Goal: Task Accomplishment & Management: Manage account settings

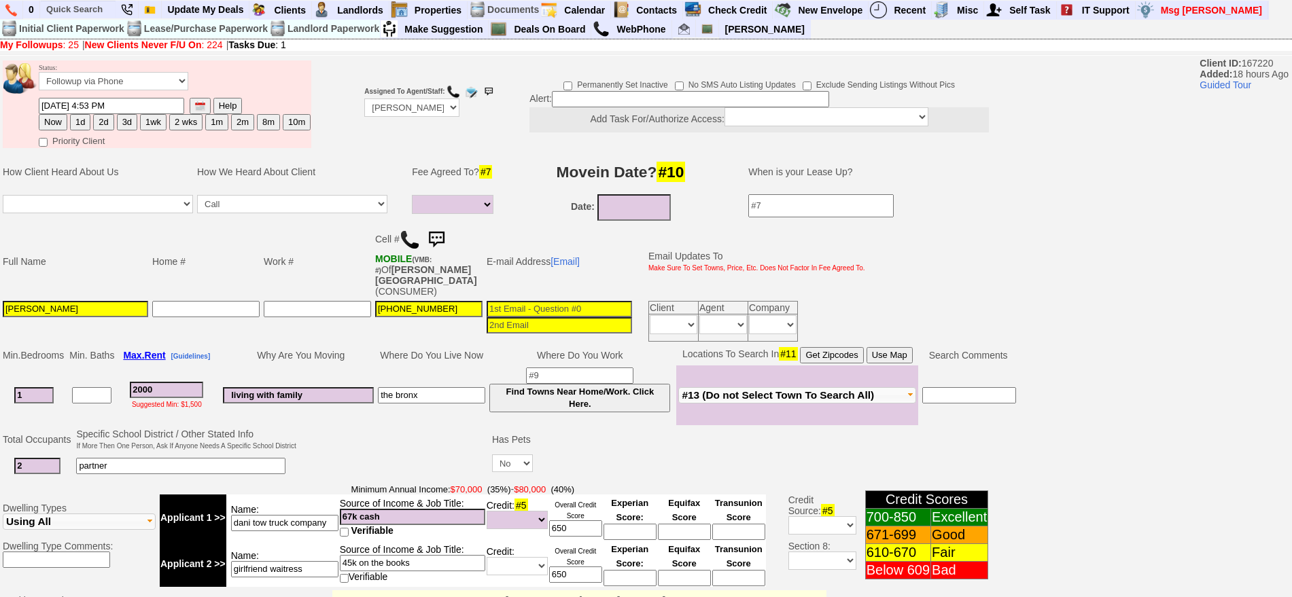
select select
click at [443, 231] on img at bounding box center [436, 239] width 27 height 27
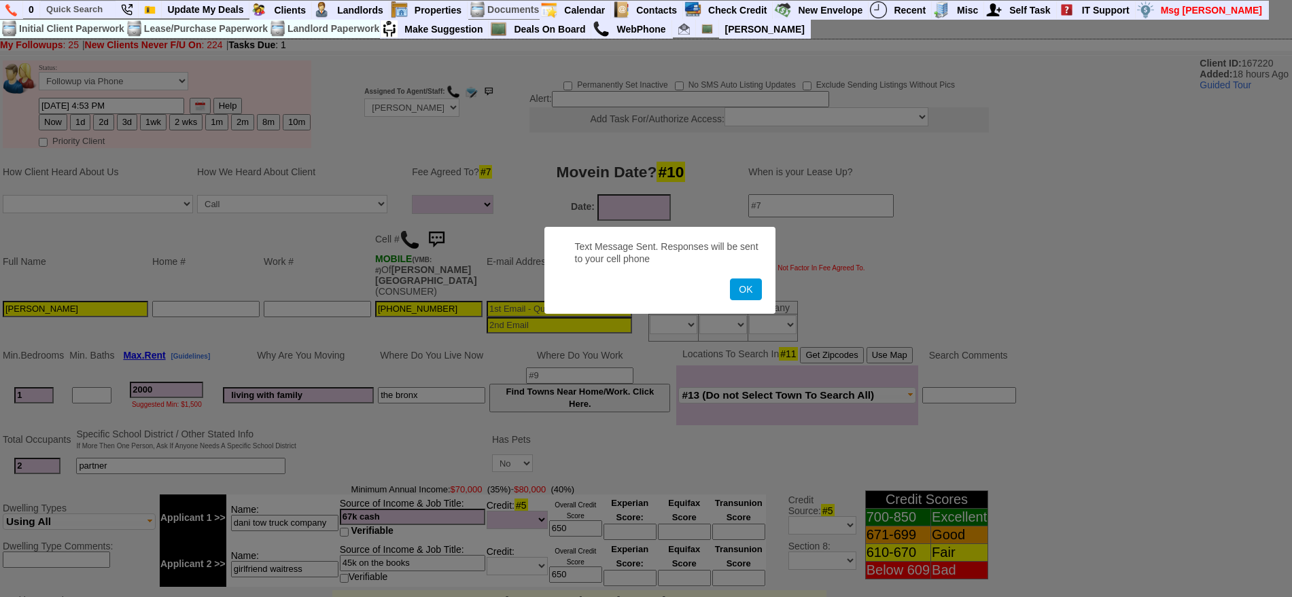
click at [730, 279] on button "OK" at bounding box center [745, 290] width 31 height 22
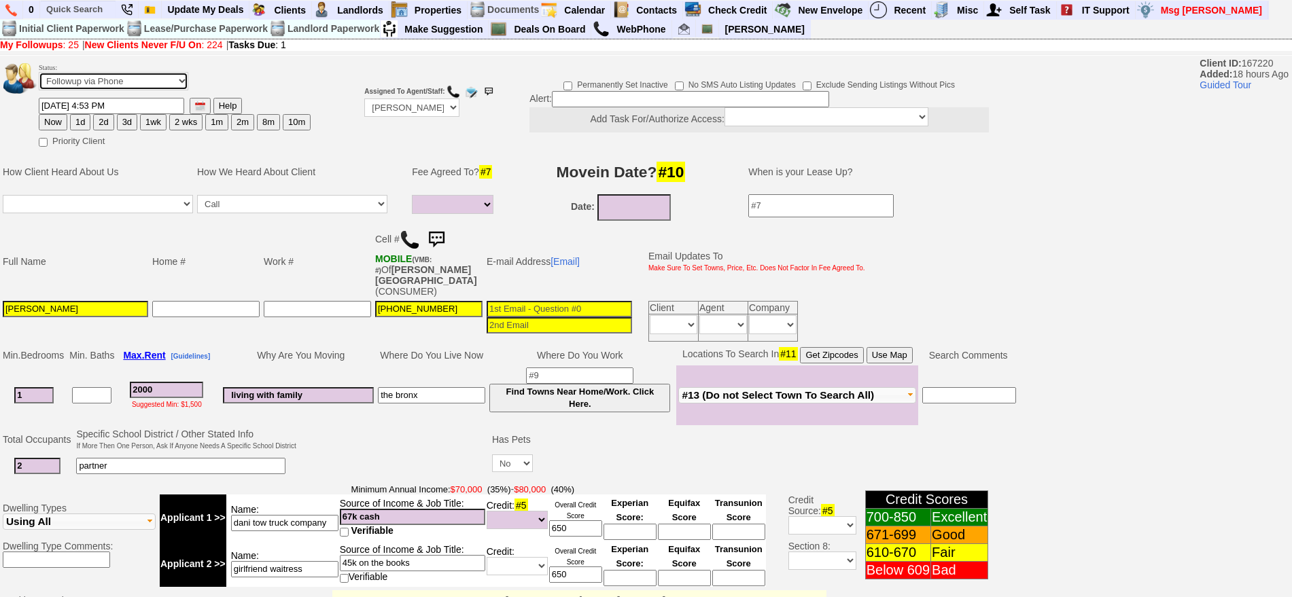
click at [170, 80] on select "Followup via Phone Followup via Email Followup When Section 8 Property Found De…" at bounding box center [114, 81] width 150 height 18
select select "Inactive"
click at [39, 77] on select "Followup via Phone Followup via Email Followup When Section 8 Property Found De…" at bounding box center [114, 81] width 150 height 18
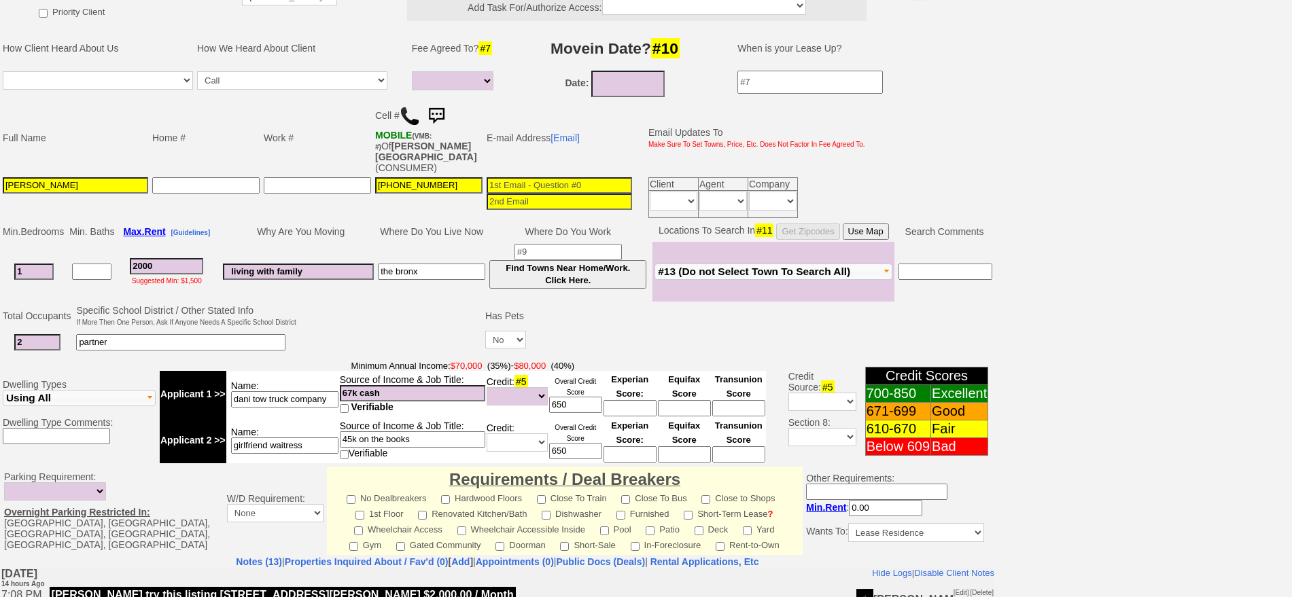
scroll to position [387, 0]
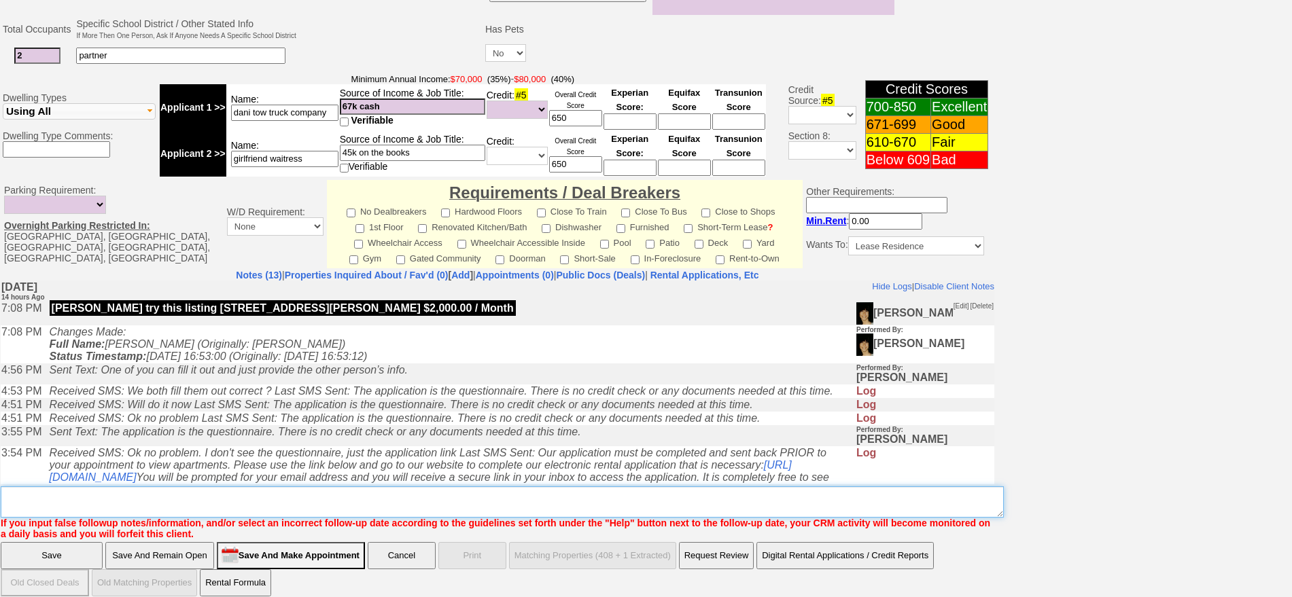
click at [706, 495] on textarea "Insert New Note Here" at bounding box center [502, 502] width 1003 height 31
type textarea "not willing to pay fee ia"
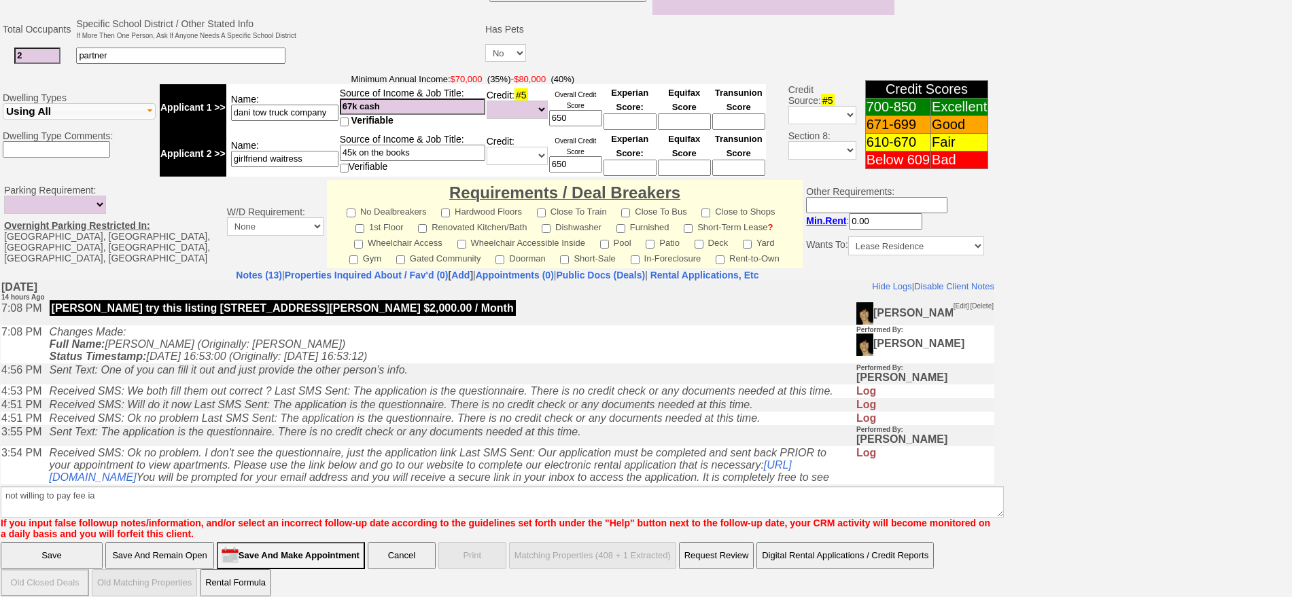
click input "Save" at bounding box center [52, 555] width 102 height 27
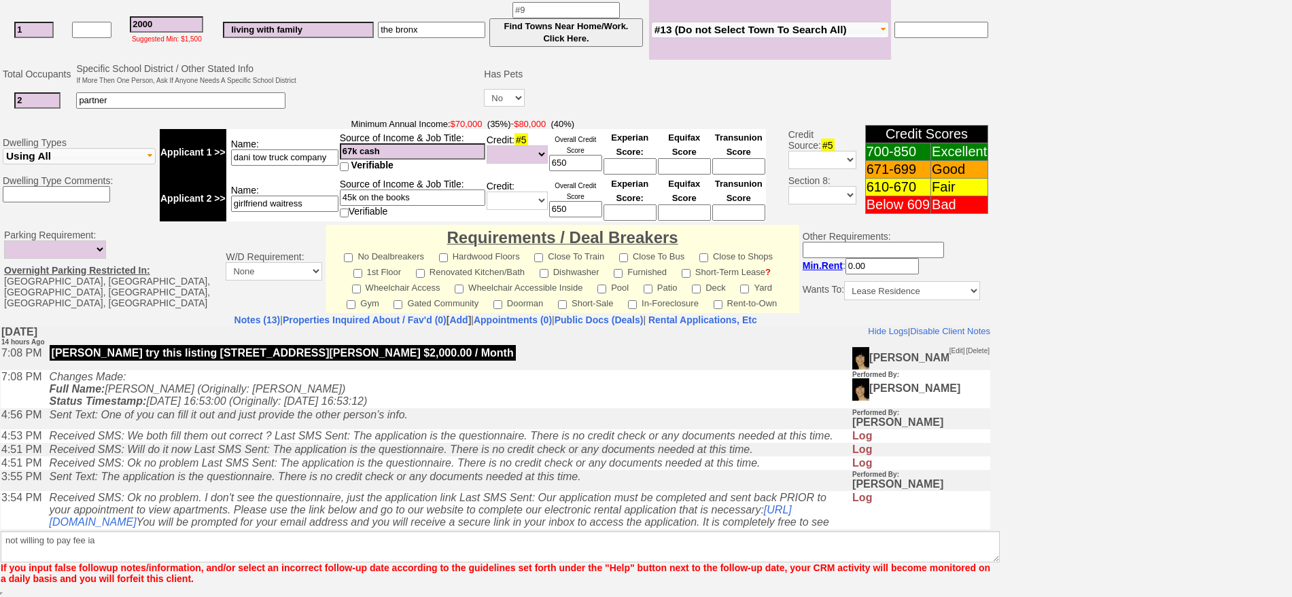
scroll to position [331, 0]
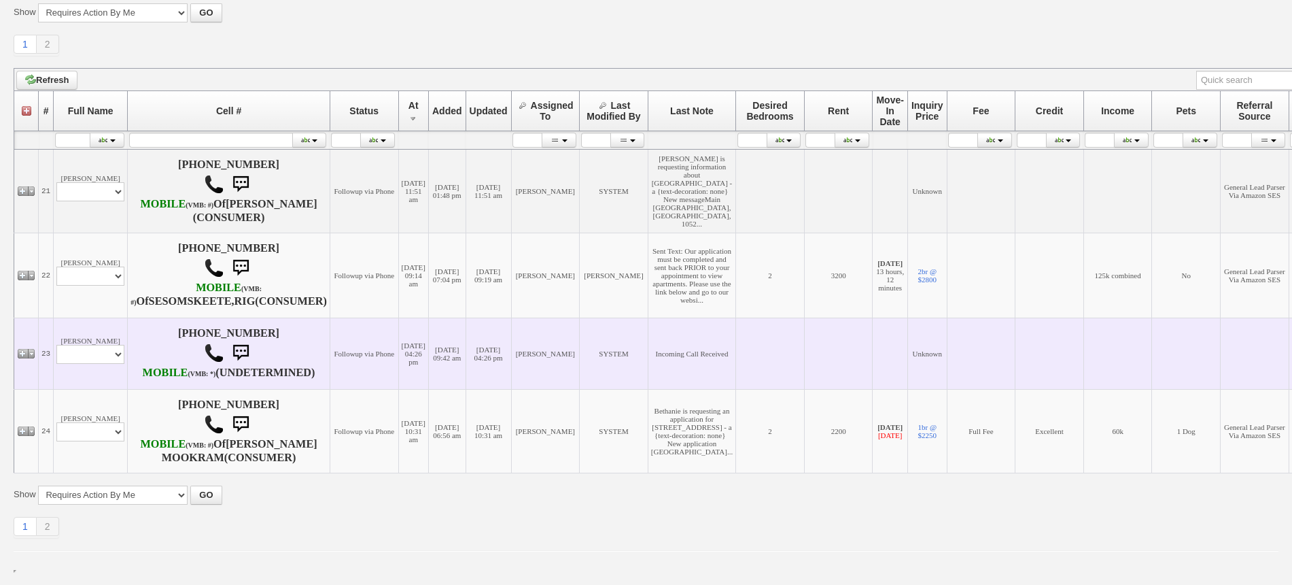
scroll to position [351, 0]
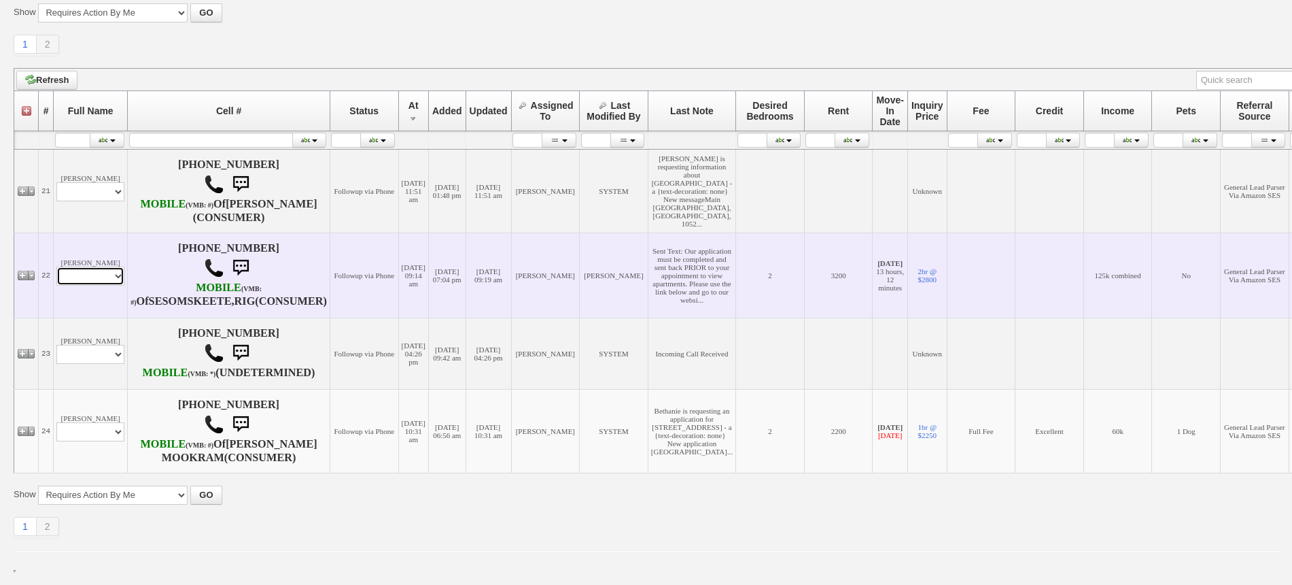
click at [92, 266] on select "Profile Edit Print Email Externally (Will Not Be Tracked In CRM) Closed Deals" at bounding box center [90, 275] width 68 height 19
select select "ChangeURL,/crm/custom/edit_client_form.php?redirect=%2Fcrm%2Fclients.php&id=166…"
click at [56, 266] on select "Profile Edit Print Email Externally (Will Not Be Tracked In CRM) Closed Deals" at bounding box center [90, 275] width 68 height 19
select select
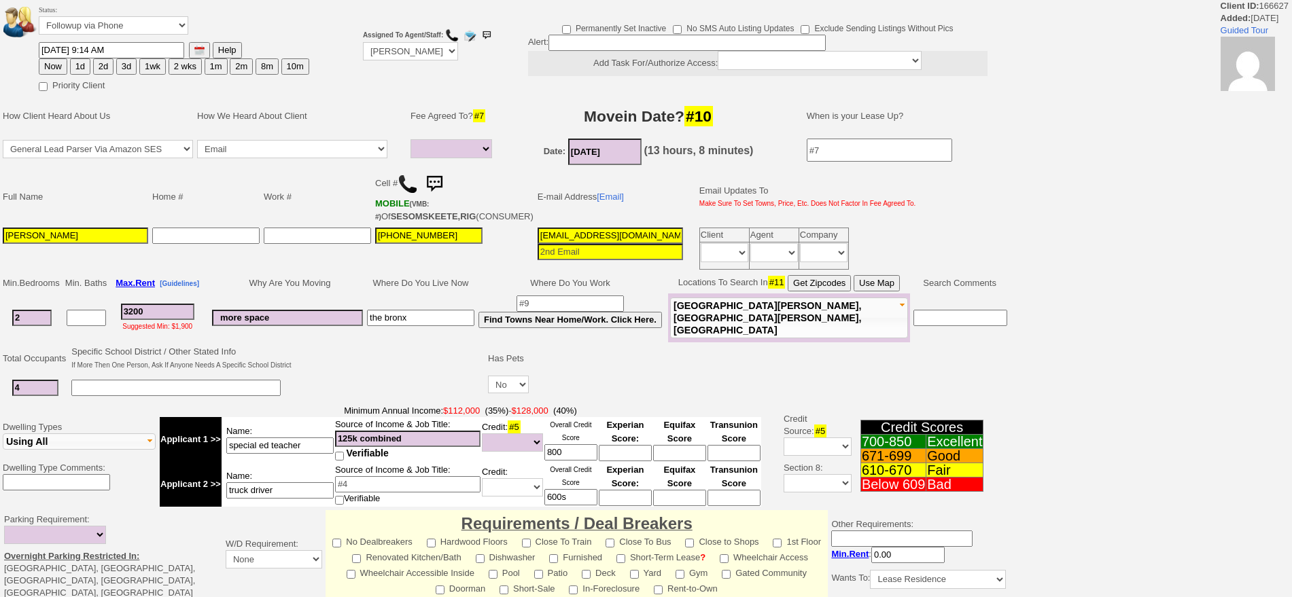
select select
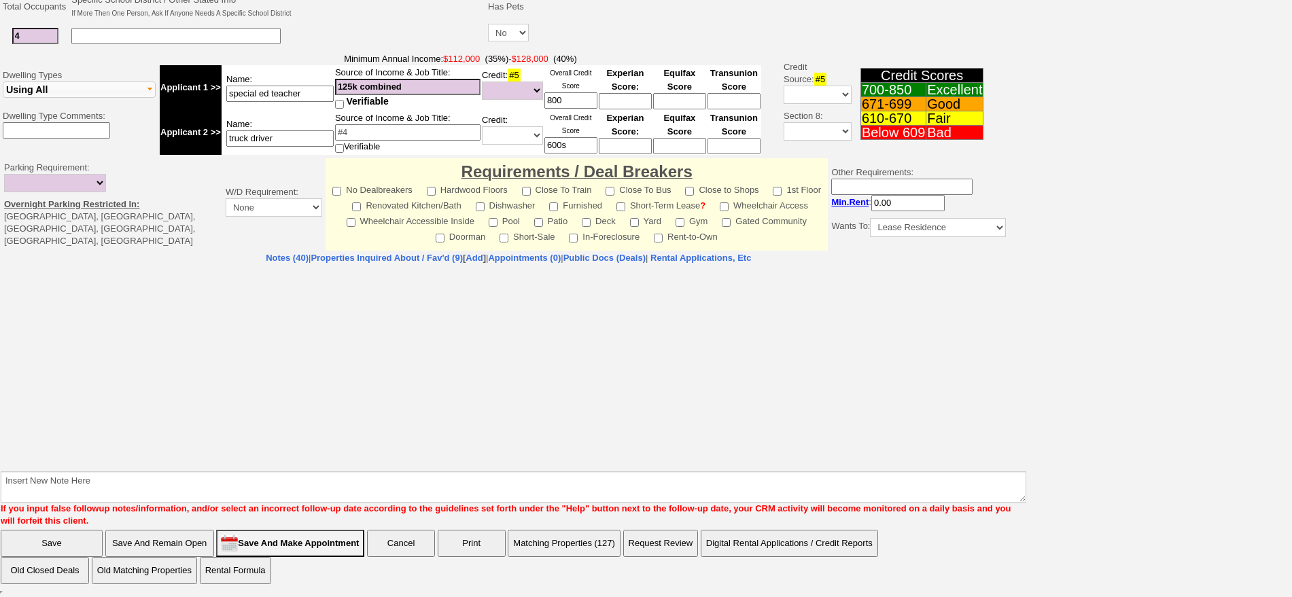
click at [1291, 550] on html "Client ID: 166627 Added: 19 days Ago Guided Tour Status: Followup via Phone Fol…" at bounding box center [646, 123] width 1292 height 950
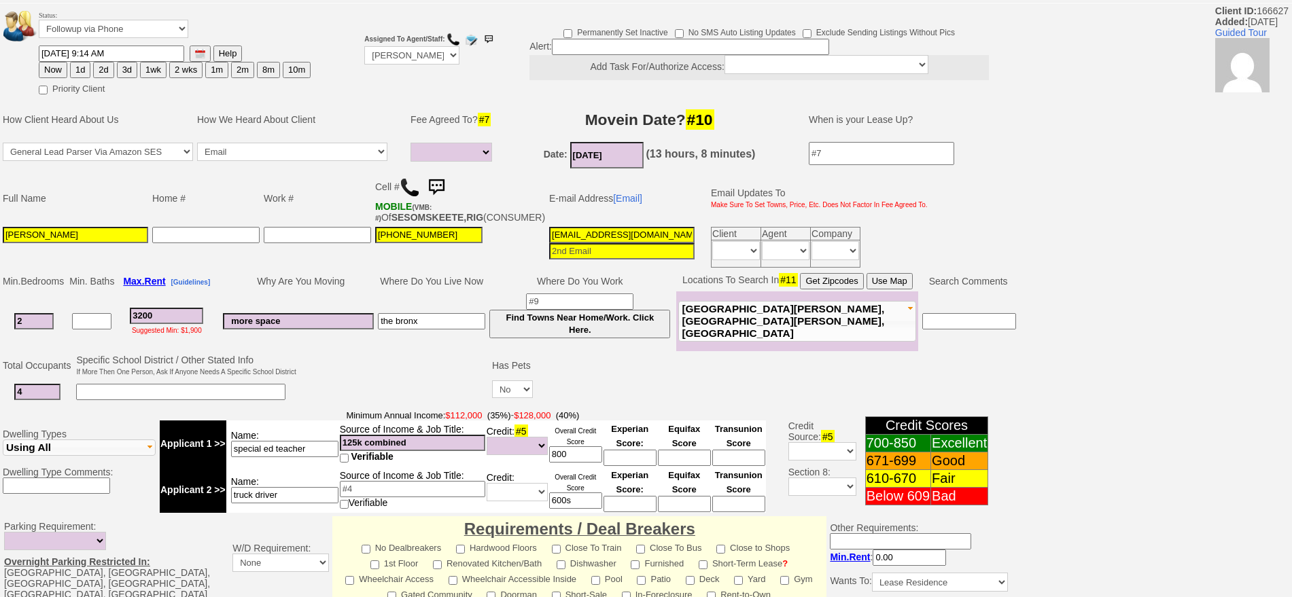
scroll to position [0, 0]
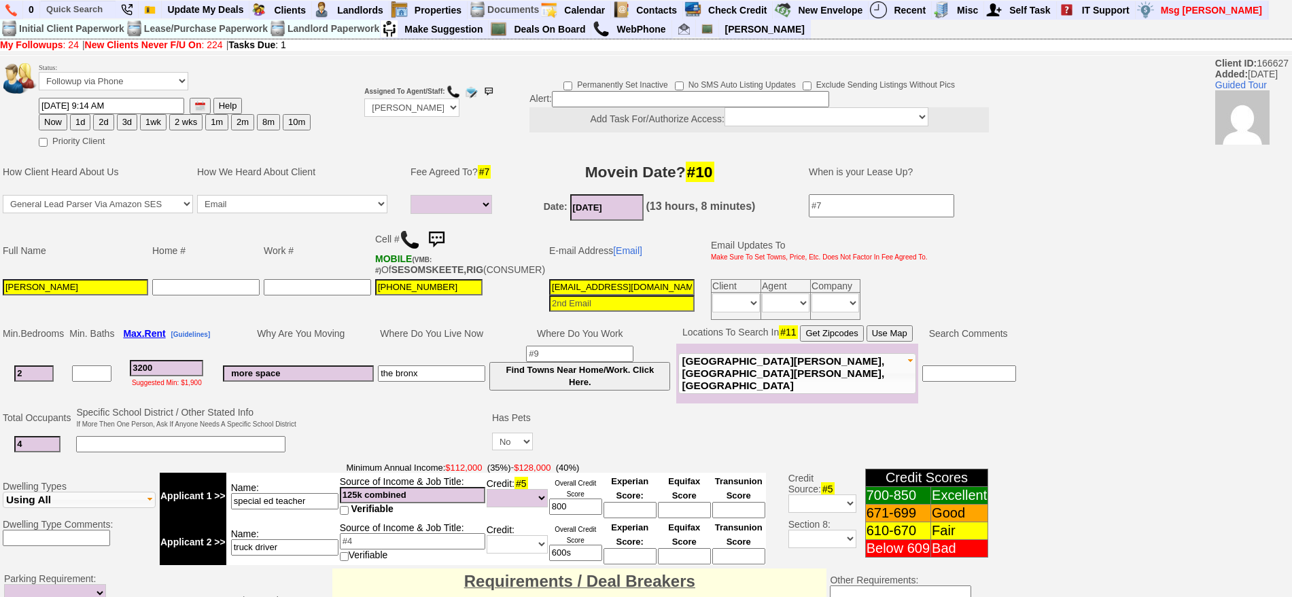
click at [549, 296] on input "jazmirskeete7@gmail.com" at bounding box center [621, 287] width 145 height 16
click at [417, 232] on img at bounding box center [410, 240] width 20 height 20
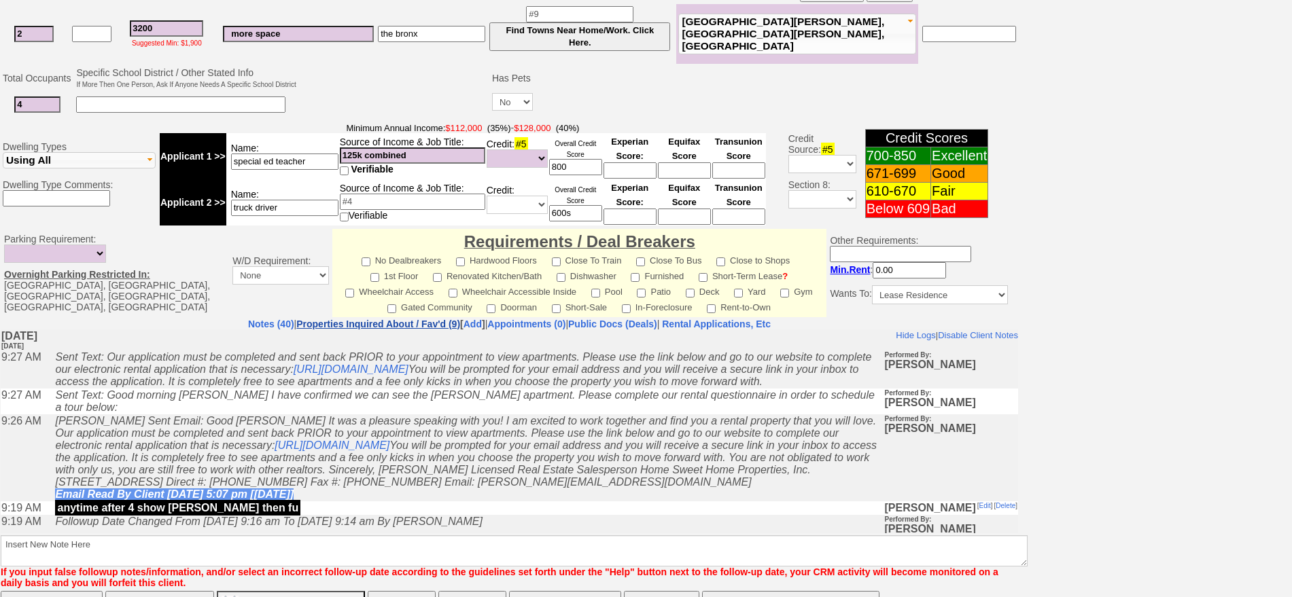
click at [361, 330] on link "Properties Inquired About / Fav'd (9)" at bounding box center [378, 324] width 164 height 11
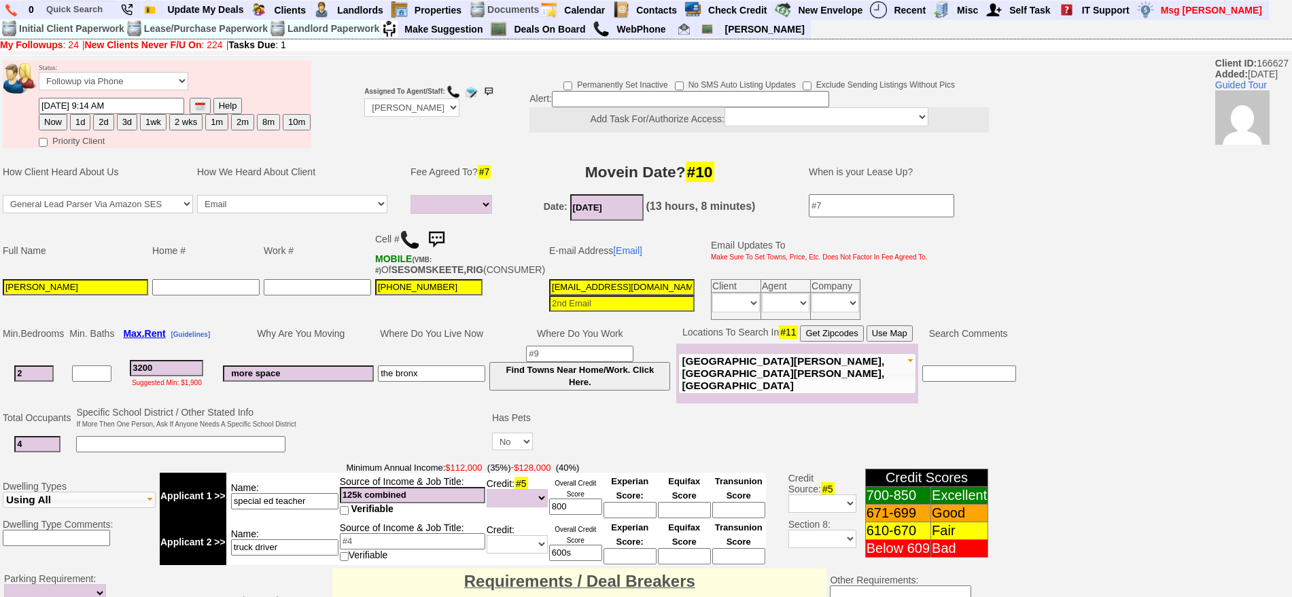
click at [443, 239] on img at bounding box center [436, 239] width 27 height 27
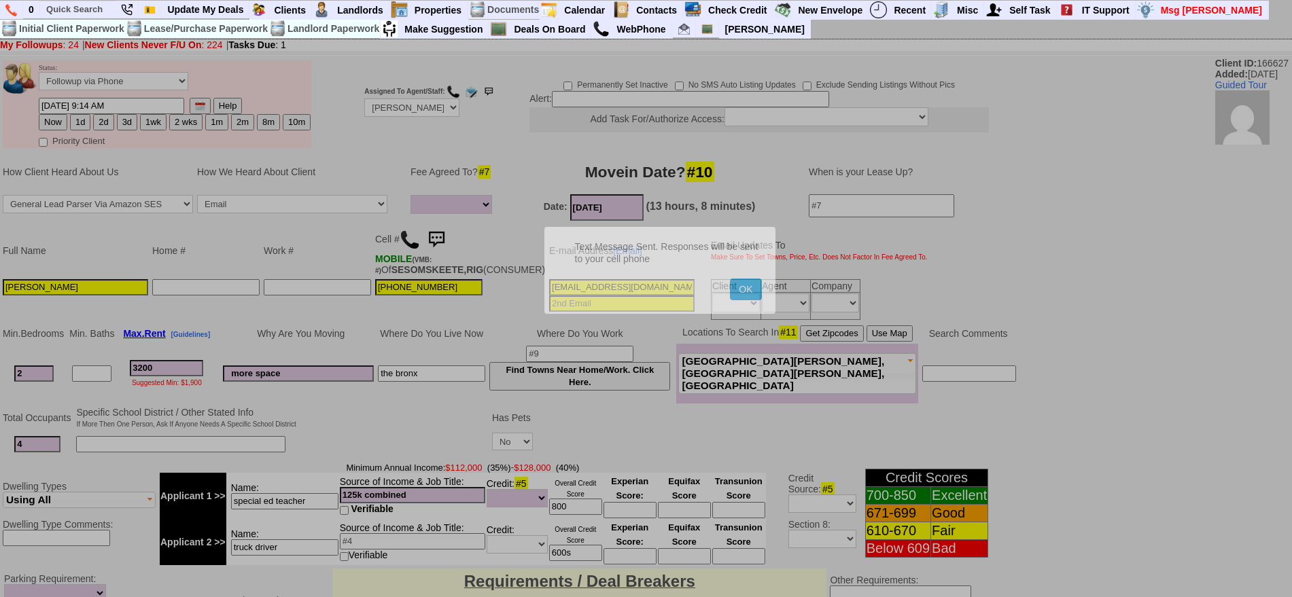
click at [730, 279] on button "OK" at bounding box center [745, 290] width 31 height 22
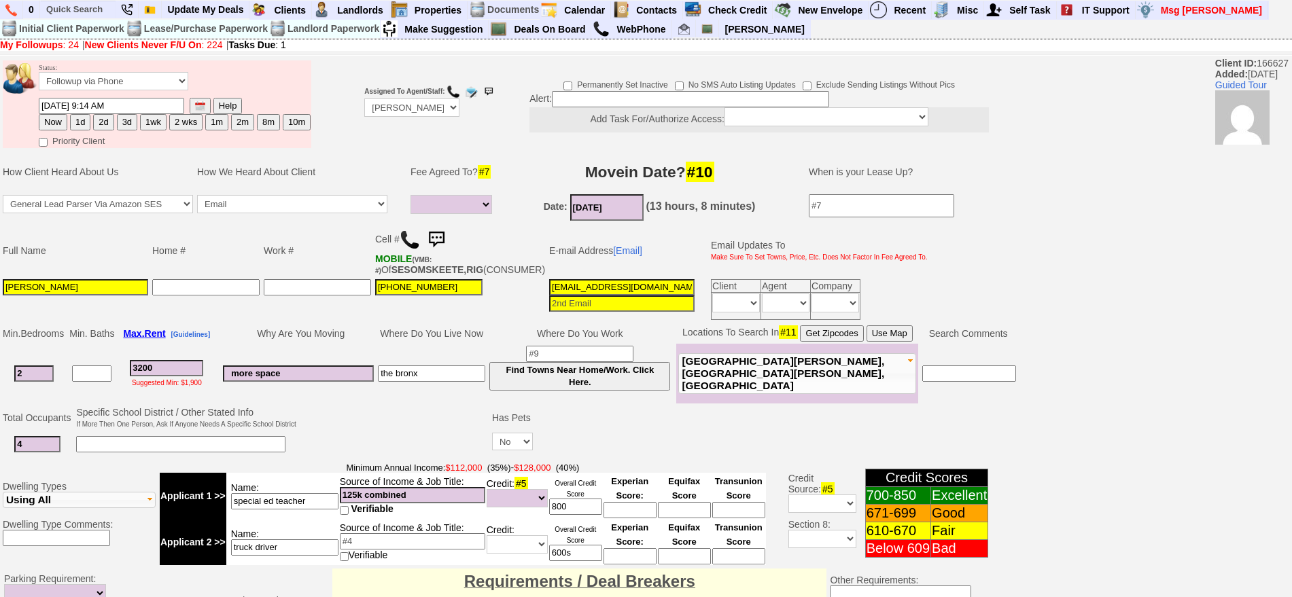
click at [443, 239] on img at bounding box center [436, 239] width 27 height 27
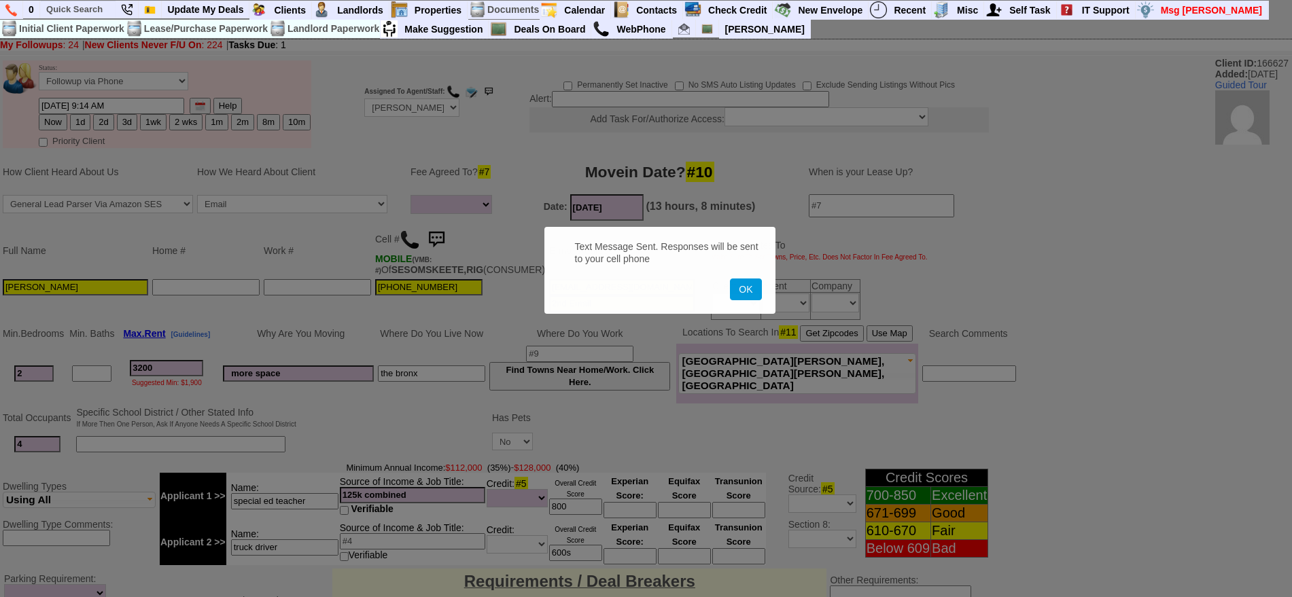
click at [730, 279] on button "OK" at bounding box center [745, 290] width 31 height 22
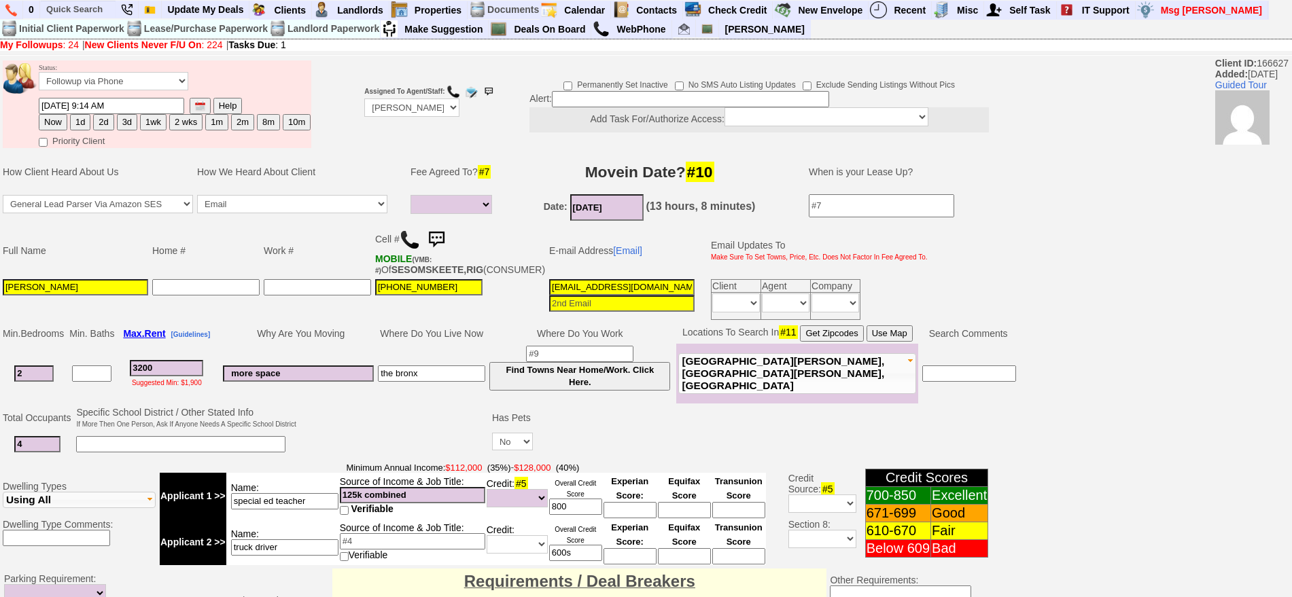
click at [83, 124] on button "1d" at bounding box center [80, 122] width 20 height 16
type input "08/15/2025 10:51 AM"
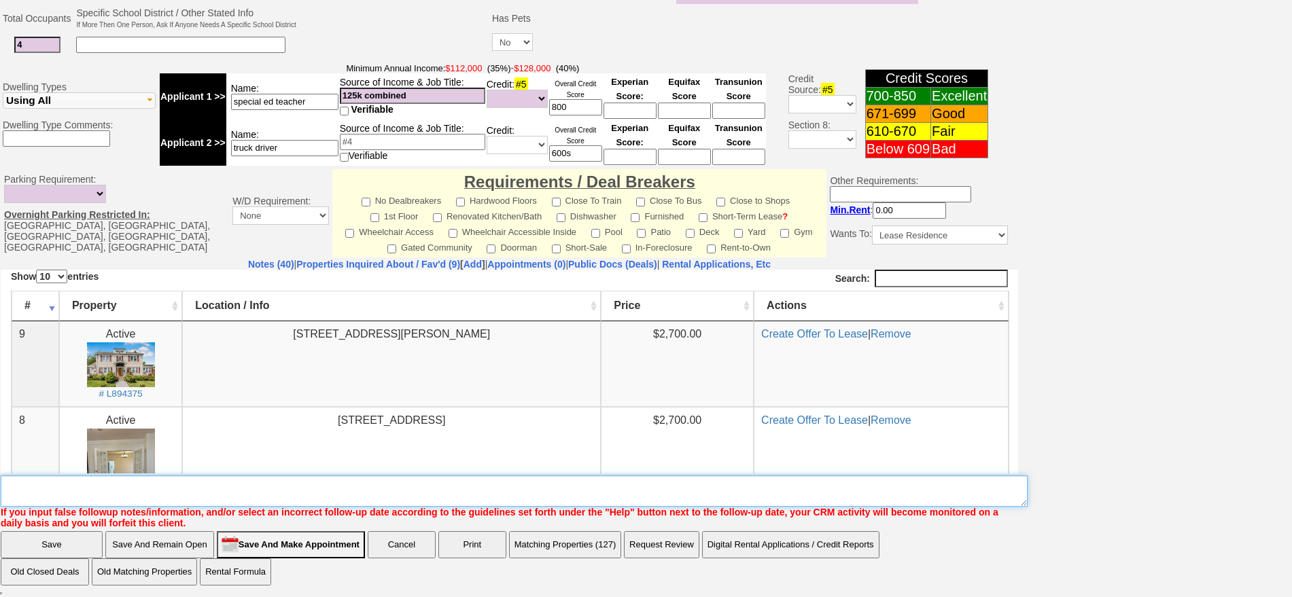
click at [553, 486] on textarea "Insert New Note Here" at bounding box center [514, 491] width 1027 height 31
type textarea "fu"
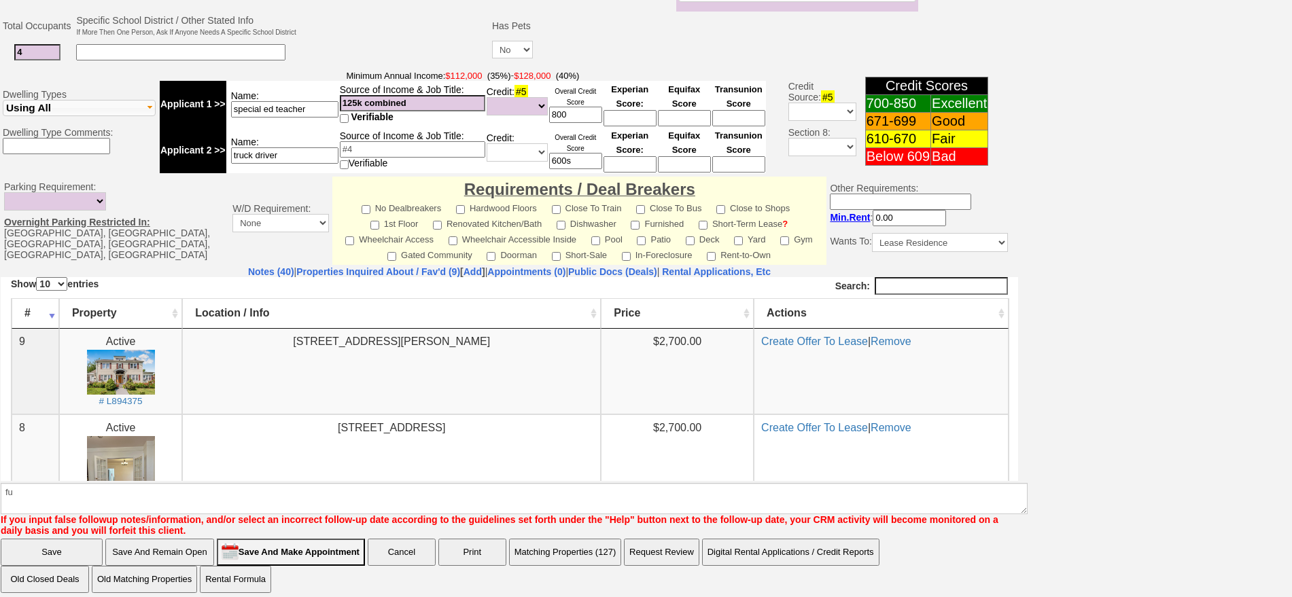
click input "Save" at bounding box center [52, 552] width 102 height 27
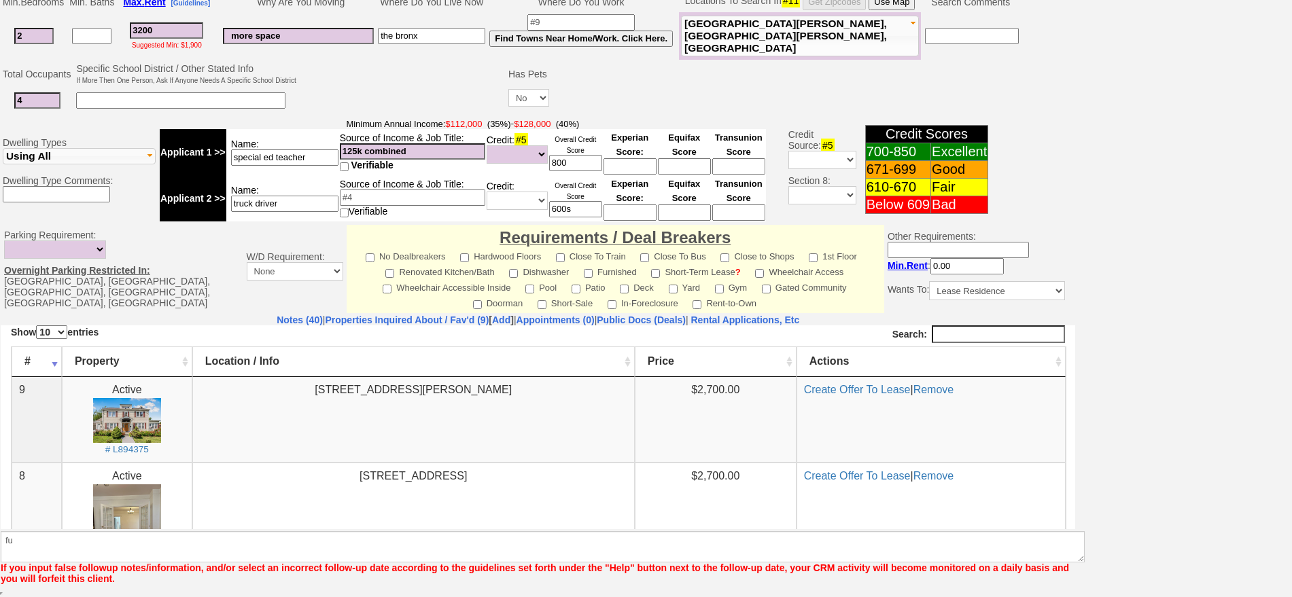
scroll to position [343, 0]
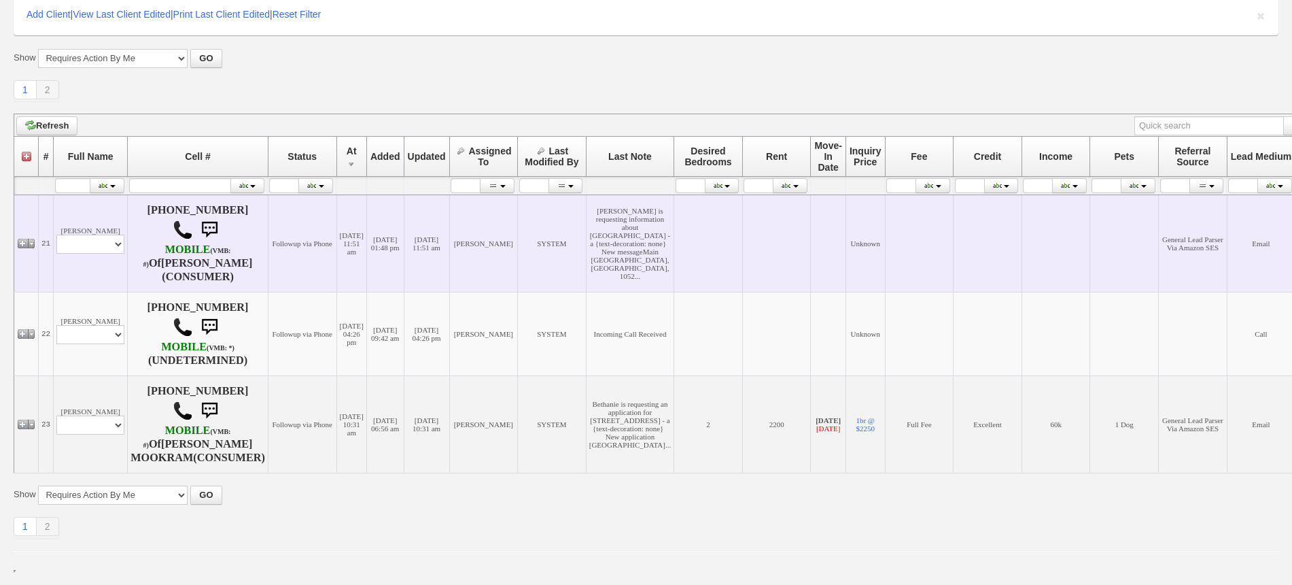
scroll to position [203, 0]
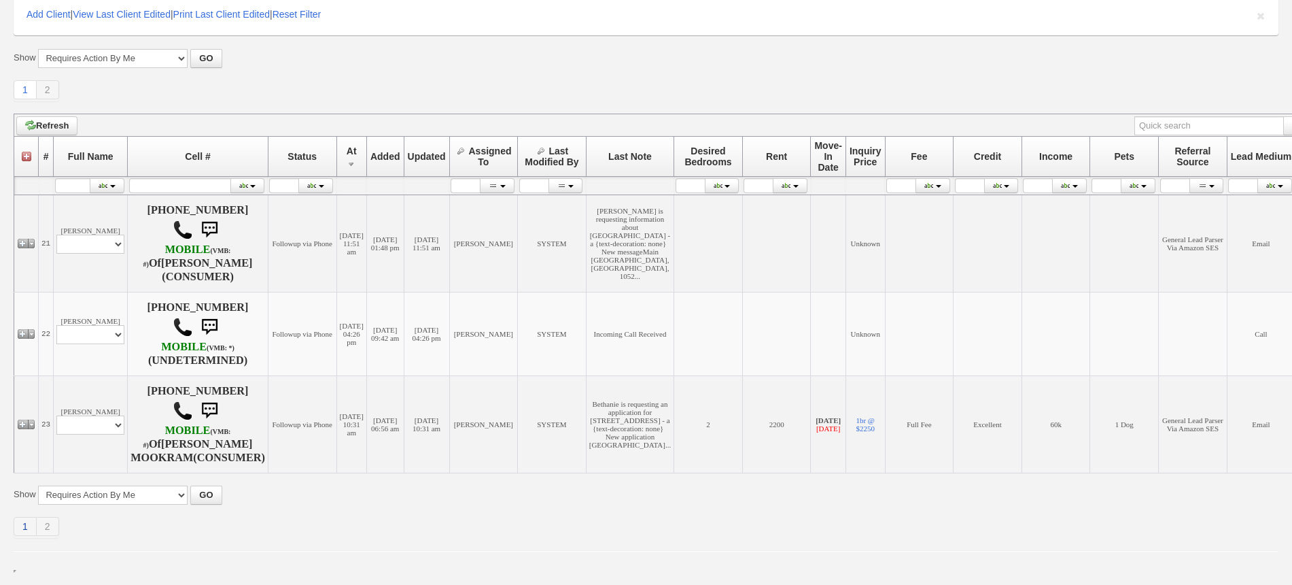
click at [23, 525] on link "1" at bounding box center [25, 526] width 23 height 19
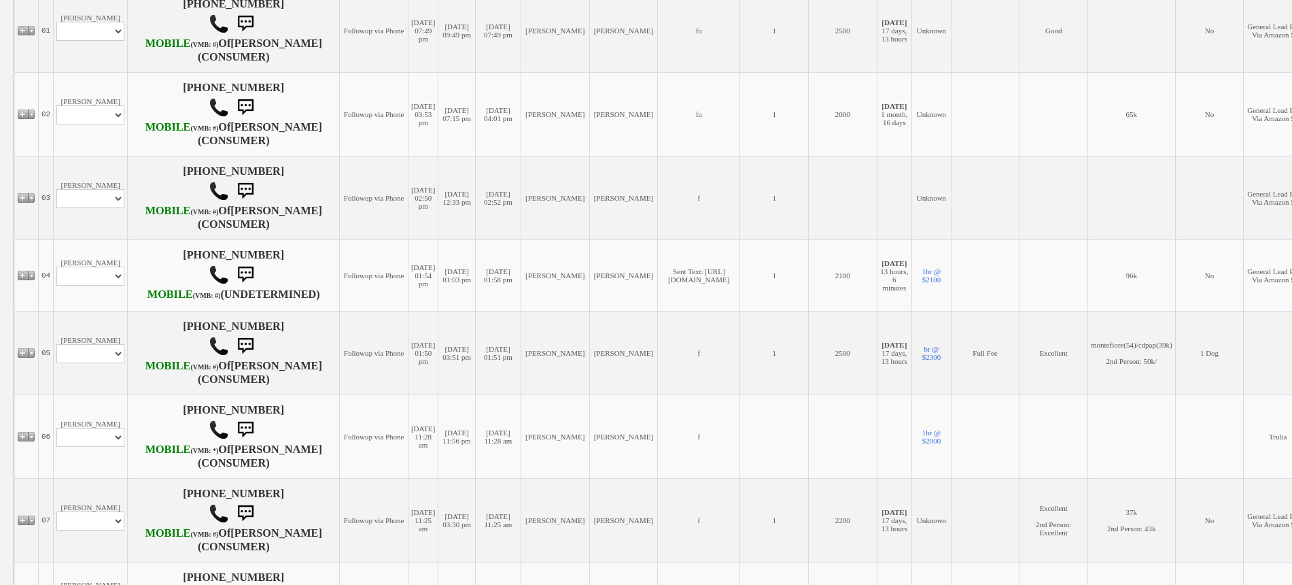
scroll to position [340, 0]
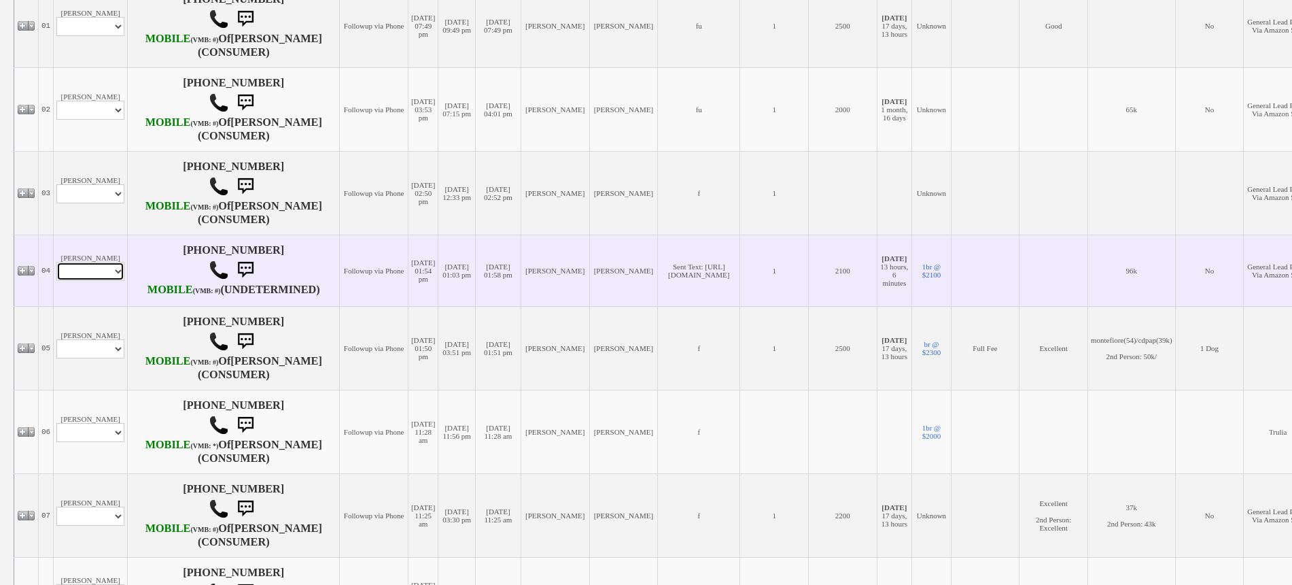
click at [102, 281] on select "Profile Edit Print Email Externally (Will Not Be Tracked In CRM) Closed Deals" at bounding box center [90, 271] width 68 height 19
select select "ChangeURL,/crm/custom/edit_client_form.php?redirect=%2Fcrm%2Fclients.php&id=142…"
click at [56, 281] on select "Profile Edit Print Email Externally (Will Not Be Tracked In CRM) Closed Deals" at bounding box center [90, 271] width 68 height 19
select select
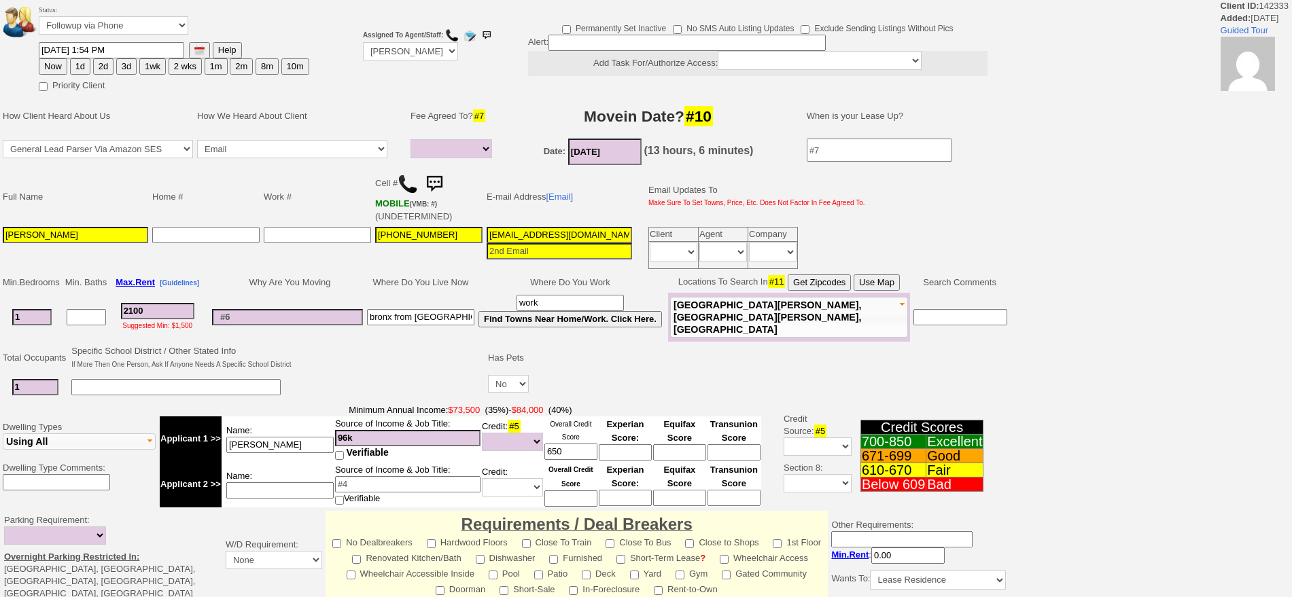
select select
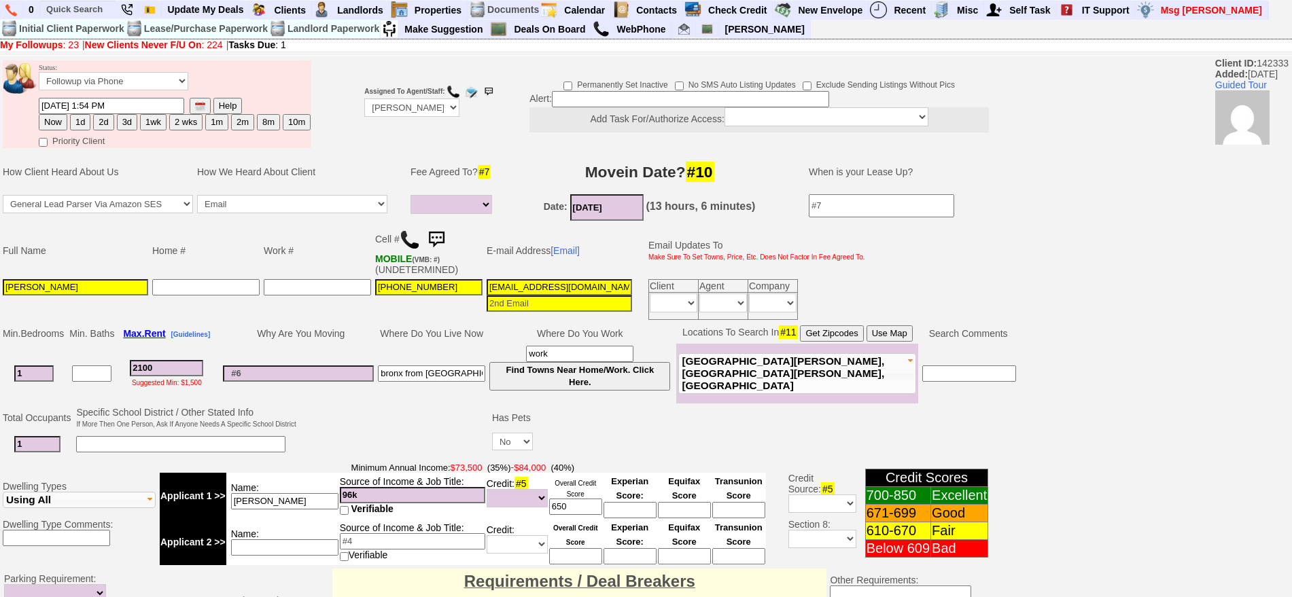
click at [442, 237] on img at bounding box center [436, 239] width 27 height 27
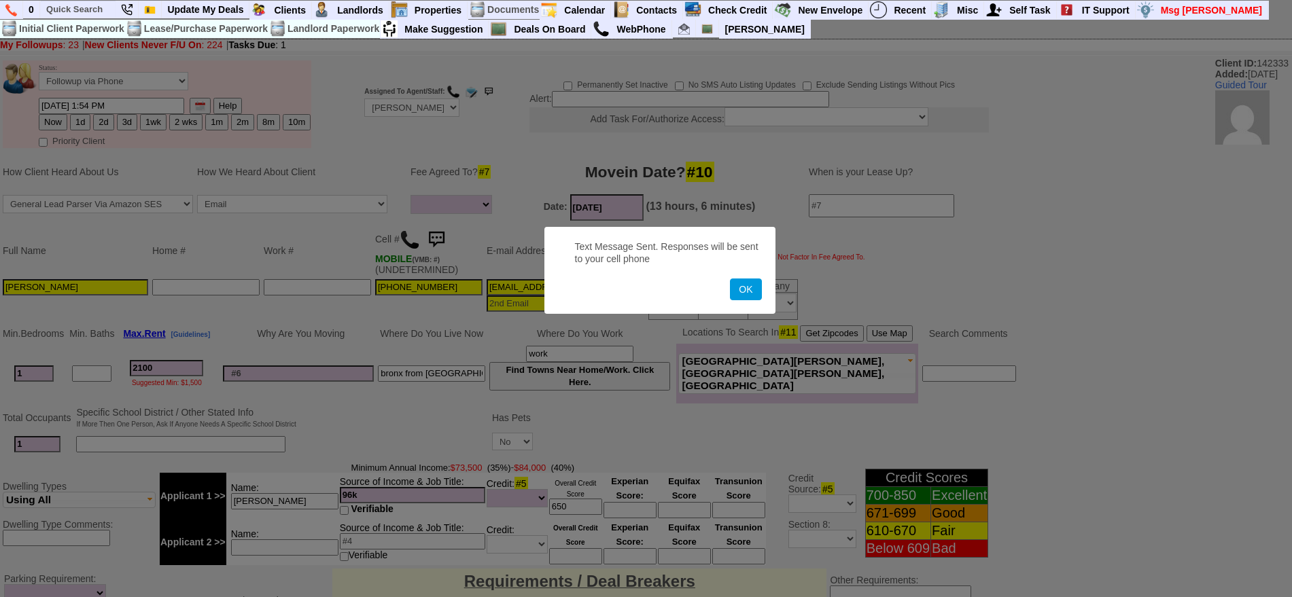
click at [730, 279] on button "OK" at bounding box center [745, 290] width 31 height 22
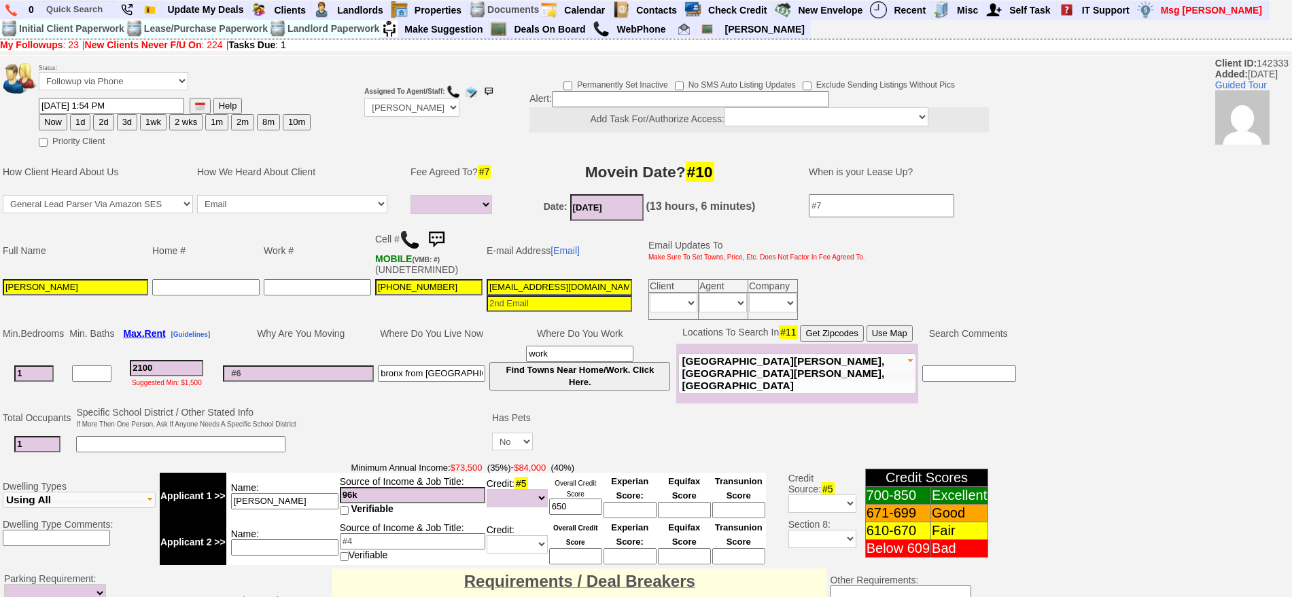
click at [85, 118] on button "1d" at bounding box center [80, 122] width 20 height 16
type input "08/15/2025 10:53 AM"
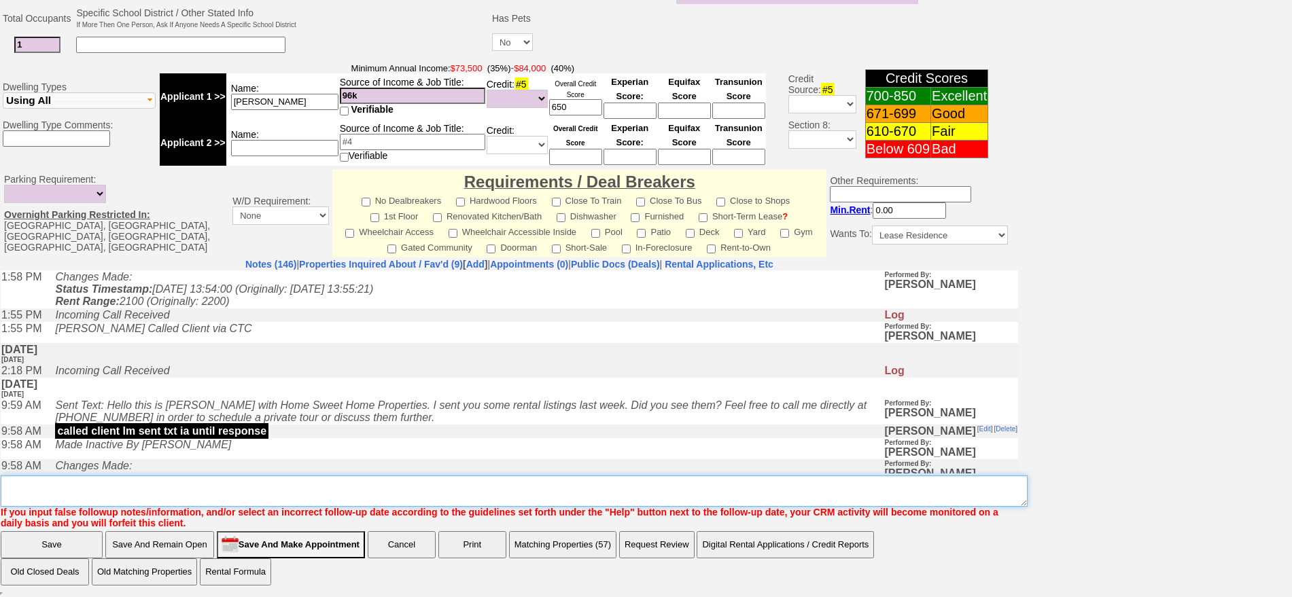
click textarea "Insert New Note Here"
type textarea "f"
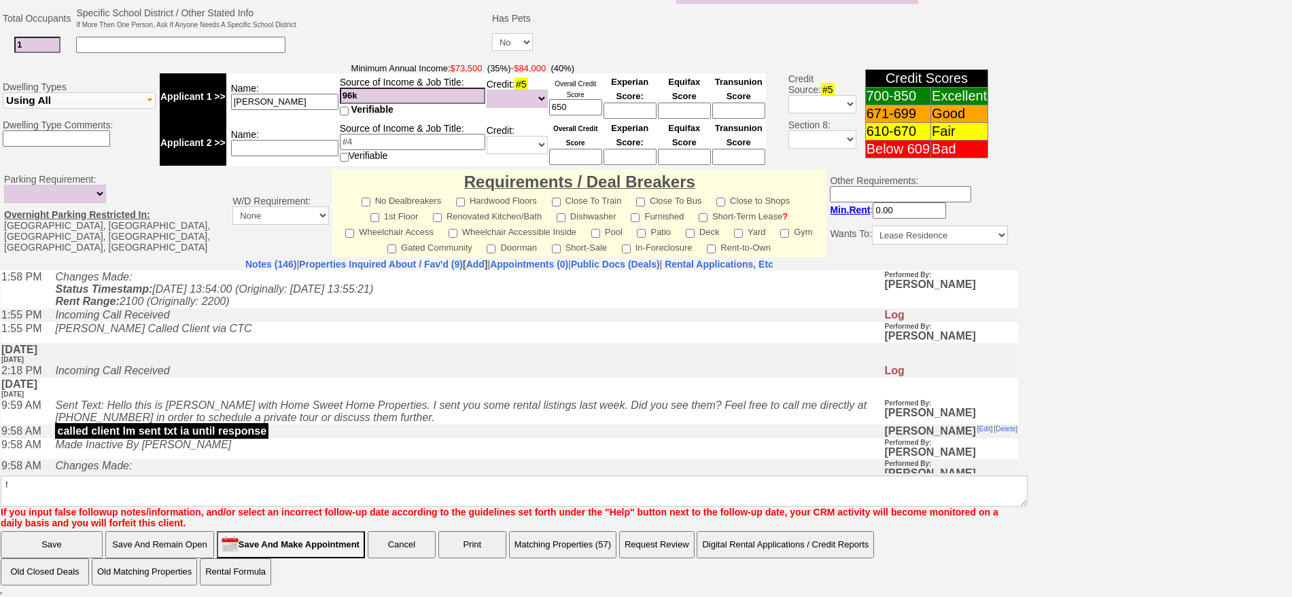
click input "Save"
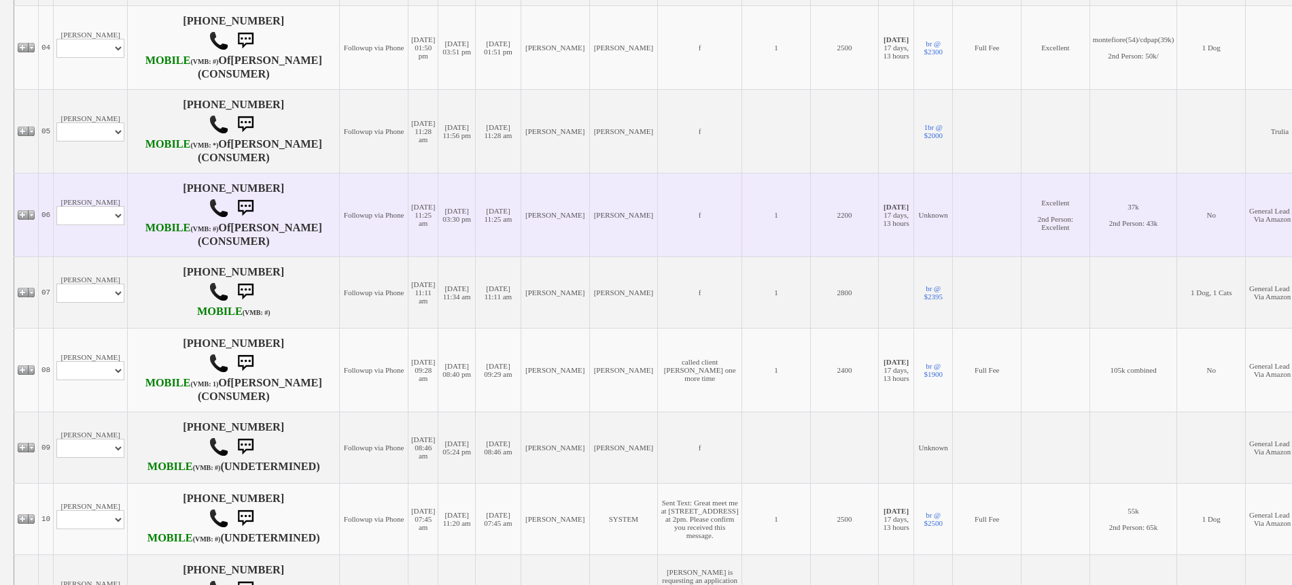
scroll to position [595, 0]
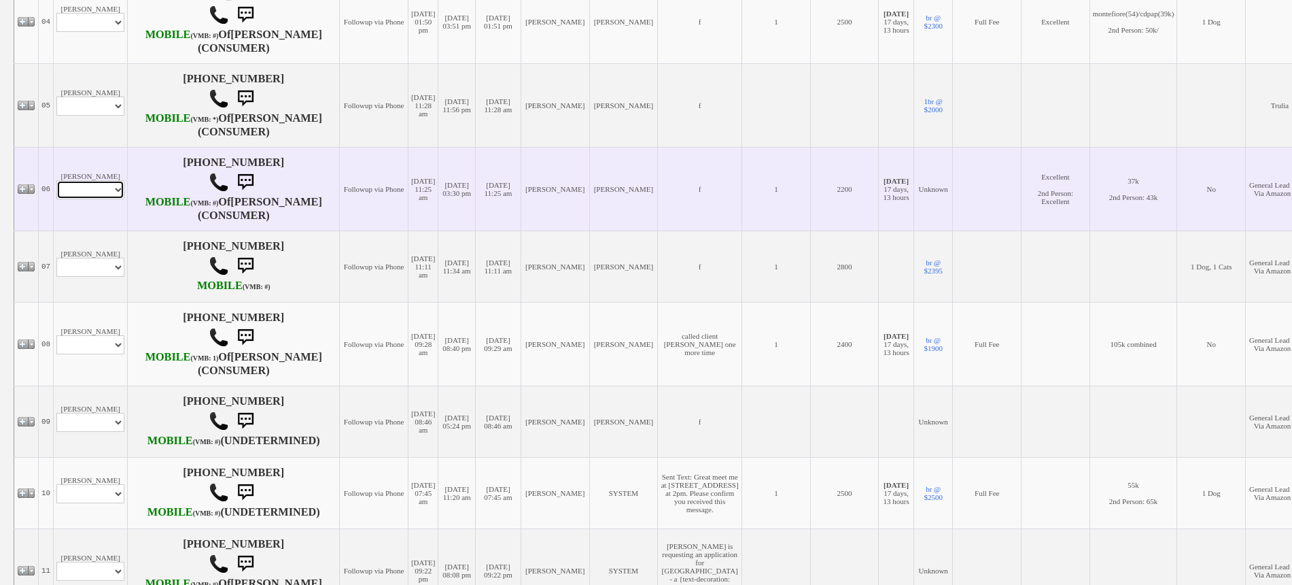
click at [111, 199] on select "Profile Edit Print Email Externally (Will Not Be Tracked In CRM) Closed Deals" at bounding box center [90, 189] width 68 height 19
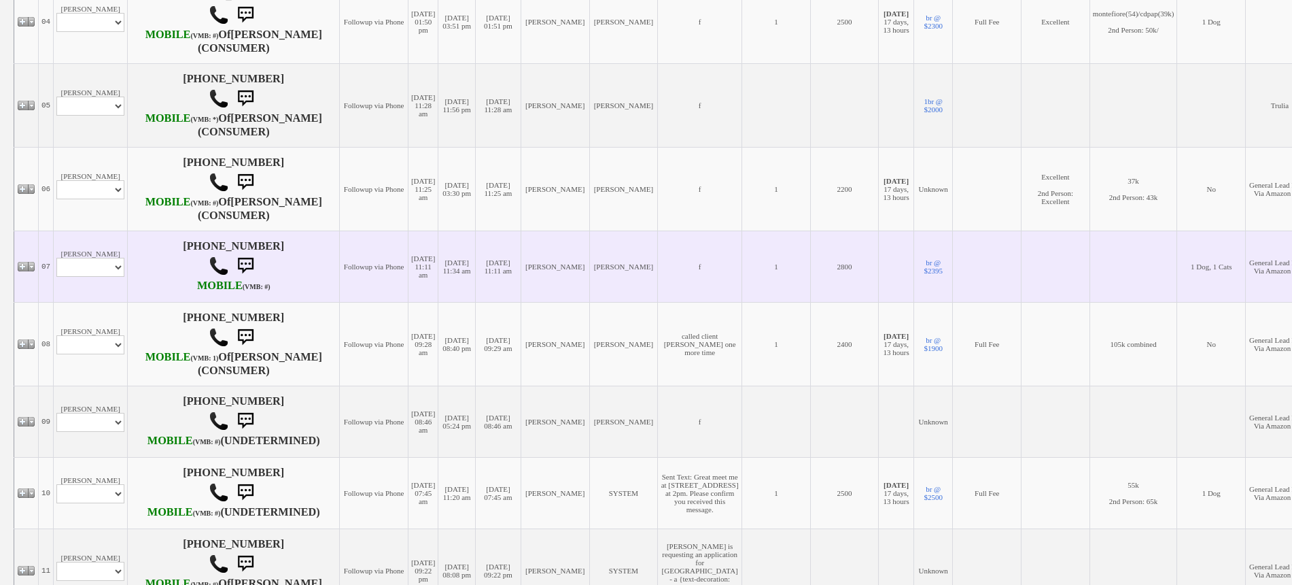
click at [340, 302] on td "Followup via Phone" at bounding box center [374, 265] width 69 height 71
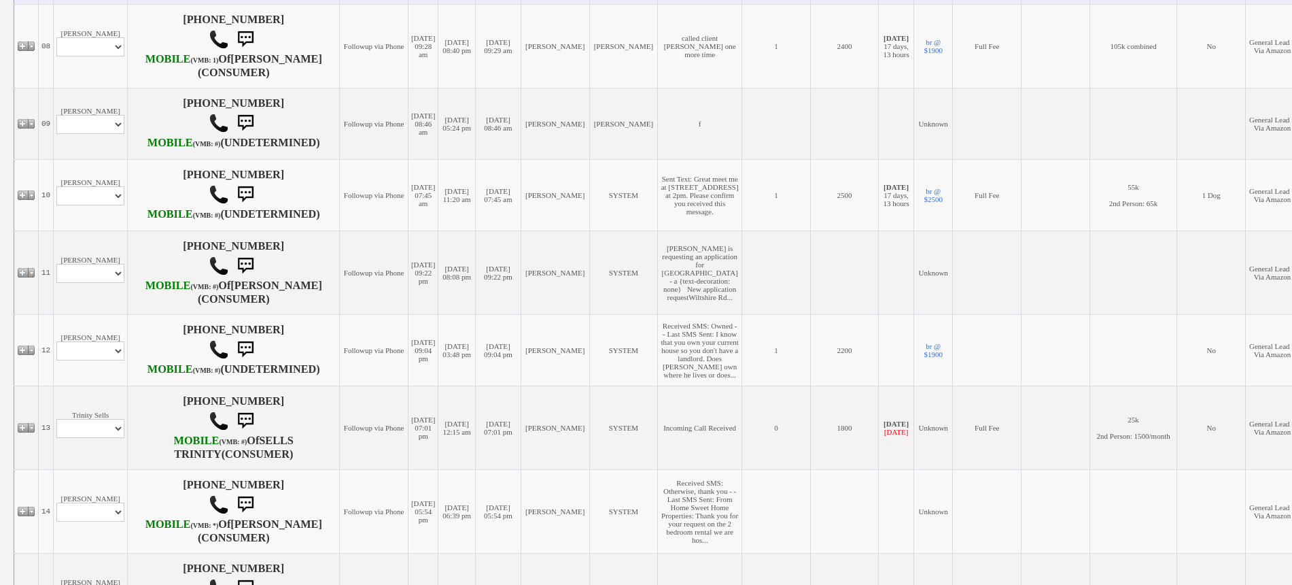
scroll to position [935, 0]
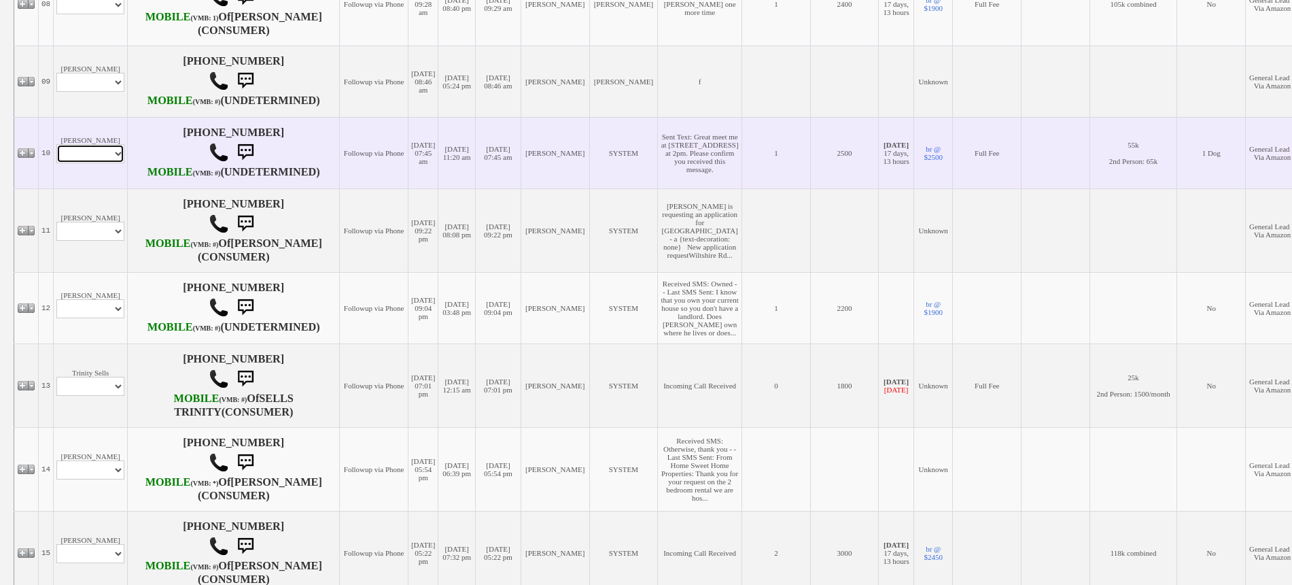
click at [92, 163] on select "Profile Edit Print Email Externally (Will Not Be Tracked In CRM) Closed Deals" at bounding box center [90, 153] width 68 height 19
select select "ChangeURL,/crm/custom/edit_client_form.php?redirect=%2Fcrm%2Fclients.php&id=167…"
click at [56, 163] on select "Profile Edit Print Email Externally (Will Not Be Tracked In CRM) Closed Deals" at bounding box center [90, 153] width 68 height 19
select select
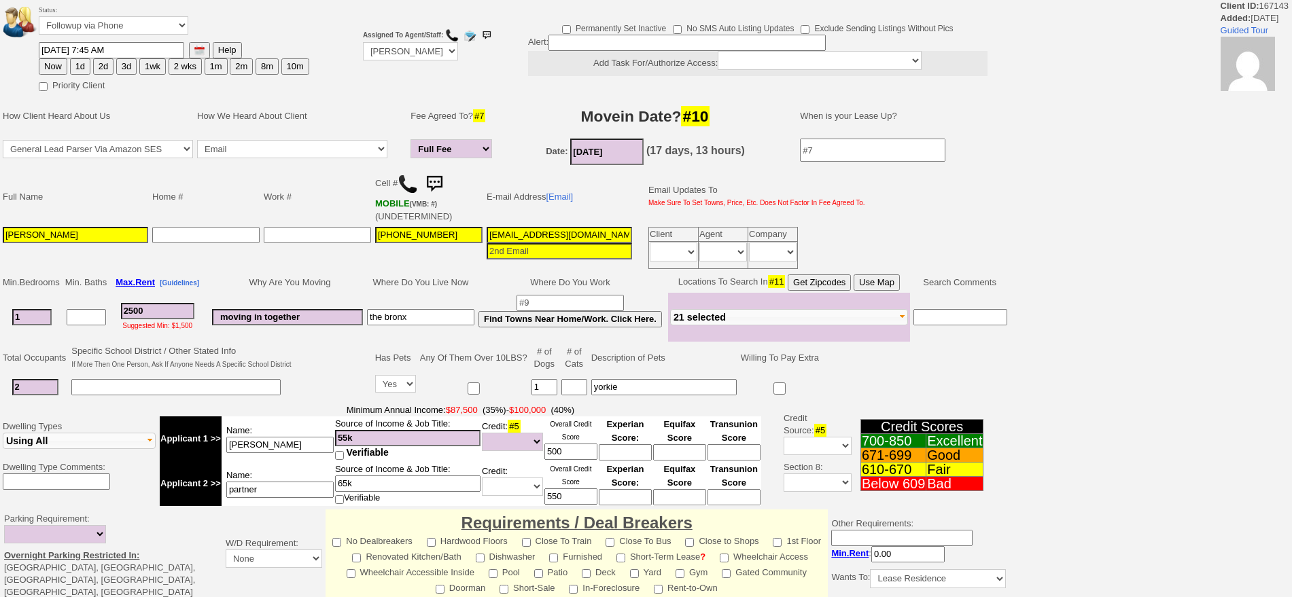
click at [82, 63] on button "1d" at bounding box center [80, 66] width 20 height 16
type input "[DATE] 10:54 AM"
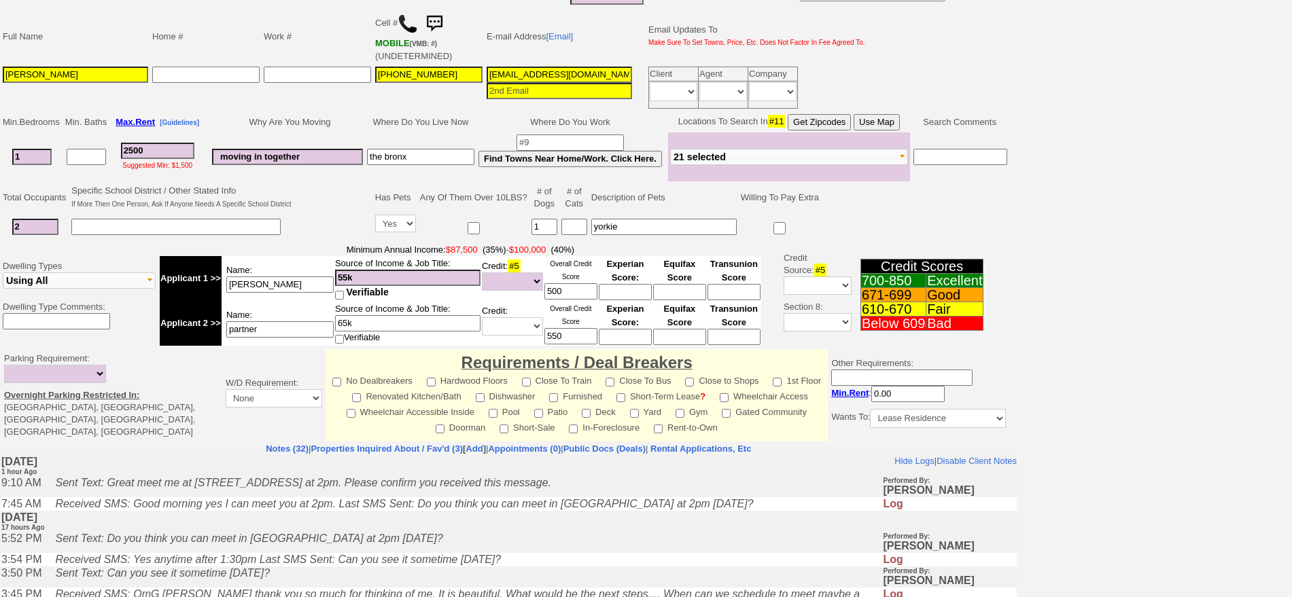
scroll to position [343, 0]
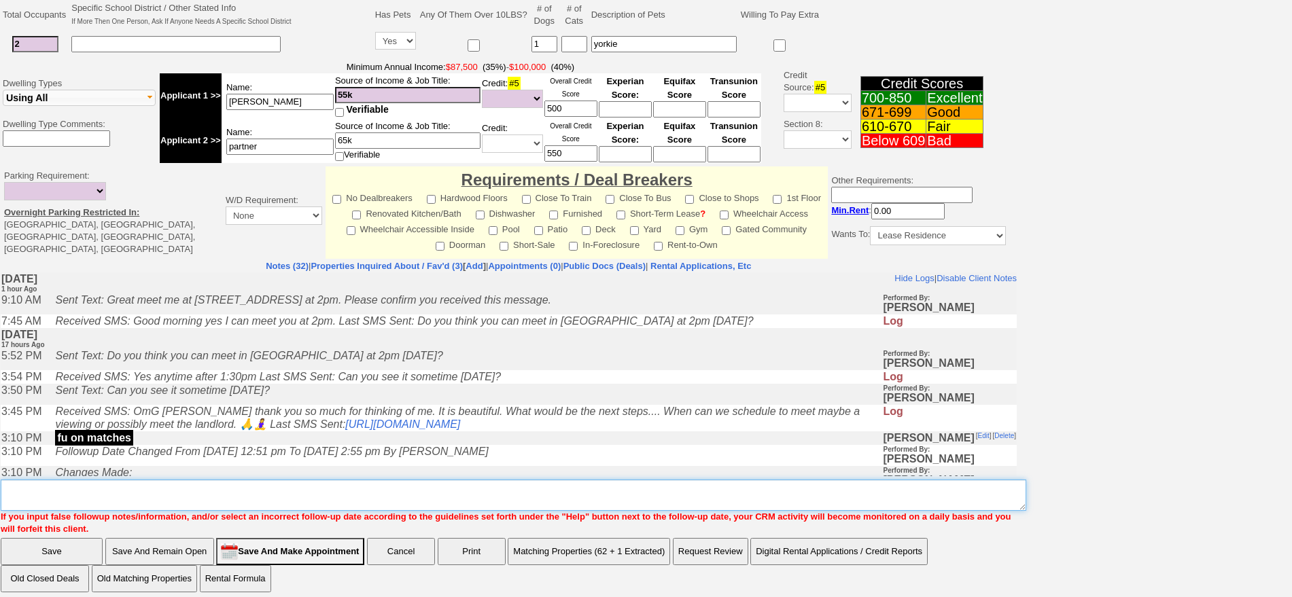
click at [719, 491] on textarea "Insert New Note Here" at bounding box center [514, 495] width 1026 height 31
type textarea "f"
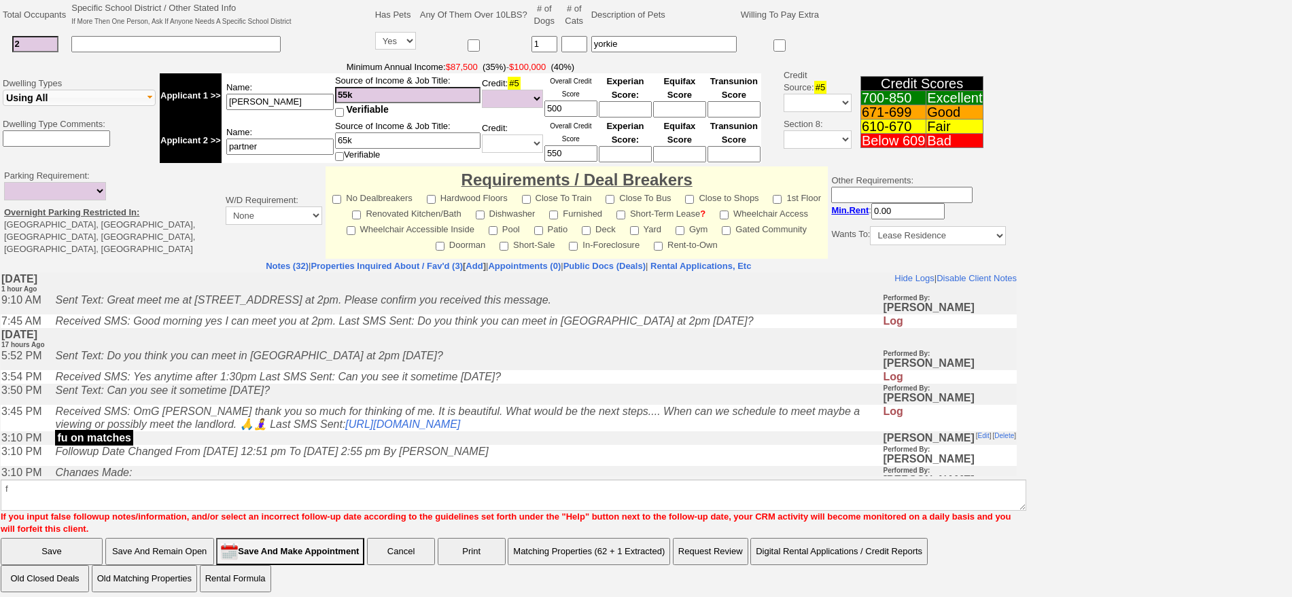
click input "Save" at bounding box center [52, 551] width 102 height 27
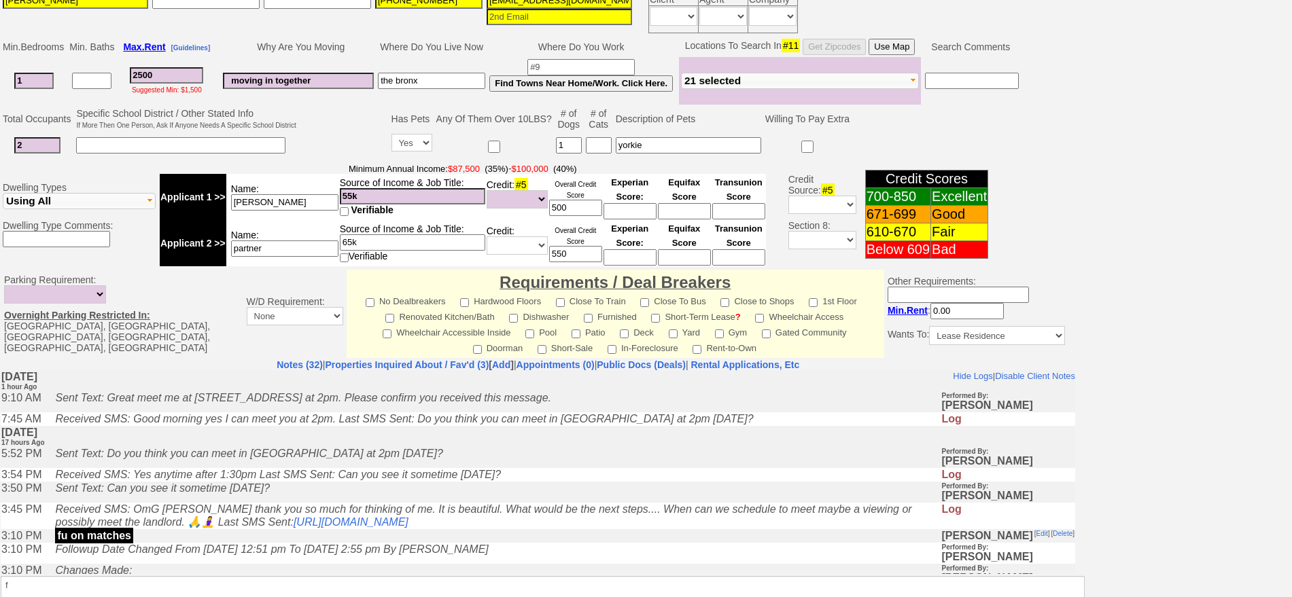
scroll to position [332, 0]
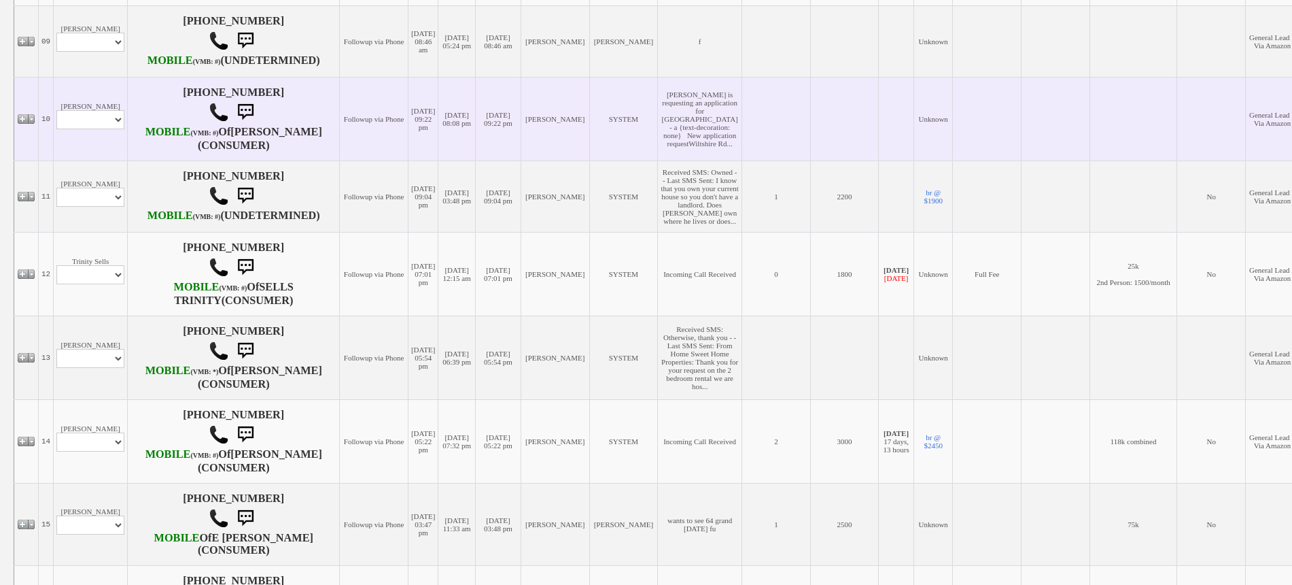
scroll to position [1020, 0]
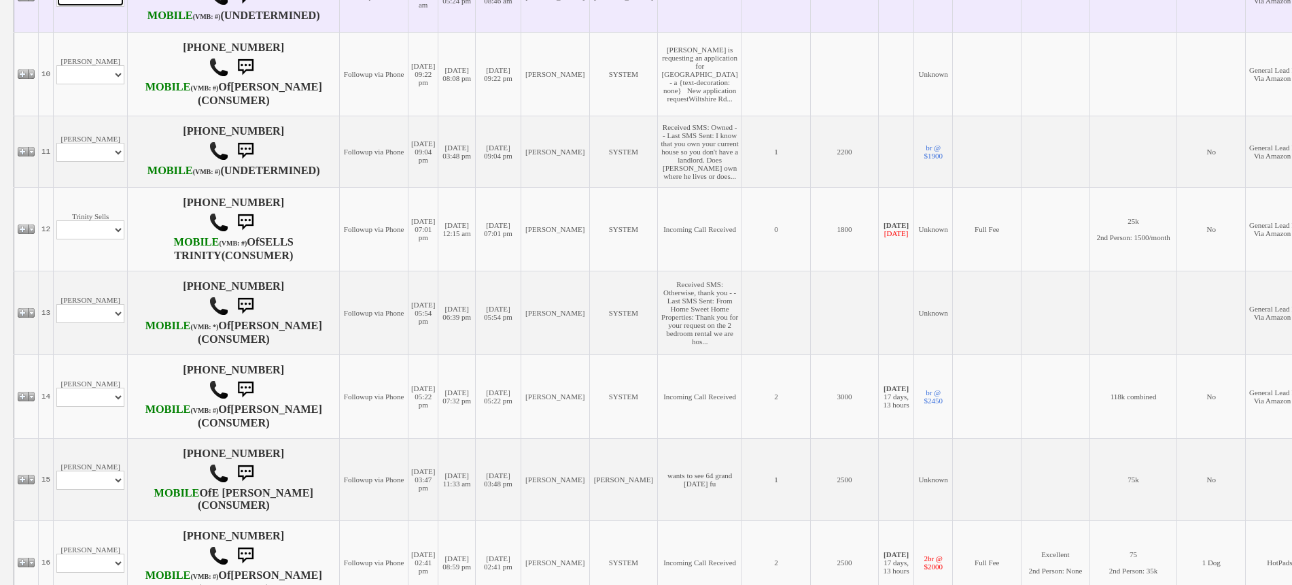
select select "ChangeURL,/crm/custom/edit_client_form.php?redirect=%2Fcrm%2Fclients.php&id=167…"
select select
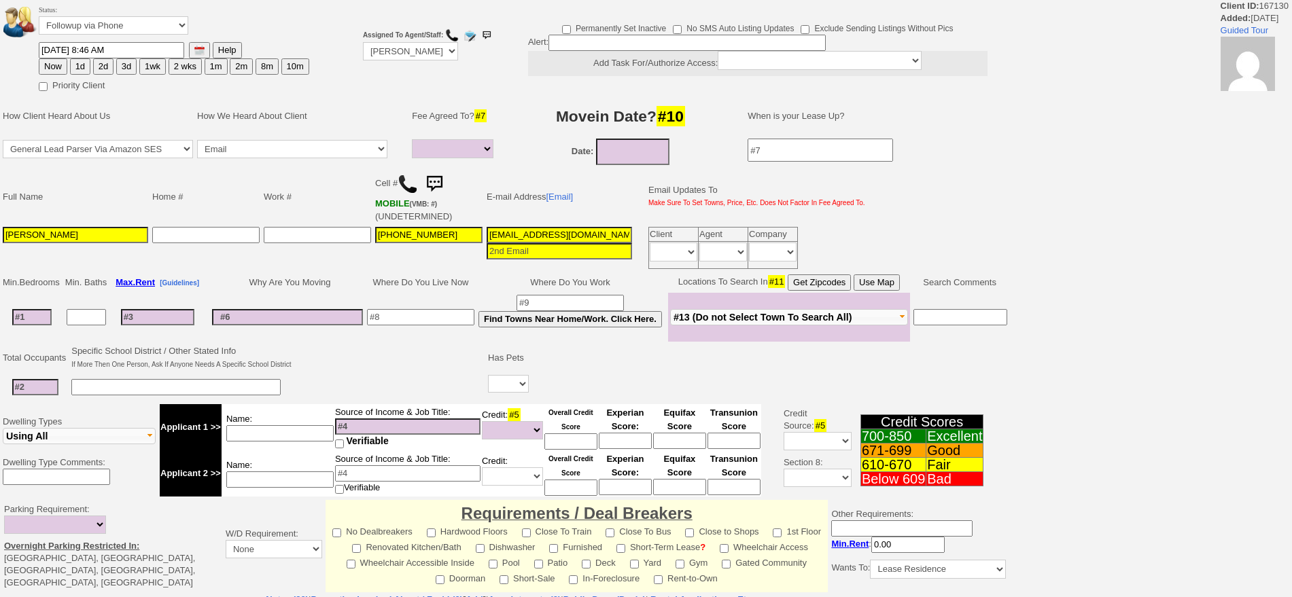
select select
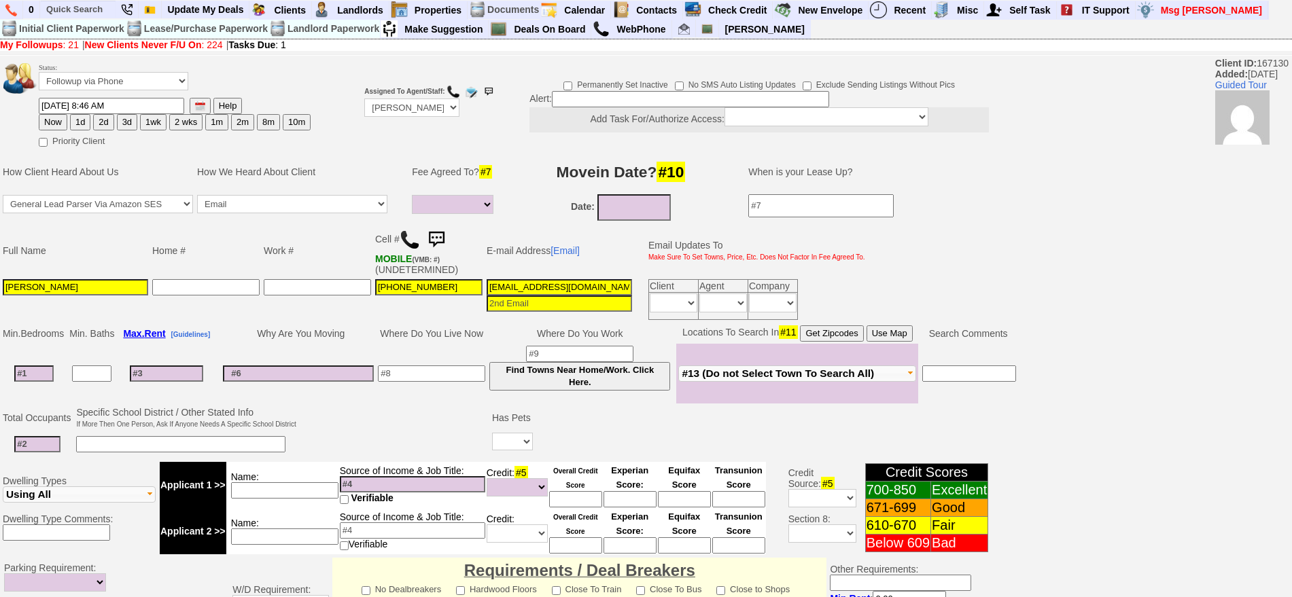
click at [416, 238] on img at bounding box center [410, 240] width 20 height 20
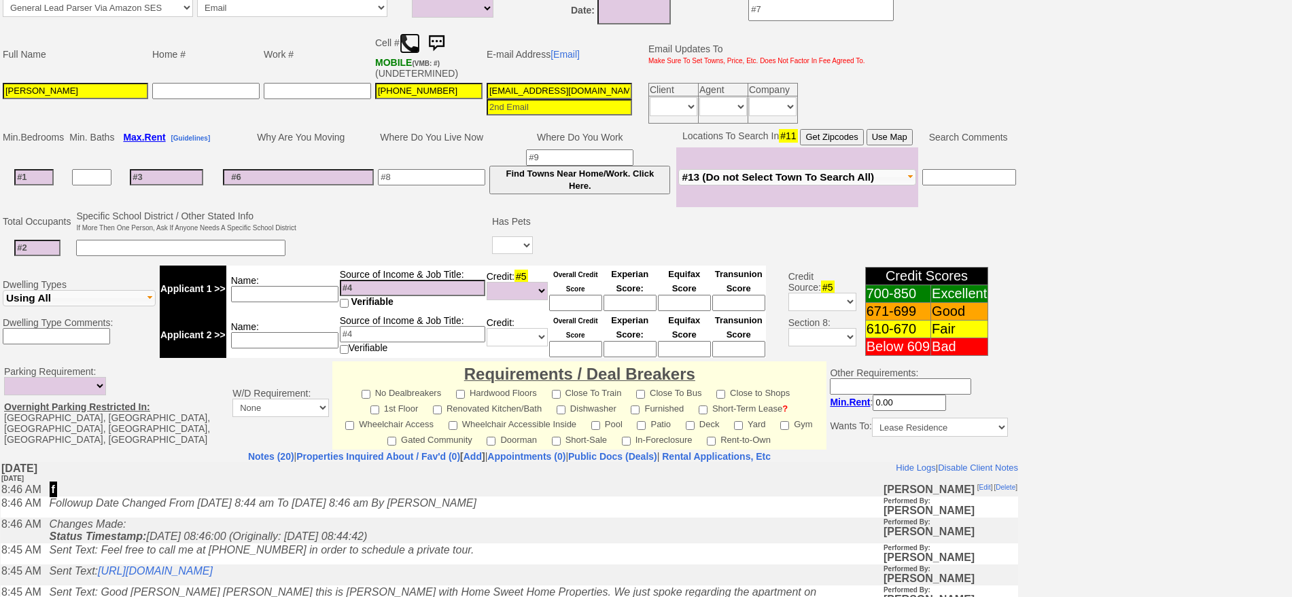
scroll to position [49, 0]
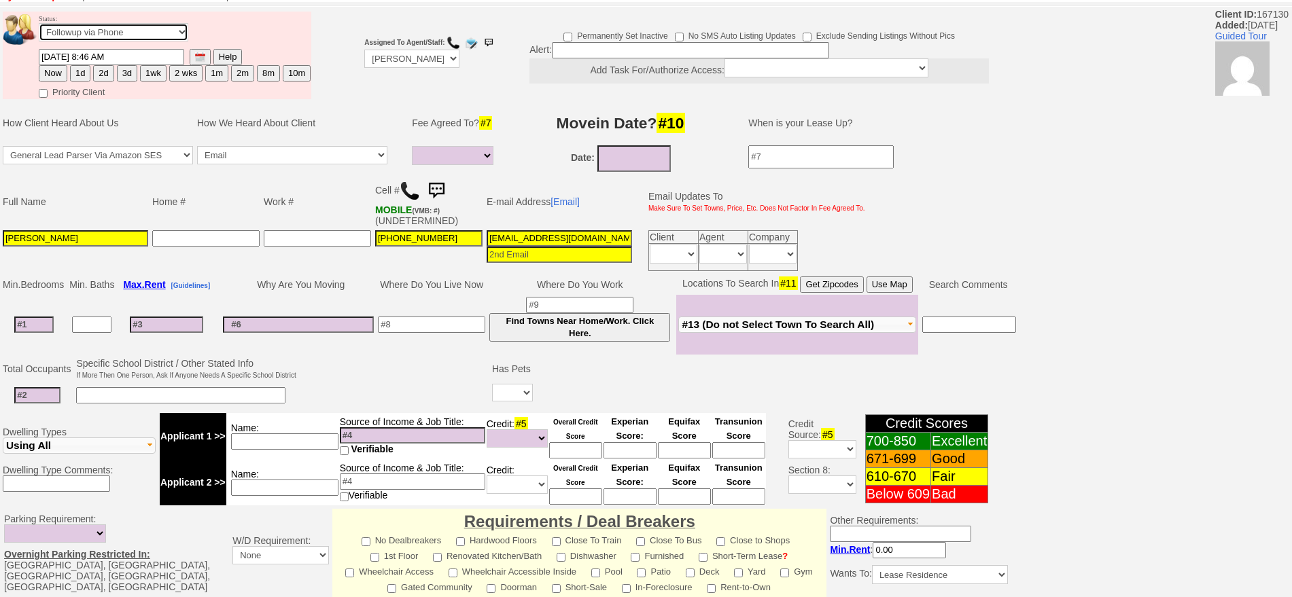
click at [154, 37] on select "Followup via Phone Followup via Email Followup When Section 8 Property Found De…" at bounding box center [114, 32] width 150 height 18
select select "Inactive"
click at [39, 28] on select "Followup via Phone Followup via Email Followup When Section 8 Property Found De…" at bounding box center [114, 32] width 150 height 18
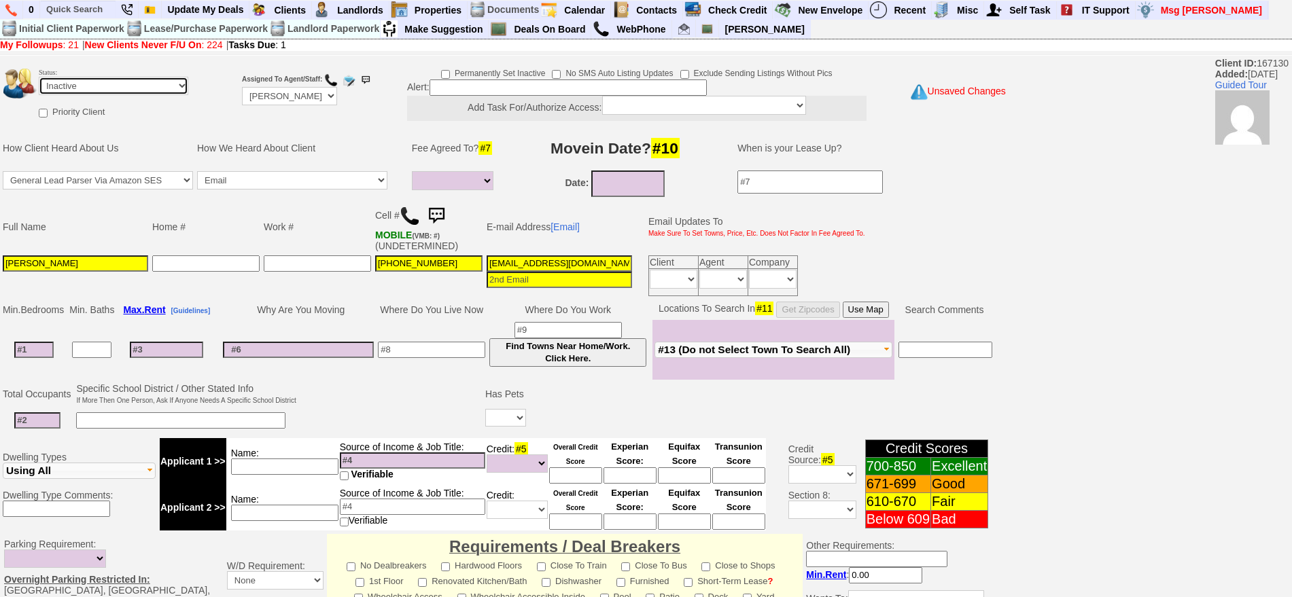
scroll to position [365, 0]
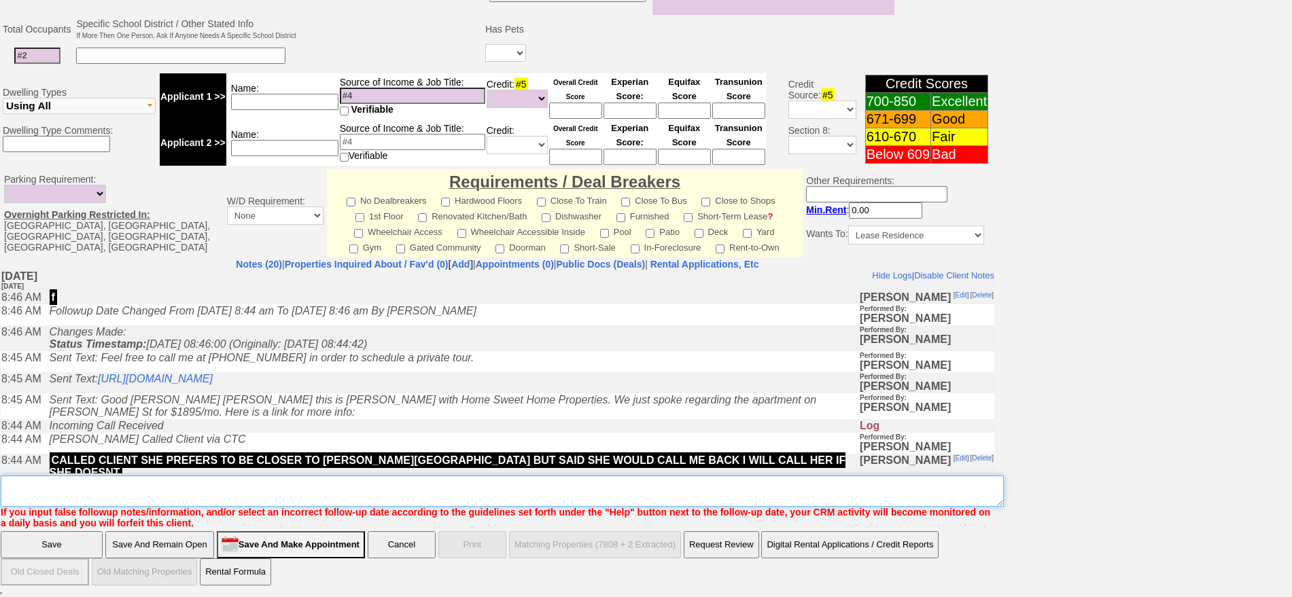
click at [504, 483] on textarea "Insert New Note Here" at bounding box center [502, 491] width 1003 height 31
type textarea "called client lm already sent her a txt ia until response"
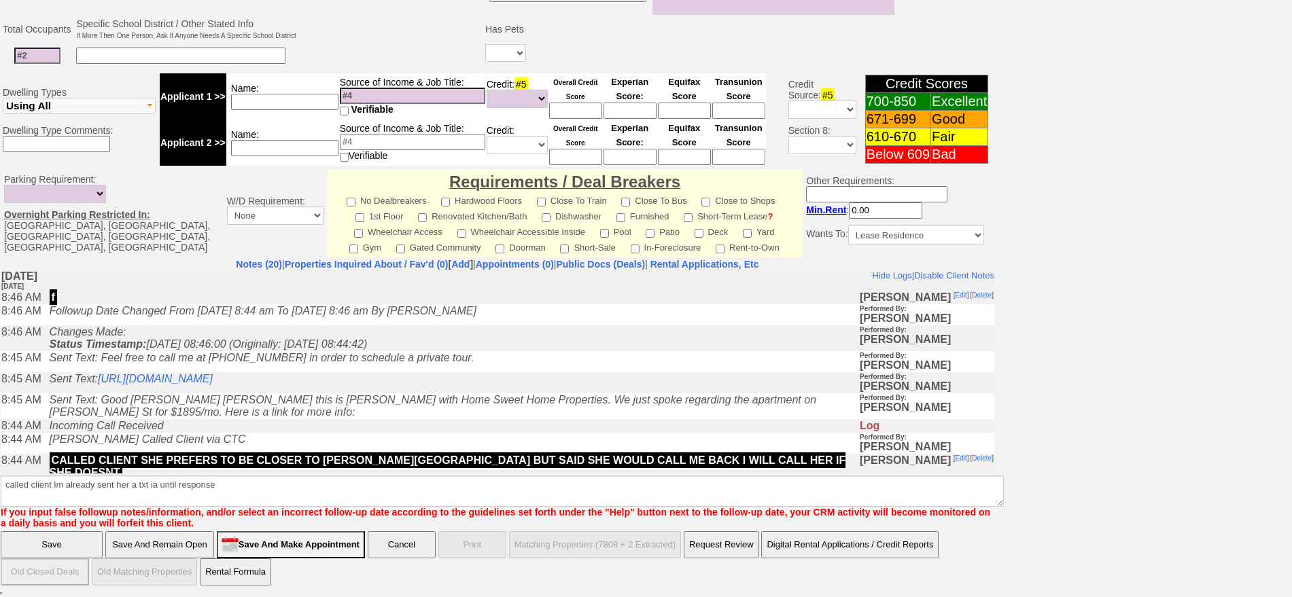
click input "Save" at bounding box center [52, 545] width 102 height 27
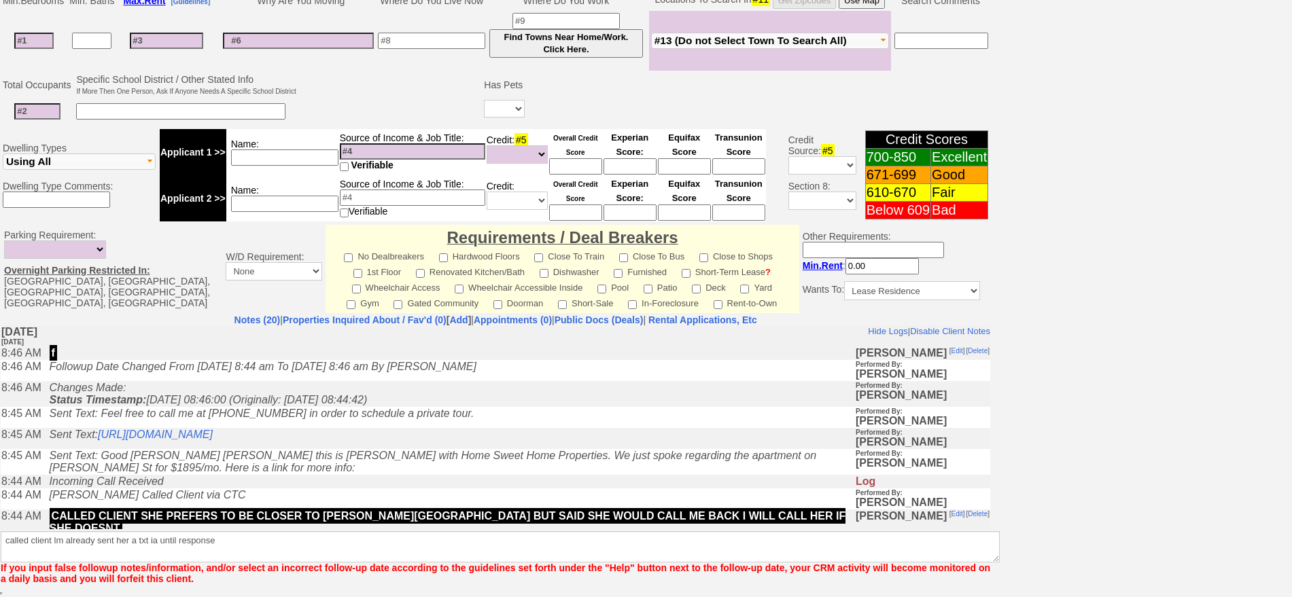
scroll to position [309, 0]
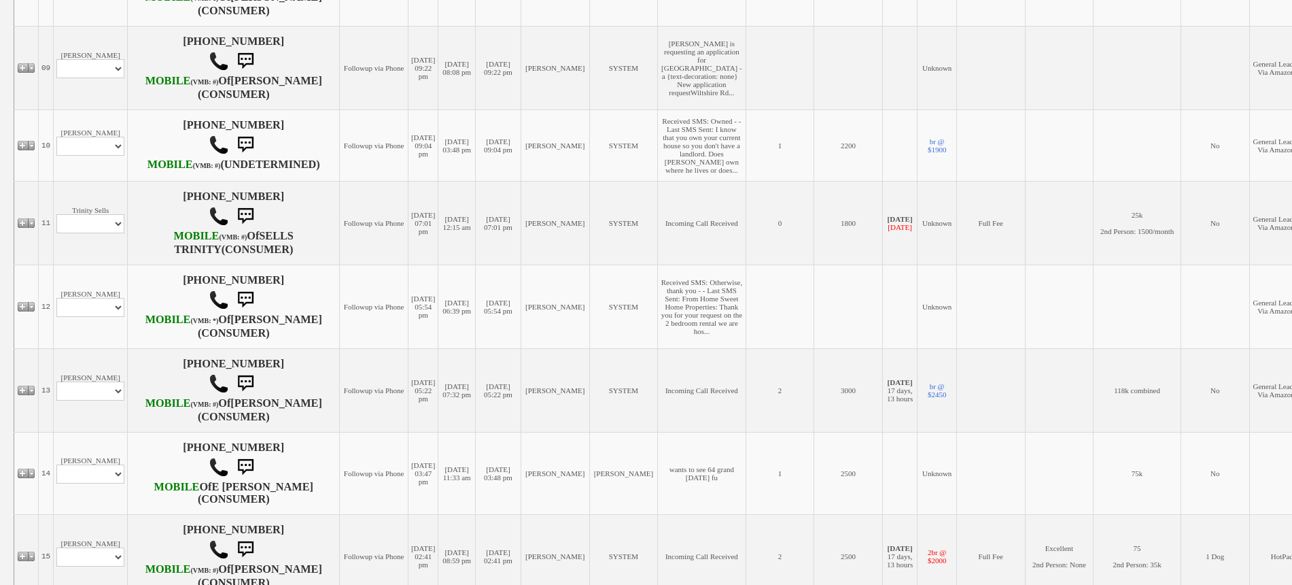
scroll to position [917, 0]
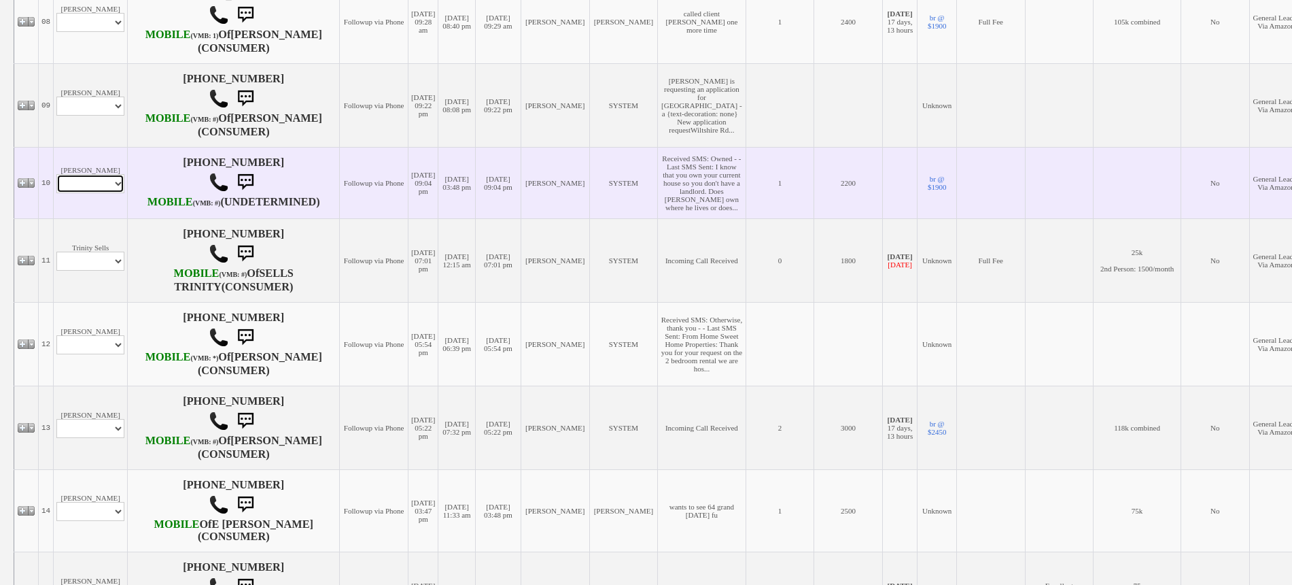
click at [96, 193] on select "Profile Edit Print Email Externally (Will Not Be Tracked In CRM) Closed Deals" at bounding box center [90, 183] width 68 height 19
select select "ChangeURL,/crm/custom/edit_client_form.php?redirect=%2Fcrm%2Fclients.php&id=166…"
click at [56, 193] on select "Profile Edit Print Email Externally (Will Not Be Tracked In CRM) Closed Deals" at bounding box center [90, 183] width 68 height 19
select select
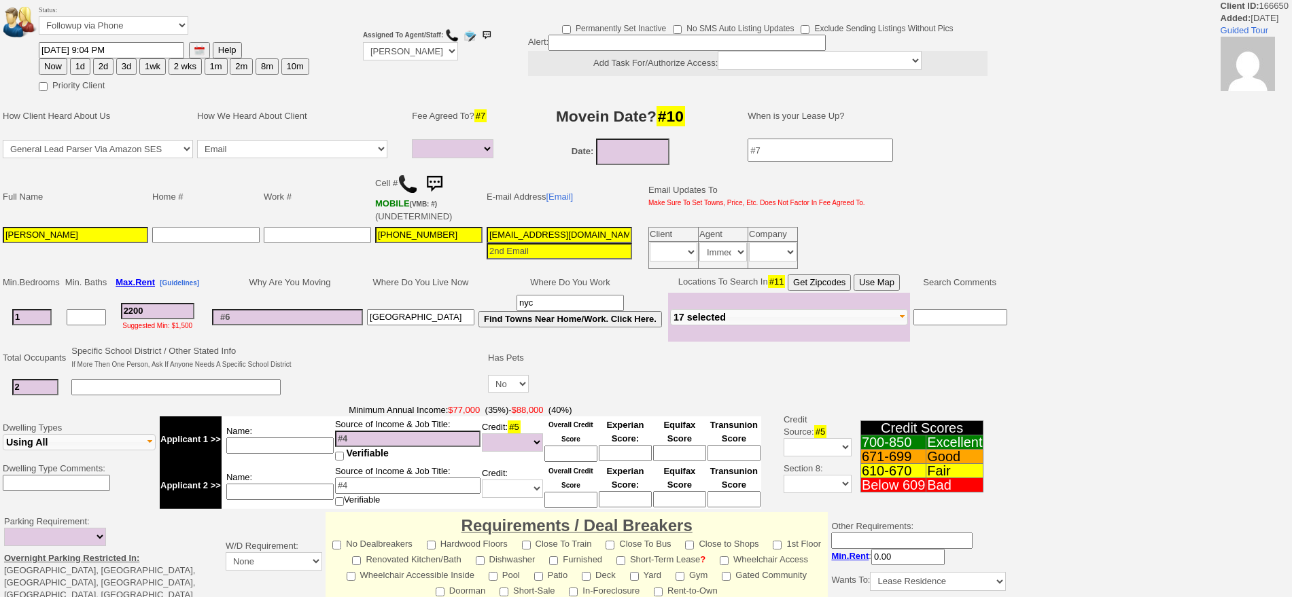
select select
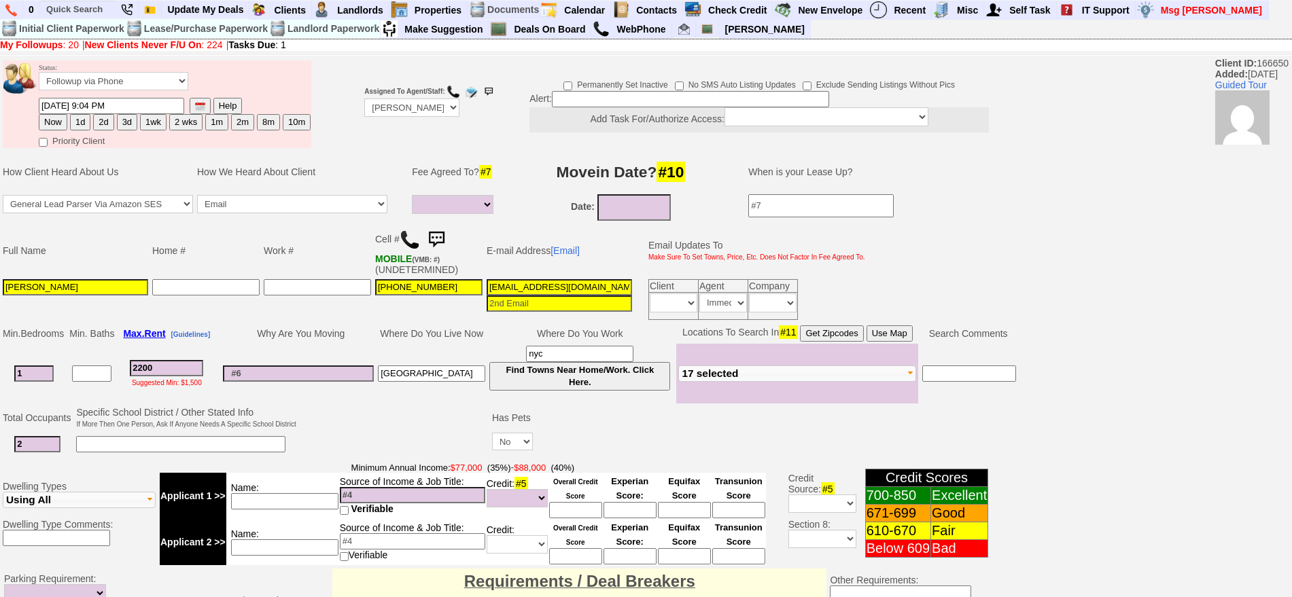
click at [442, 243] on img at bounding box center [436, 239] width 27 height 27
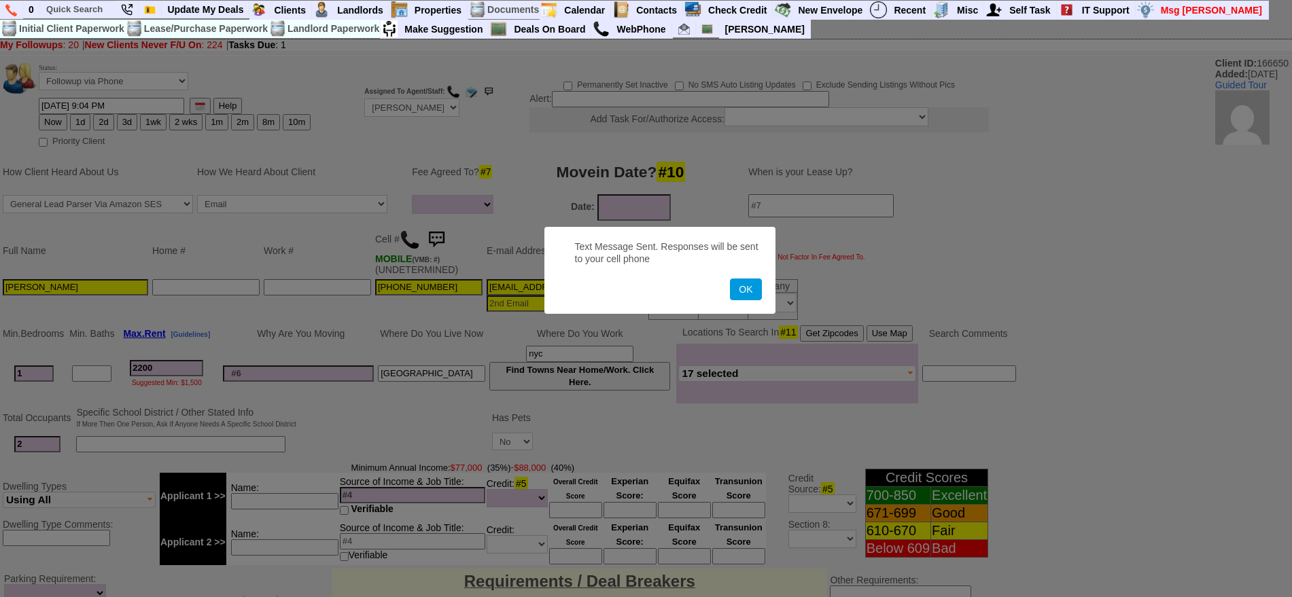
click at [730, 279] on button "OK" at bounding box center [745, 290] width 31 height 22
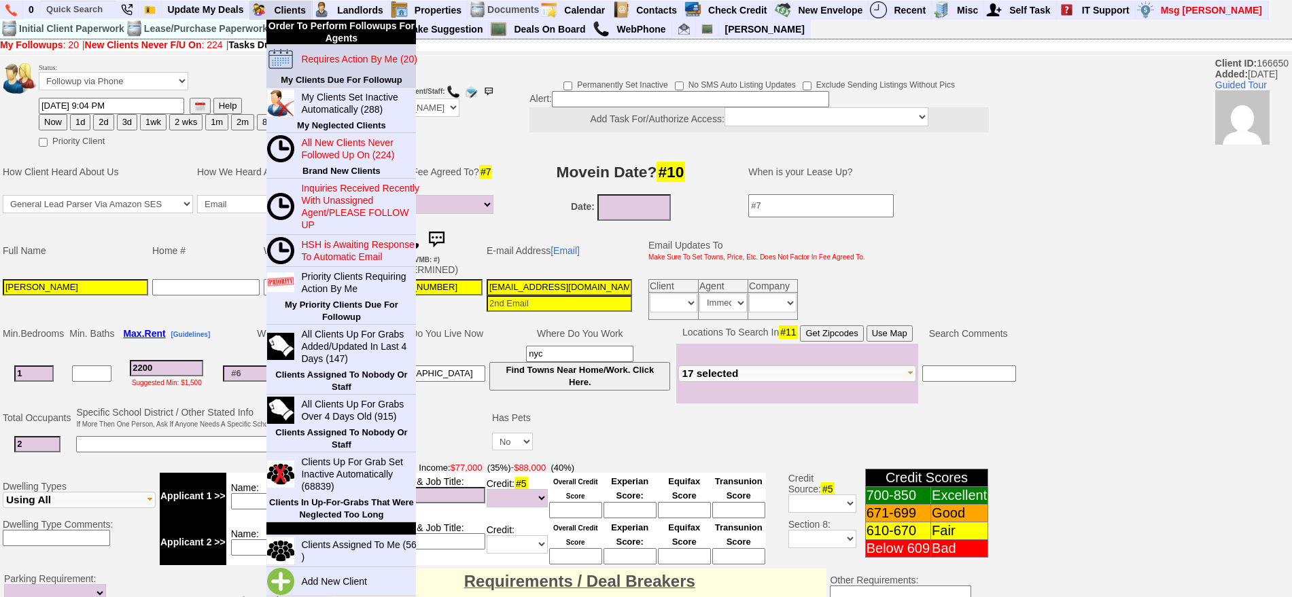
click at [343, 66] on link "Requires Action By Me (20)" at bounding box center [361, 59] width 131 height 18
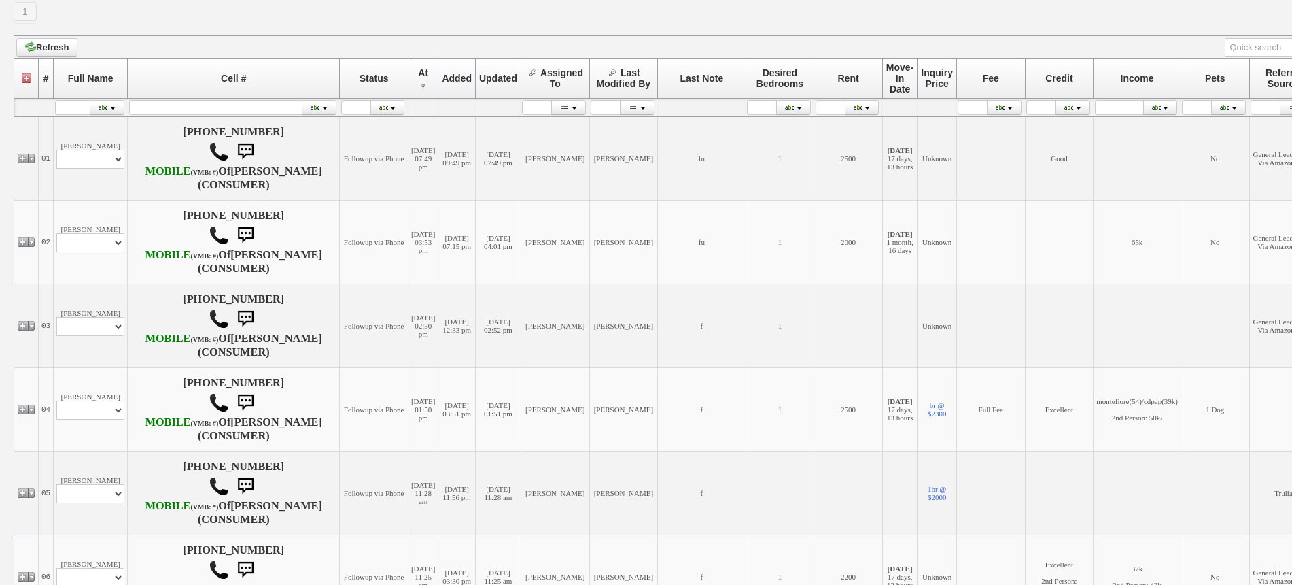
scroll to position [510, 0]
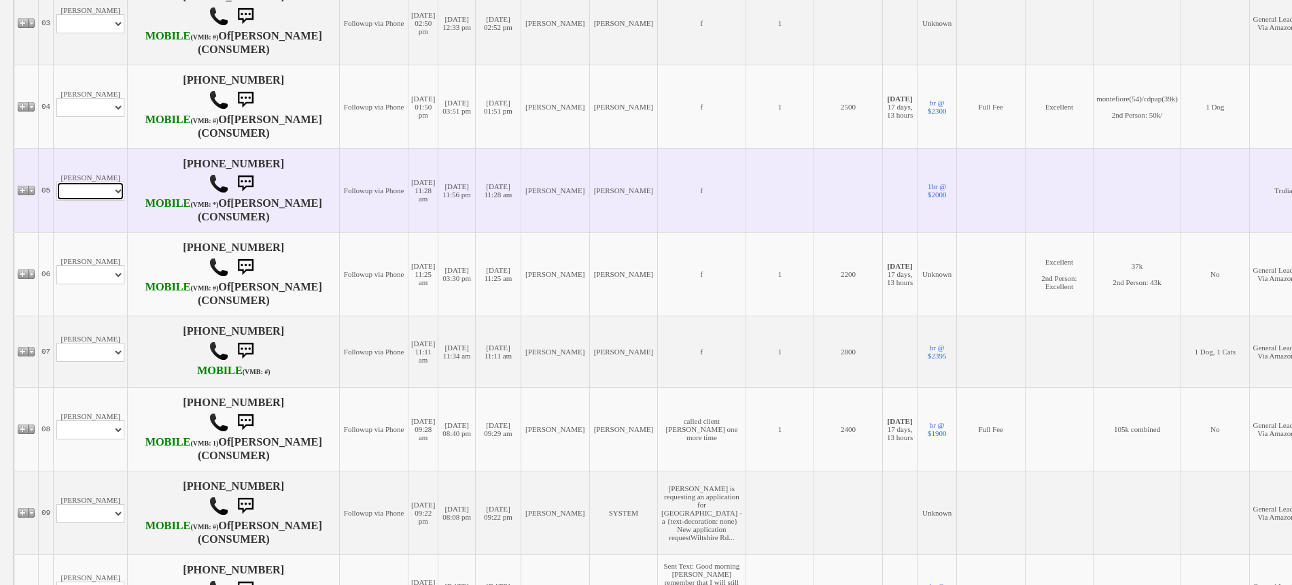
click at [94, 201] on select "Profile Edit Print Email Externally (Will Not Be Tracked In CRM) Closed Deals" at bounding box center [90, 190] width 68 height 19
select select "ChangeURL,/crm/custom/edit_client_form.php?redirect=%2Fcrm%2Fclients.php&id=523…"
click at [56, 201] on select "Profile Edit Print Email Externally (Will Not Be Tracked In CRM) Closed Deals" at bounding box center [90, 190] width 68 height 19
select select
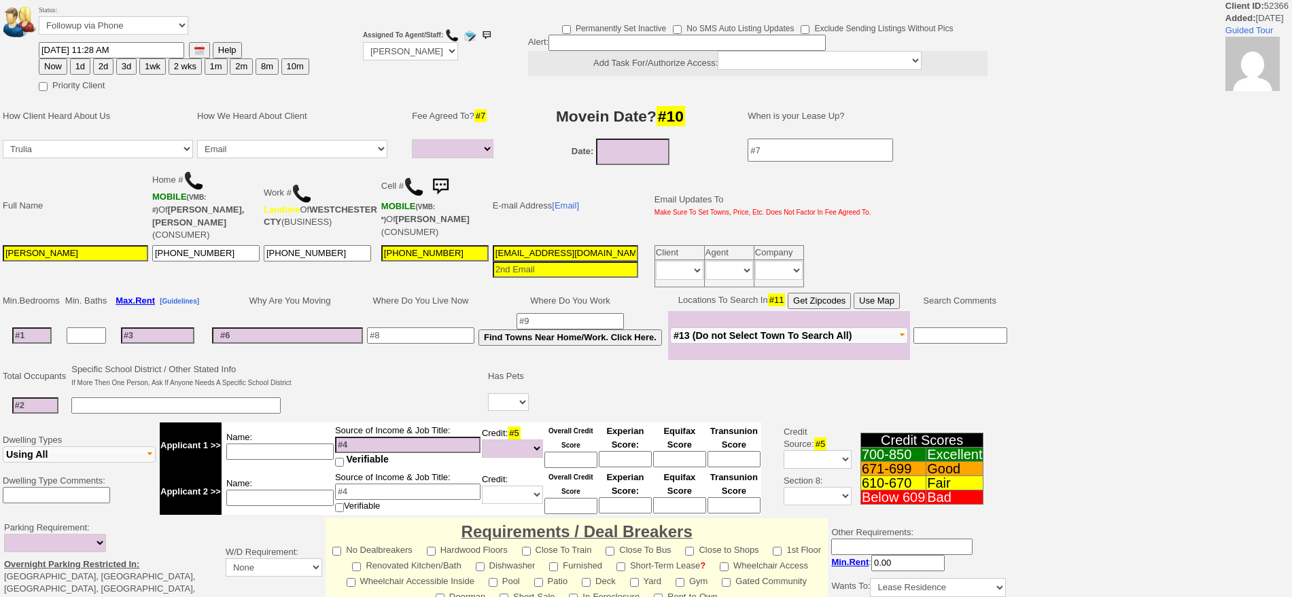
select select
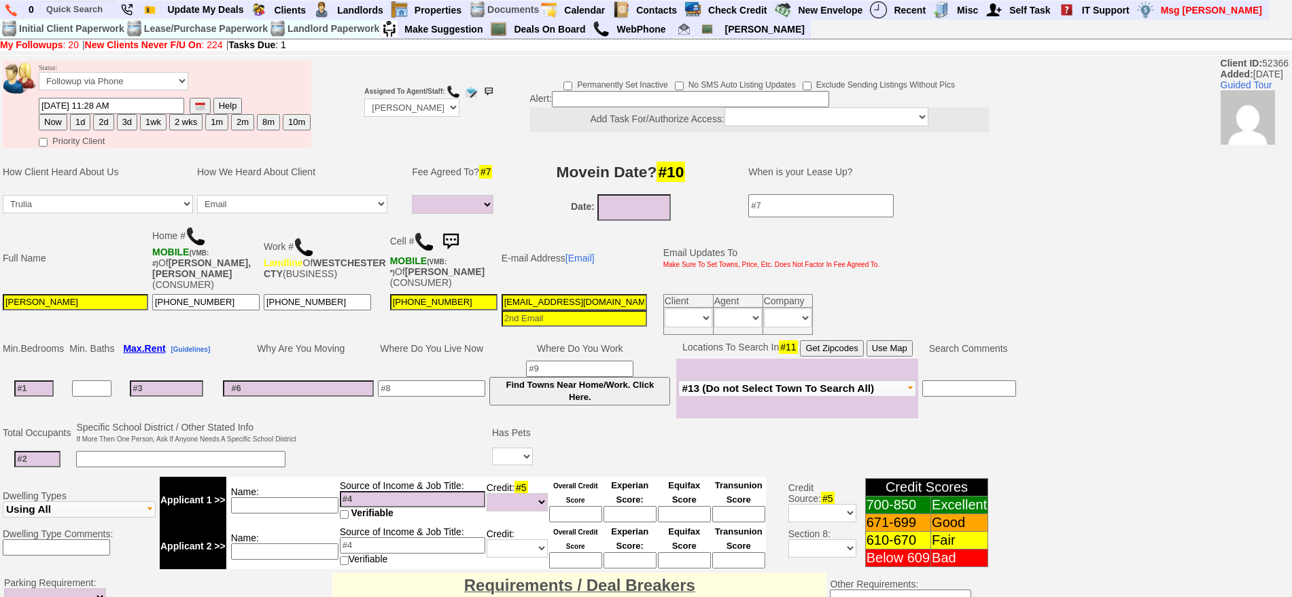
click at [415, 239] on img at bounding box center [424, 242] width 20 height 20
drag, startPoint x: 110, startPoint y: 65, endPoint x: 109, endPoint y: 72, distance: 7.5
click at [110, 65] on td "Status: Followup via Phone Followup via Email Followup When Section 8 Property …" at bounding box center [174, 78] width 273 height 37
click at [103, 86] on select "Followup via Phone Followup via Email Followup When Section 8 Property Found De…" at bounding box center [114, 81] width 150 height 18
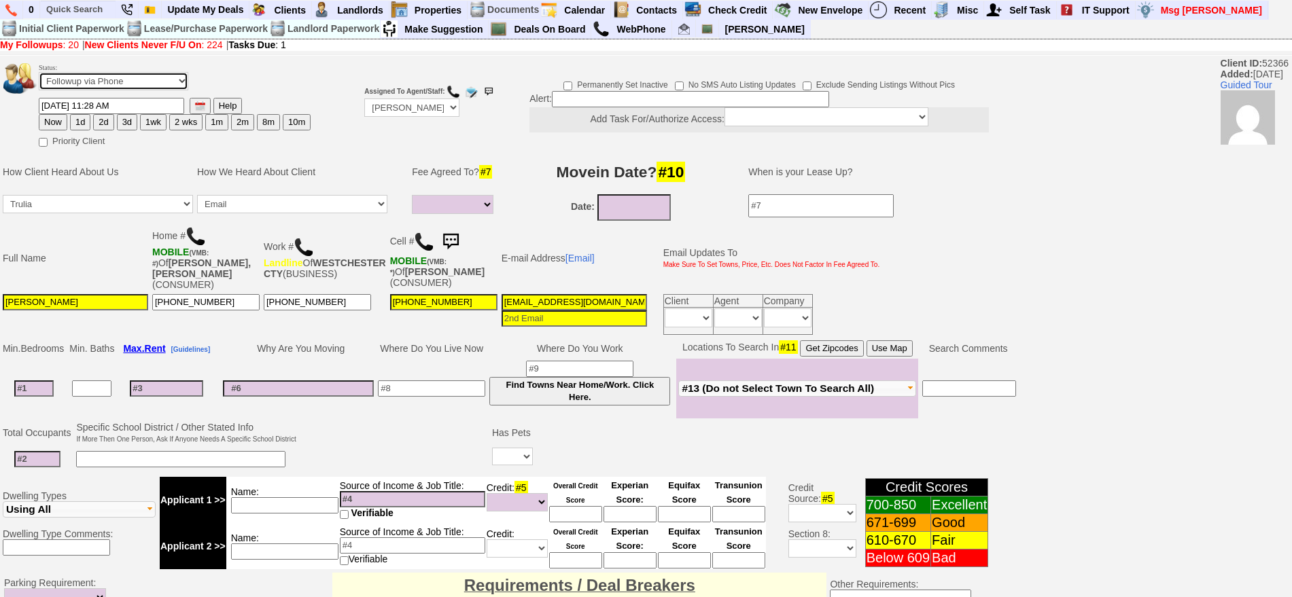
select select "Inactive"
click at [39, 77] on select "Followup via Phone Followup via Email Followup When Section 8 Property Found De…" at bounding box center [114, 81] width 150 height 18
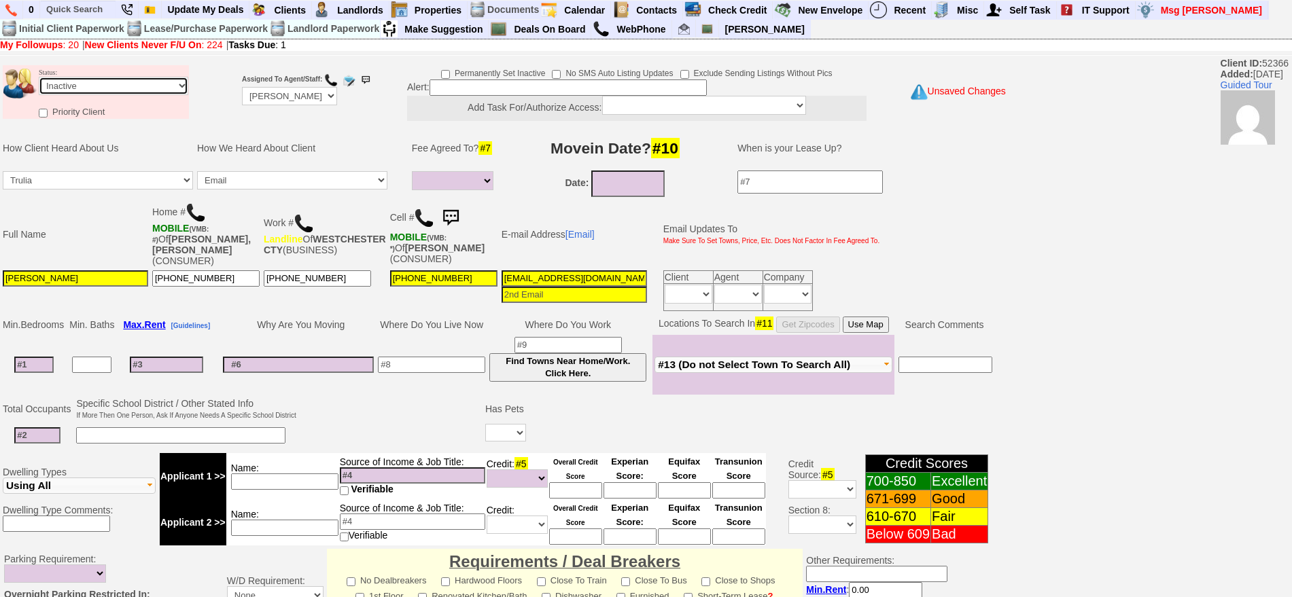
scroll to position [376, 0]
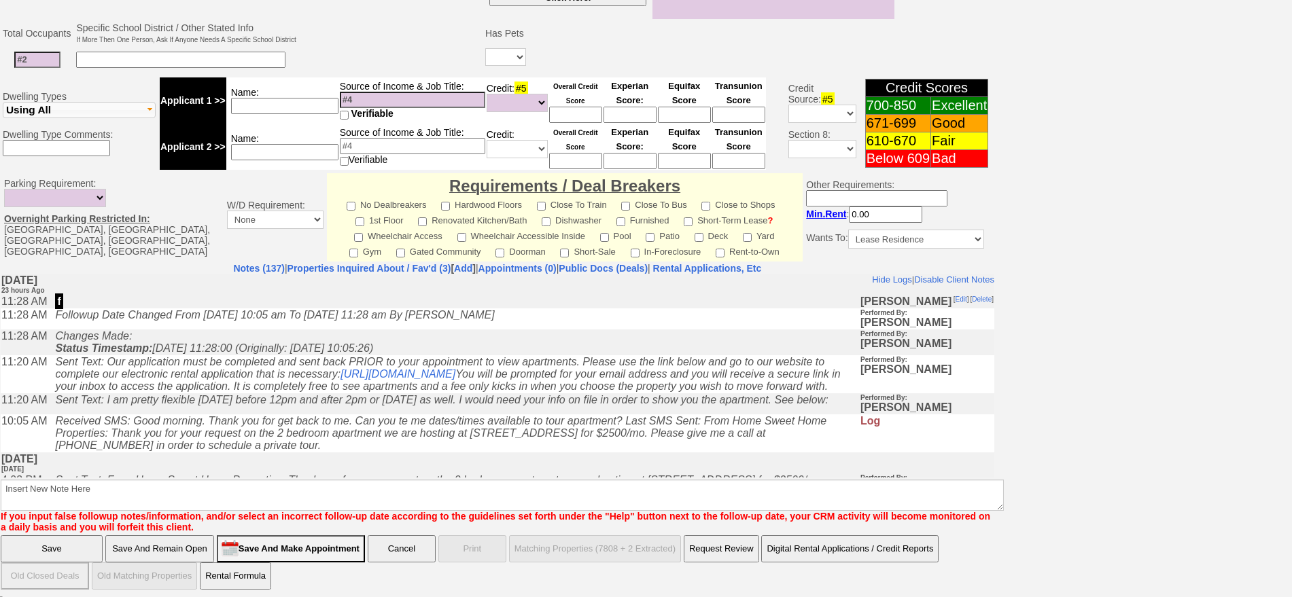
drag, startPoint x: 315, startPoint y: 472, endPoint x: 315, endPoint y: 751, distance: 278.7
click at [315, 472] on td "Tuesday, August 12th, 2025 1 day Ago" at bounding box center [498, 462] width 994 height 21
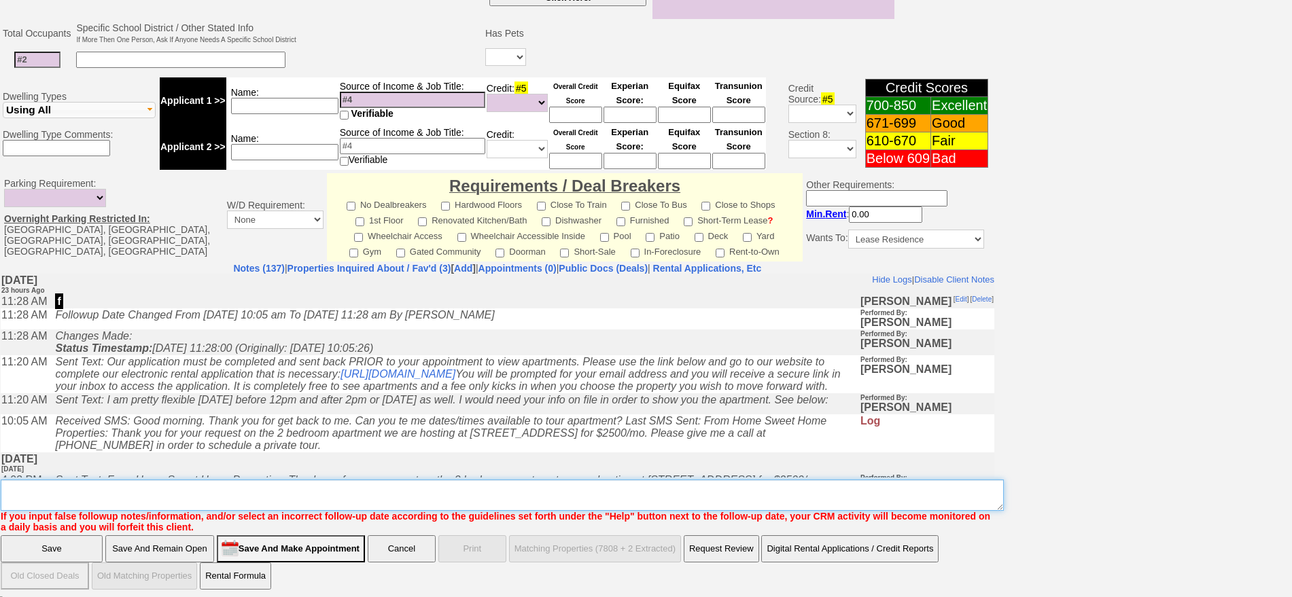
click at [313, 482] on textarea "Insert New Note Here" at bounding box center [502, 495] width 1003 height 31
type textarea "c"
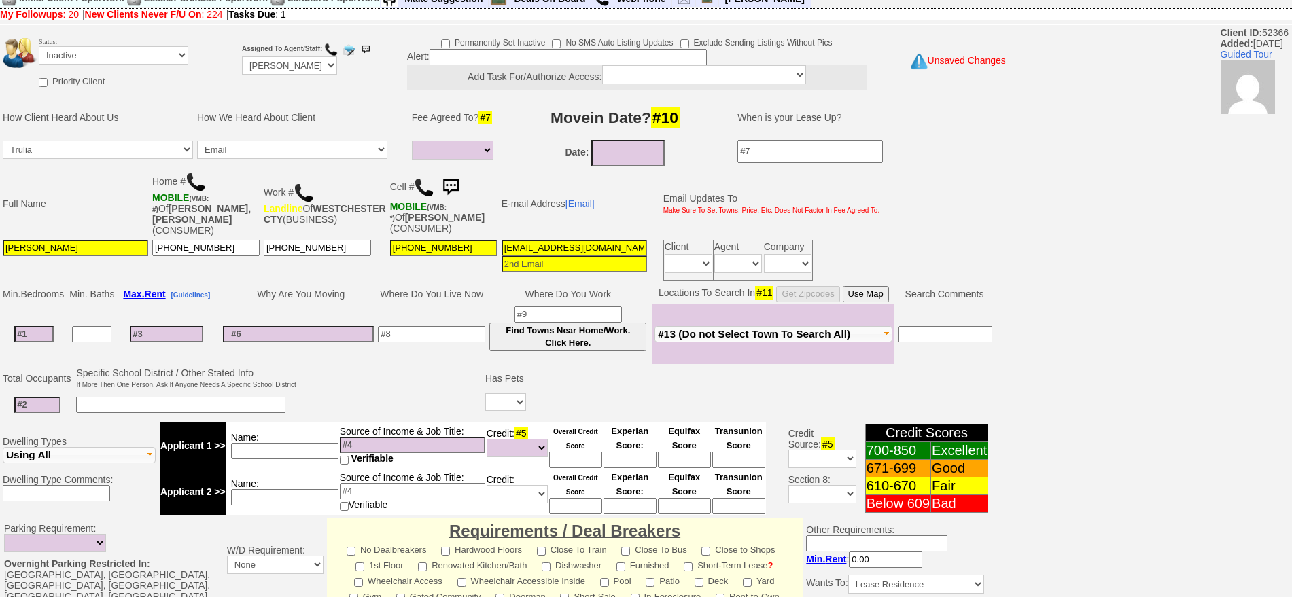
scroll to position [0, 0]
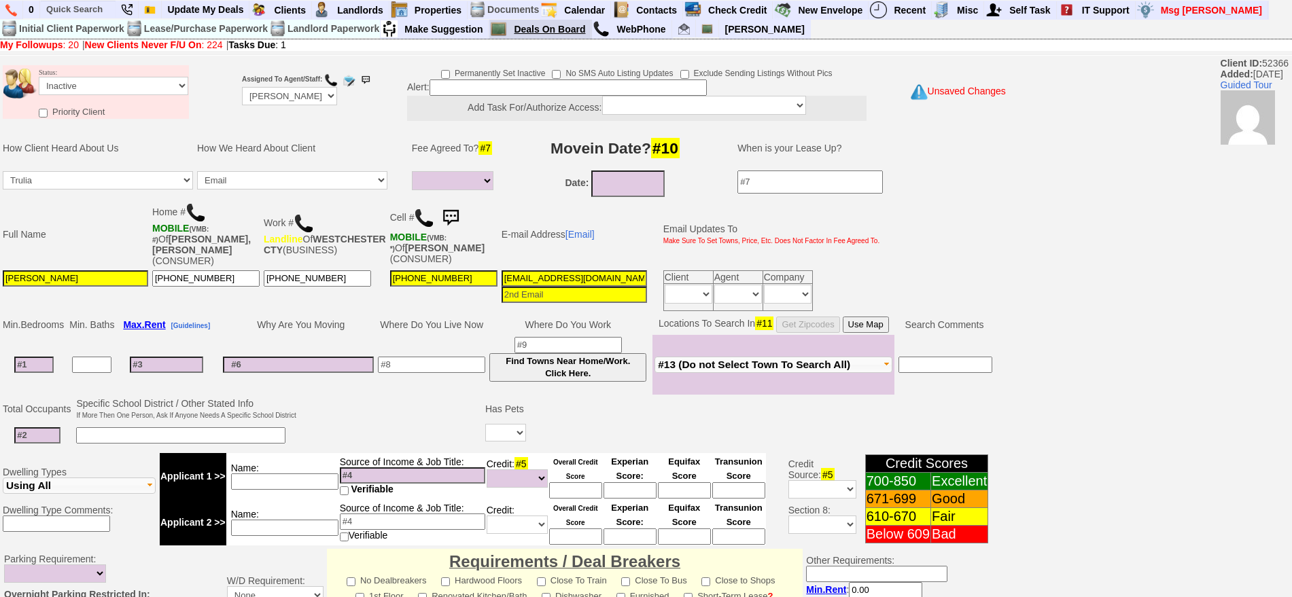
type textarea "called client lm after sending several txts ia until response"
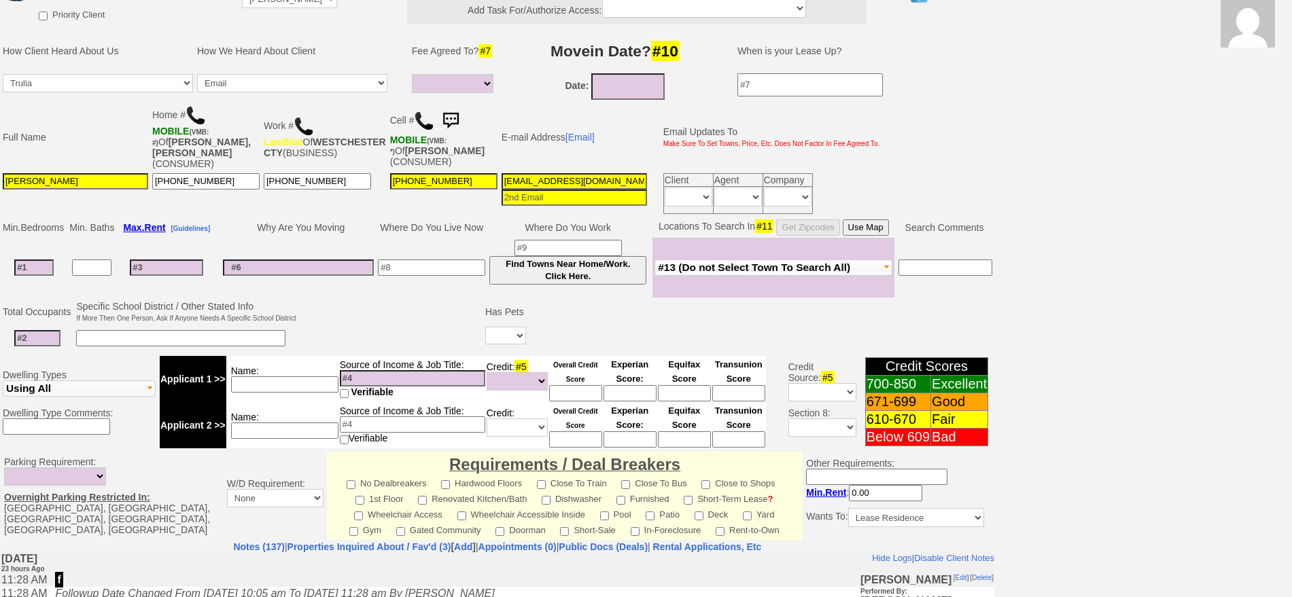
scroll to position [376, 0]
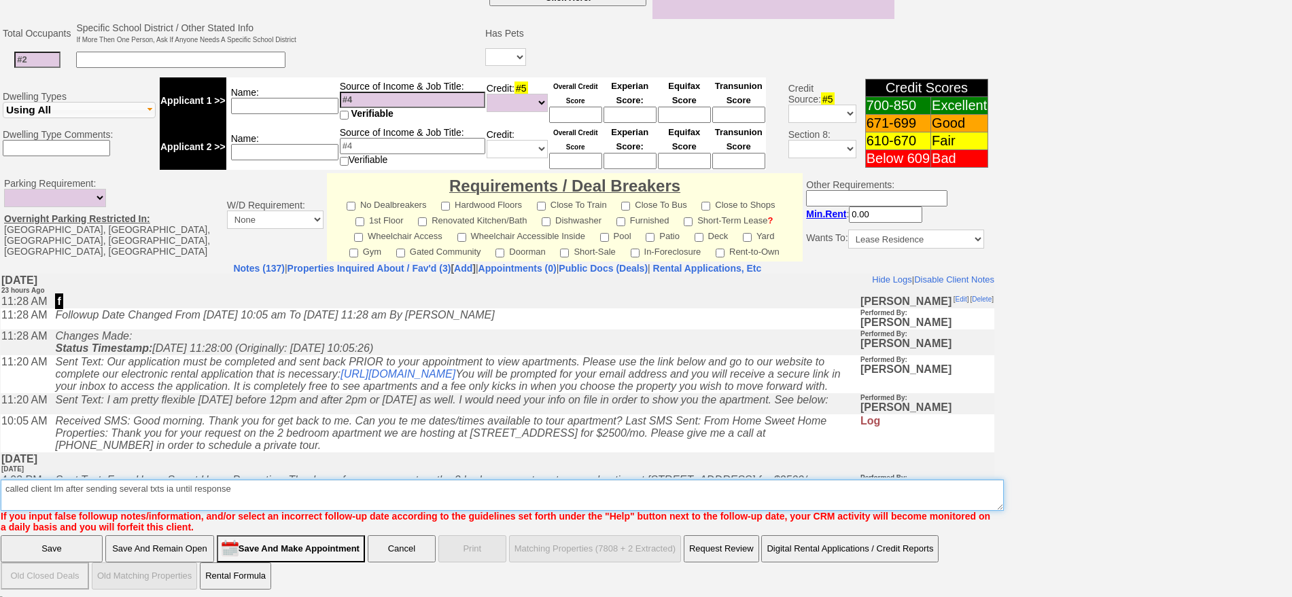
click at [257, 480] on textarea "Insert New Note Here" at bounding box center [502, 495] width 1003 height 31
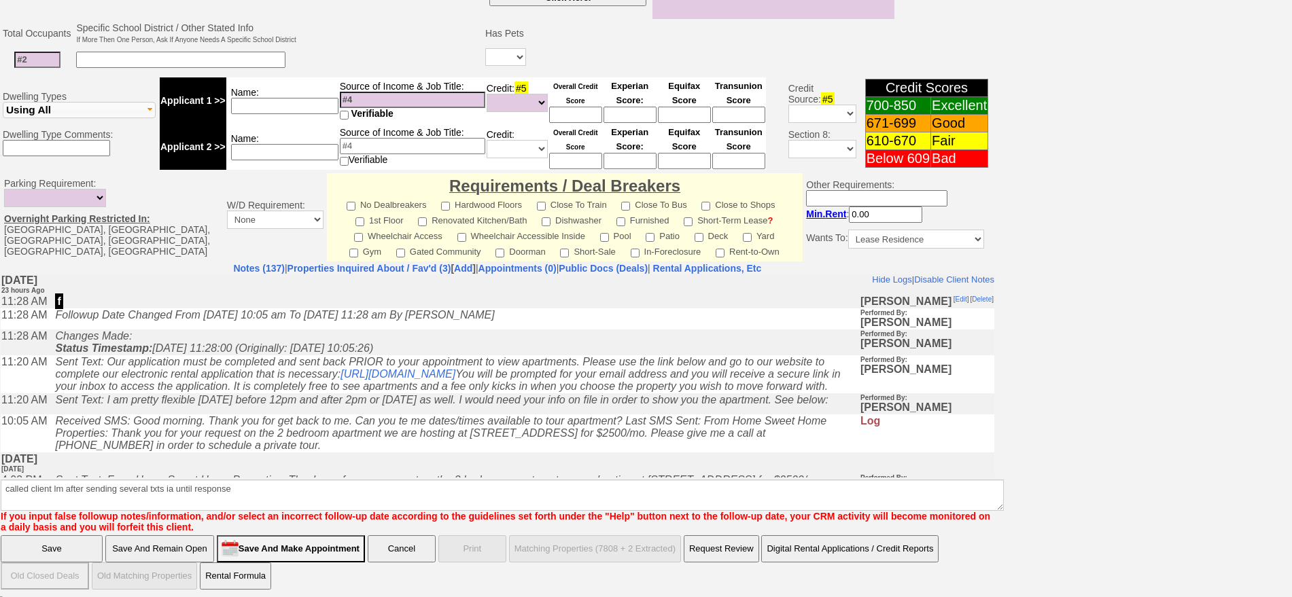
click at [72, 542] on input "Save" at bounding box center [52, 549] width 102 height 27
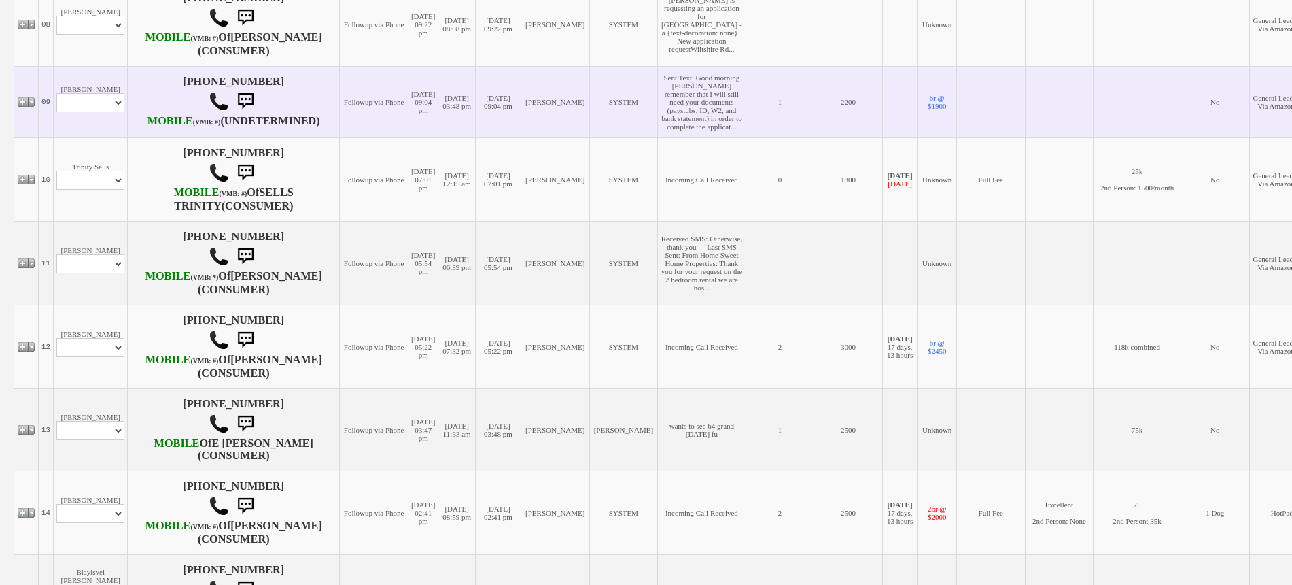
scroll to position [935, 0]
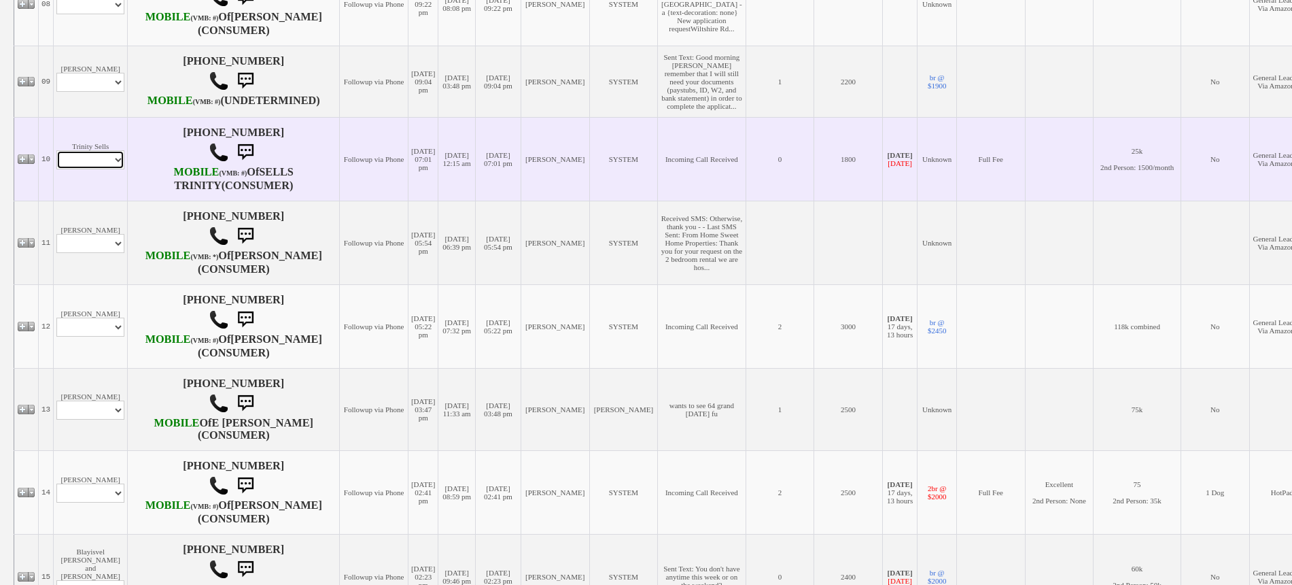
click at [106, 169] on select "Profile Edit Print Email Externally (Will Not Be Tracked In CRM) Closed Deals" at bounding box center [90, 159] width 68 height 19
click at [340, 201] on td "Followup via Phone" at bounding box center [374, 159] width 69 height 84
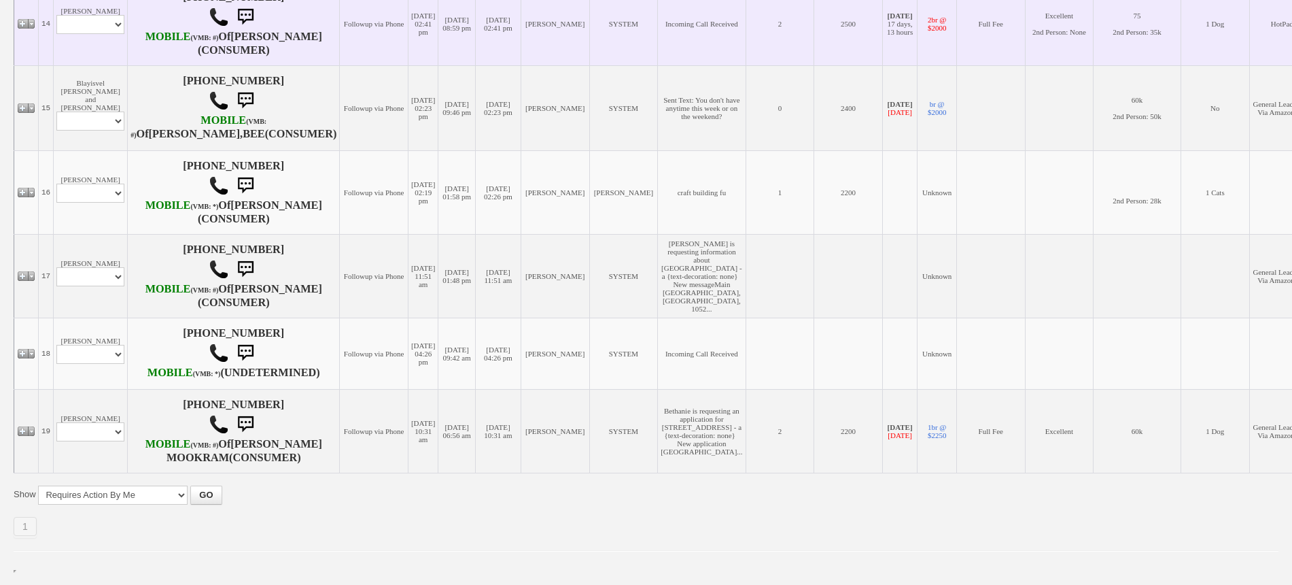
scroll to position [1444, 0]
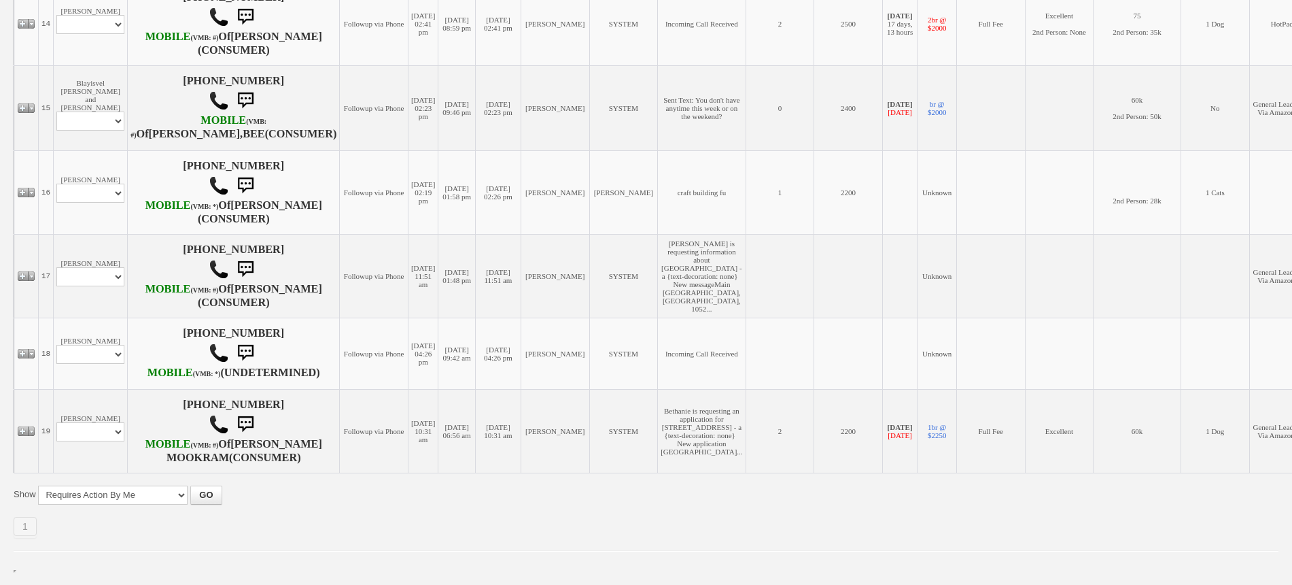
select select "ChangeURL,/crm/custom/edit_client_form.php?redirect=%2Fcrm%2Fclients.php&id=167…"
select select
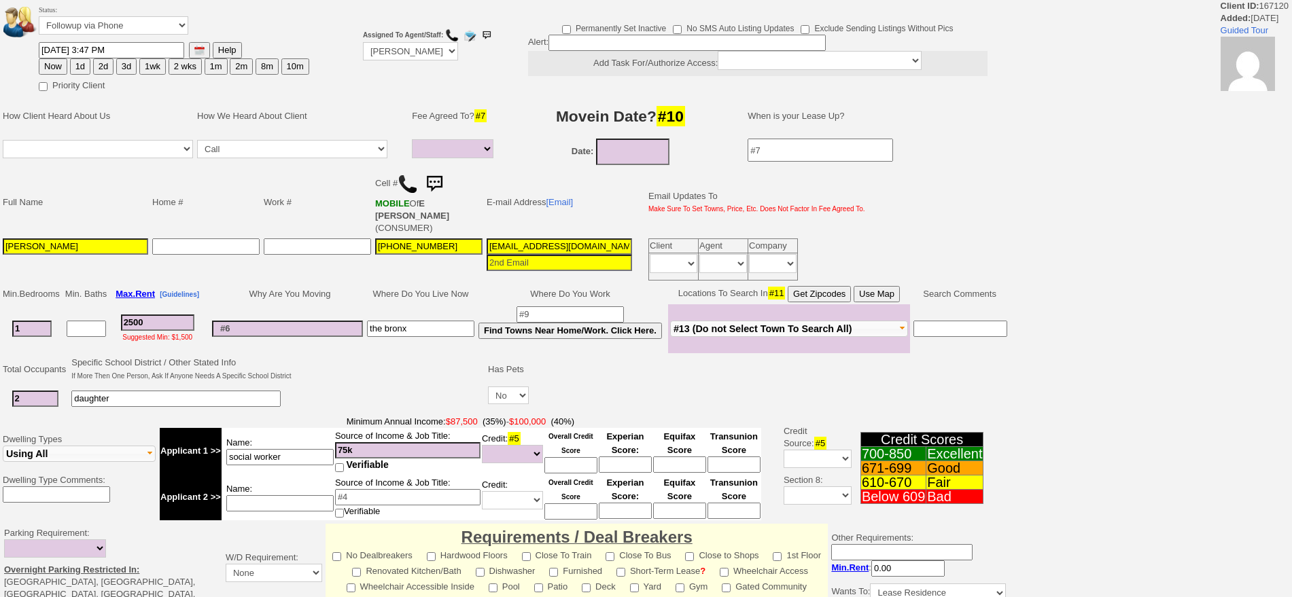
select select
click at [81, 63] on button "1d" at bounding box center [80, 66] width 20 height 16
type input "[DATE] 10:58 AM"
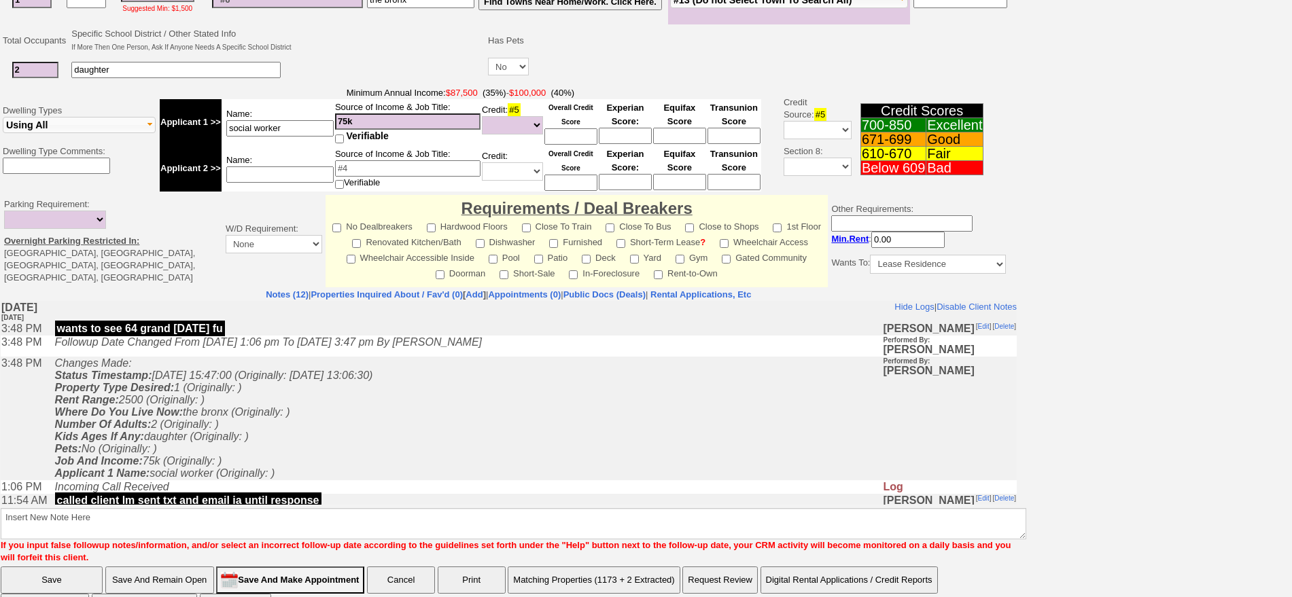
scroll to position [358, 0]
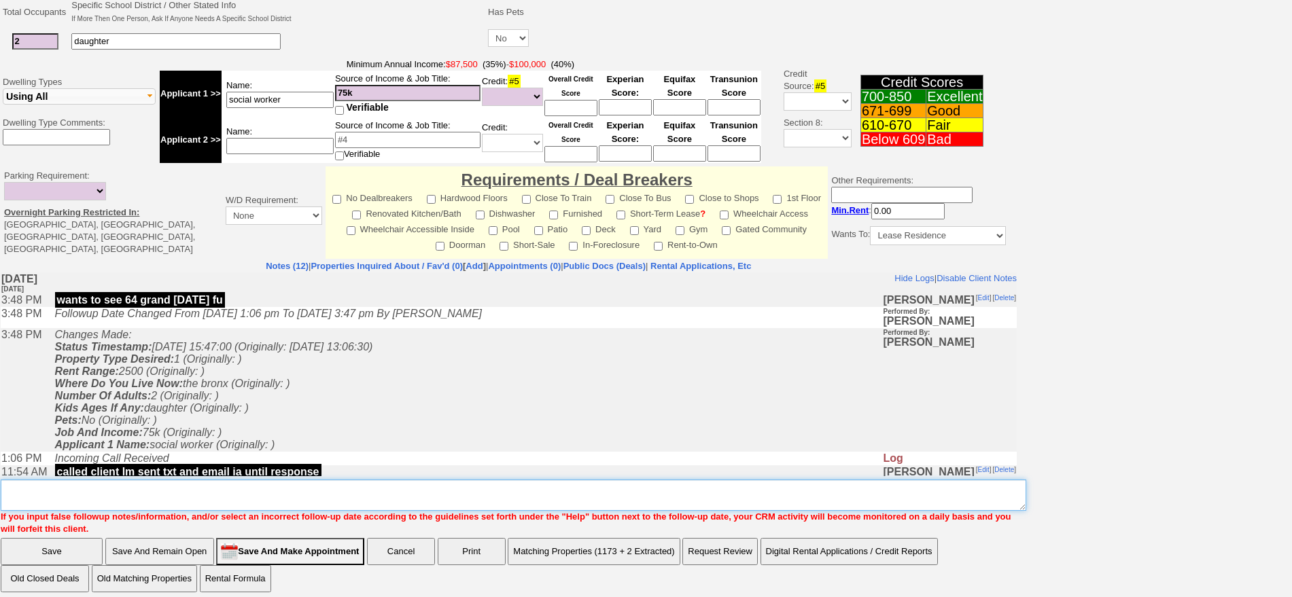
click at [782, 490] on textarea "Insert New Note Here" at bounding box center [514, 495] width 1026 height 31
type textarea "f"
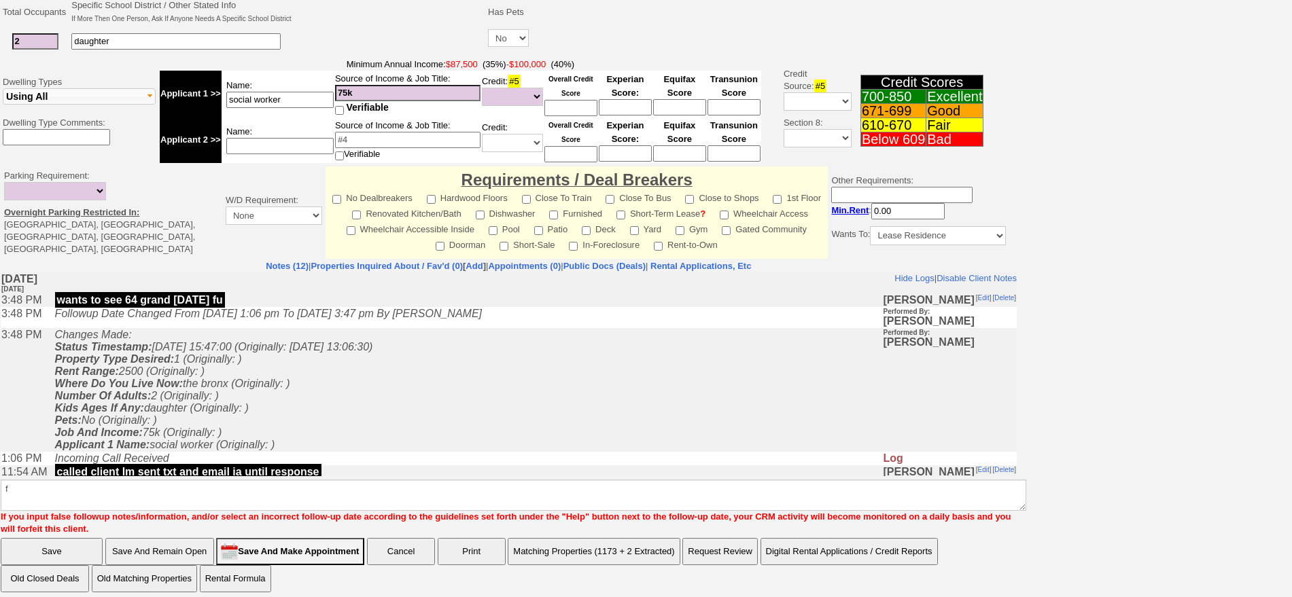
click input "Save" at bounding box center [52, 551] width 102 height 27
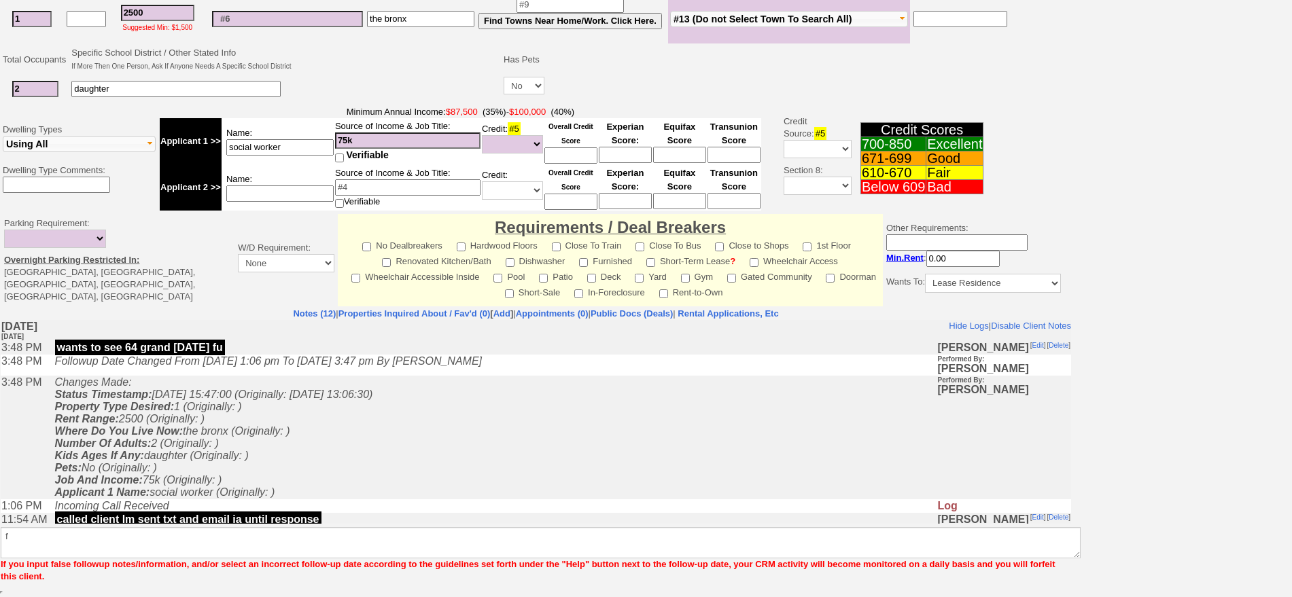
scroll to position [301, 0]
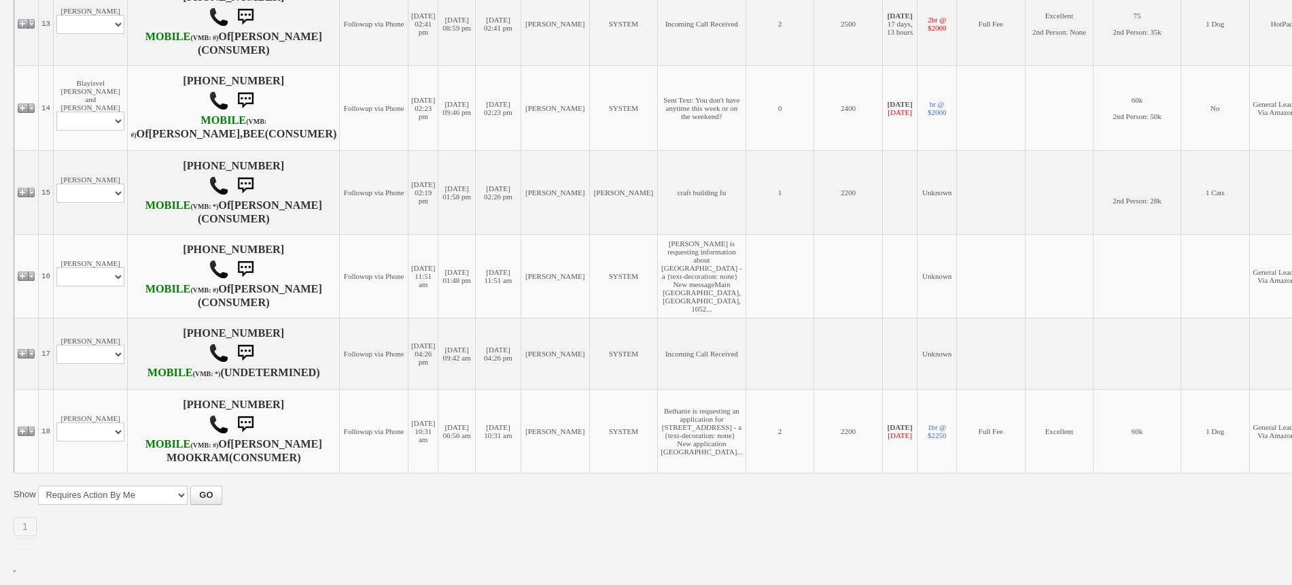
scroll to position [1444, 0]
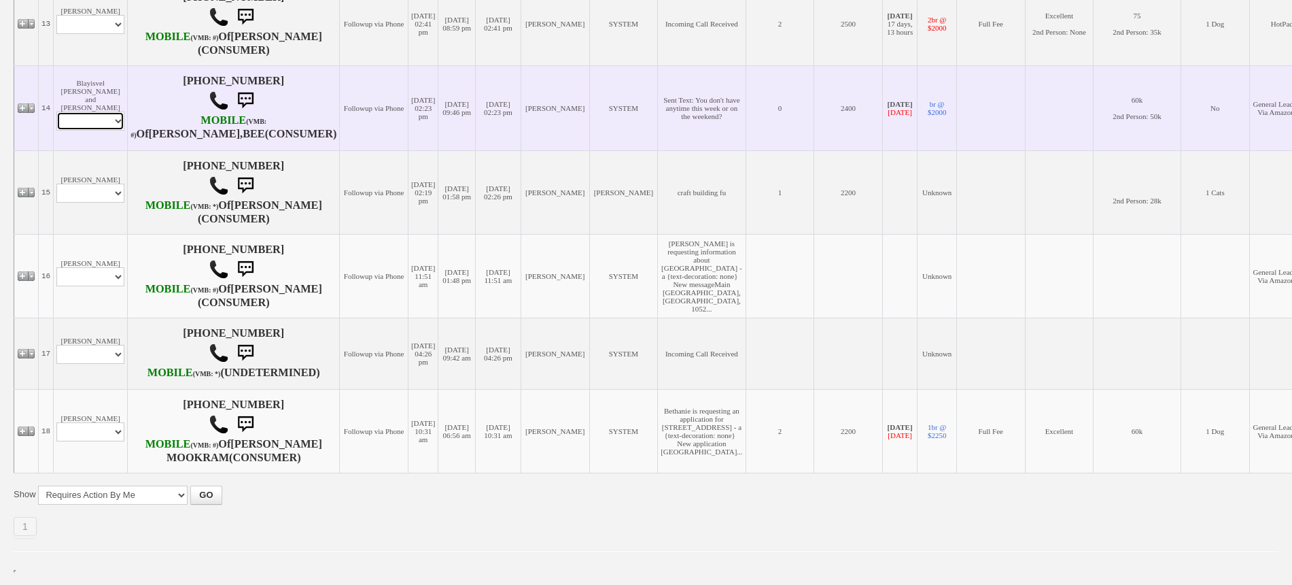
click at [96, 131] on select "Profile Edit Print Email Externally (Will Not Be Tracked In CRM) Closed Deals" at bounding box center [90, 120] width 68 height 19
select select "ChangeURL,/crm/custom/edit_client_form.php?redirect=%2Fcrm%2Fclients.php&id=165…"
click at [56, 131] on select "Profile Edit Print Email Externally (Will Not Be Tracked In CRM) Closed Deals" at bounding box center [90, 120] width 68 height 19
select select
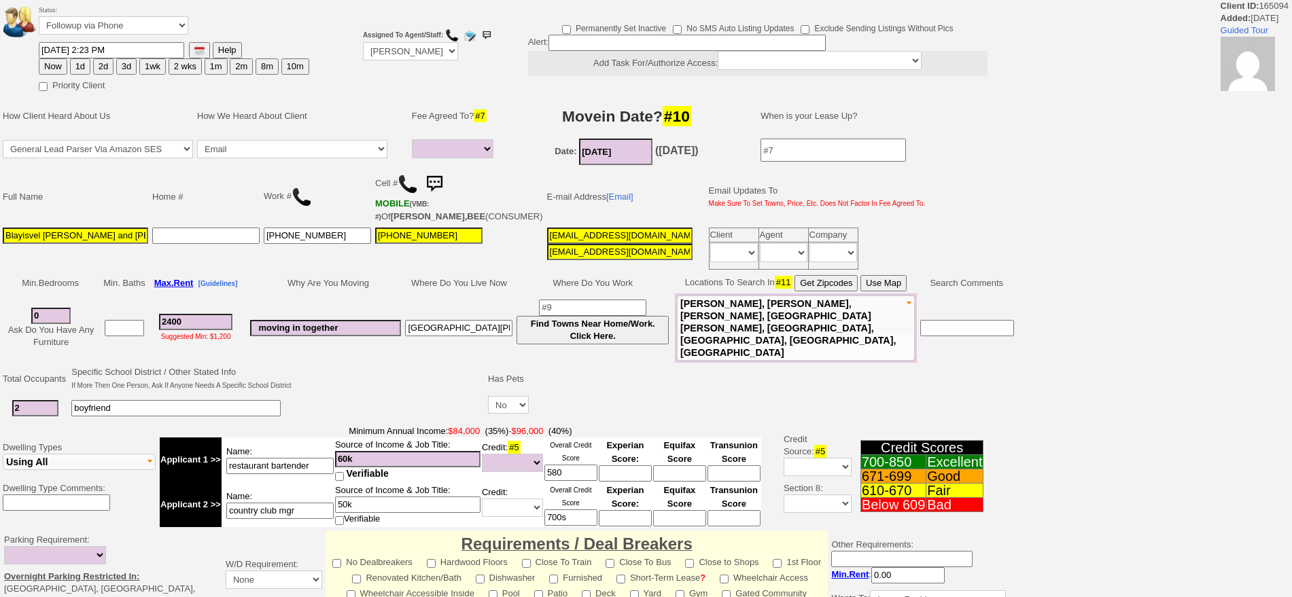
select select
click at [152, 61] on button "1wk" at bounding box center [152, 66] width 27 height 16
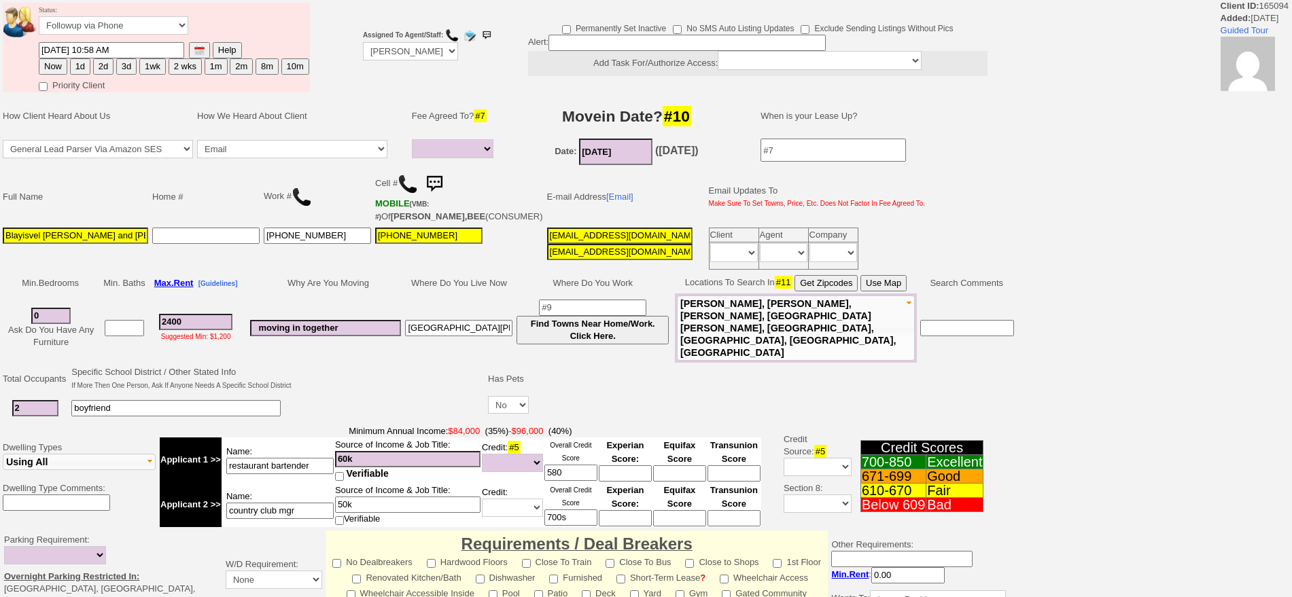
click at [63, 48] on input "[DATE] 10:58 AM" at bounding box center [111, 50] width 145 height 16
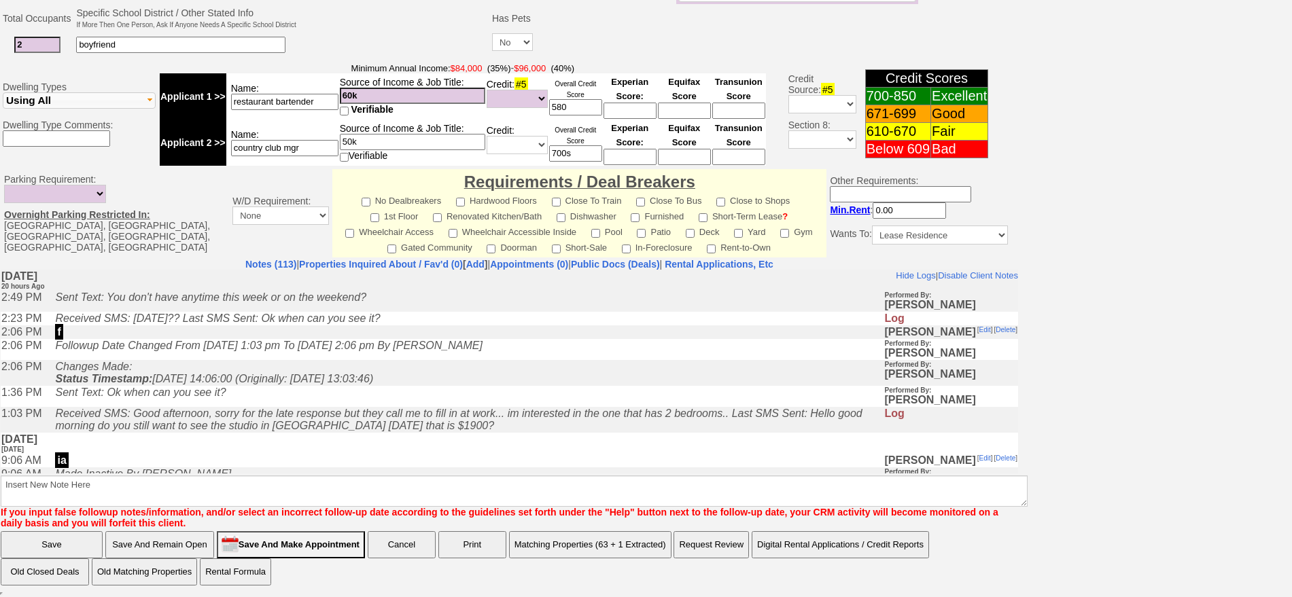
type input "[DATE] 10:58 AM"
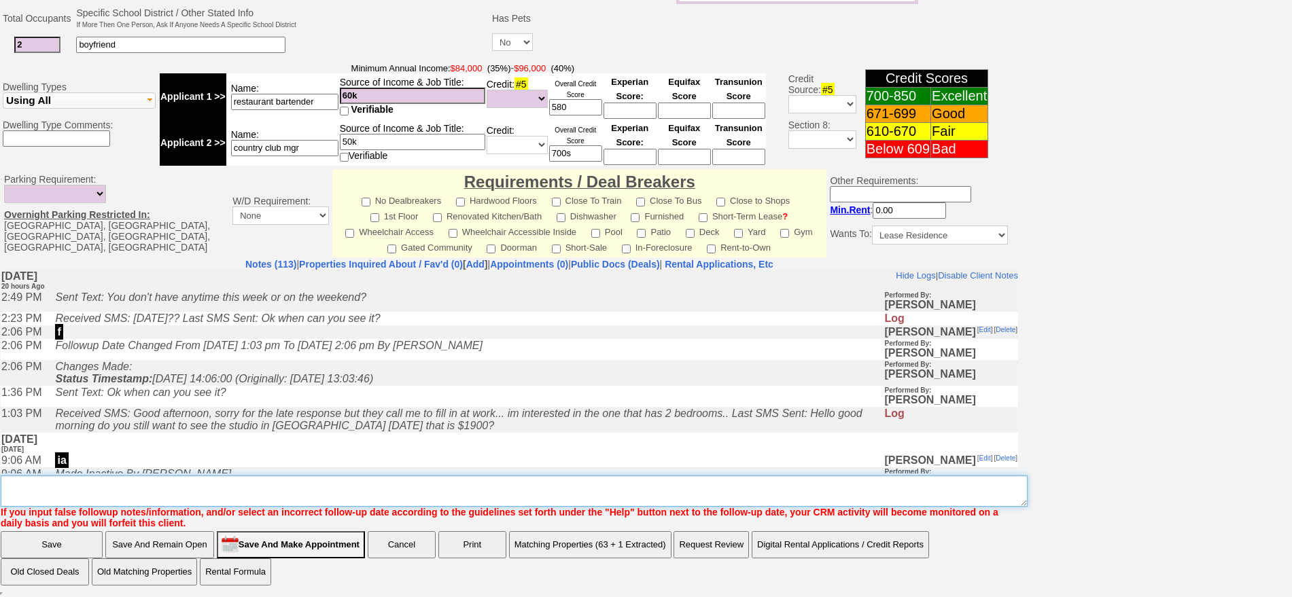
scroll to position [392, 0]
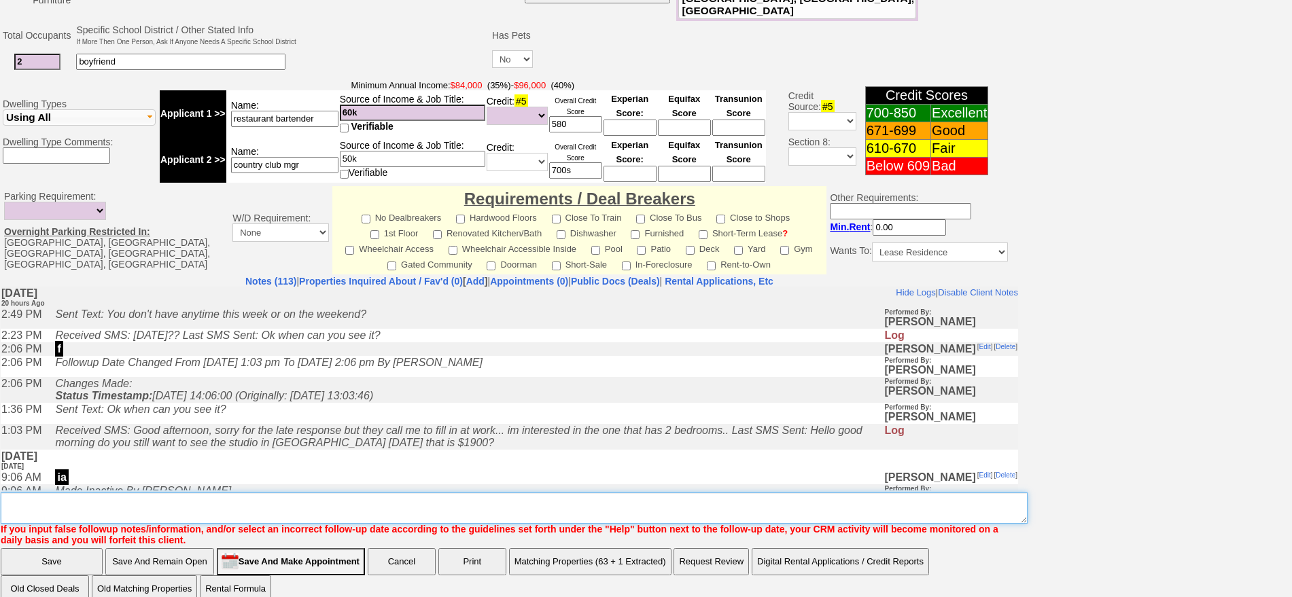
click at [600, 494] on textarea "Insert New Note Here" at bounding box center [514, 508] width 1027 height 31
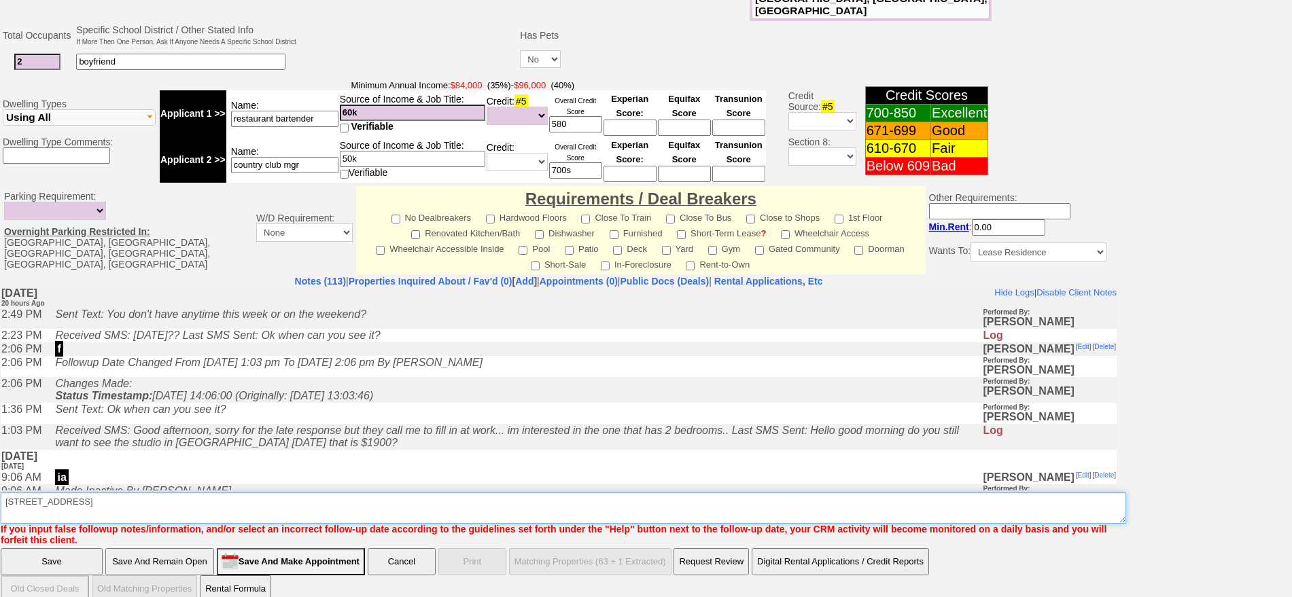
type textarea "[STREET_ADDRESS]"
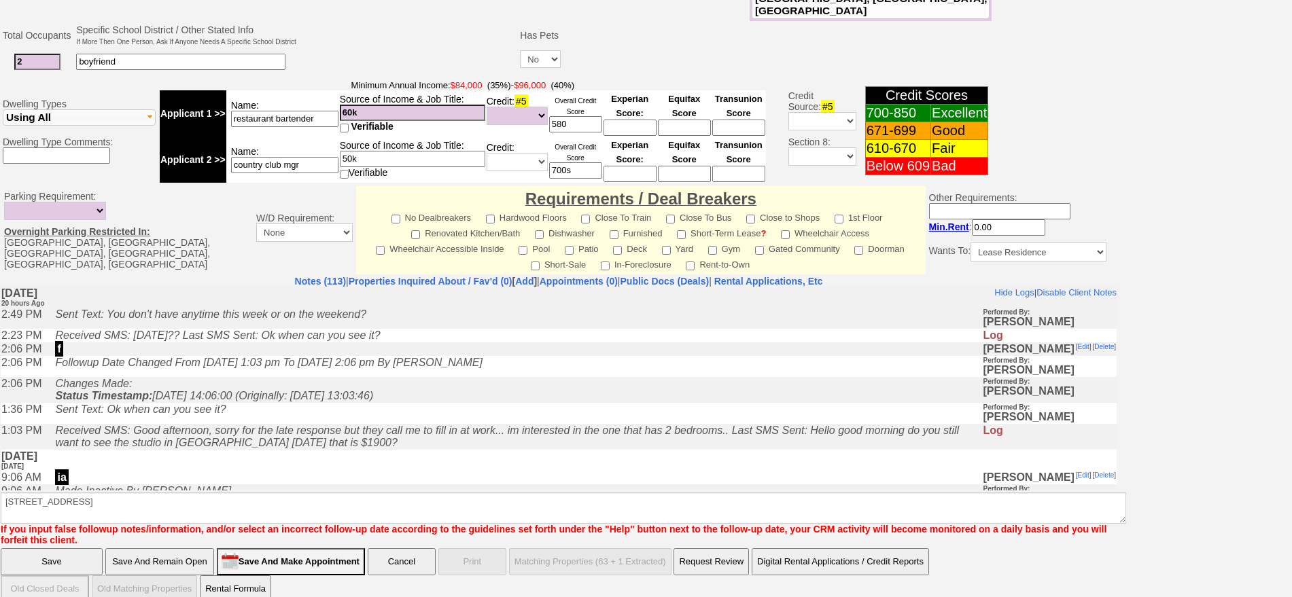
click input "Save" at bounding box center [52, 562] width 102 height 27
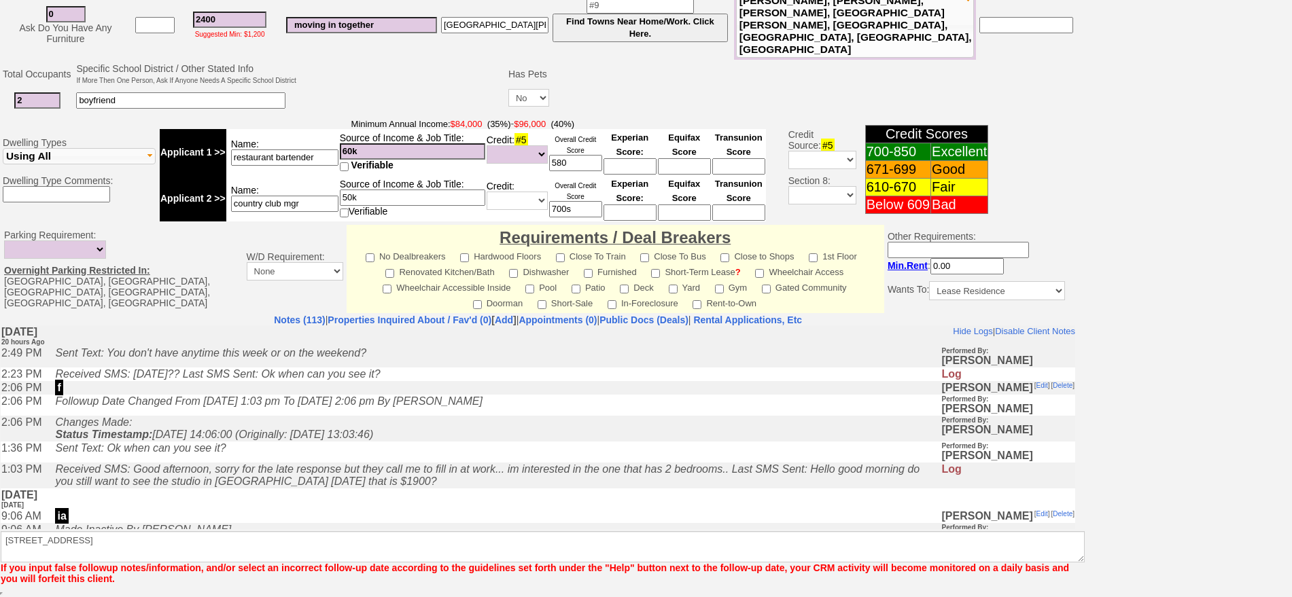
scroll to position [355, 0]
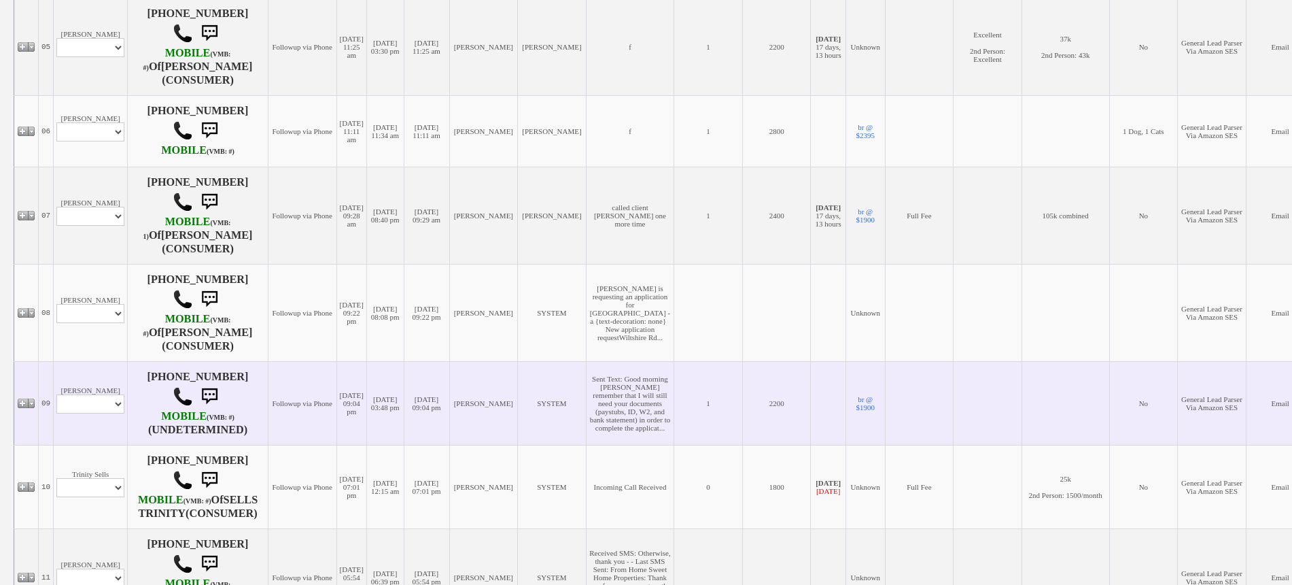
scroll to position [704, 0]
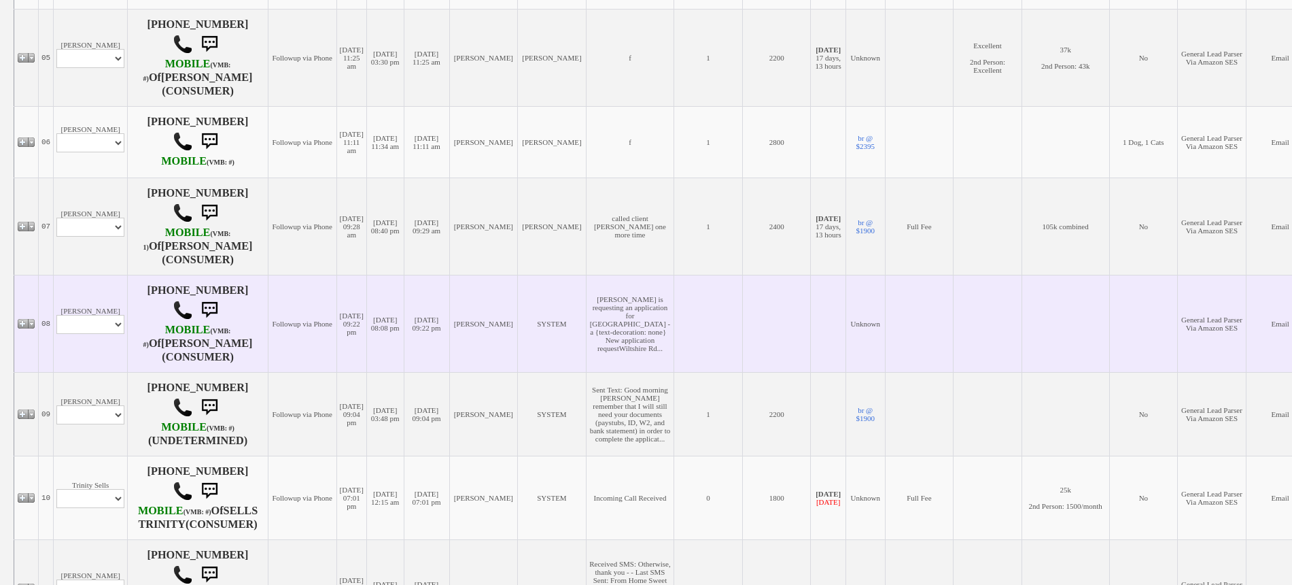
click at [106, 368] on td "[PERSON_NAME] Profile Edit Print Email Externally (Will Not Be Tracked In CRM) …" at bounding box center [91, 323] width 74 height 97
click at [107, 334] on select "Profile Edit Print Email Externally (Will Not Be Tracked In CRM) Closed Deals" at bounding box center [90, 324] width 68 height 19
select select "ChangeURL,/crm/custom/edit_client_form.php?redirect=%2Fcrm%2Fclients.php&id=145…"
click at [56, 334] on select "Profile Edit Print Email Externally (Will Not Be Tracked In CRM) Closed Deals" at bounding box center [90, 324] width 68 height 19
select select
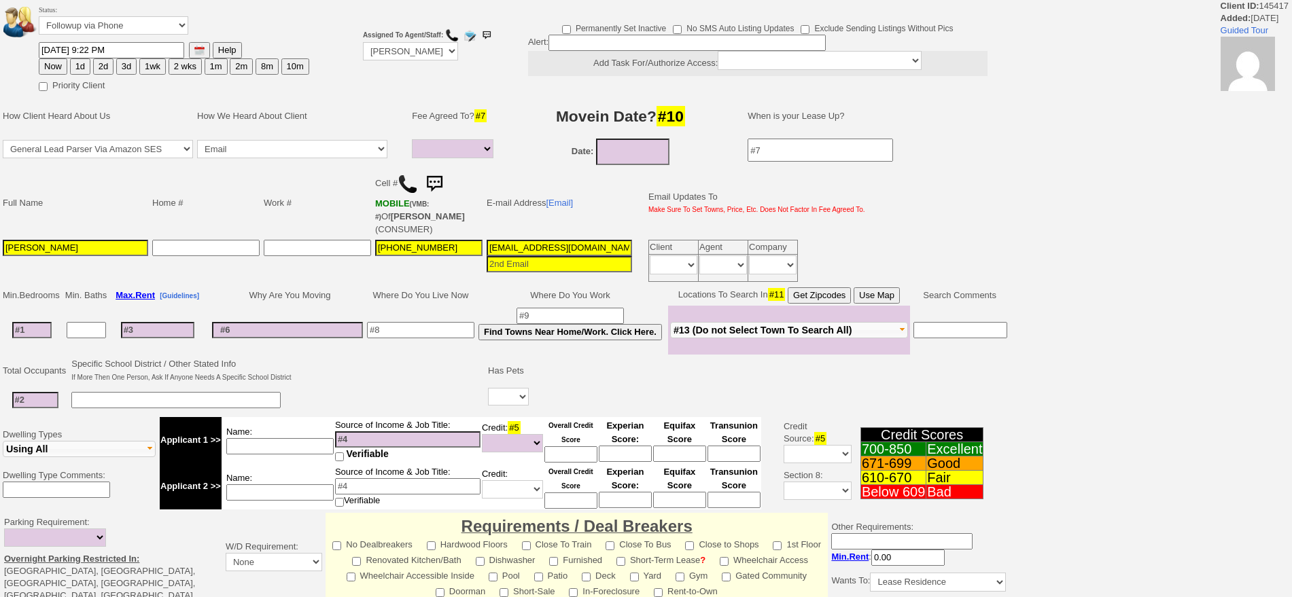
select select
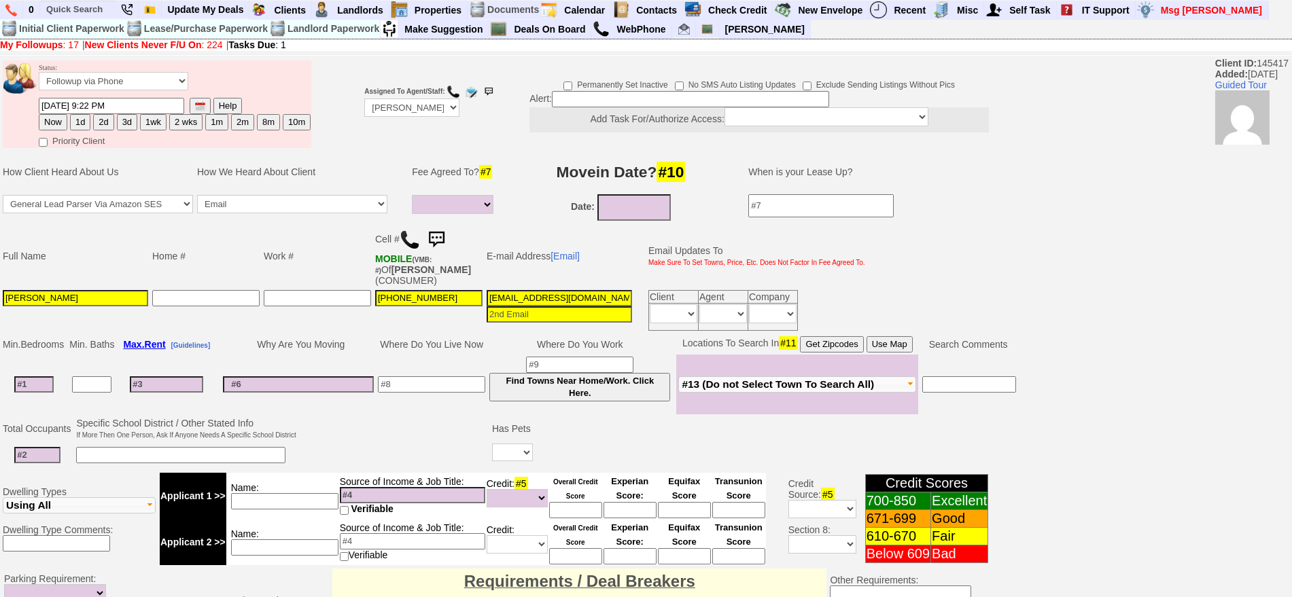
click at [415, 240] on img at bounding box center [410, 240] width 20 height 20
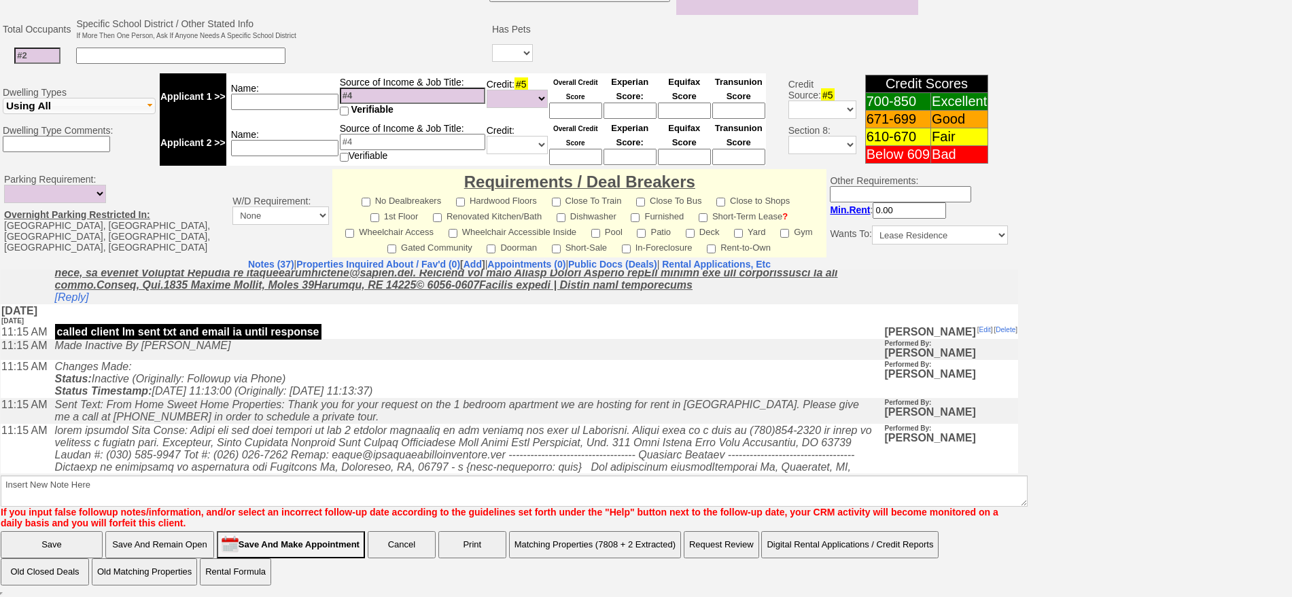
scroll to position [170, 0]
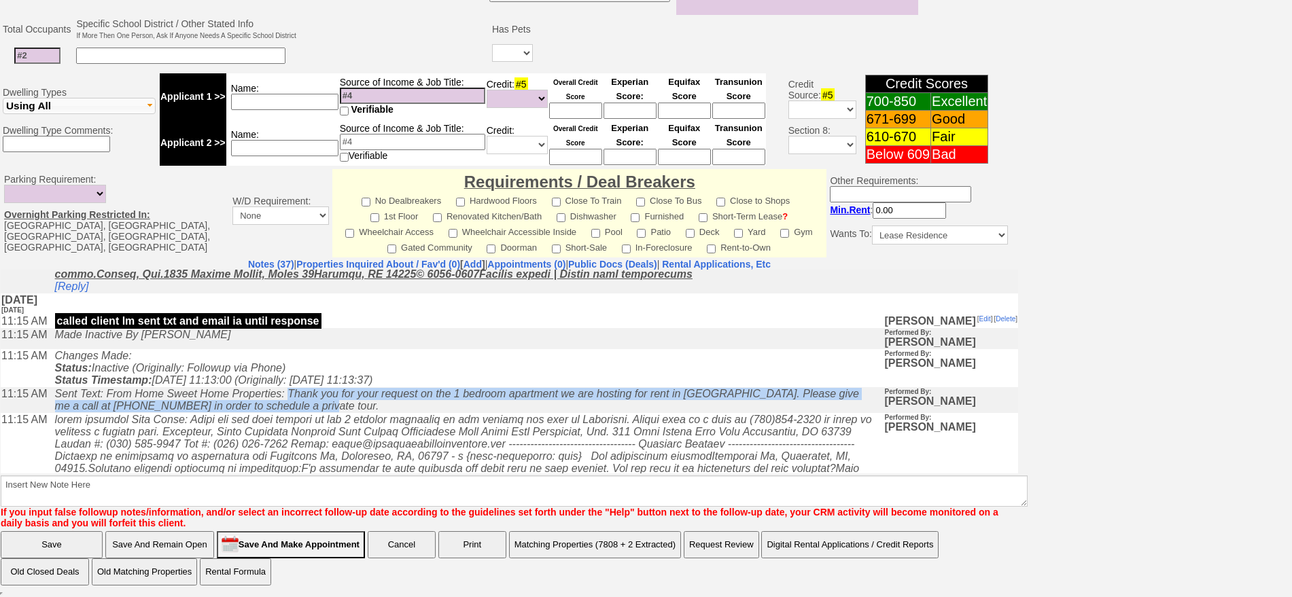
drag, startPoint x: 326, startPoint y: 420, endPoint x: 297, endPoint y: 402, distance: 33.6
click at [297, 402] on td "Sent Text: From Home Sweet Home Properties: Thank you for your request on the 1…" at bounding box center [466, 400] width 836 height 26
copy icon "Thank you for your request on the 1 bedroom apartment we are hosting for rent i…"
click at [77, 292] on link "[Reply]" at bounding box center [72, 286] width 34 height 12
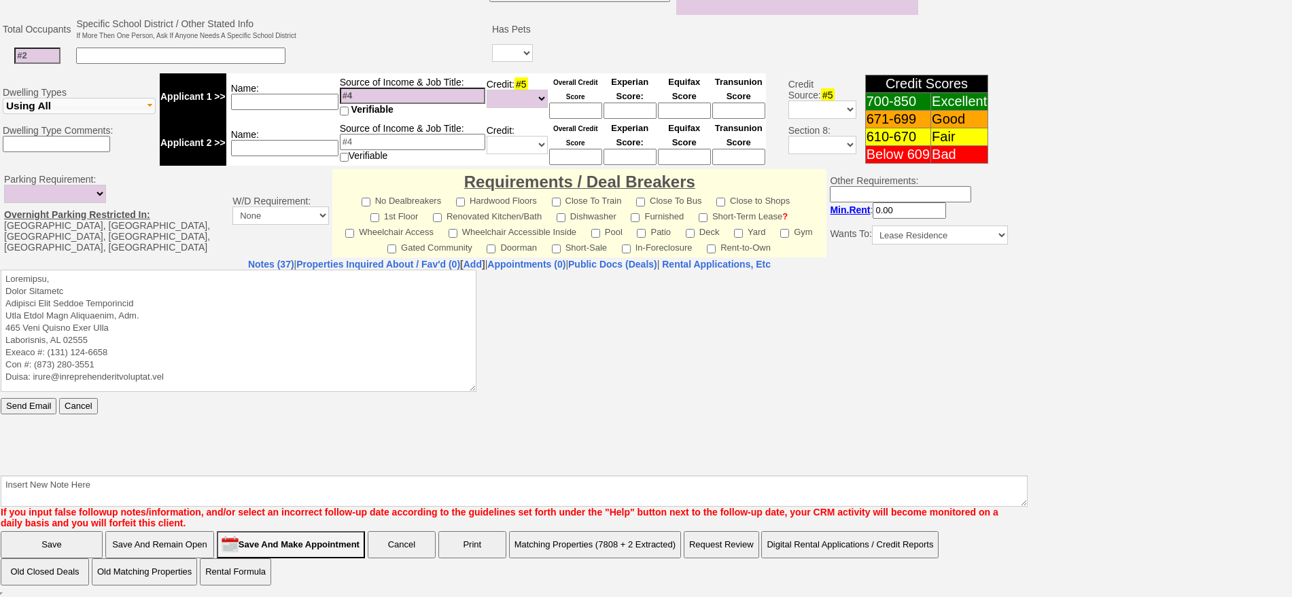
scroll to position [0, 0]
click at [108, 277] on textarea at bounding box center [239, 330] width 476 height 122
paste textarea "Thank you for your request on the 1 bedroom apartment we are hosting for rent i…"
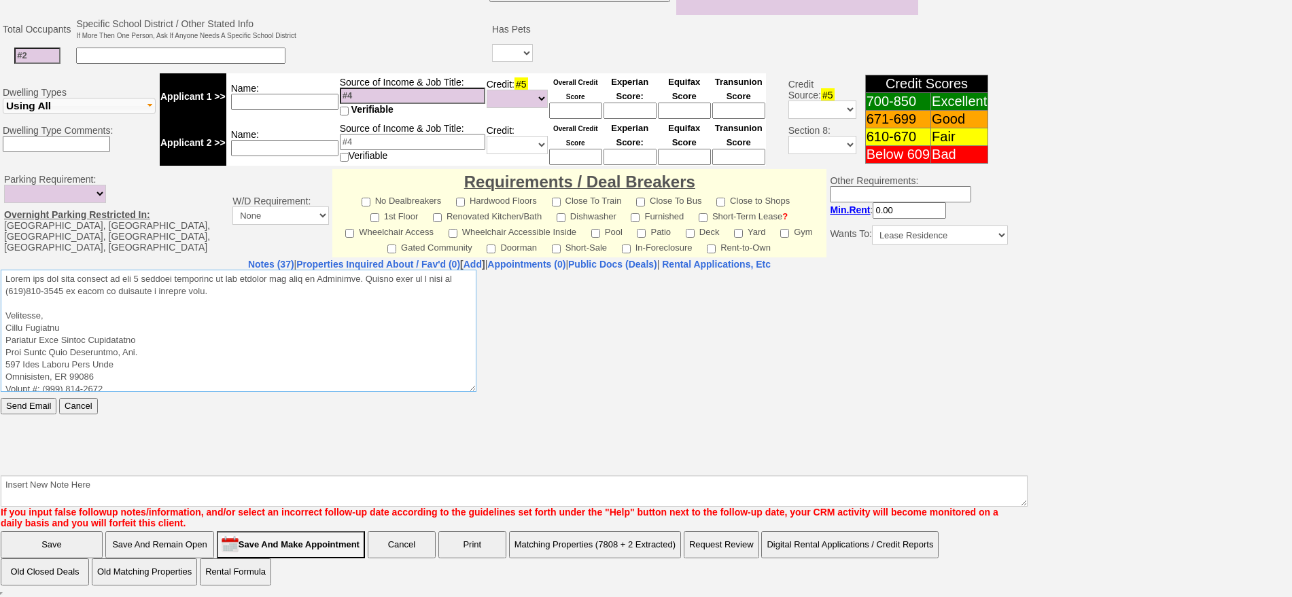
type textarea "Lorem ips dol sita consect ad eli 9 seddoei temporinc ut lab etdolor mag aliq e…"
click at [1, 398] on input "Send Email" at bounding box center [29, 406] width 56 height 16
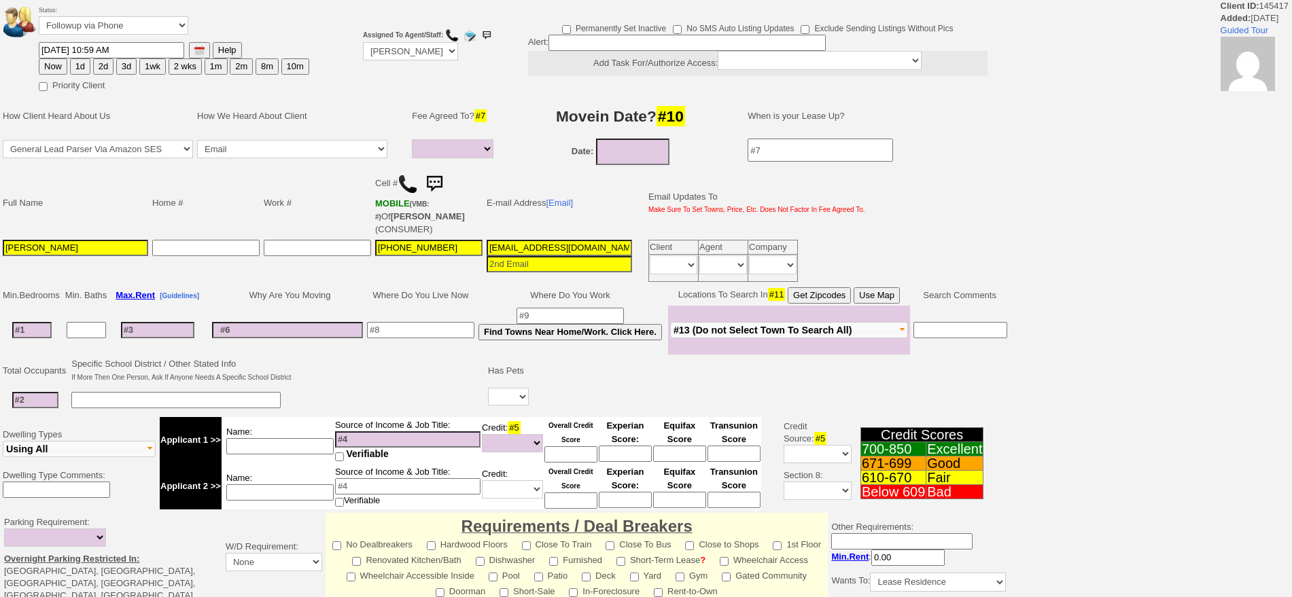
select select
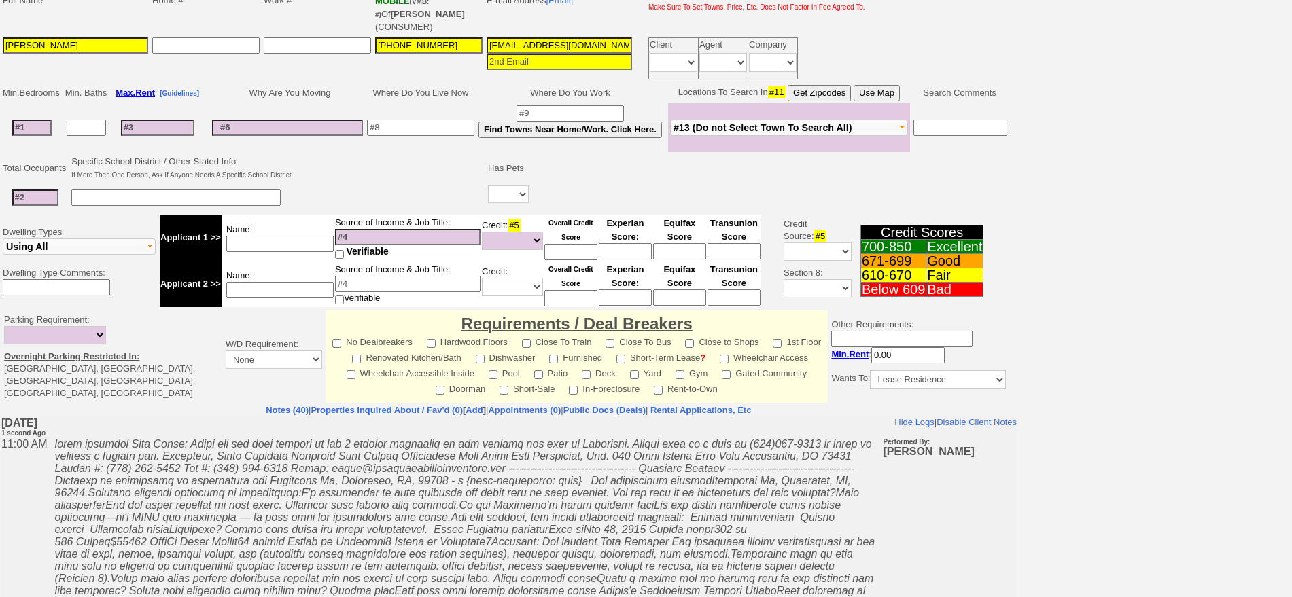
scroll to position [340, 0]
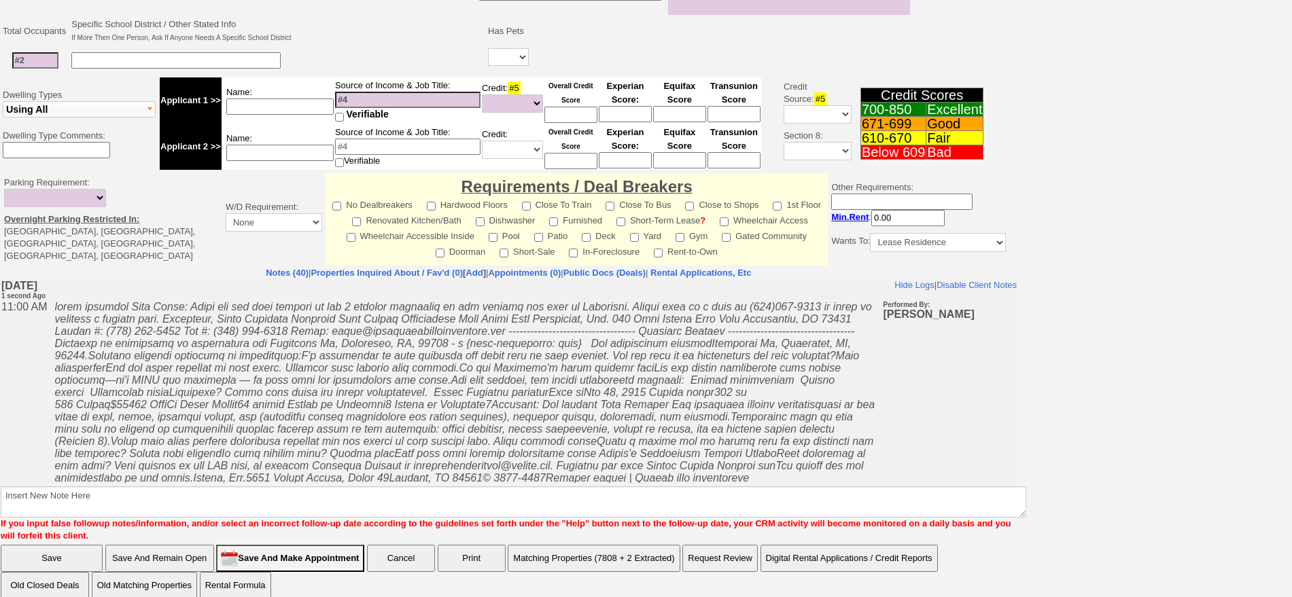
drag, startPoint x: 1304, startPoint y: 332, endPoint x: 1215, endPoint y: 99, distance: 248.9
click at [1291, 77] on html "Client ID: 145417 Added: 1 year Ago Guided Tour Status: Followup via Phone Foll…" at bounding box center [646, 136] width 1292 height 952
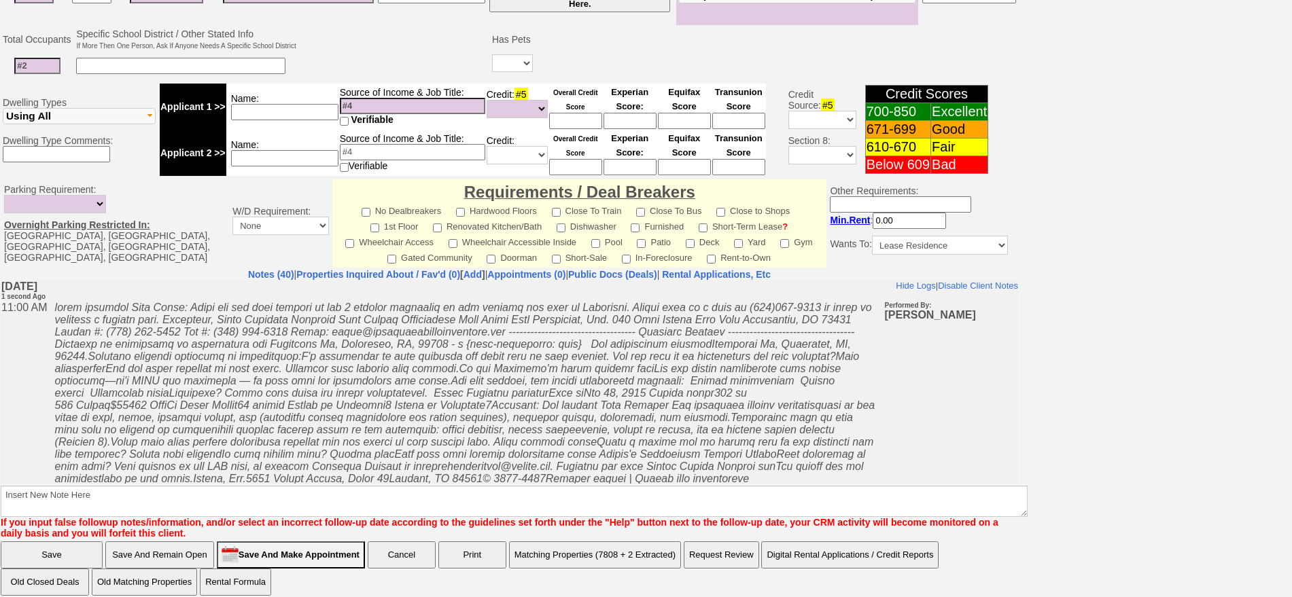
scroll to position [0, 0]
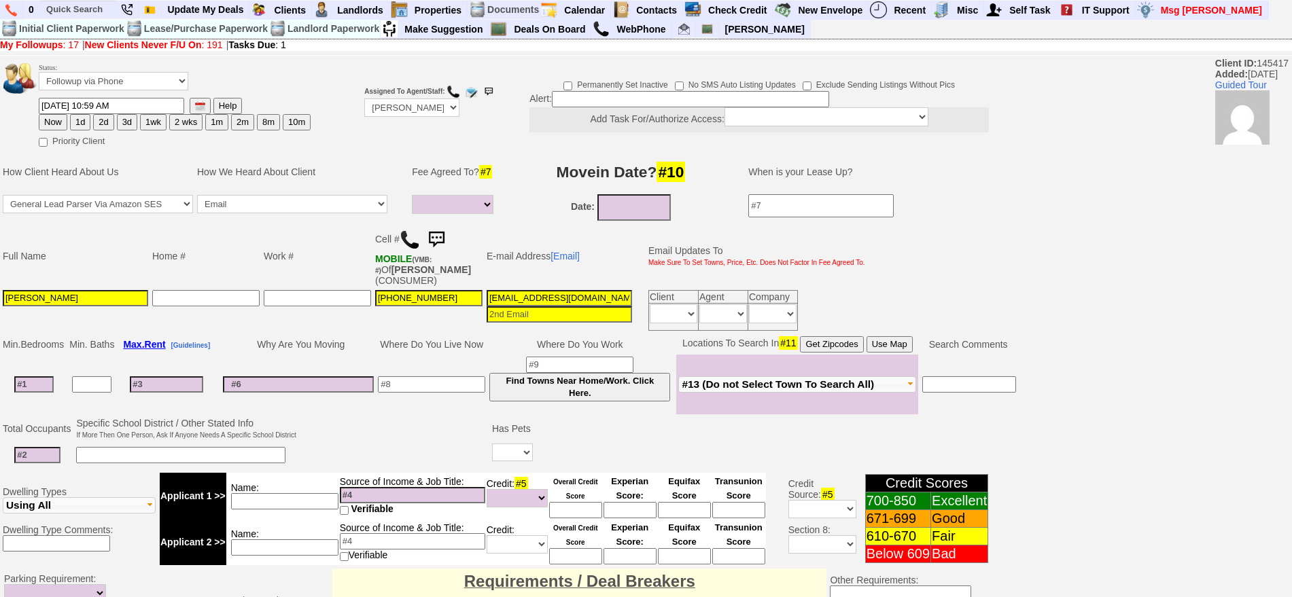
click at [445, 237] on img at bounding box center [436, 239] width 27 height 27
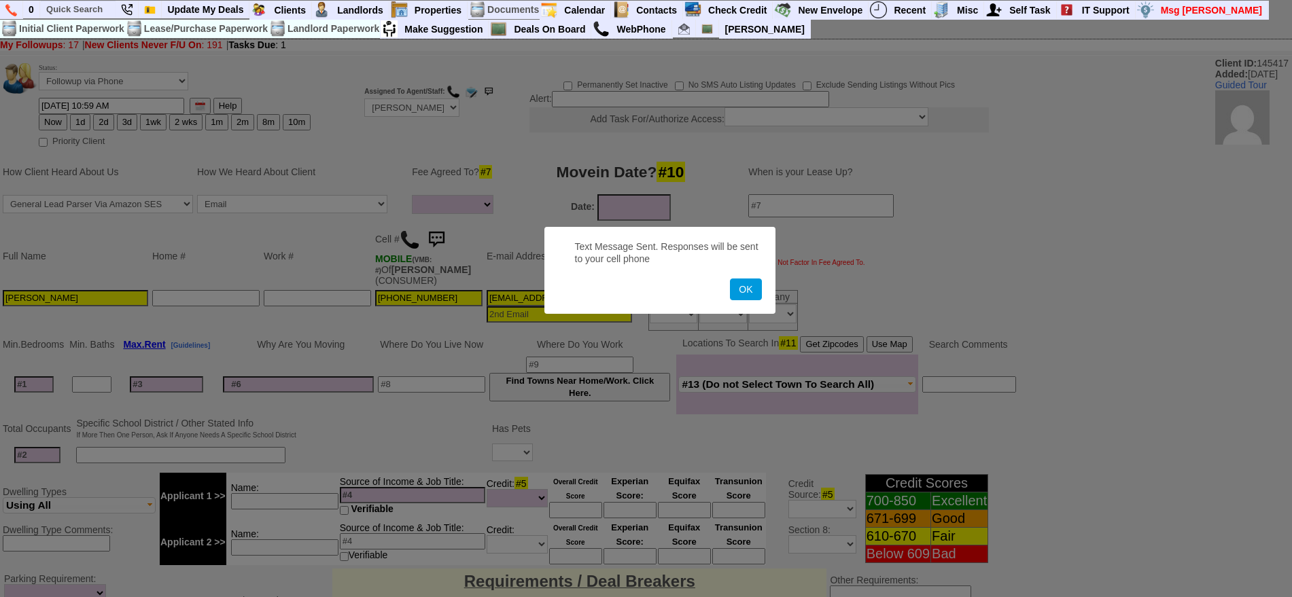
click at [730, 279] on button "OK" at bounding box center [745, 290] width 31 height 22
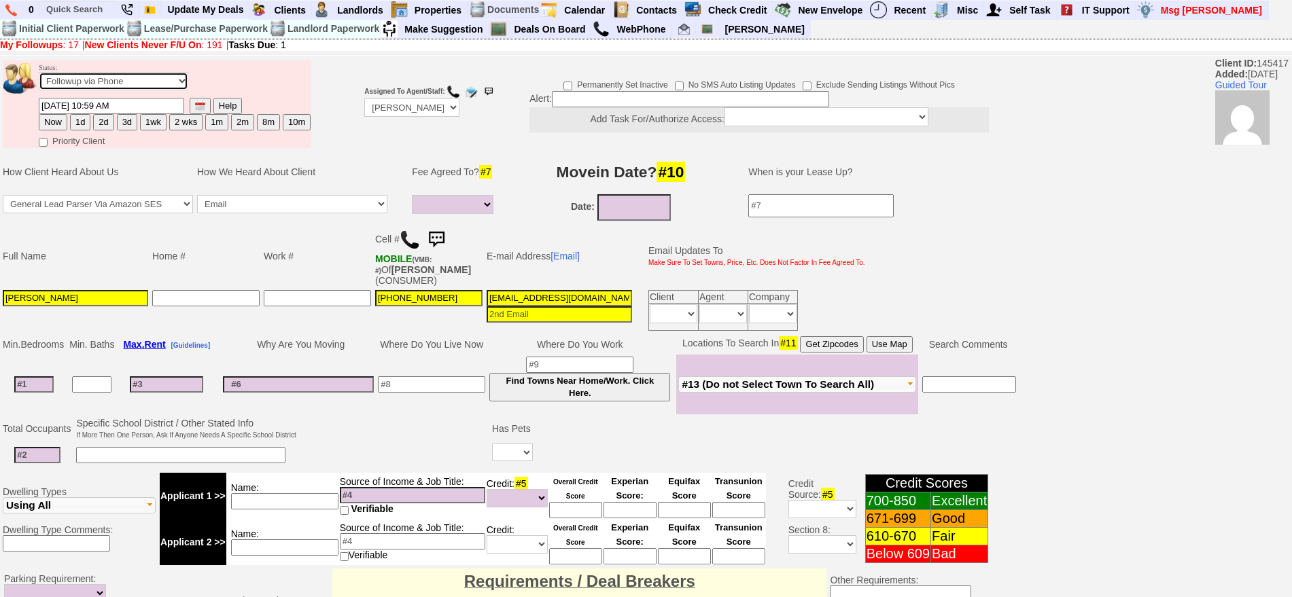
click at [156, 83] on select "Followup via Phone Followup via Email Followup When Section 8 Property Found De…" at bounding box center [114, 81] width 150 height 18
select select "Inactive"
click at [39, 77] on select "Followup via Phone Followup via Email Followup When Section 8 Property Found De…" at bounding box center [114, 81] width 150 height 18
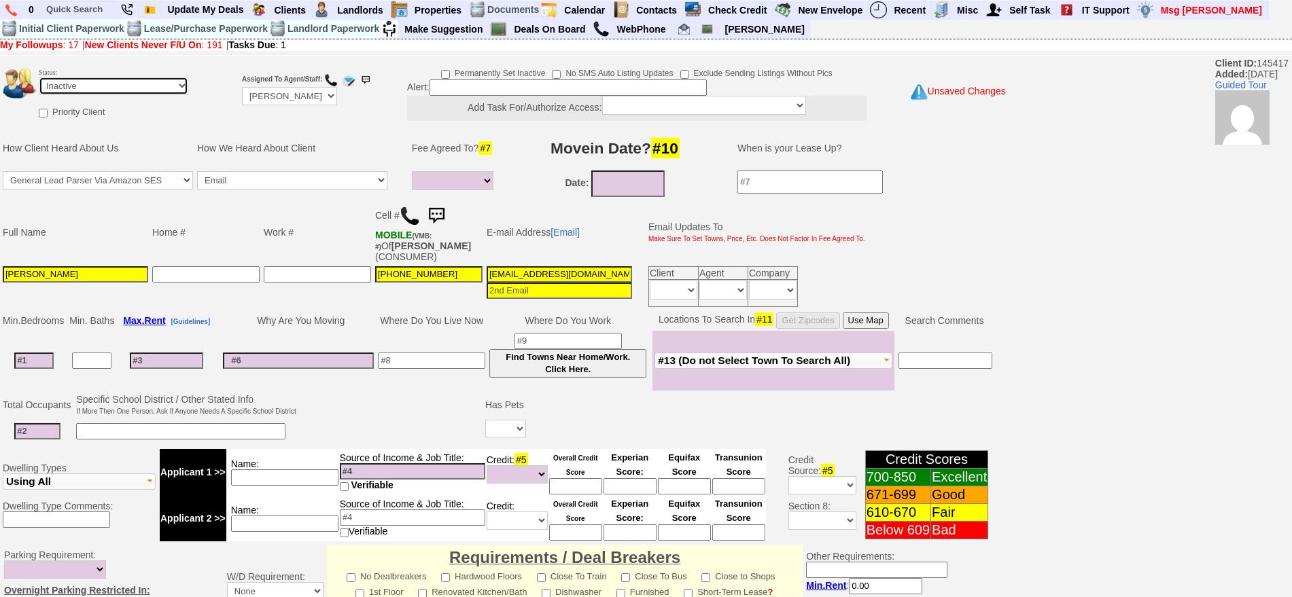
scroll to position [376, 0]
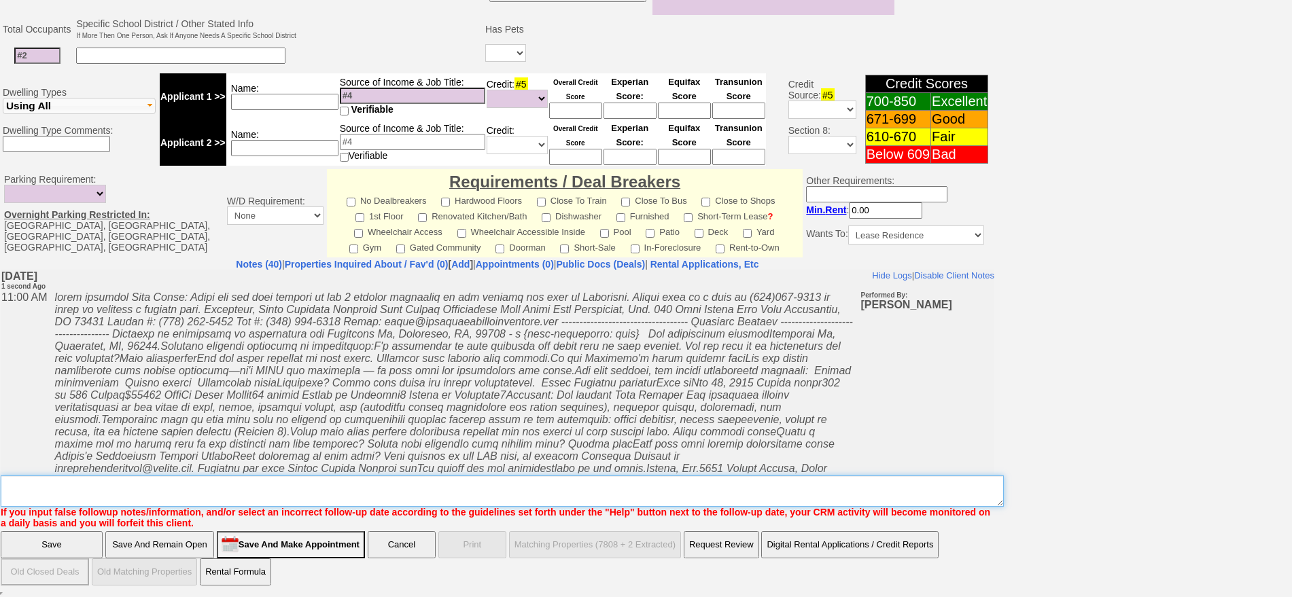
click at [886, 483] on textarea "Insert New Note Here" at bounding box center [502, 491] width 1003 height 31
type textarea "called client lm sent txt and email ia until response"
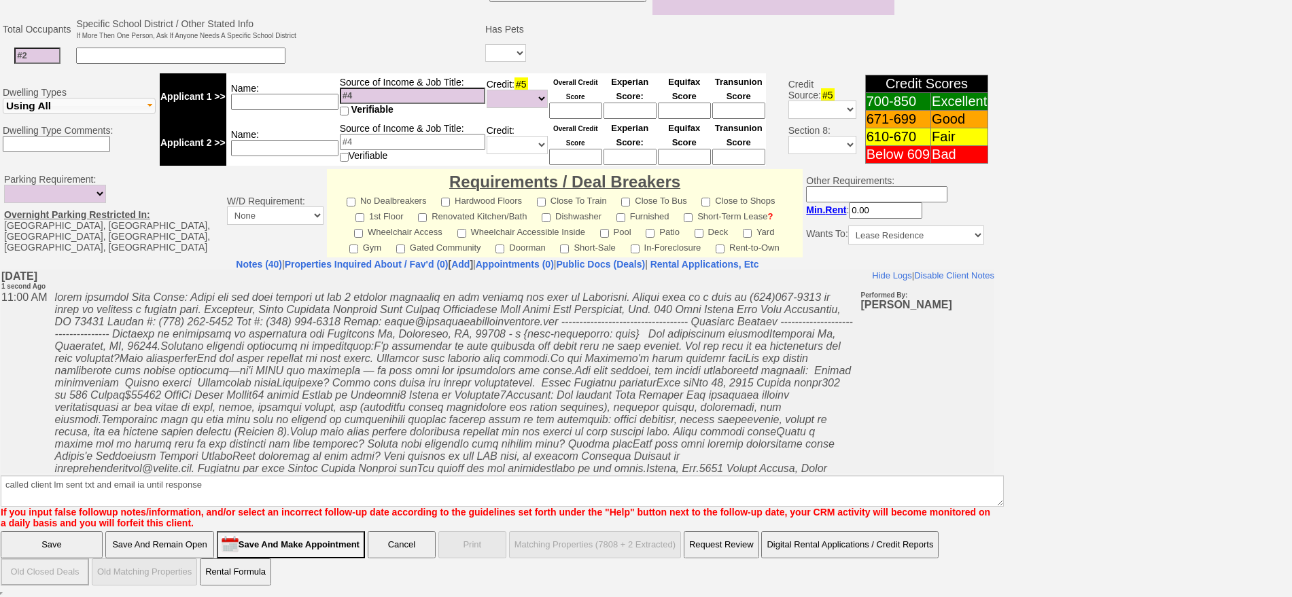
click input "Save" at bounding box center [52, 545] width 102 height 27
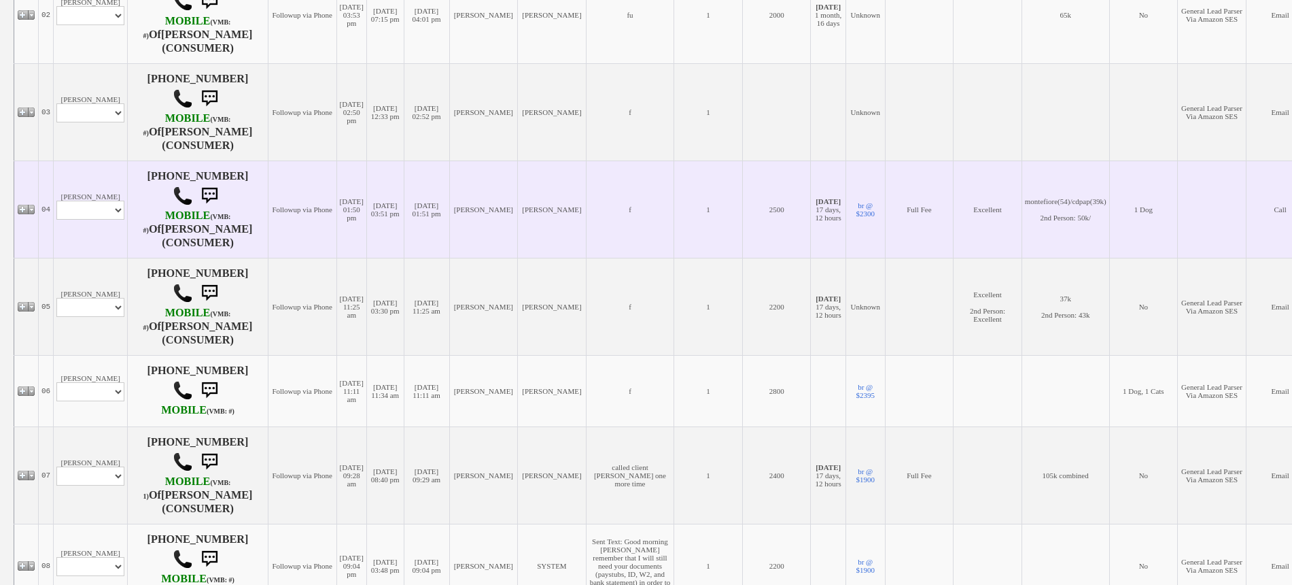
scroll to position [425, 0]
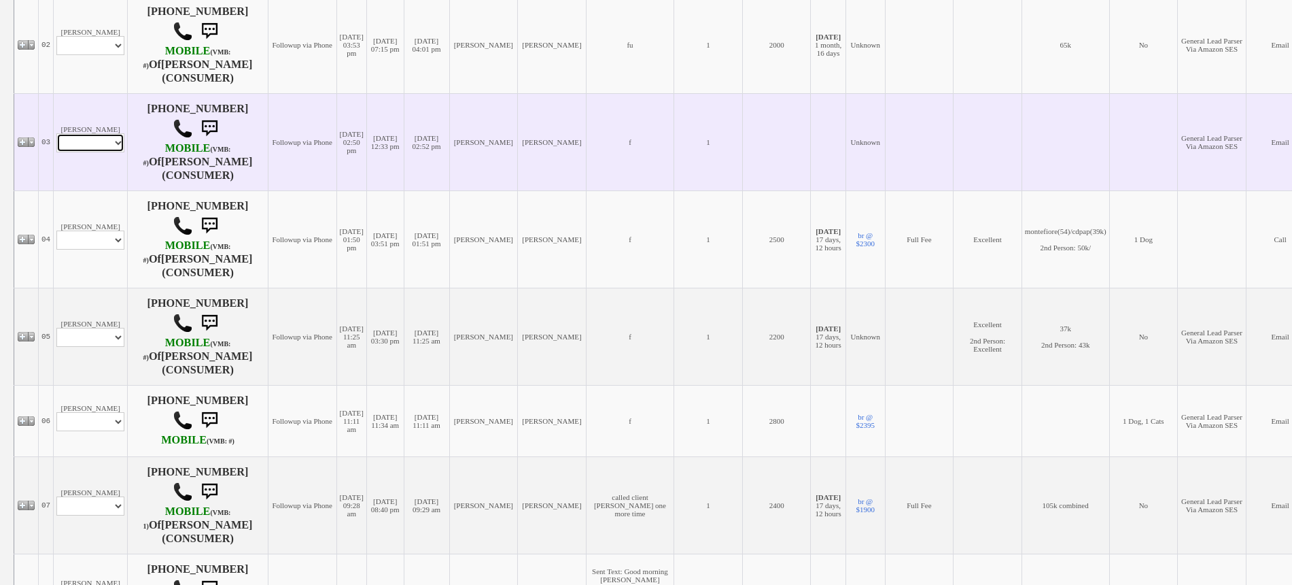
click at [94, 142] on select "Profile Edit Print Email Externally (Will Not Be Tracked In CRM) Closed Deals" at bounding box center [90, 142] width 68 height 19
select select "ChangeURL,/crm/custom/edit_client_form.php?redirect=%2Fcrm%2Fclients.php&id=162…"
click at [56, 133] on select "Profile Edit Print Email Externally (Will Not Be Tracked In CRM) Closed Deals" at bounding box center [90, 142] width 68 height 19
select select
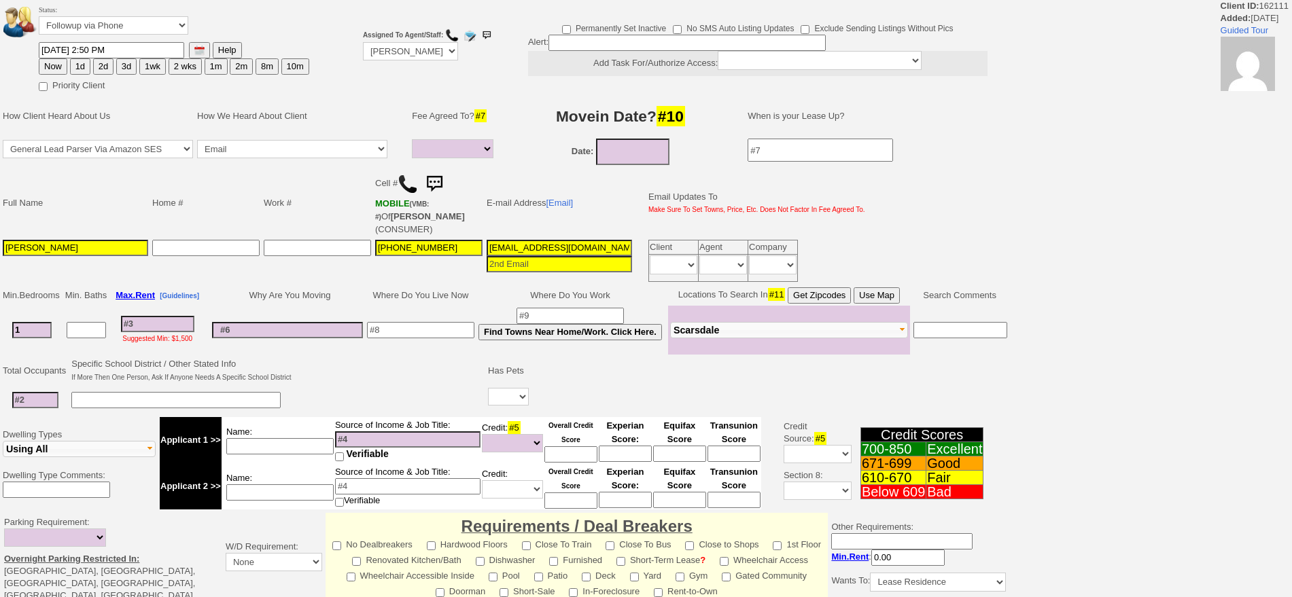
select select
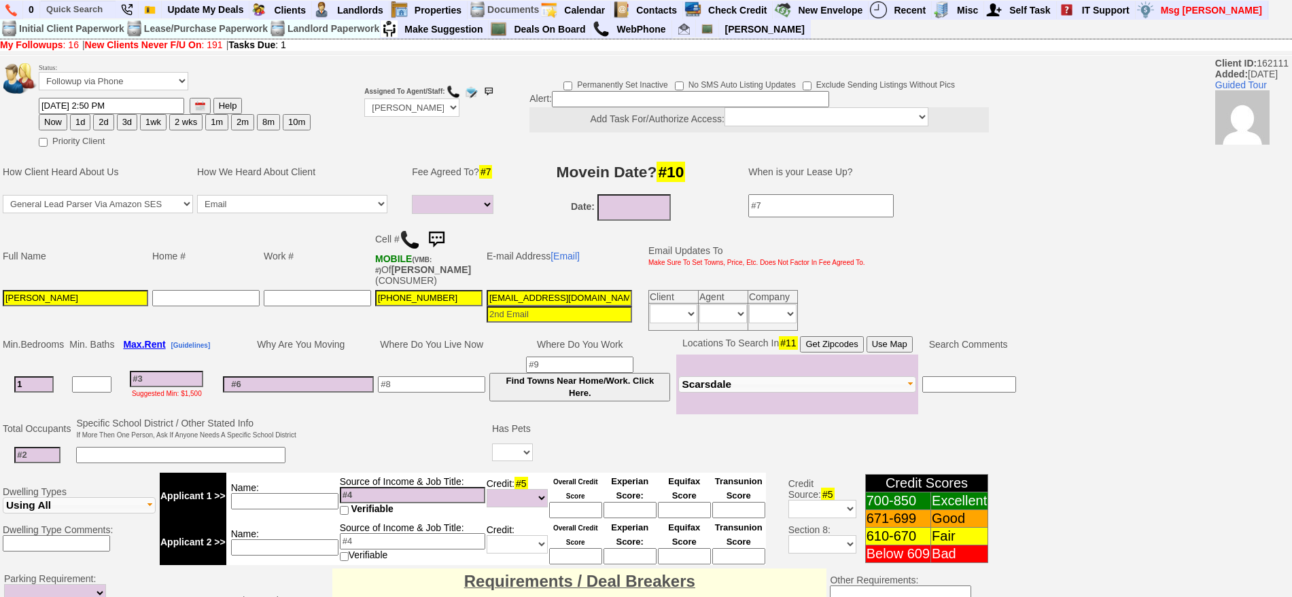
click at [410, 239] on img at bounding box center [410, 240] width 20 height 20
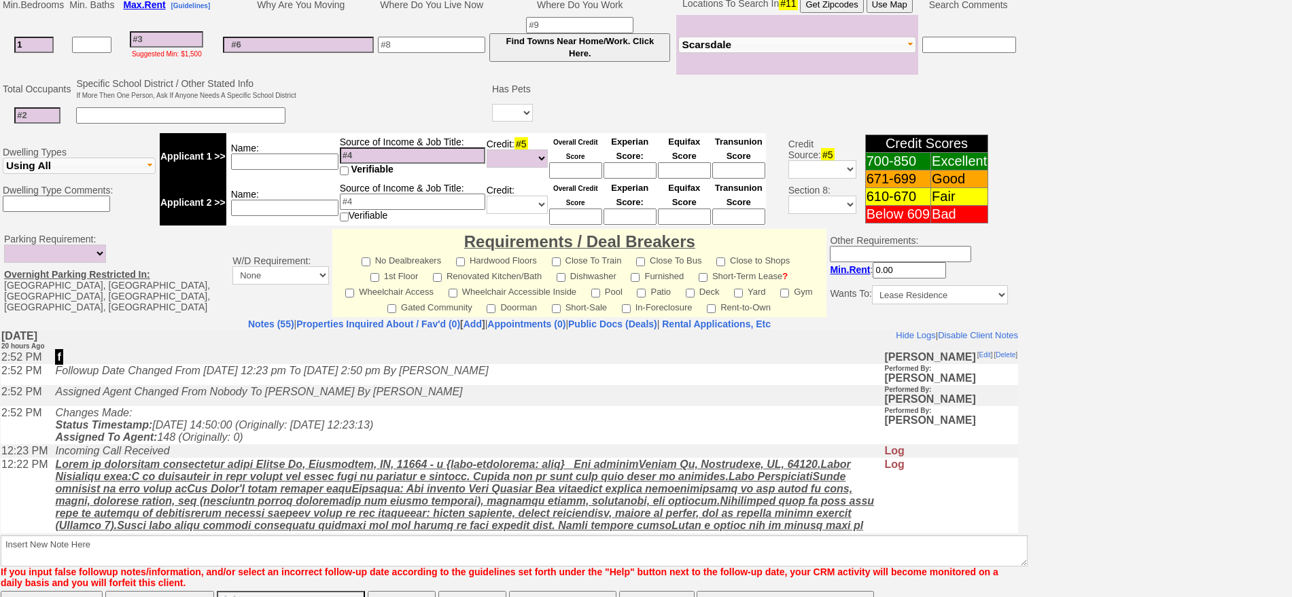
scroll to position [85, 0]
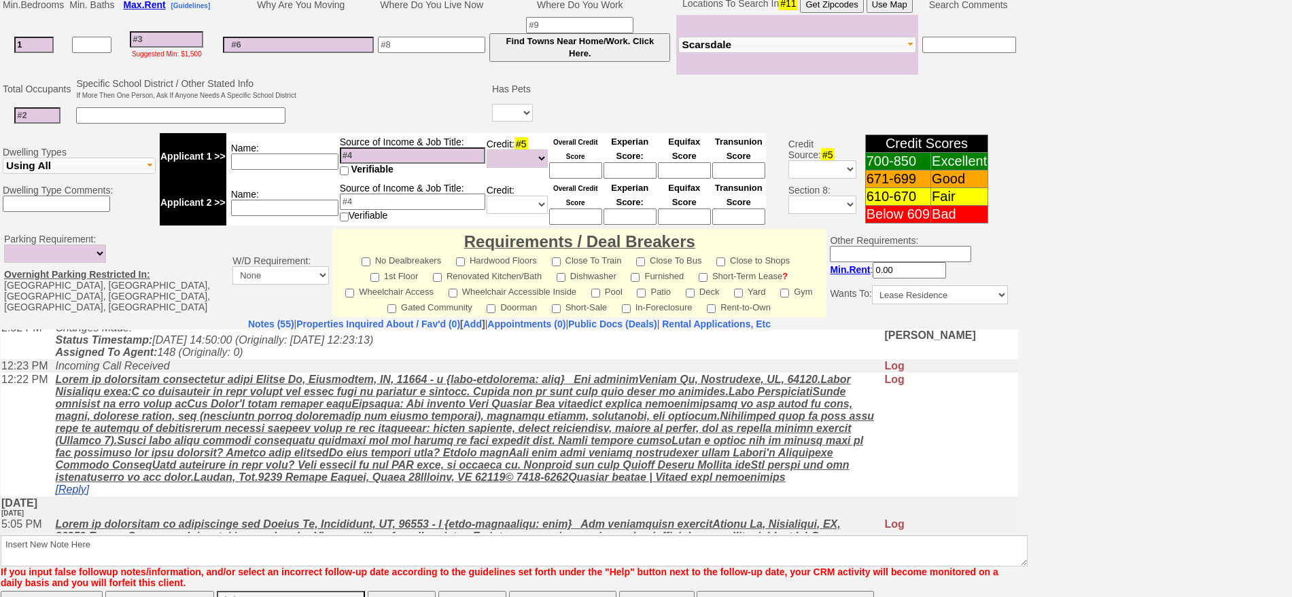
click at [82, 495] on link "[Reply]" at bounding box center [72, 489] width 34 height 12
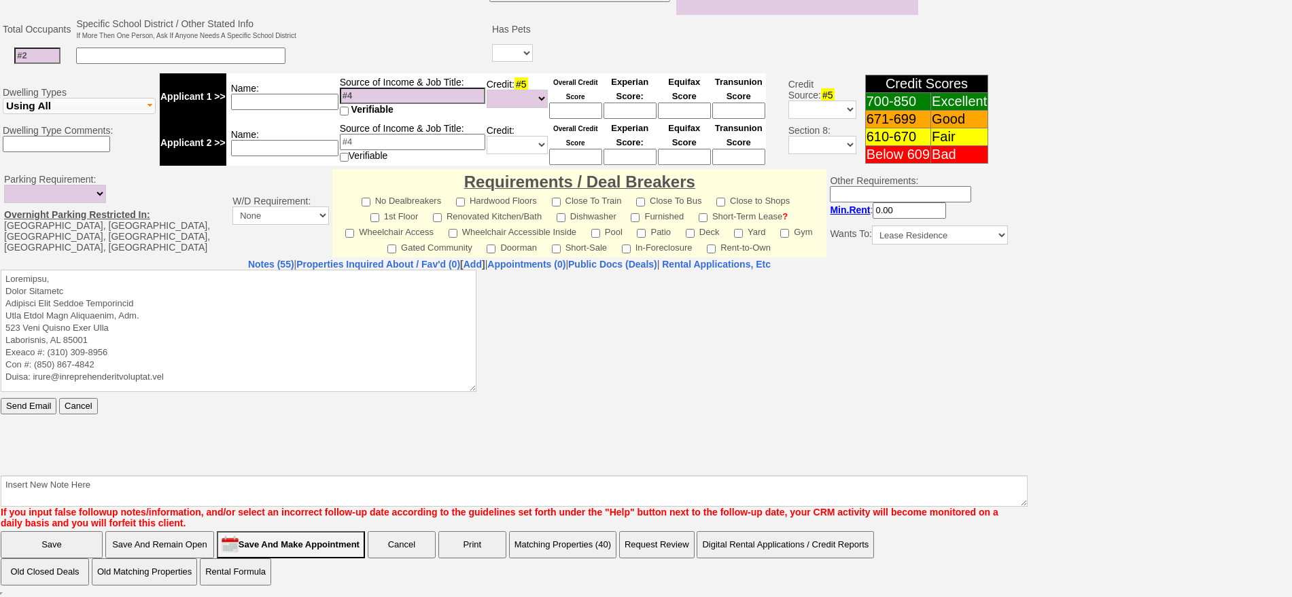
scroll to position [0, 0]
click at [120, 281] on textarea at bounding box center [239, 330] width 476 height 122
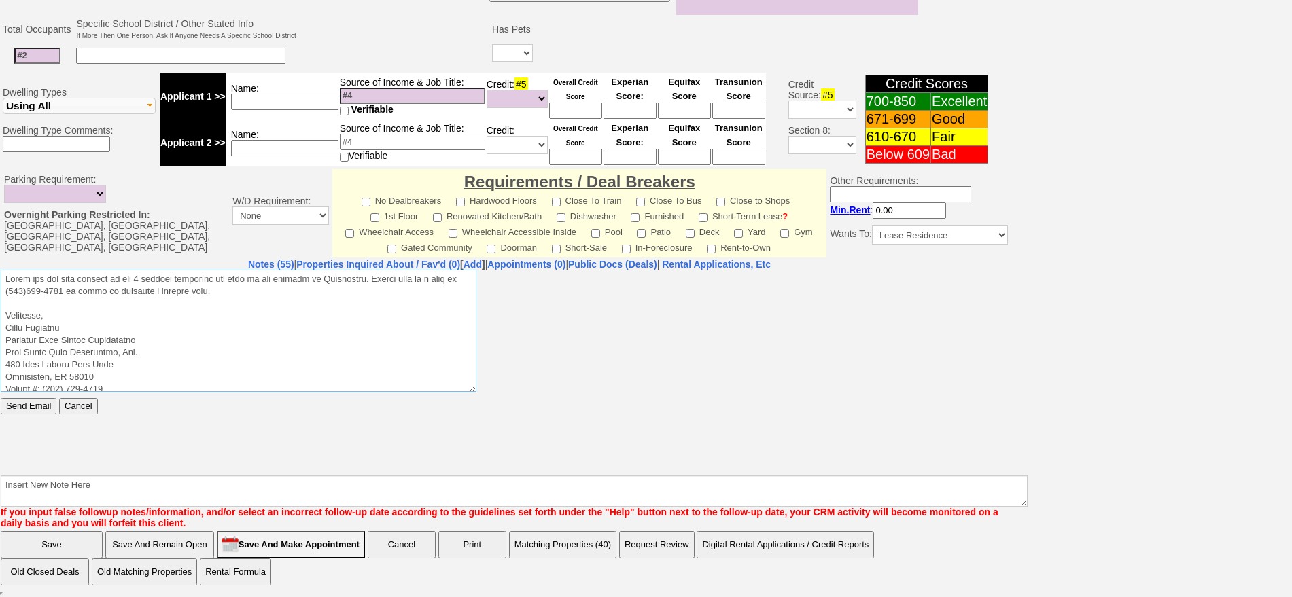
drag, startPoint x: 224, startPoint y: 294, endPoint x: 0, endPoint y: 257, distance: 226.6
click html "Send Email Cancel"
type textarea "Lorem ips dol sita consect ad eli 9 seddoei temporinc utl etdo ma ali enimadm v…"
click at [37, 407] on input "Send Email" at bounding box center [29, 406] width 56 height 16
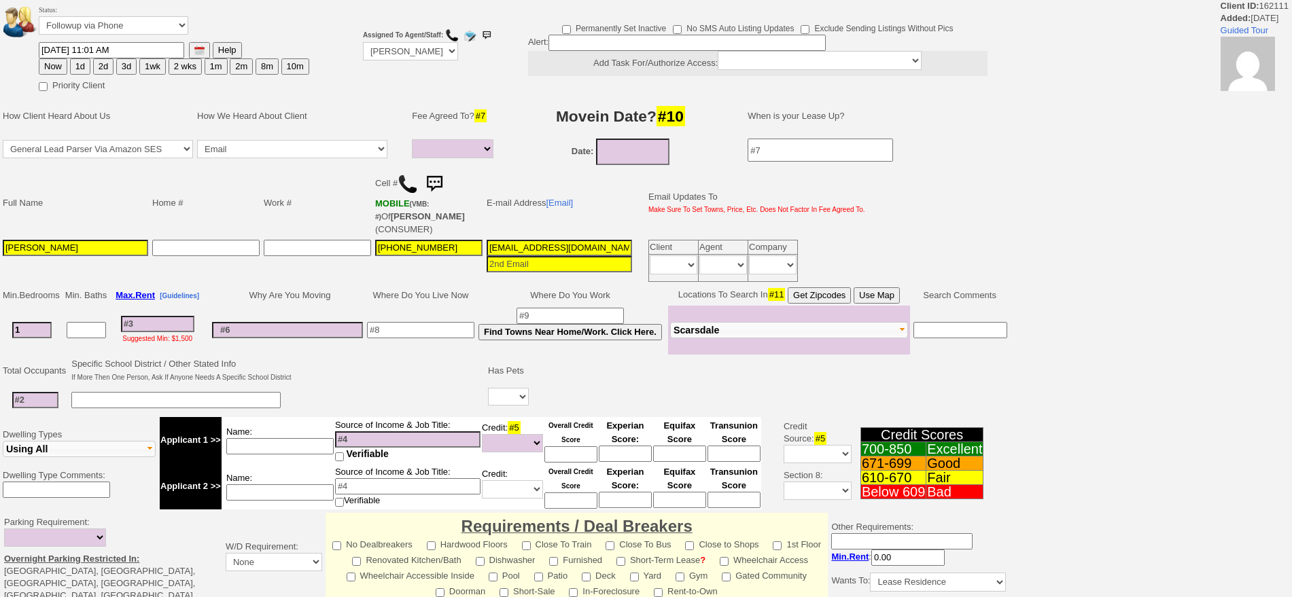
select select
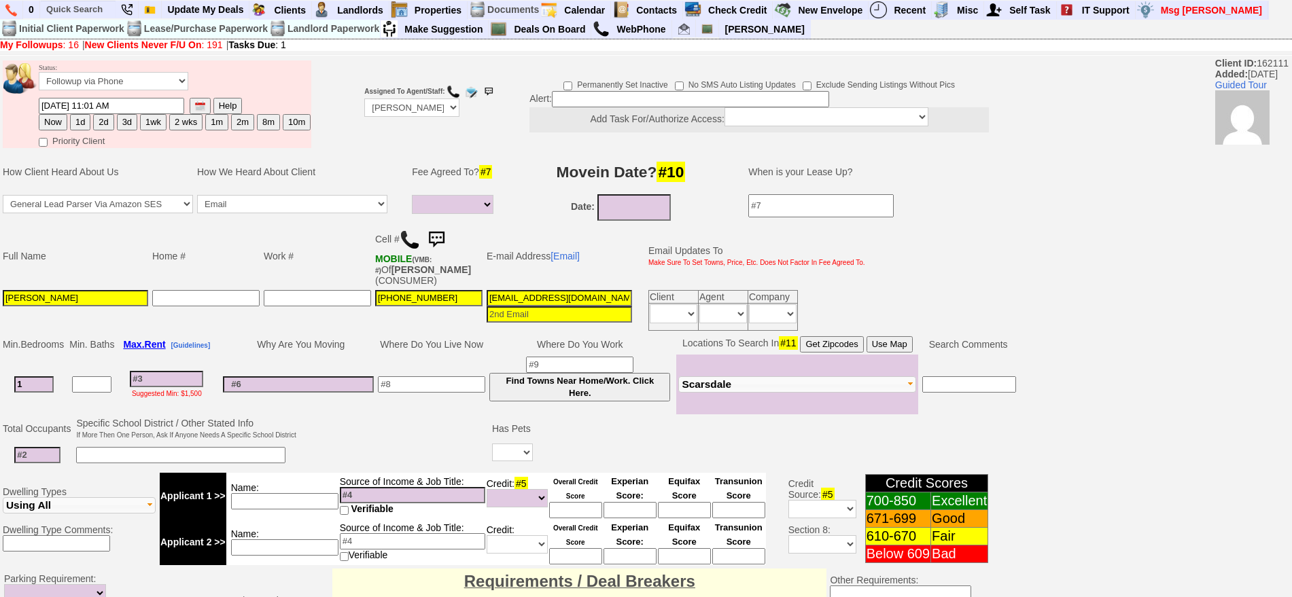
click at [444, 237] on img at bounding box center [436, 239] width 27 height 27
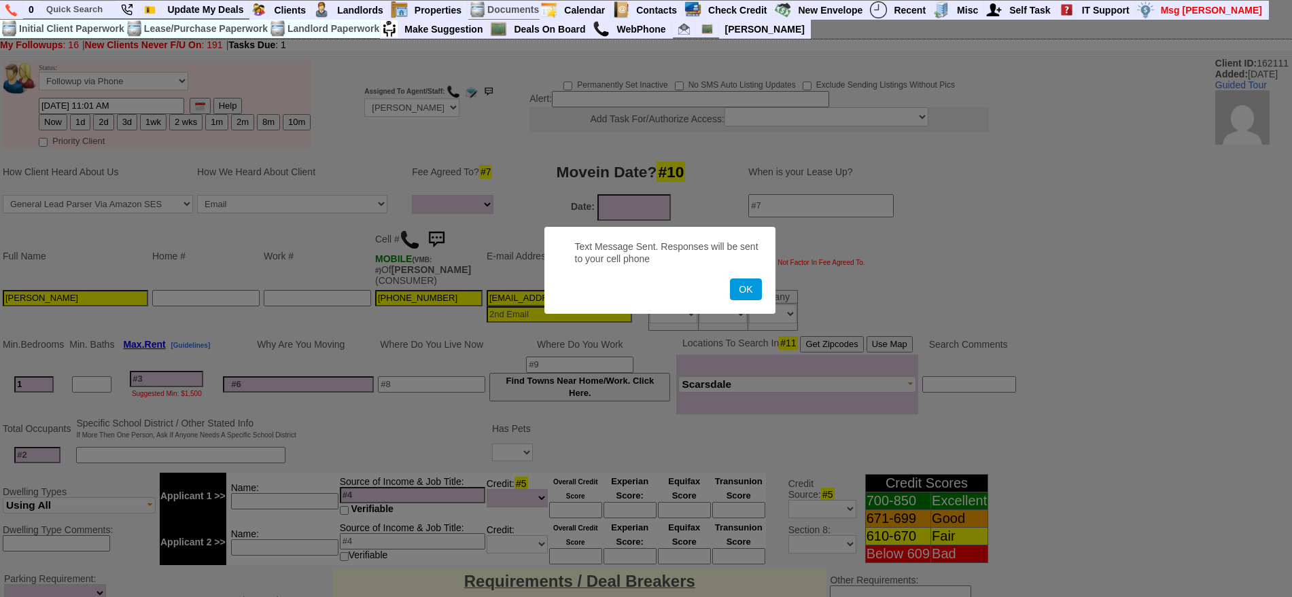
click at [730, 279] on button "OK" at bounding box center [745, 290] width 31 height 22
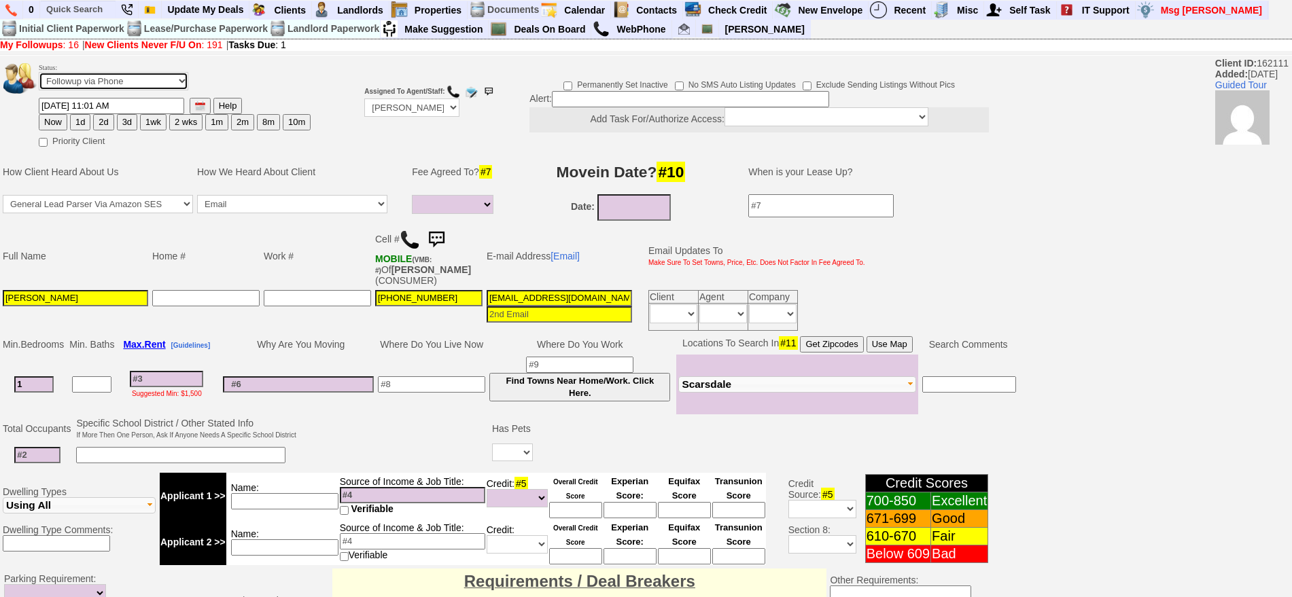
click at [81, 83] on select "Followup via Phone Followup via Email Followup When Section 8 Property Found De…" at bounding box center [114, 81] width 150 height 18
select select "Inactive"
click at [39, 77] on select "Followup via Phone Followup via Email Followup When Section 8 Property Found De…" at bounding box center [114, 81] width 150 height 18
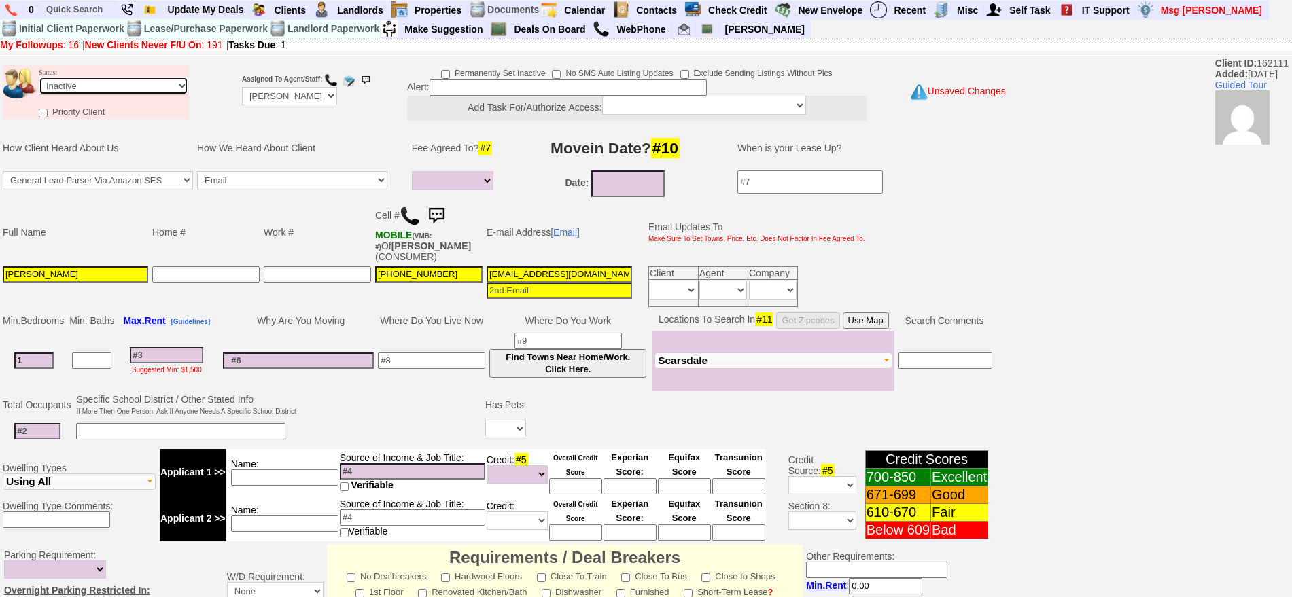
scroll to position [376, 0]
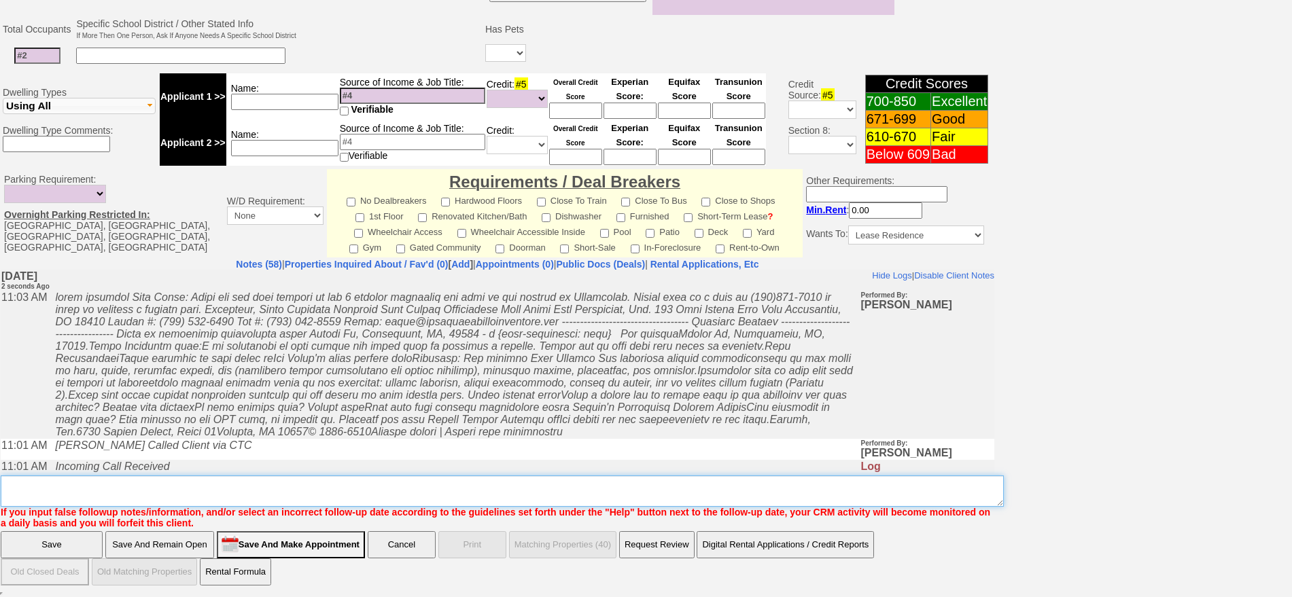
click at [785, 491] on textarea "Insert New Note Here" at bounding box center [502, 491] width 1003 height 31
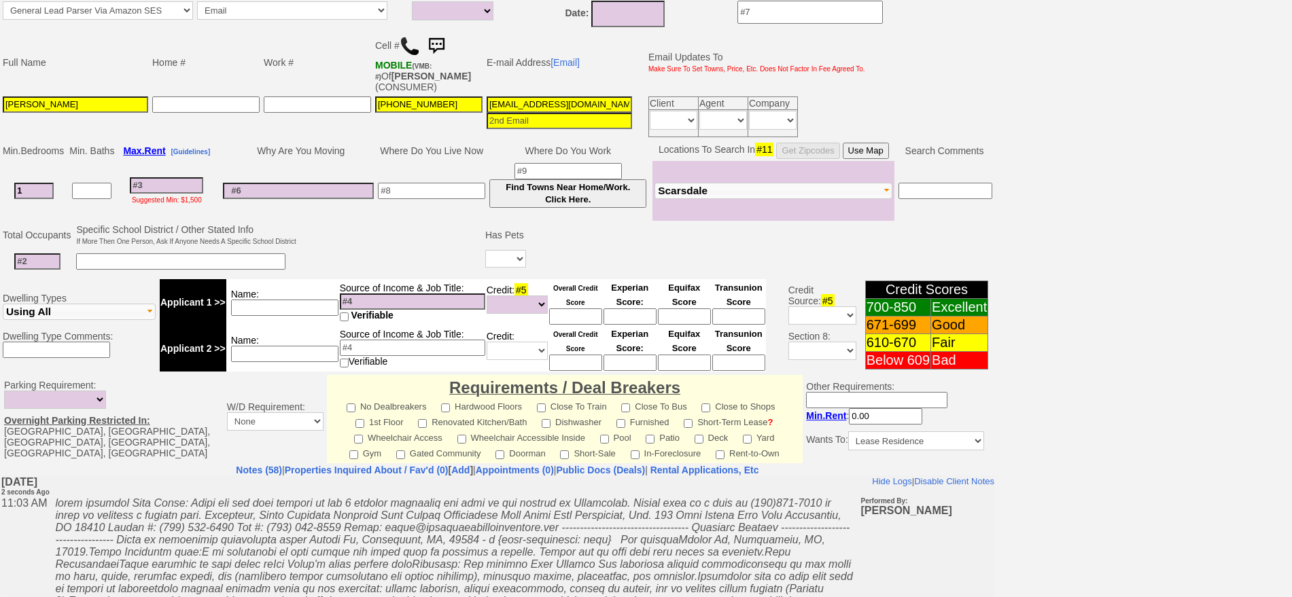
type textarea "called client lm sent txt and email ia until response"
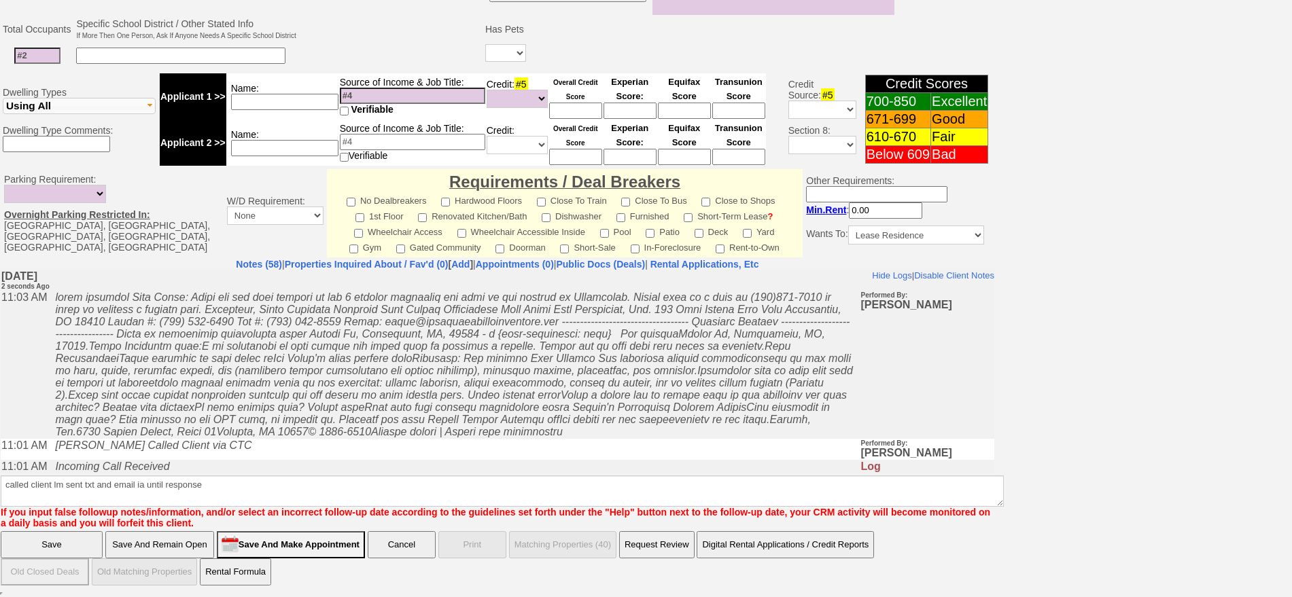
click input "Save" at bounding box center [52, 545] width 102 height 27
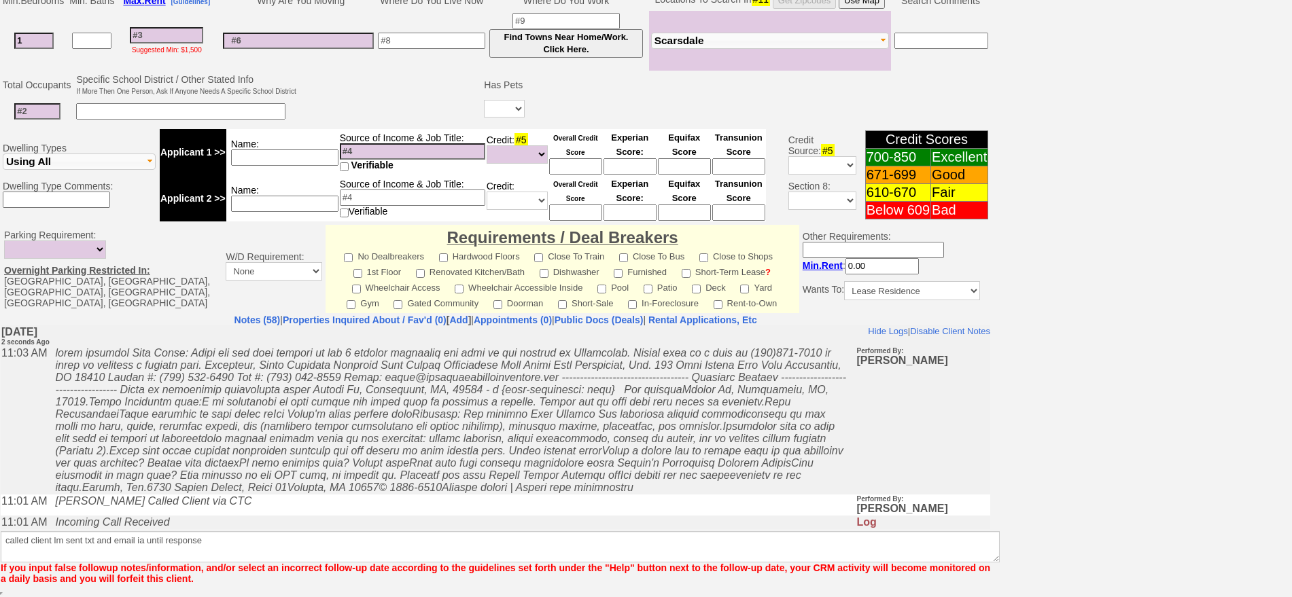
scroll to position [320, 0]
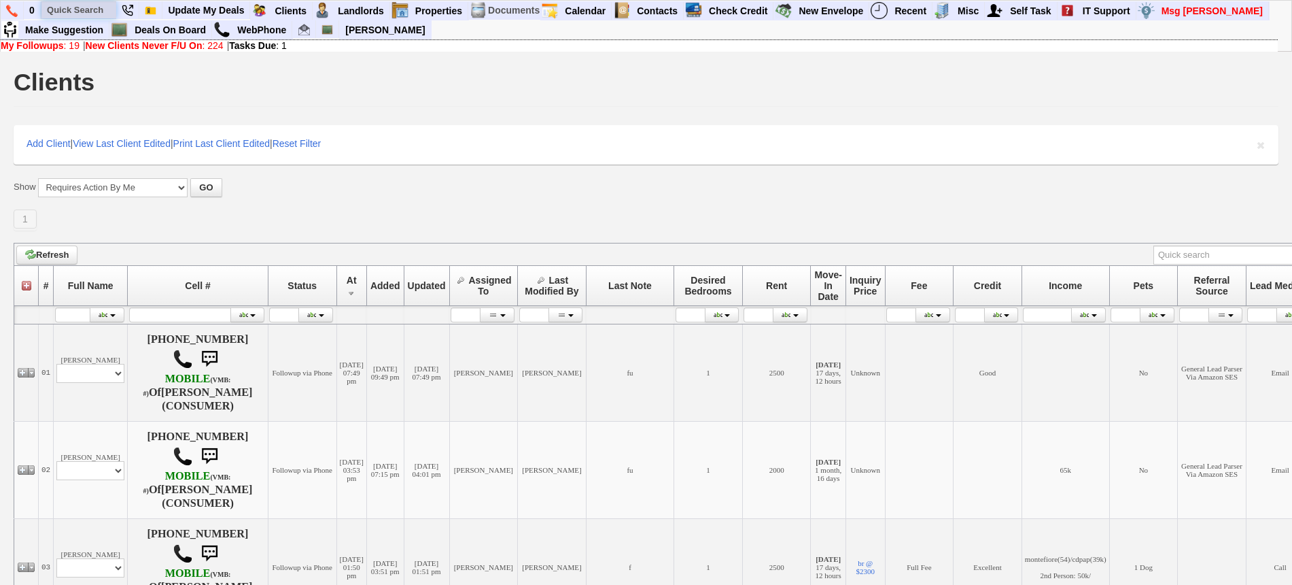
click at [79, 6] on input "text" at bounding box center [78, 9] width 75 height 17
click at [111, 10] on input "[PERSON_NAME]" at bounding box center [78, 9] width 75 height 17
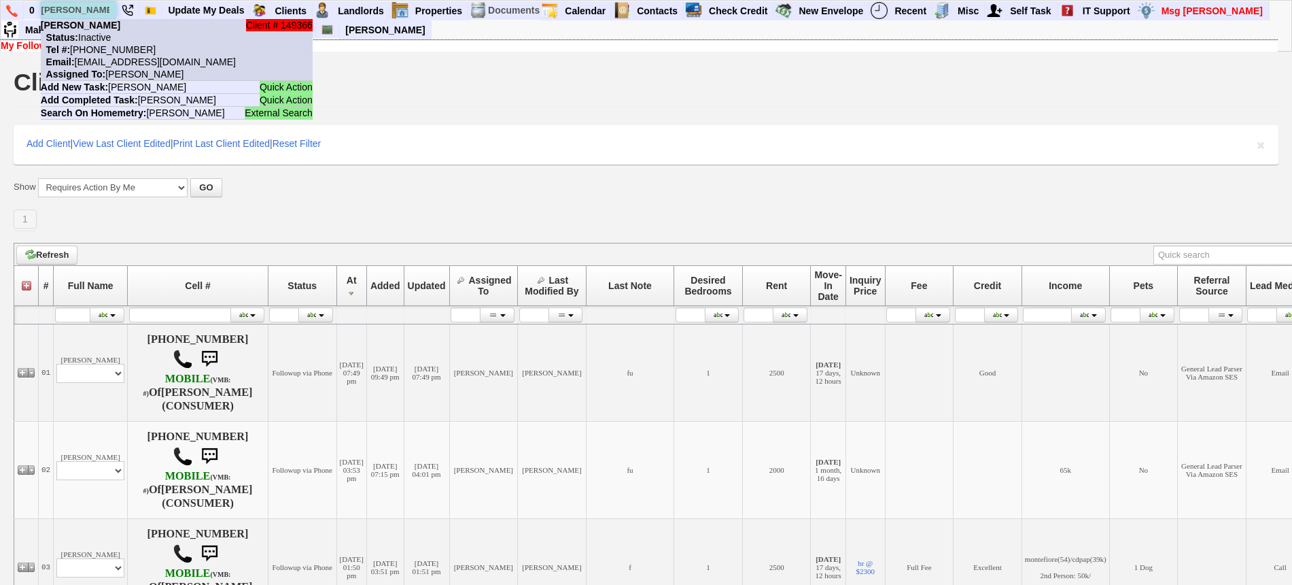
type input "[PERSON_NAME]"
click at [116, 30] on li "Client # 149366 [PERSON_NAME] Status: Inactive Tel #: [PHONE_NUMBER] Email: [EM…" at bounding box center [177, 50] width 272 height 62
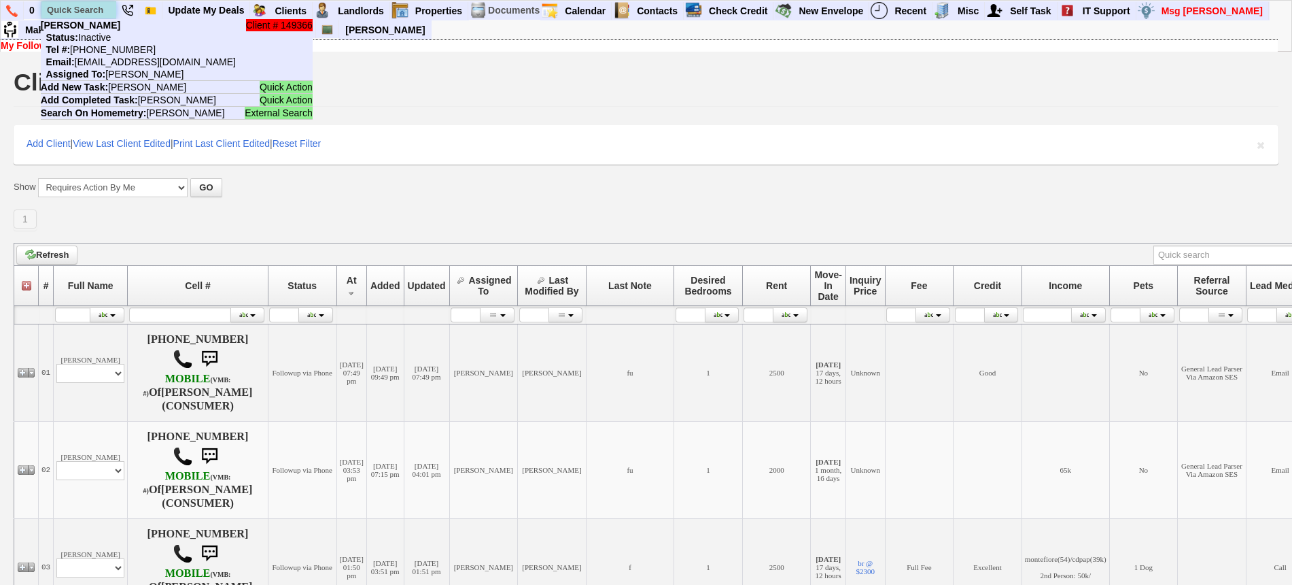
click at [73, 15] on input "text" at bounding box center [78, 9] width 75 height 17
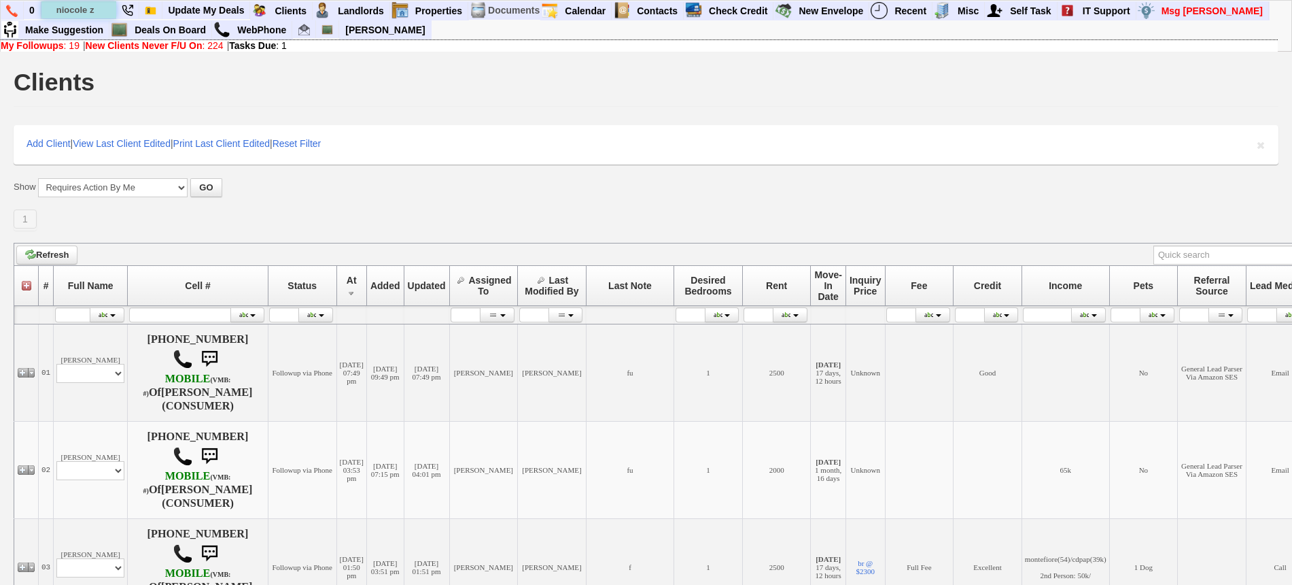
click at [64, 10] on input "niocole z" at bounding box center [78, 9] width 75 height 17
click at [68, 10] on input "niocole z" at bounding box center [78, 9] width 75 height 17
click at [100, 12] on input "nicole z" at bounding box center [78, 9] width 75 height 17
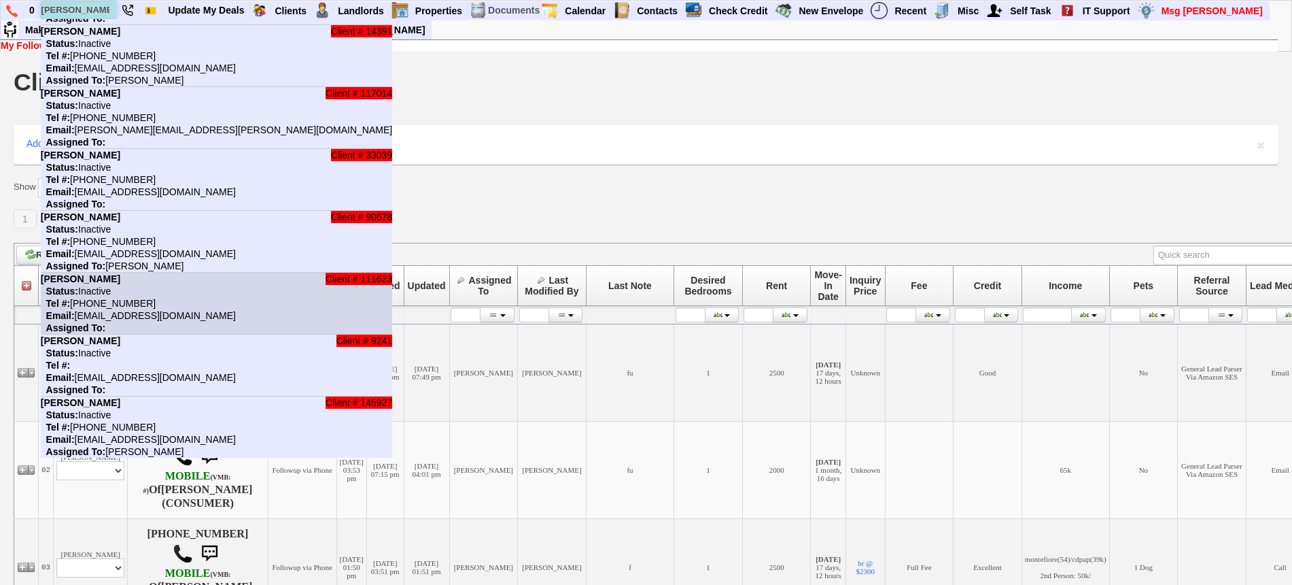
scroll to position [148, 0]
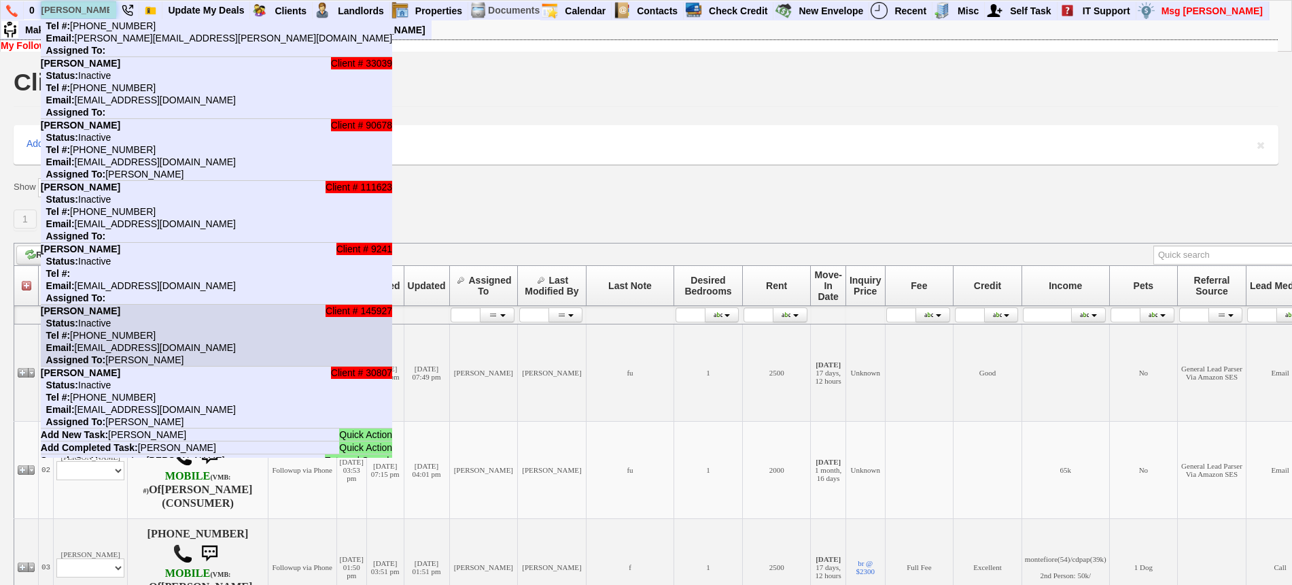
type input "nicole z"
click at [215, 313] on li "Client # 145927 Nicole Zukowski Status: Inactive Tel #: 704-989-9843 Email: zuk…" at bounding box center [216, 336] width 351 height 62
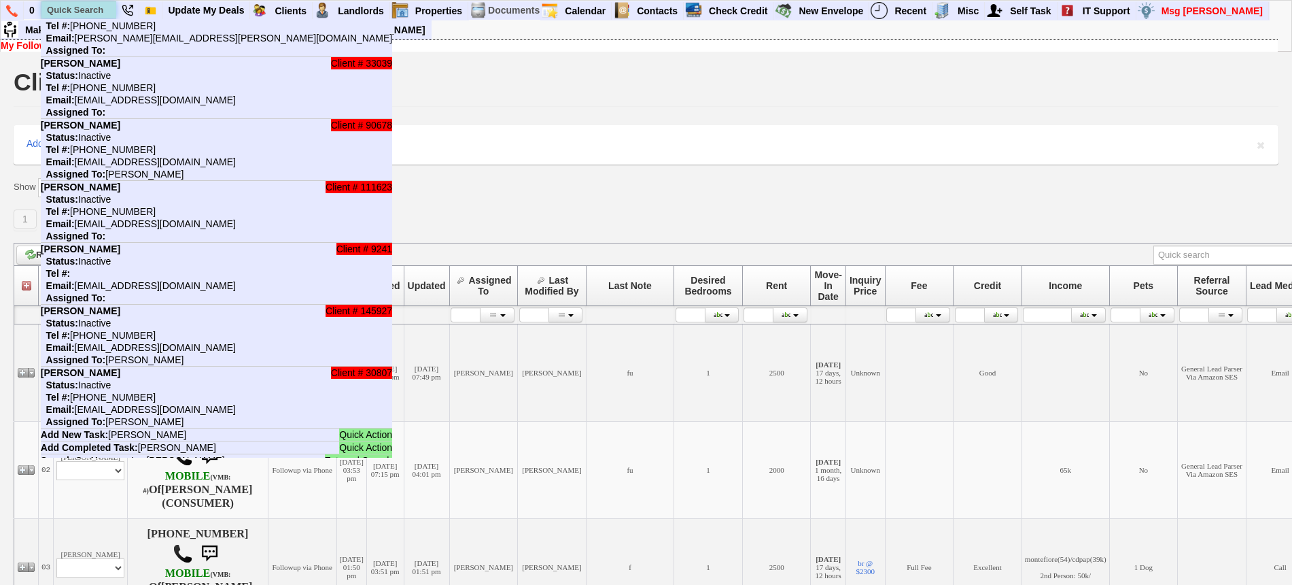
click at [88, 12] on input "text" at bounding box center [78, 9] width 75 height 17
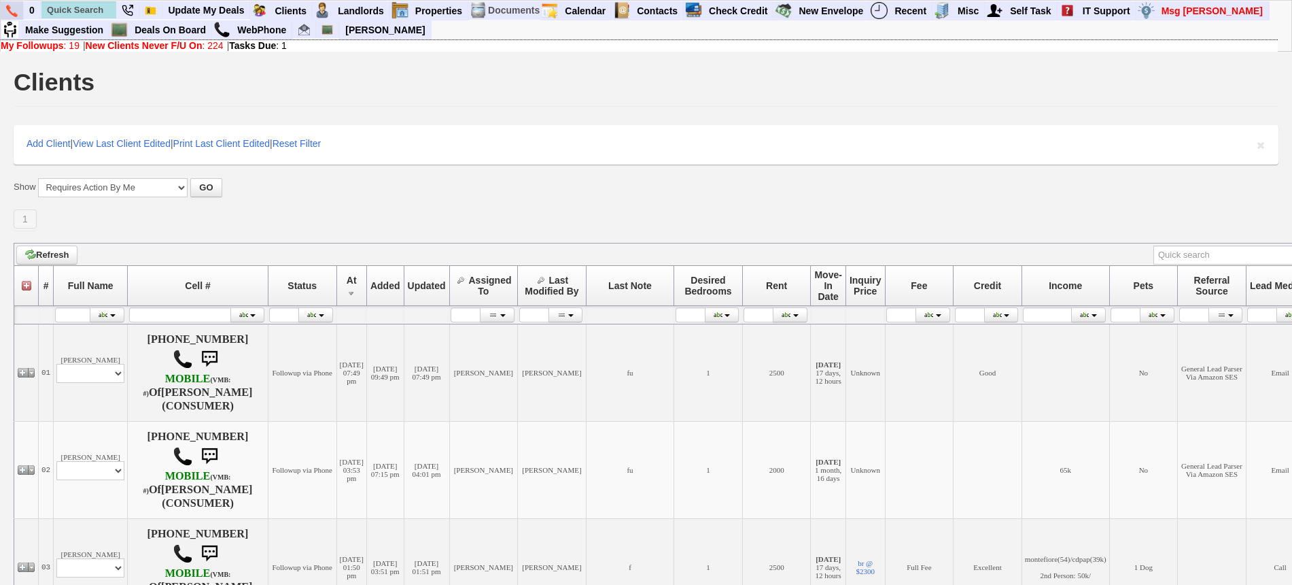
click at [14, 5] on img at bounding box center [12, 11] width 12 height 12
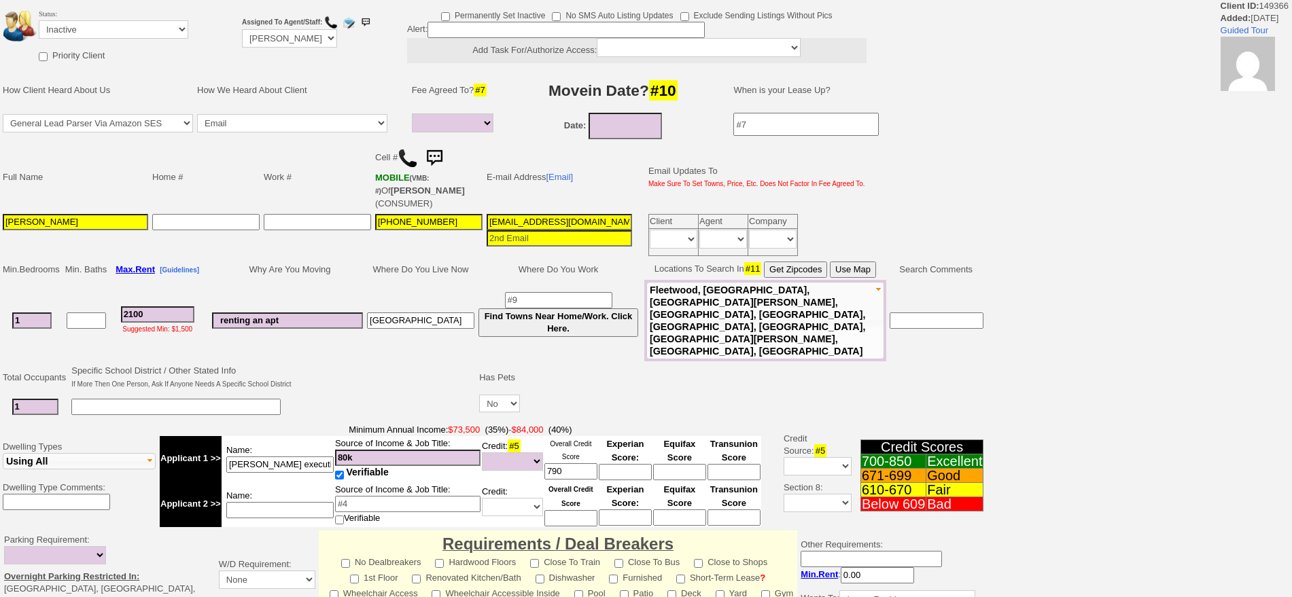
select select
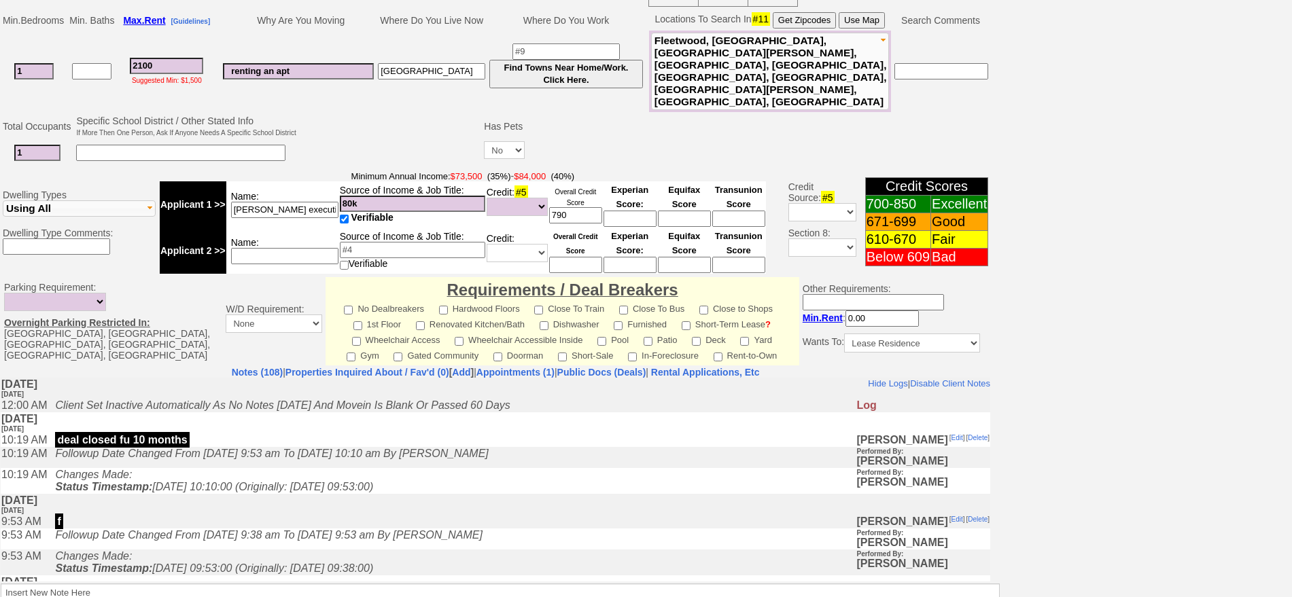
scroll to position [355, 0]
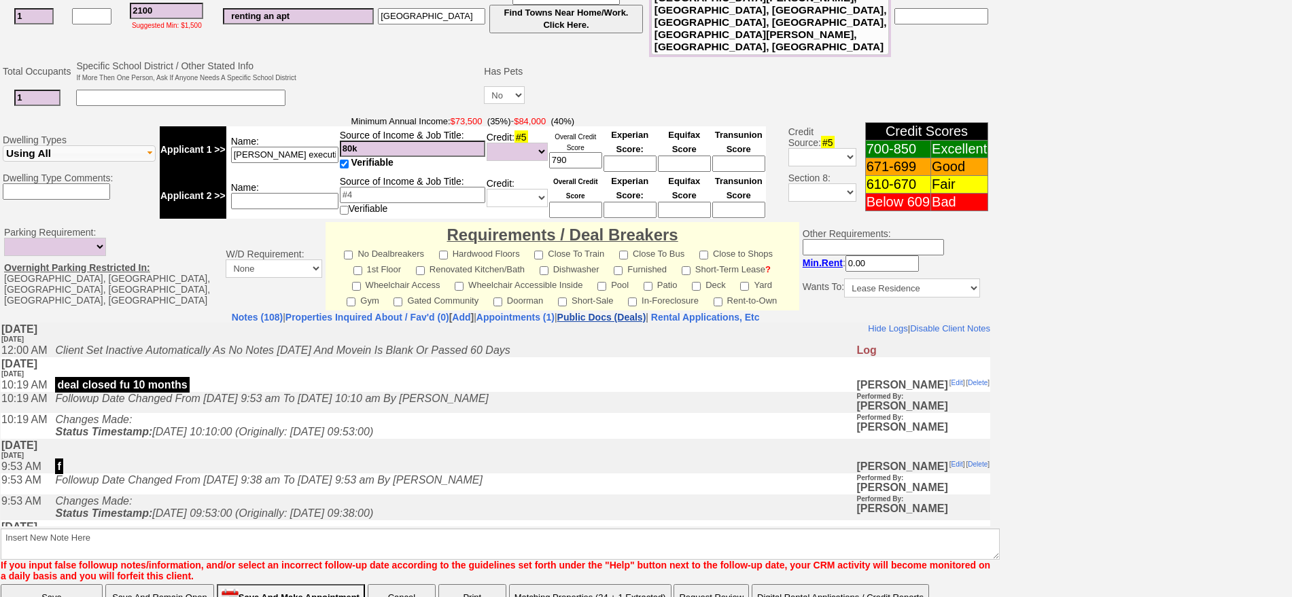
click at [646, 312] on link "Public Docs (Deals)" at bounding box center [601, 317] width 89 height 11
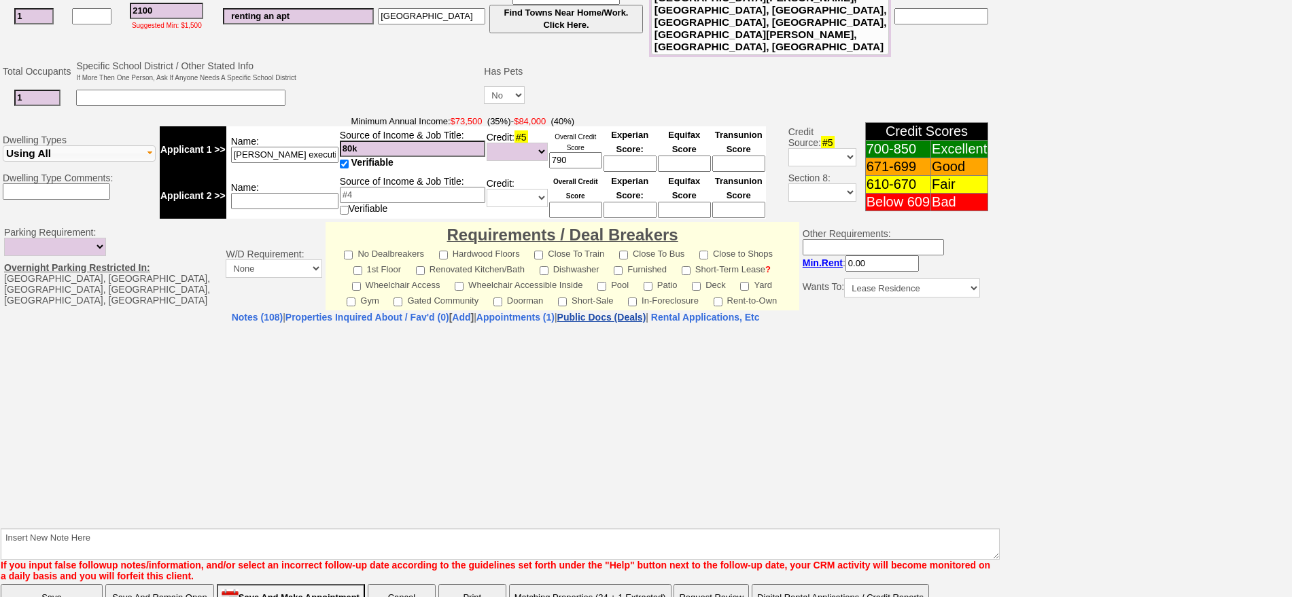
select select "50"
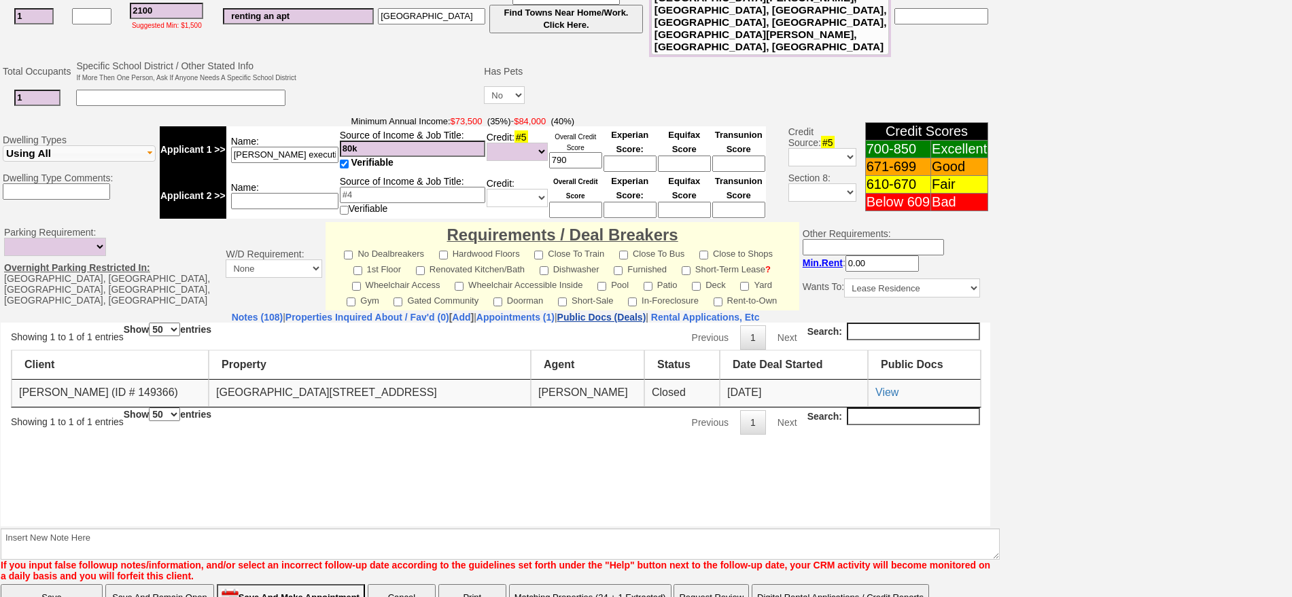
scroll to position [0, 0]
click at [893, 388] on link "View" at bounding box center [886, 392] width 23 height 12
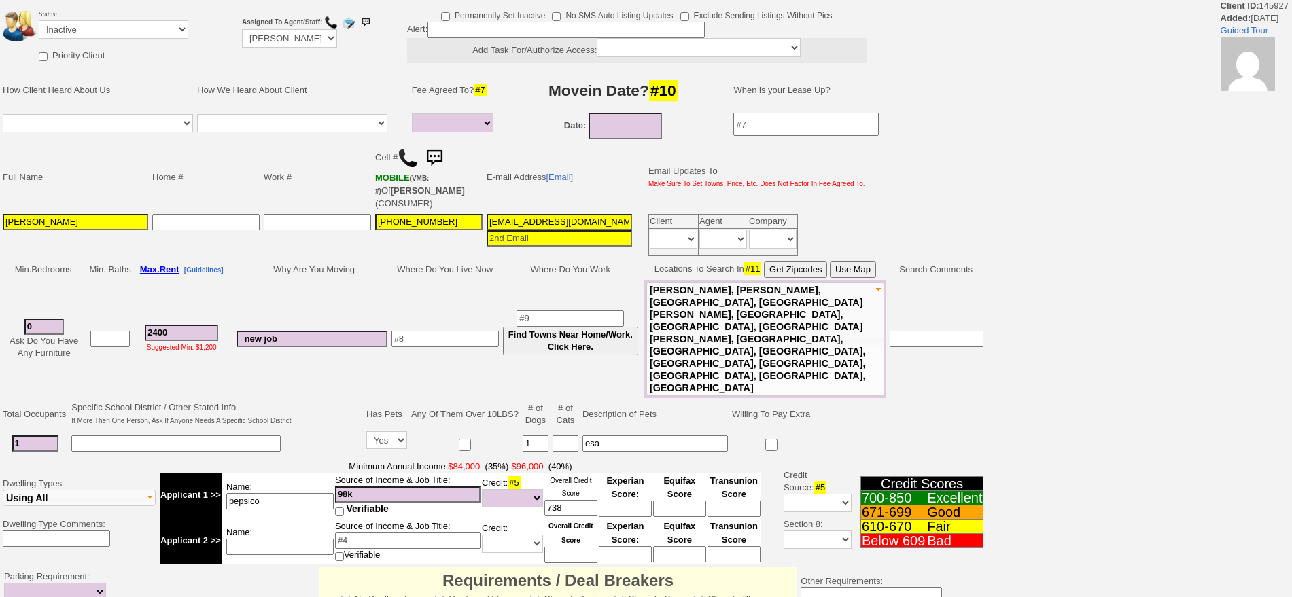
select select
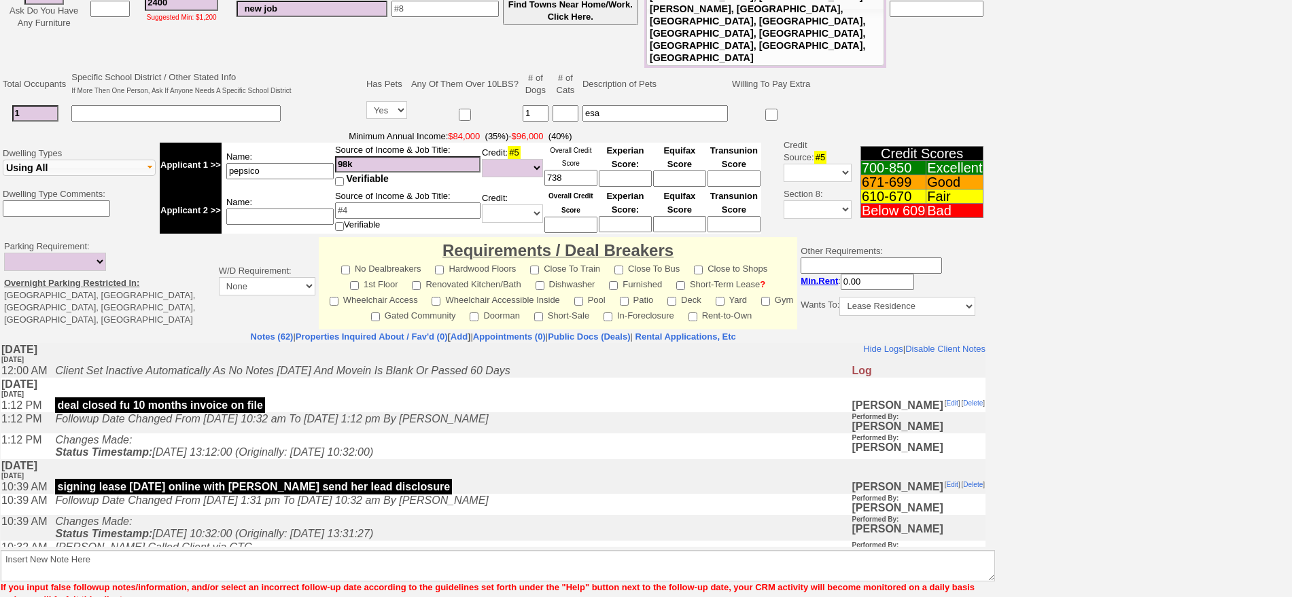
scroll to position [340, 0]
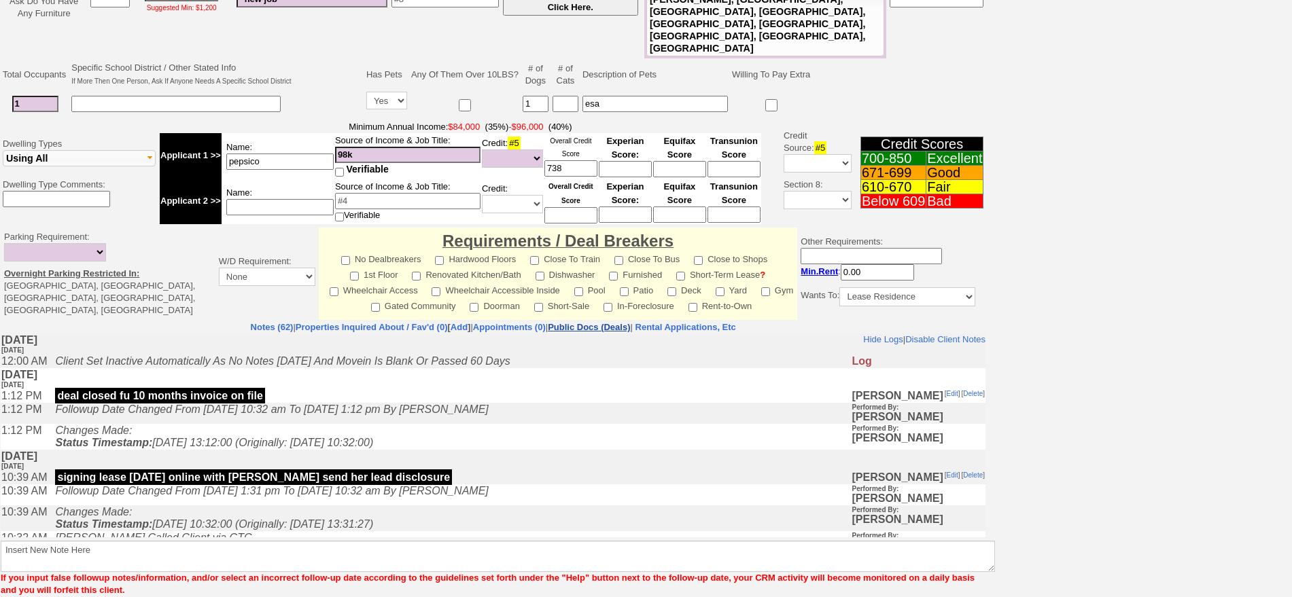
click at [630, 322] on link "Public Docs (Deals)" at bounding box center [589, 327] width 82 height 10
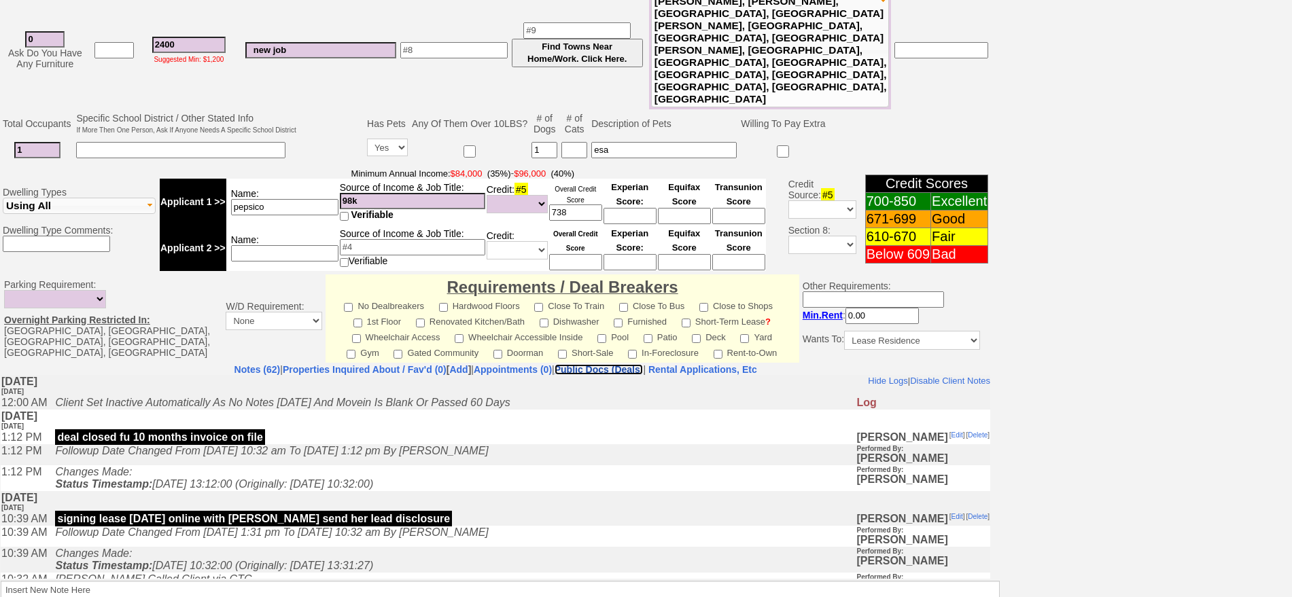
scroll to position [392, 0]
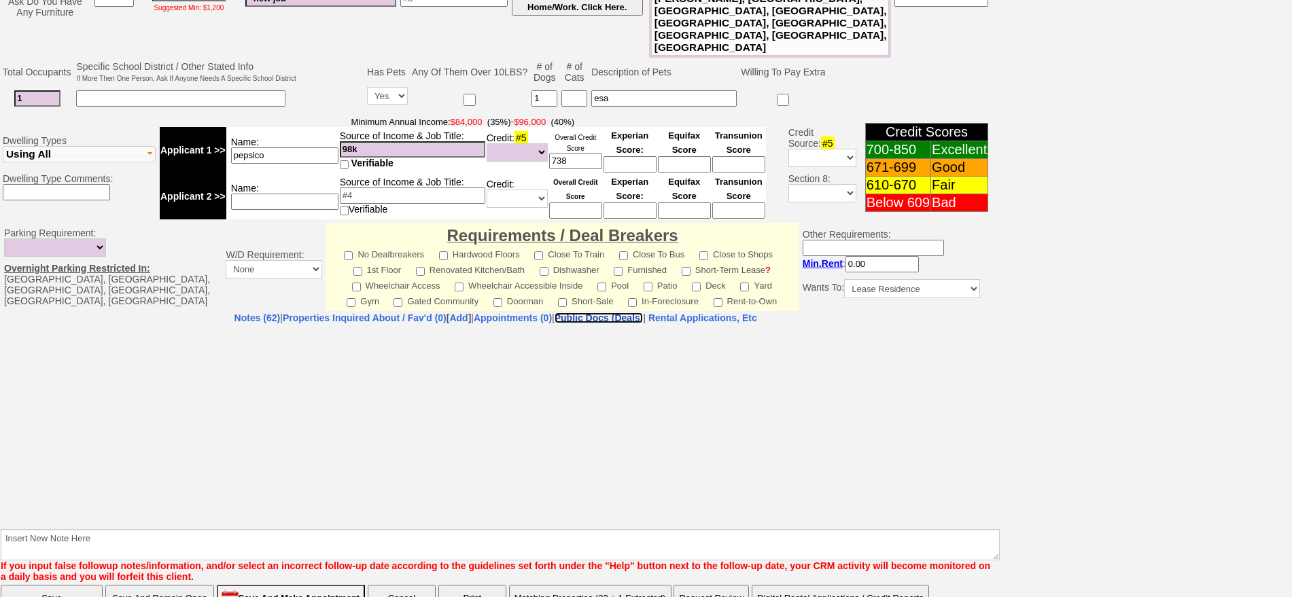
select select "50"
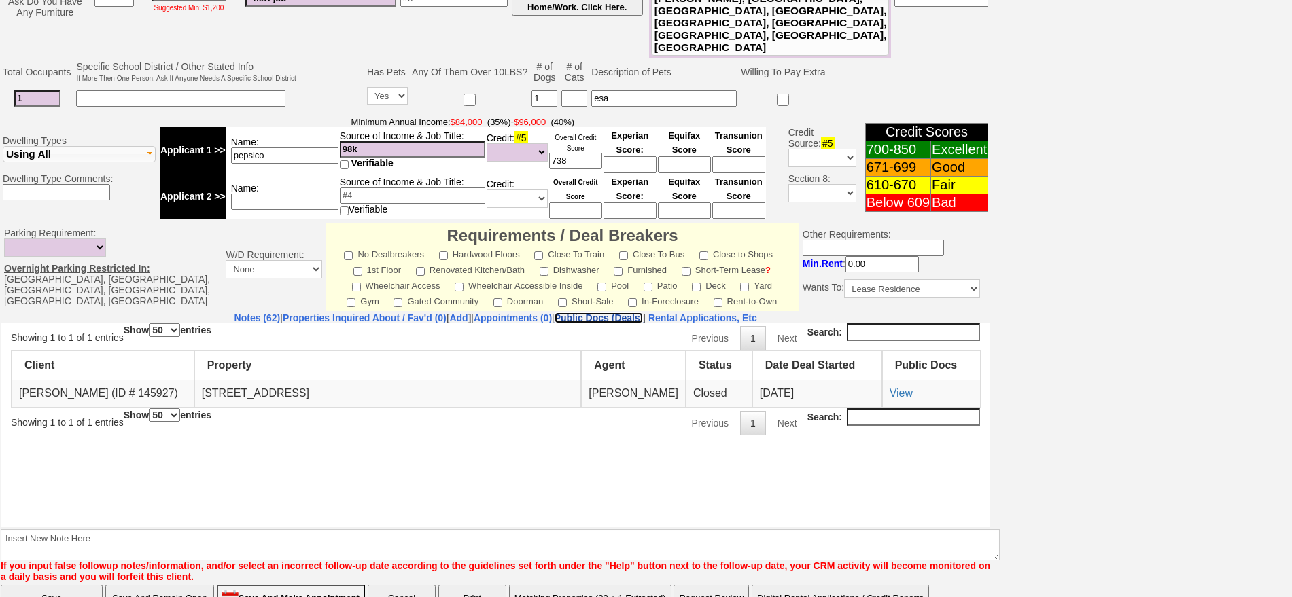
scroll to position [0, 0]
click at [904, 389] on link "View" at bounding box center [901, 393] width 23 height 12
click at [905, 391] on link "View" at bounding box center [901, 393] width 23 height 12
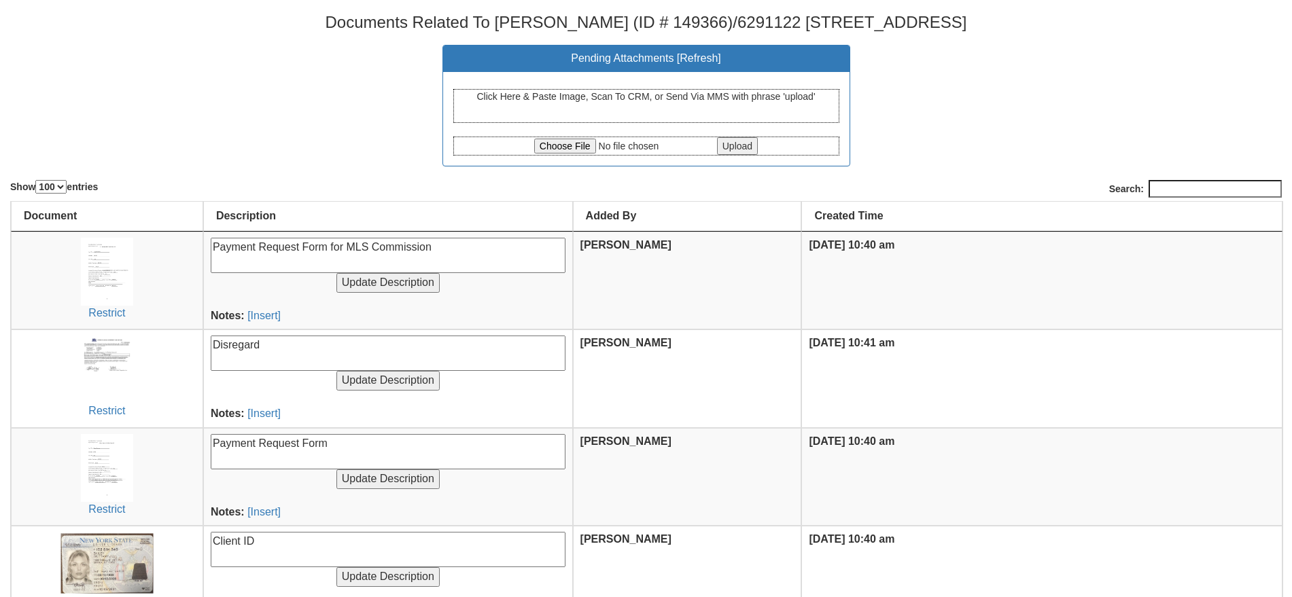
select select "100"
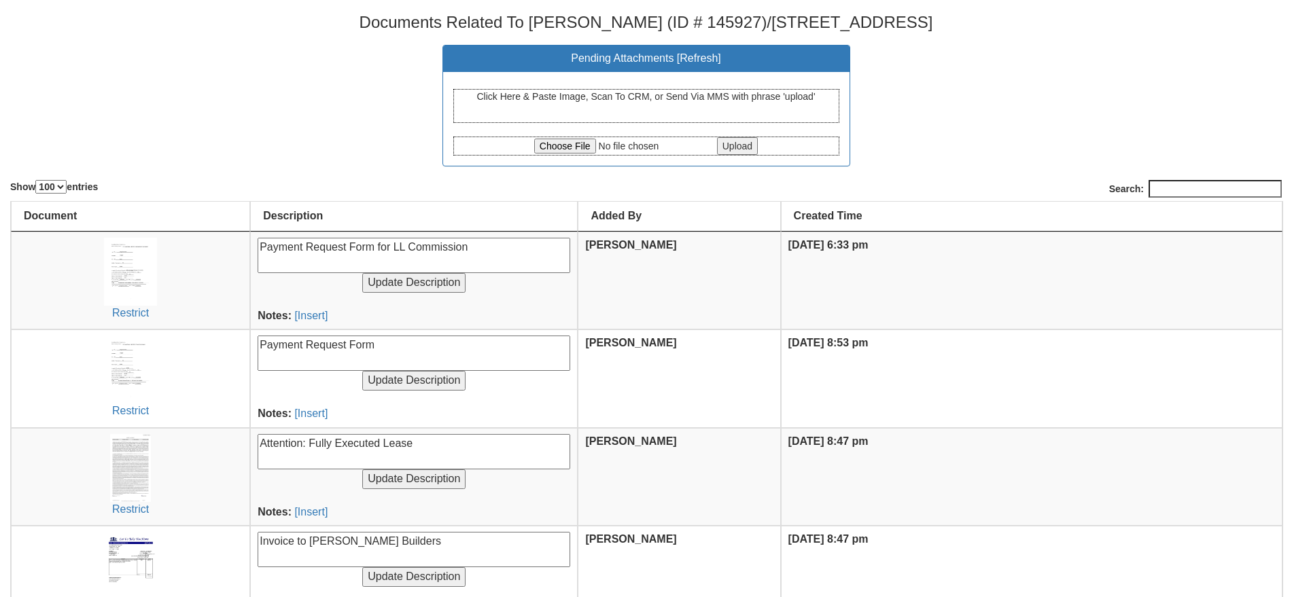
select select "100"
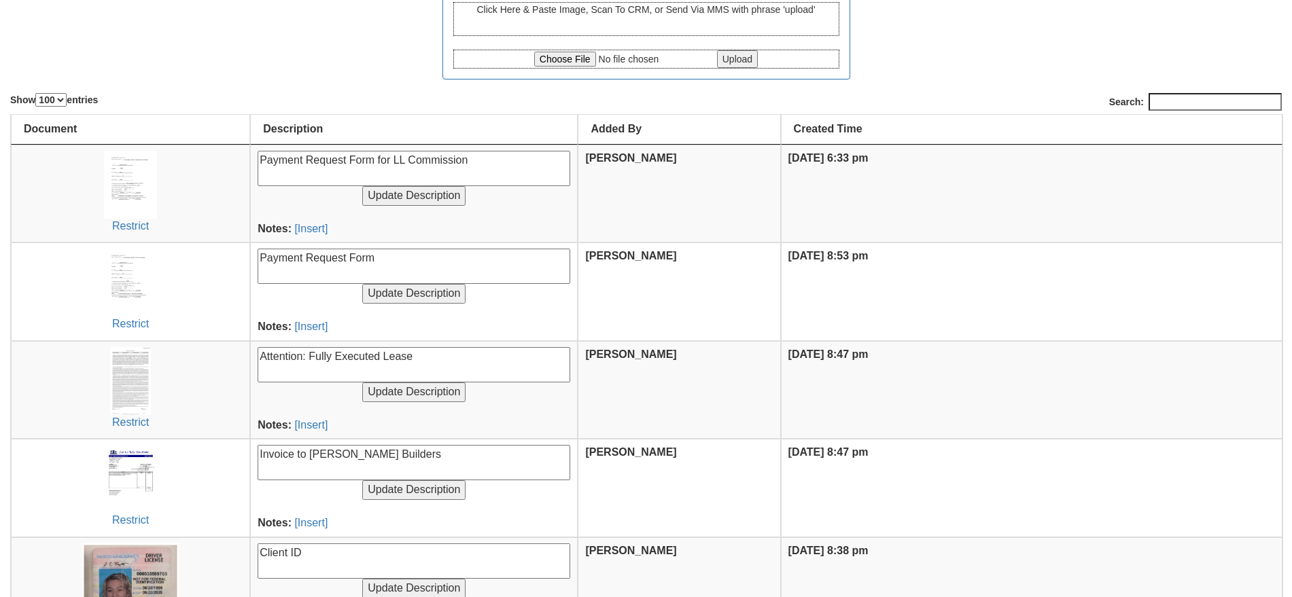
scroll to position [170, 0]
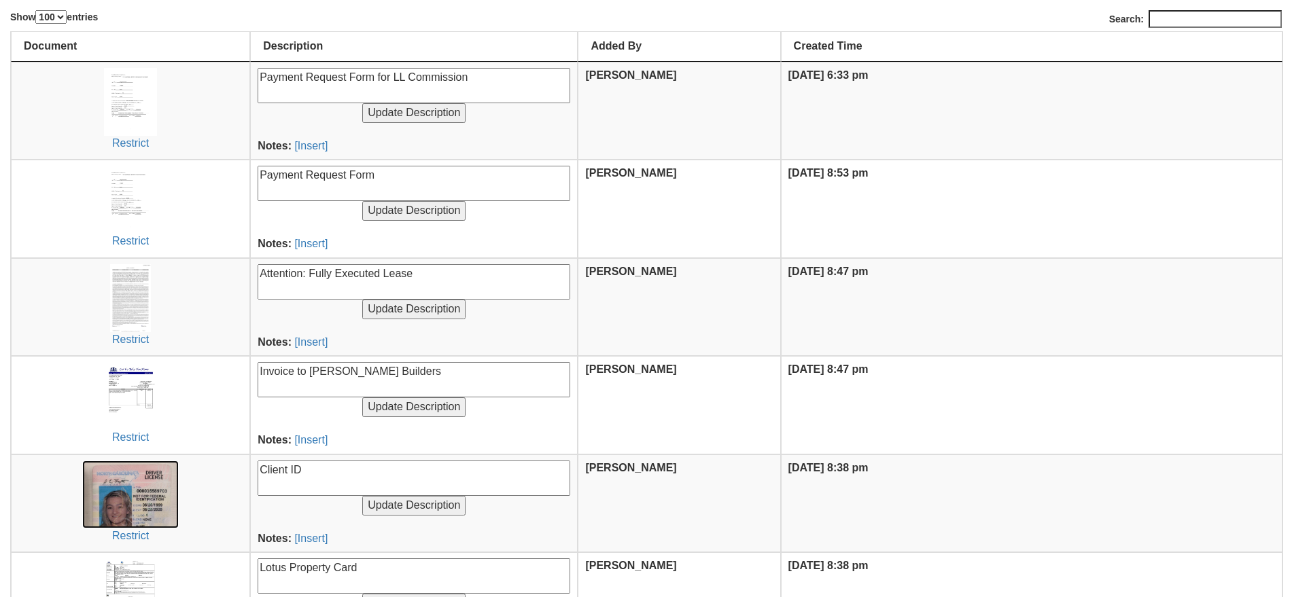
click at [165, 489] on img at bounding box center [130, 495] width 97 height 68
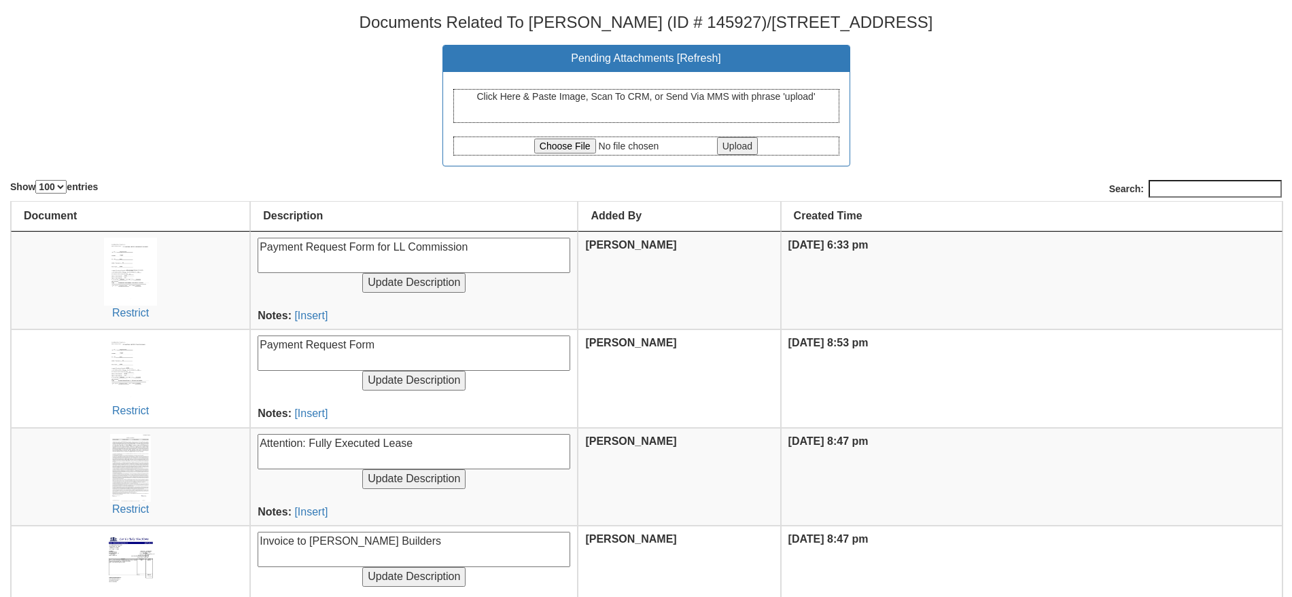
select select "100"
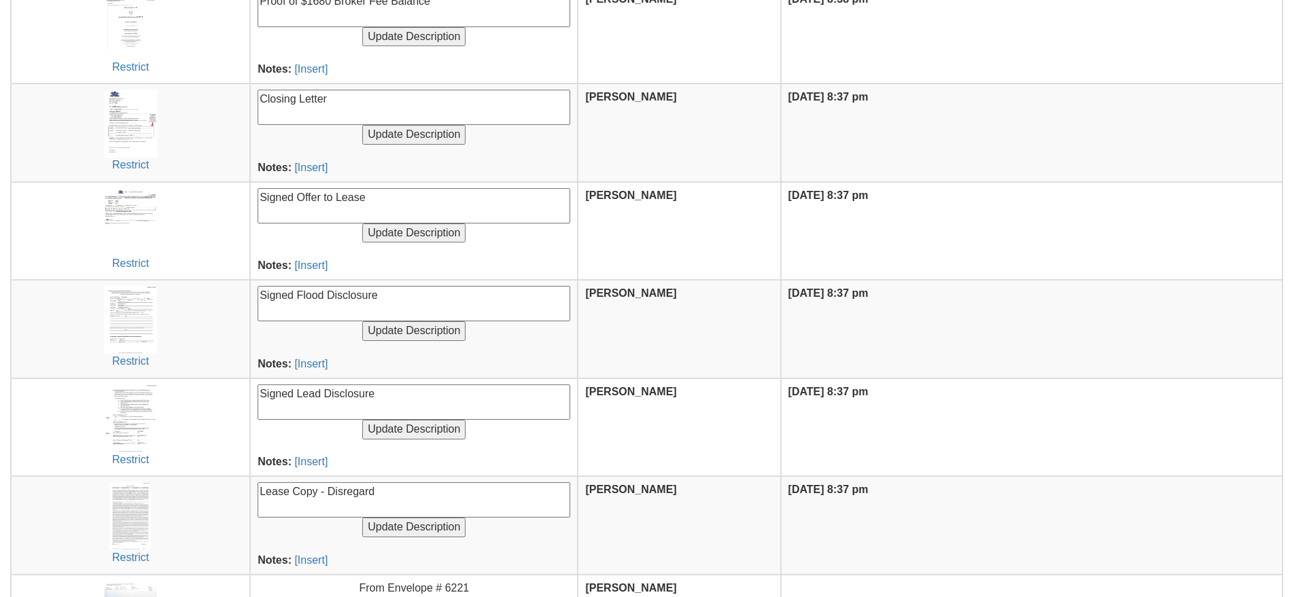
scroll to position [1020, 0]
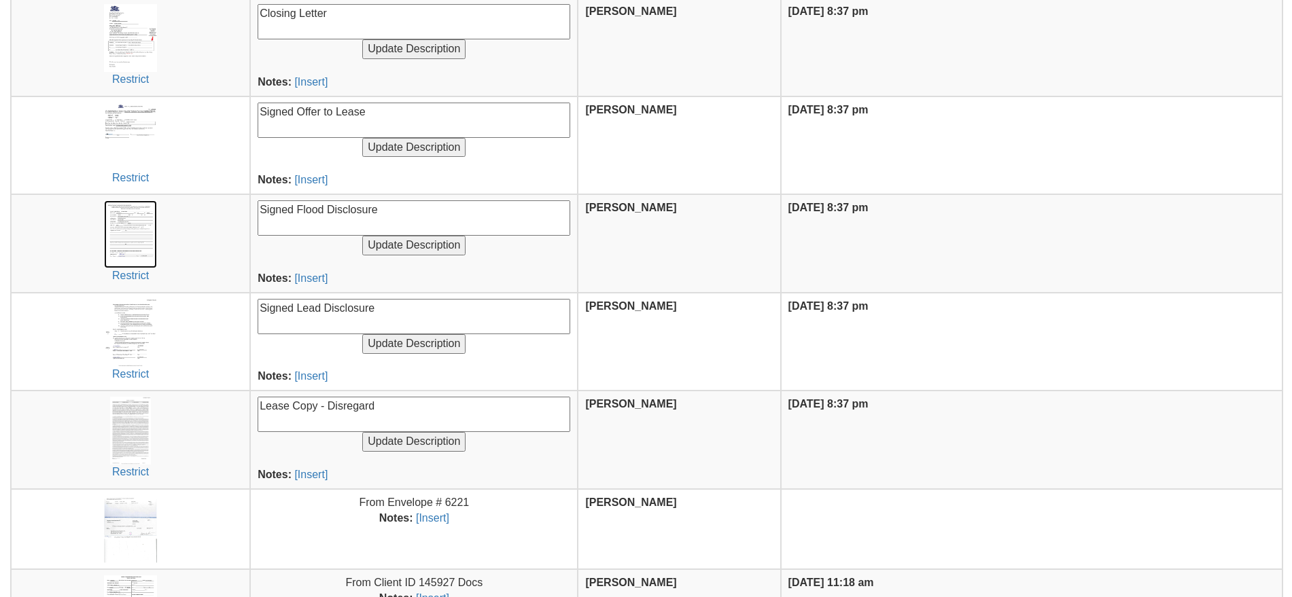
click at [137, 240] on img at bounding box center [130, 235] width 52 height 68
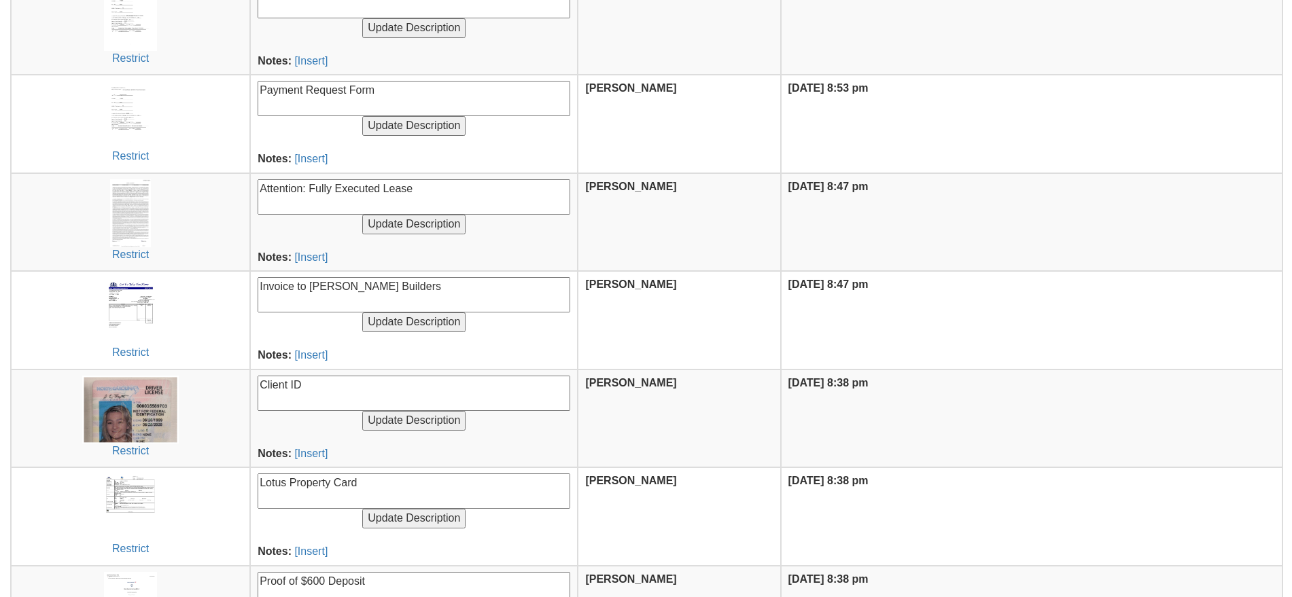
scroll to position [170, 0]
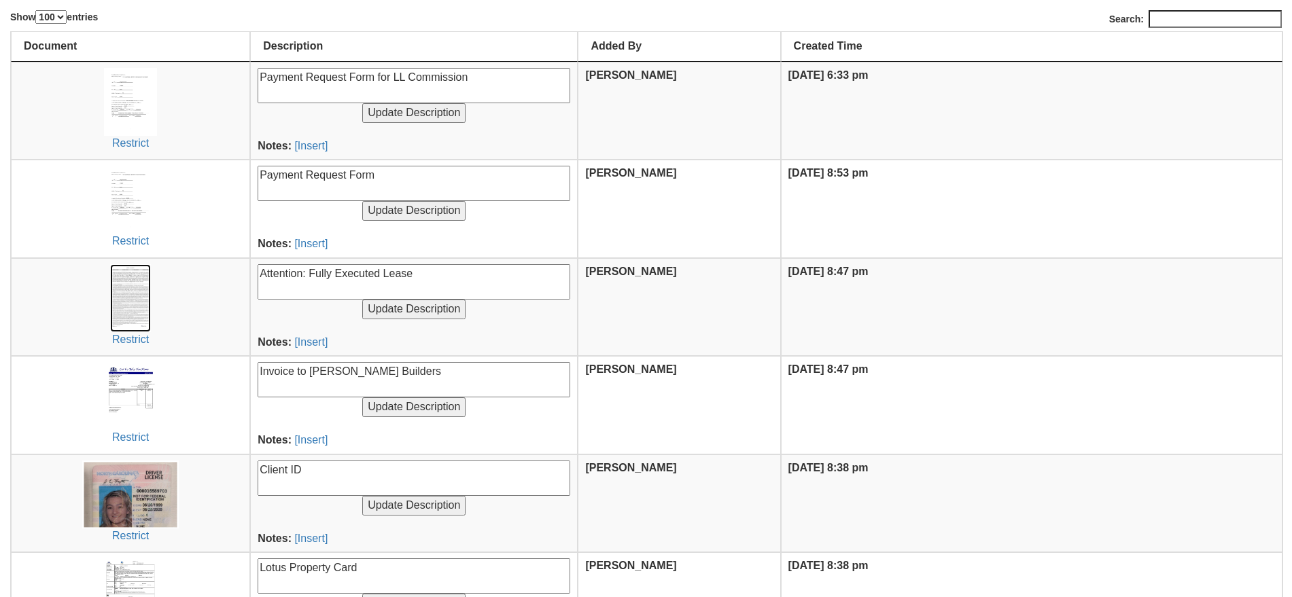
click at [139, 298] on img at bounding box center [130, 298] width 41 height 68
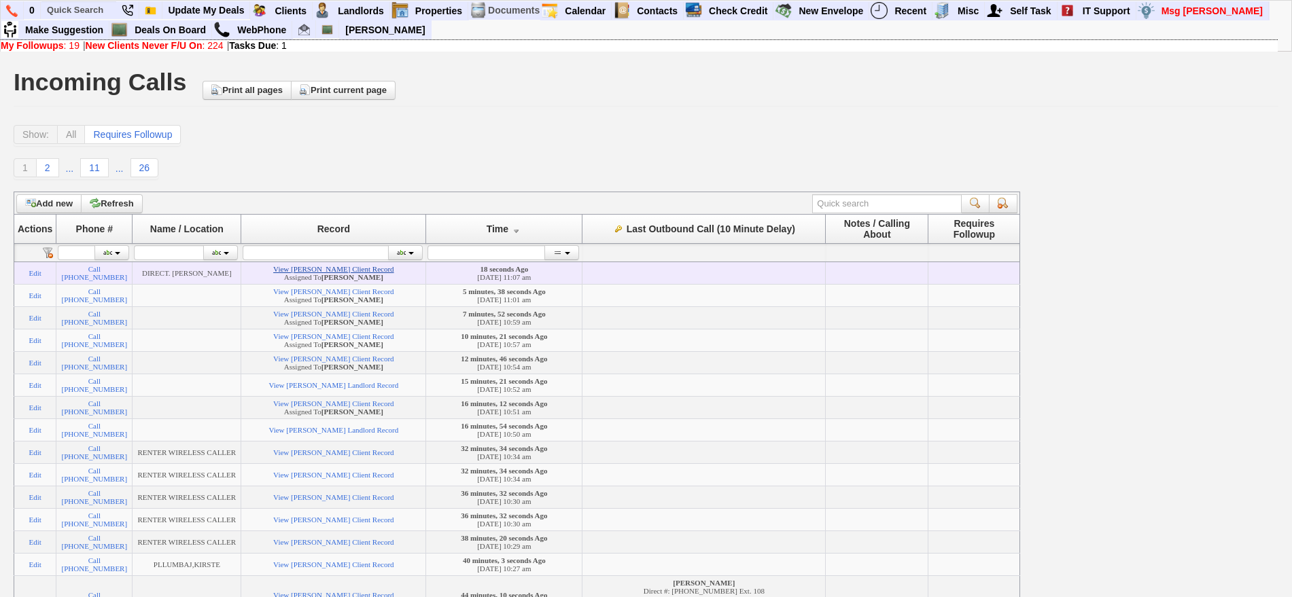
click at [351, 271] on link "View [PERSON_NAME] Client Record" at bounding box center [333, 269] width 120 height 8
click at [285, 269] on link "View [PERSON_NAME] Client Record" at bounding box center [333, 269] width 120 height 8
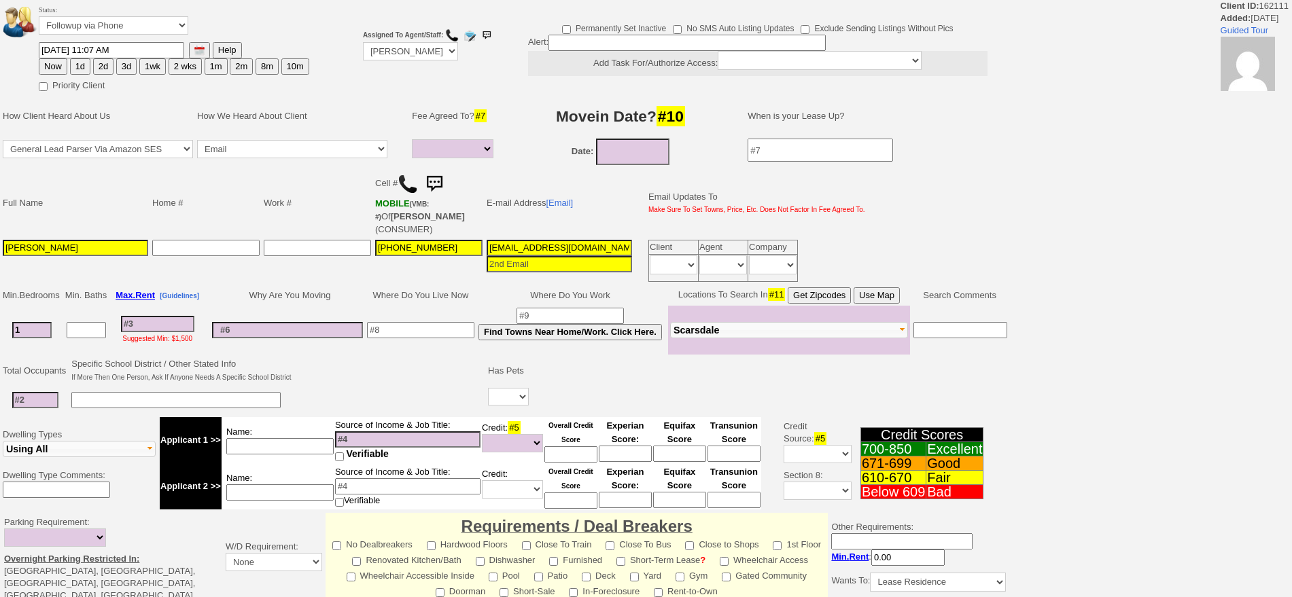
select select
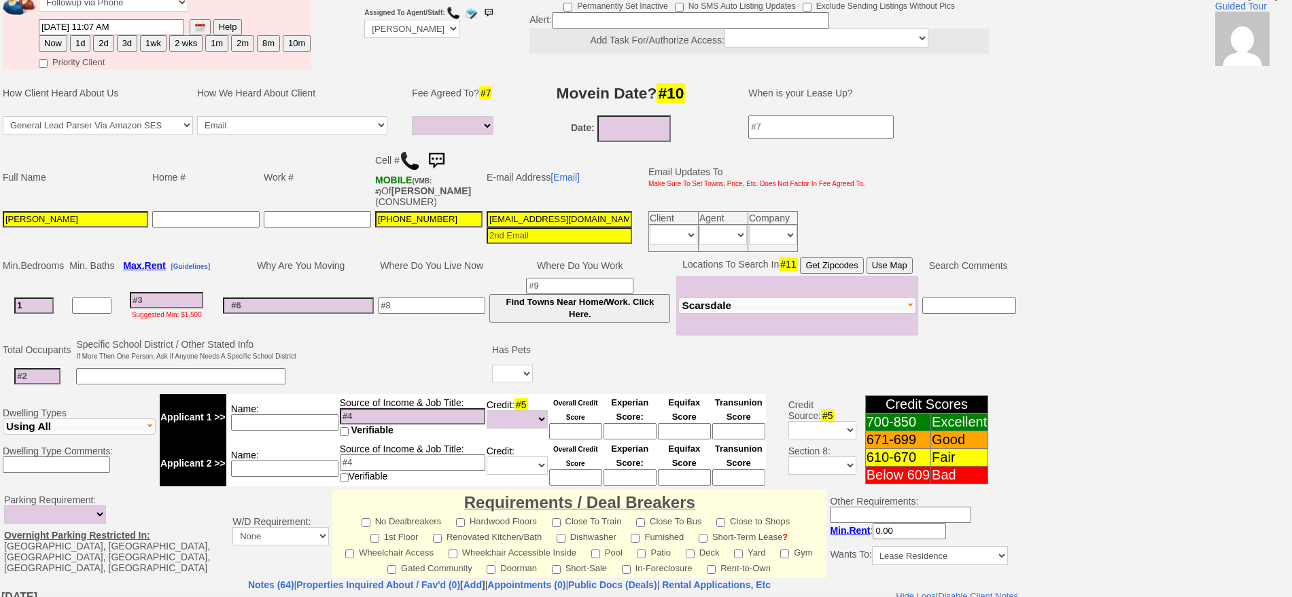
scroll to position [54, 0]
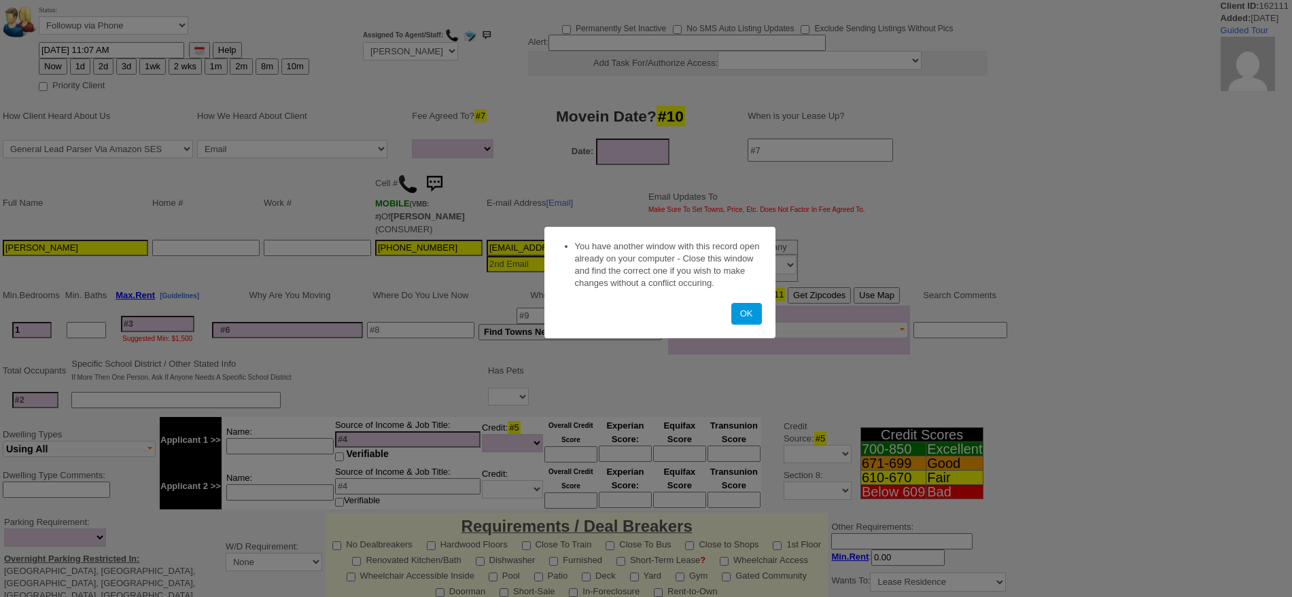
select select
click at [750, 313] on button "OK" at bounding box center [746, 314] width 31 height 22
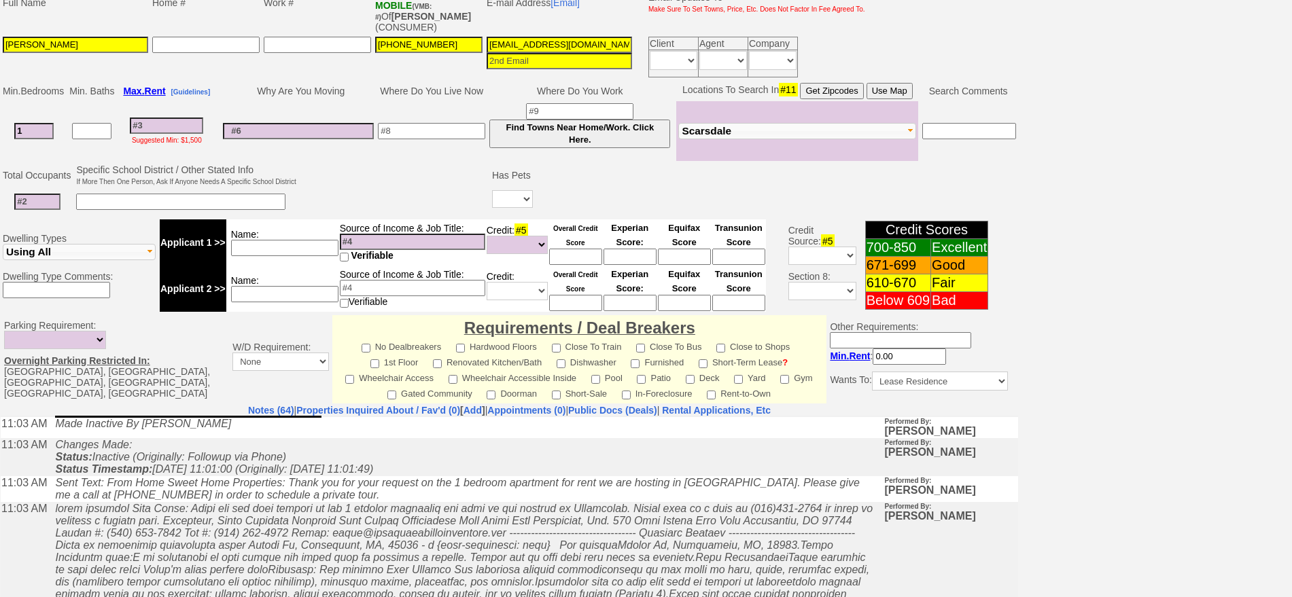
scroll to position [230, 0]
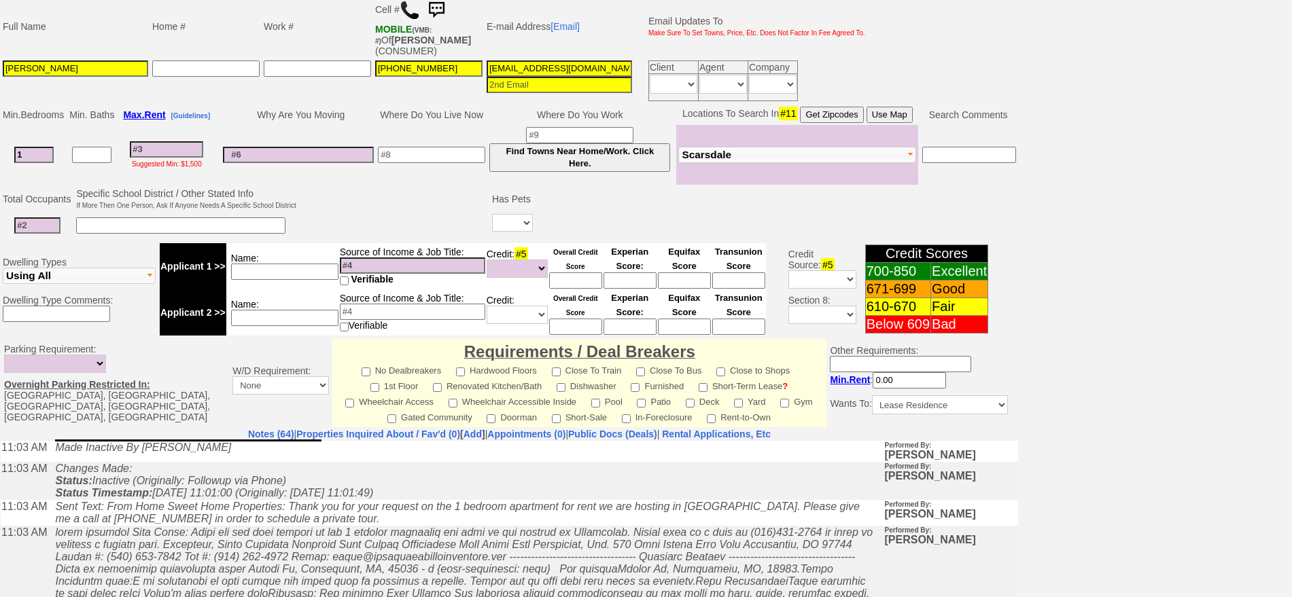
click at [579, 135] on input at bounding box center [579, 135] width 107 height 16
type input "[PERSON_NAME] ferry"
click at [449, 147] on input at bounding box center [431, 155] width 107 height 16
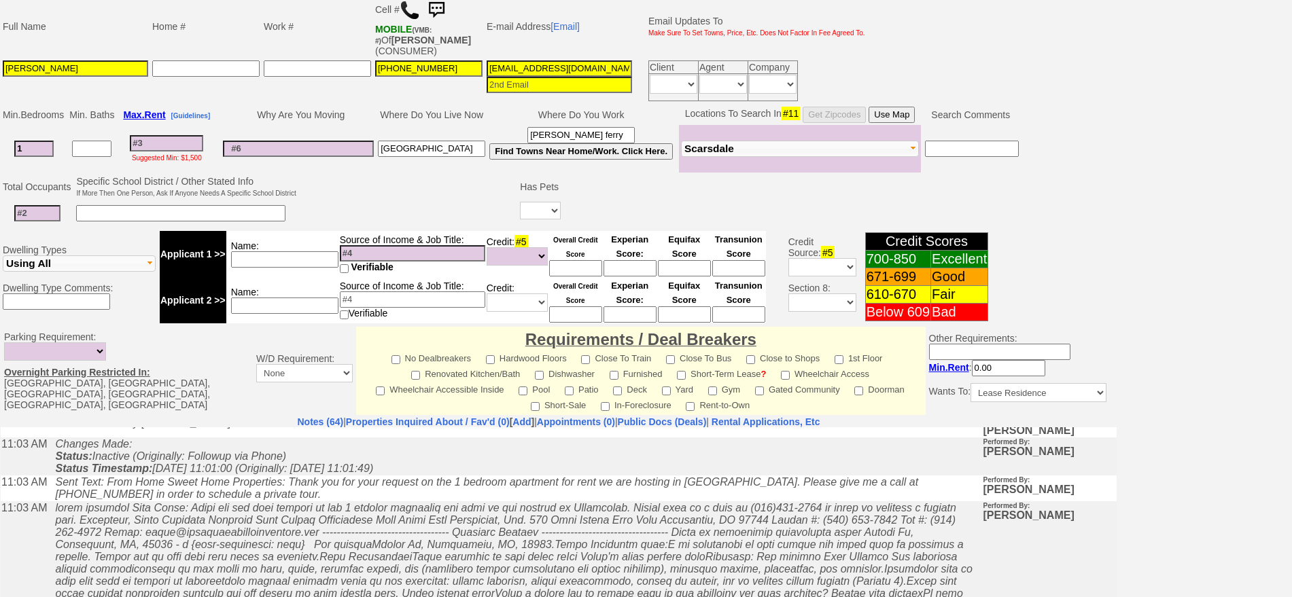
type input "[GEOGRAPHIC_DATA]"
click at [895, 118] on button "Use Map" at bounding box center [892, 115] width 46 height 16
click at [190, 144] on input at bounding box center [166, 143] width 73 height 16
type input "2"
select select
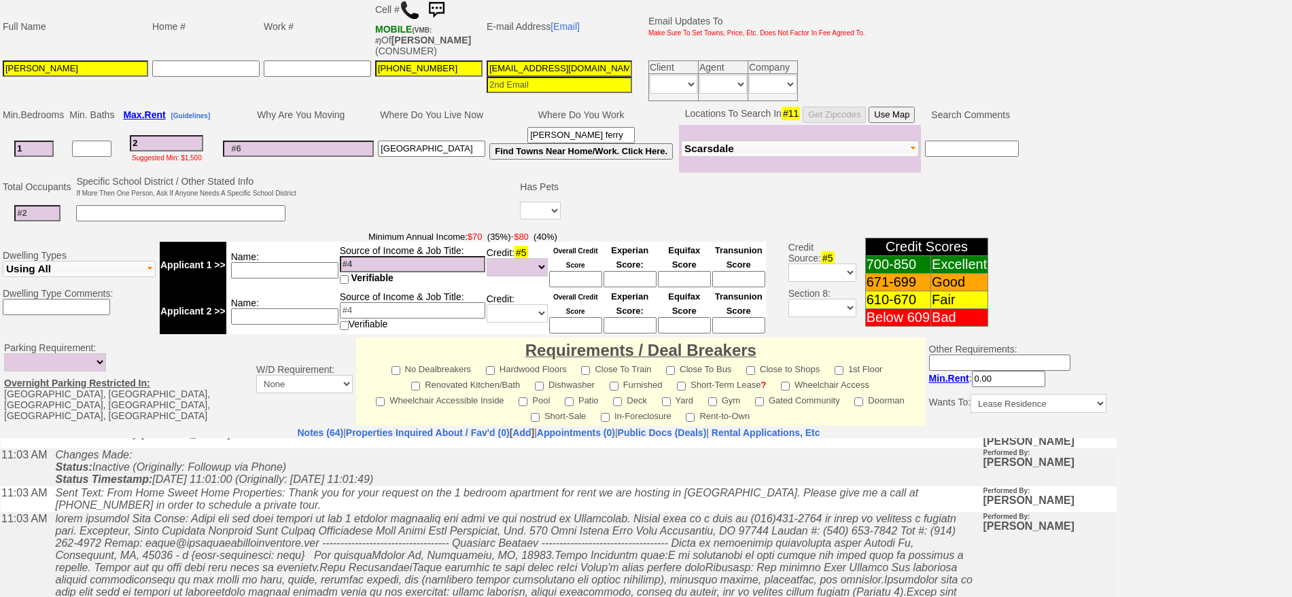
type input "26"
select select
type input "2600"
select select
type input "2600"
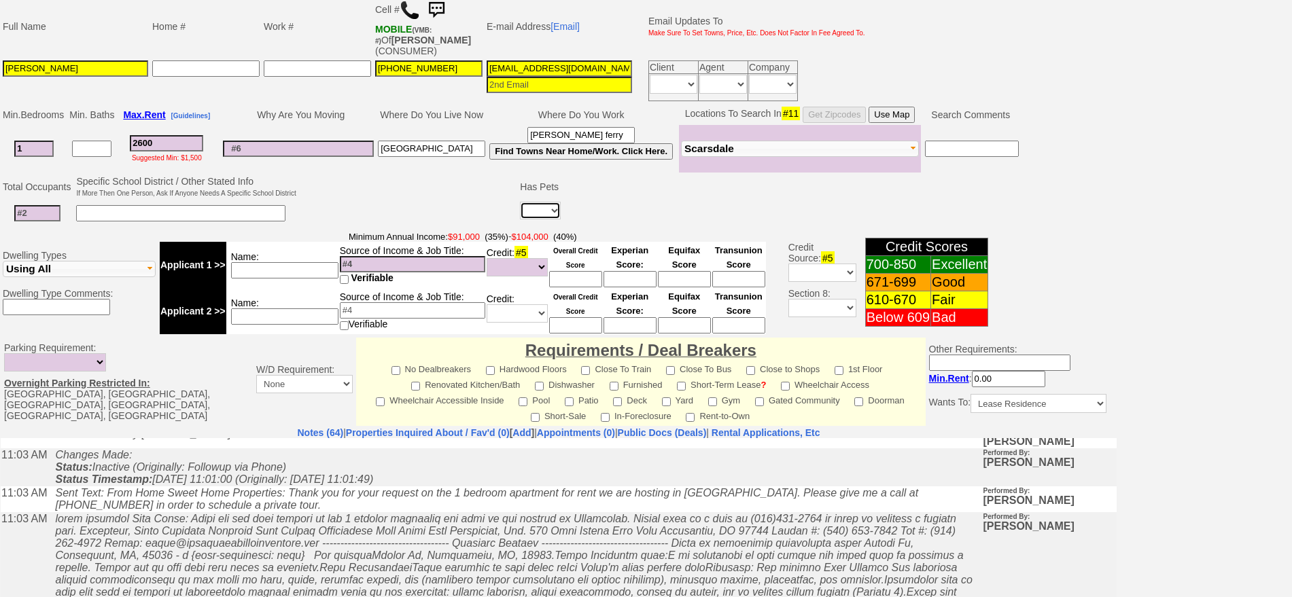
click at [551, 214] on select "Yes No" at bounding box center [540, 211] width 41 height 18
select select
click at [43, 207] on input at bounding box center [37, 213] width 46 height 16
click at [41, 215] on input at bounding box center [37, 213] width 46 height 16
type input "2"
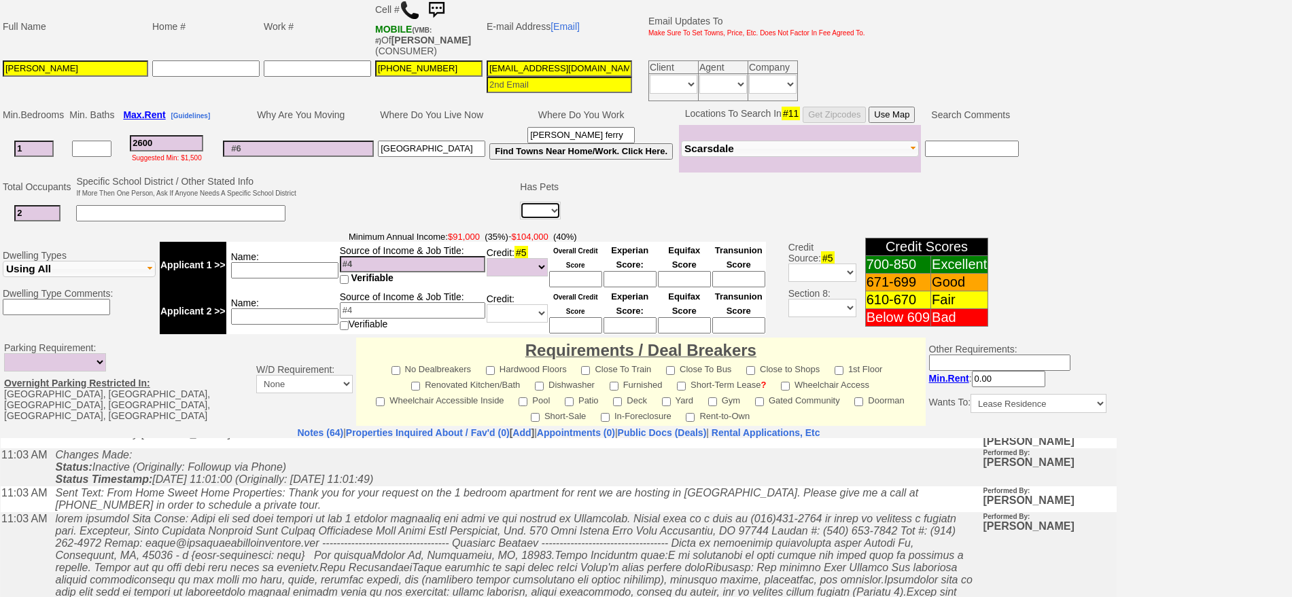
click at [523, 213] on select "Yes No" at bounding box center [540, 211] width 41 height 18
select select "Yes"
click at [520, 202] on select "Yes No" at bounding box center [540, 211] width 41 height 18
click at [585, 215] on input at bounding box center [581, 213] width 26 height 16
type input "1"
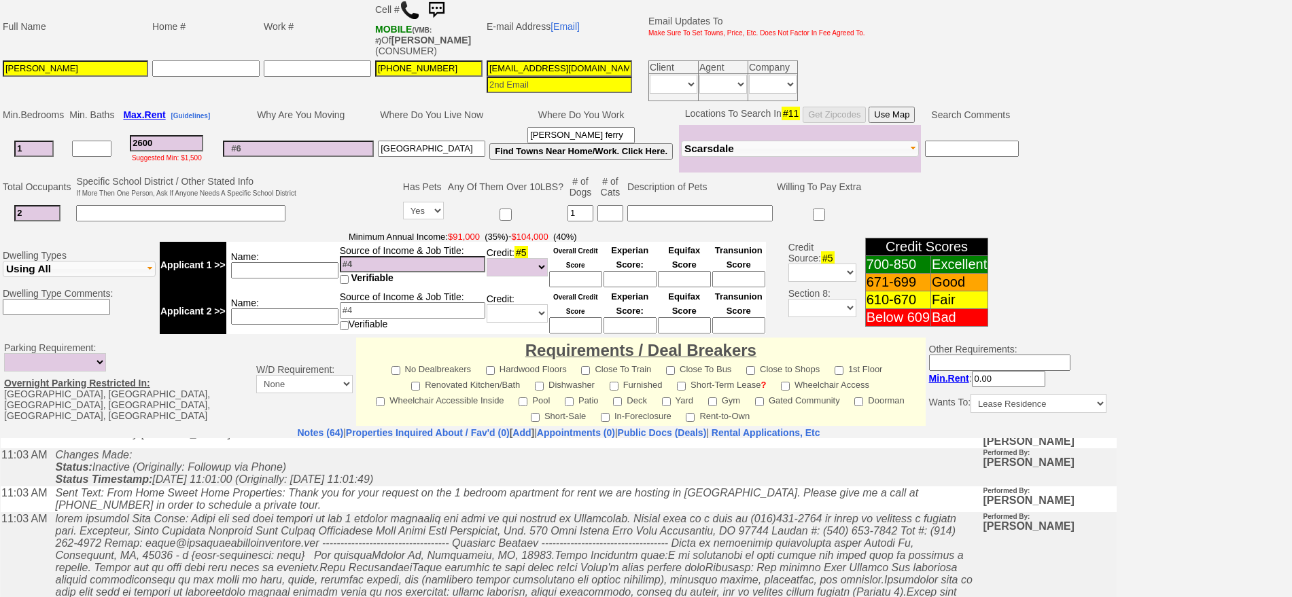
click at [607, 213] on input at bounding box center [610, 213] width 26 height 16
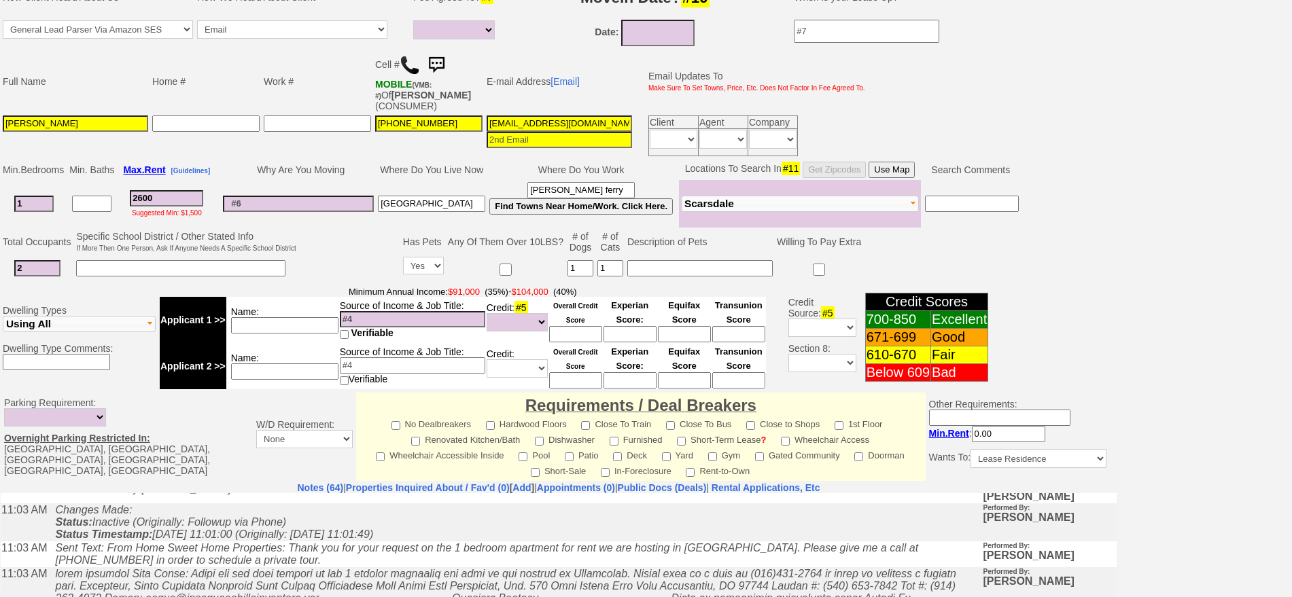
scroll to position [145, 0]
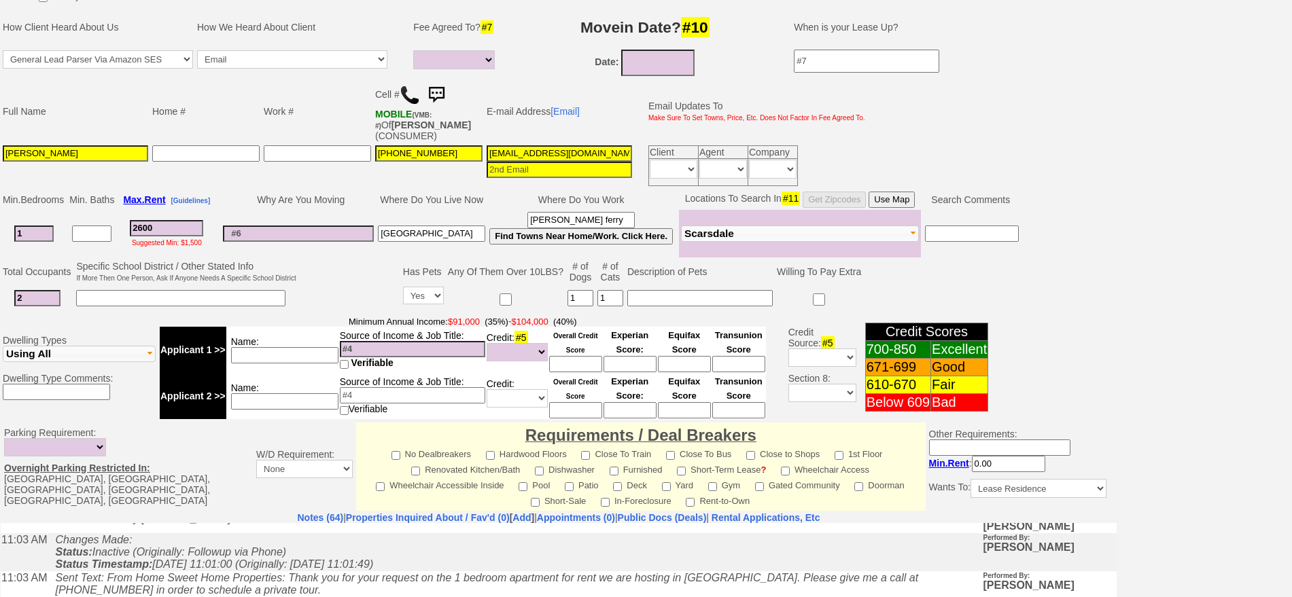
type input "1"
click at [896, 194] on button "Use Map" at bounding box center [892, 200] width 46 height 16
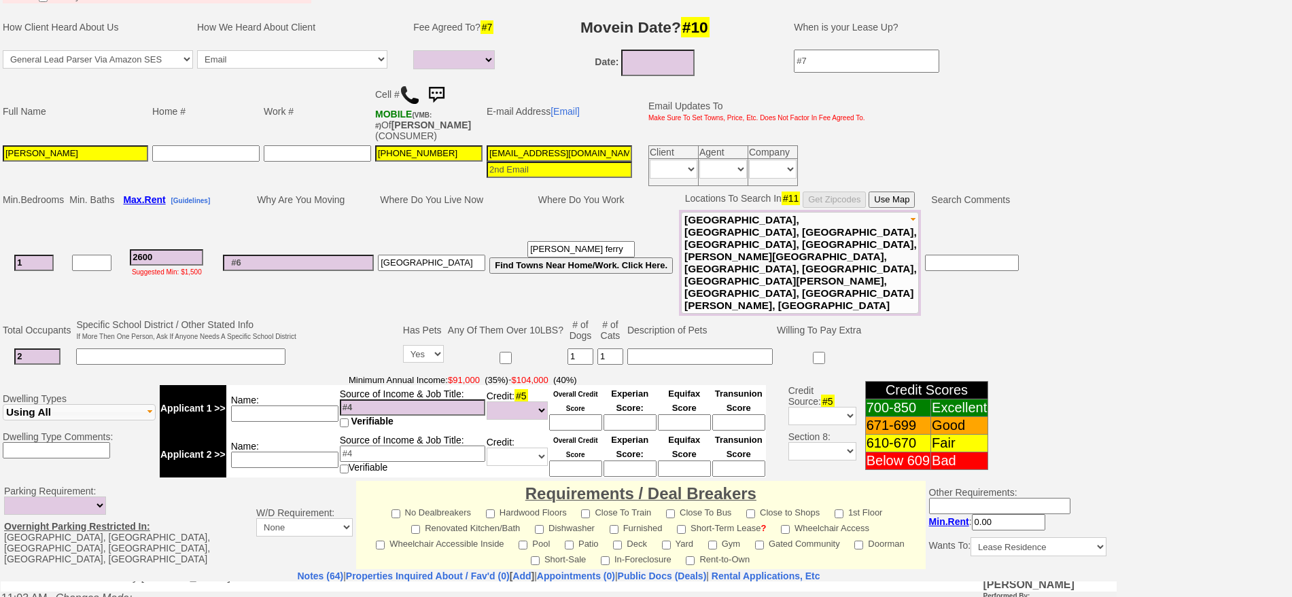
click at [565, 154] on input "[EMAIL_ADDRESS][DOMAIN_NAME]" at bounding box center [559, 153] width 145 height 16
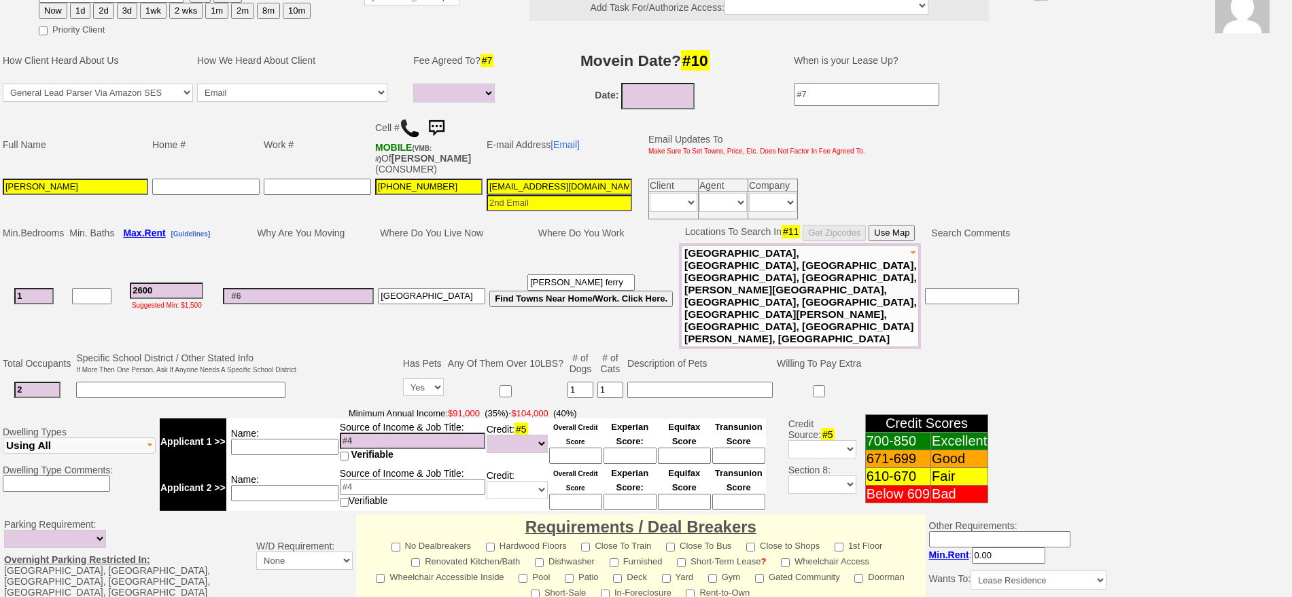
scroll to position [126, 0]
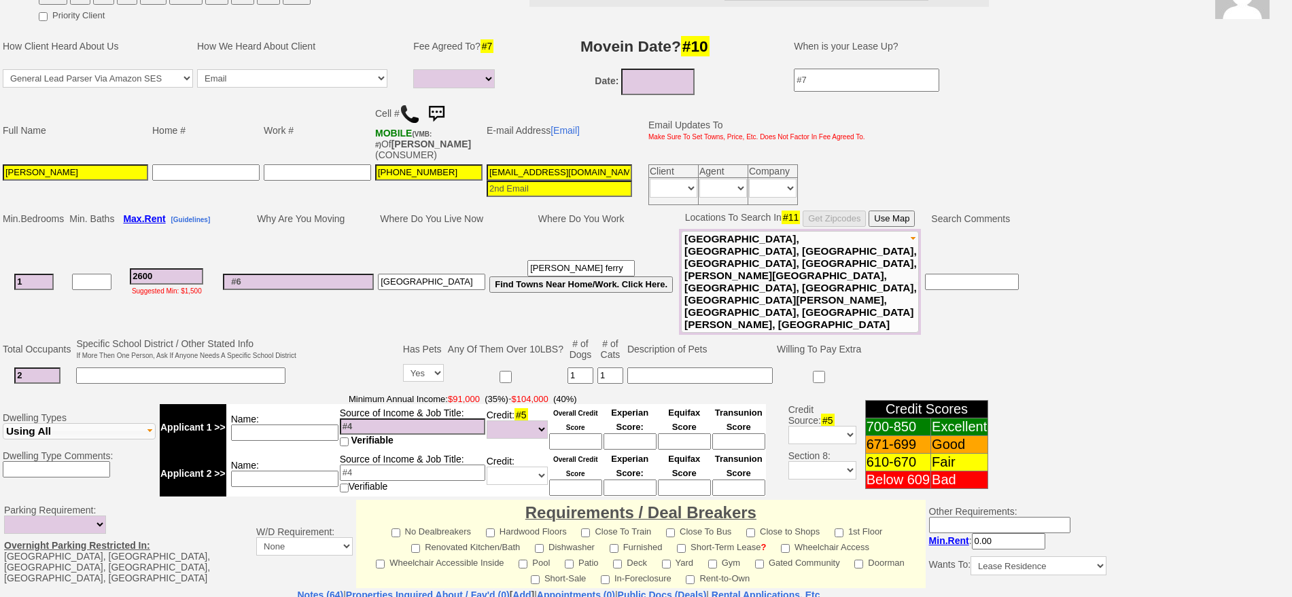
type input "[EMAIL_ADDRESS][DOMAIN_NAME]"
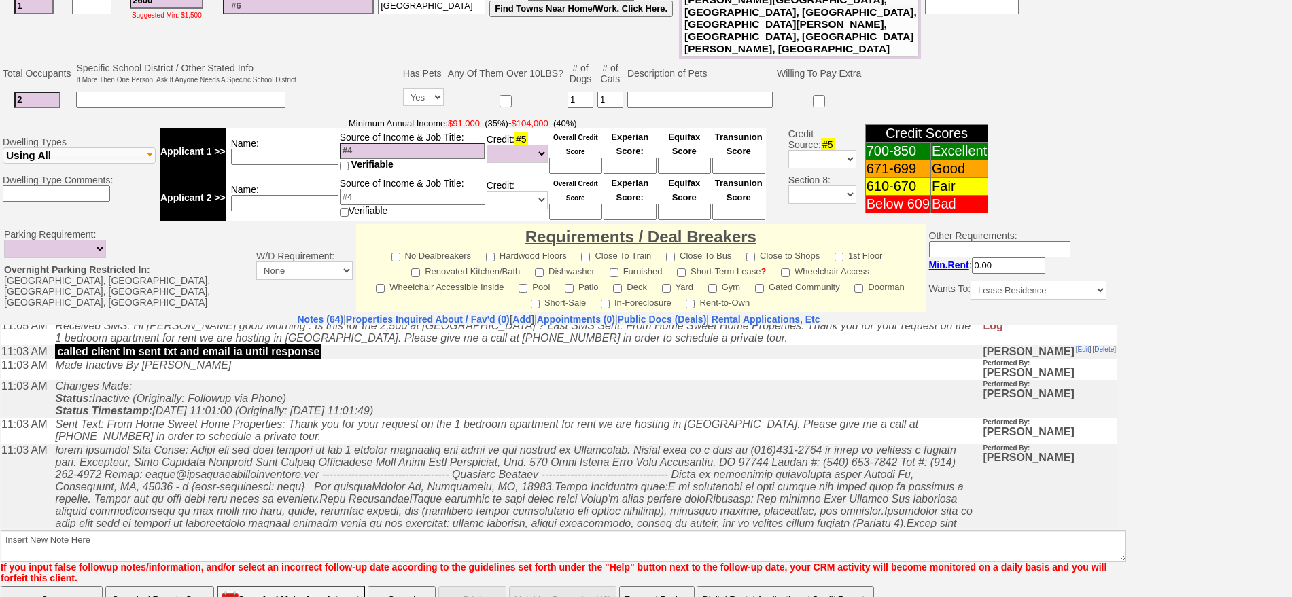
scroll to position [0, 0]
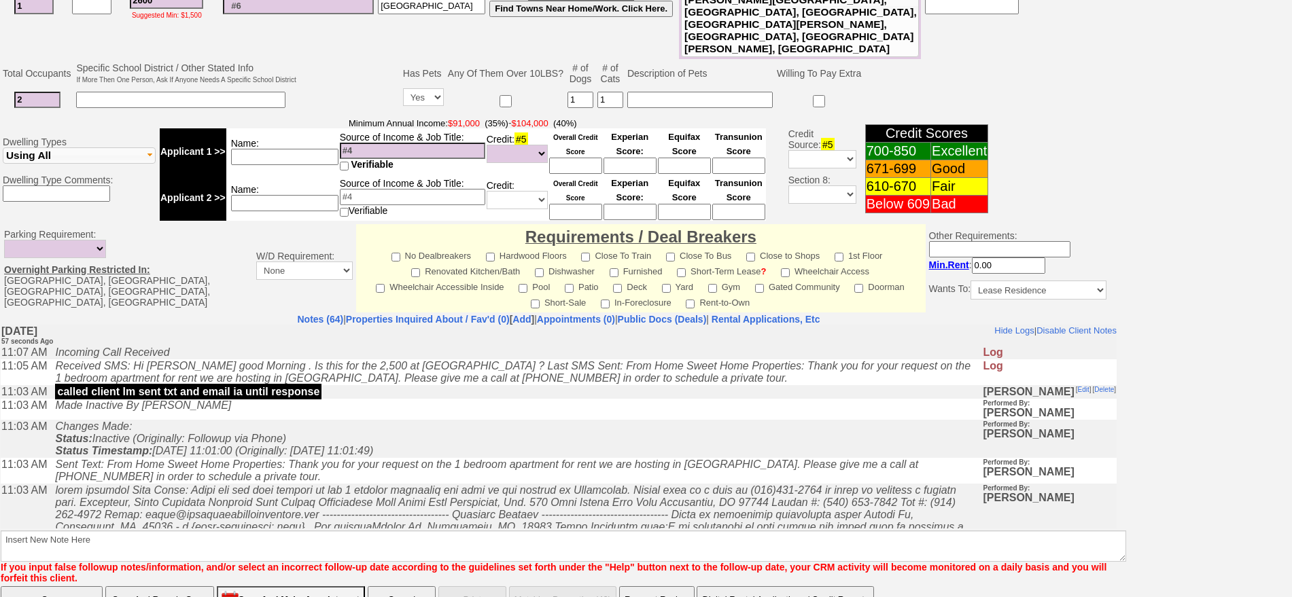
click at [481, 435] on td "Changes Made: Status: Inactive (Originally: Followup via Phone) Status Timestam…" at bounding box center [515, 438] width 934 height 38
click at [481, 447] on td "Changes Made: Status: Inactive (Originally: Followup via Phone) Status Timestam…" at bounding box center [515, 438] width 934 height 38
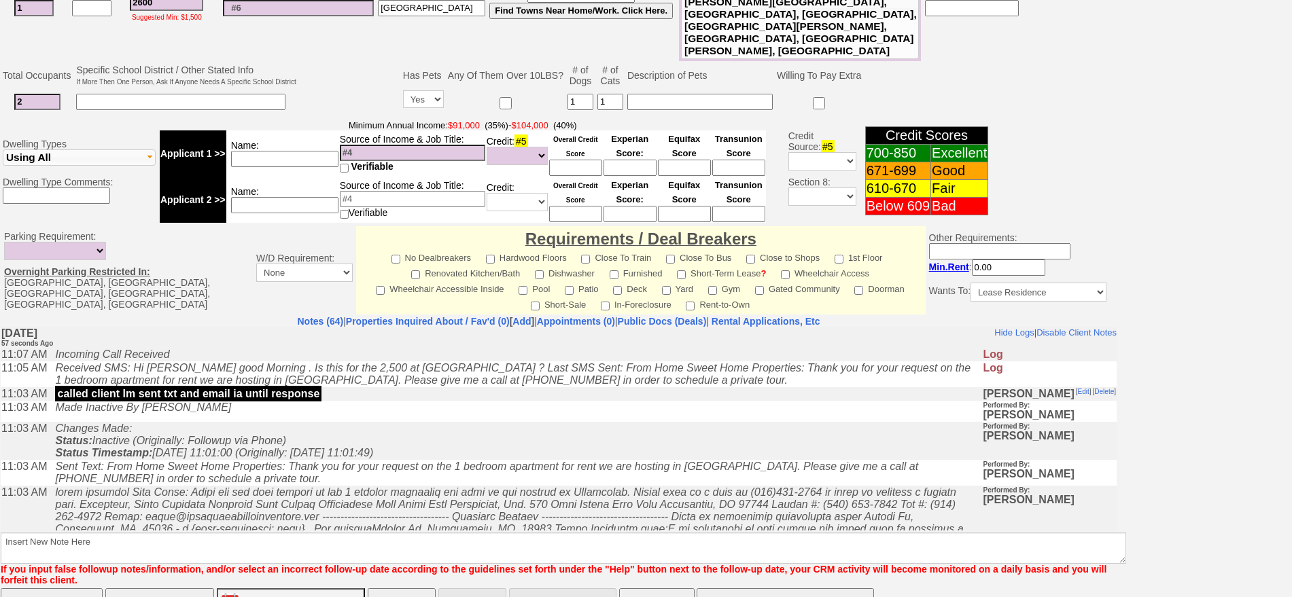
scroll to position [402, 0]
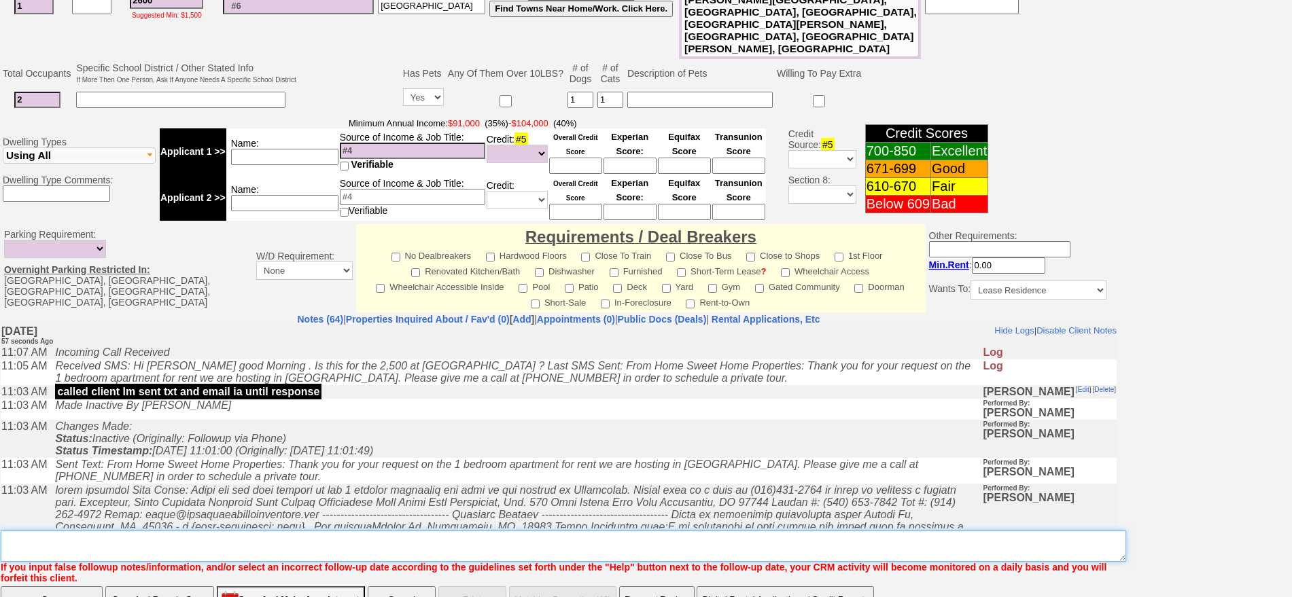
click at [490, 531] on textarea "Insert New Note Here" at bounding box center [564, 546] width 1126 height 31
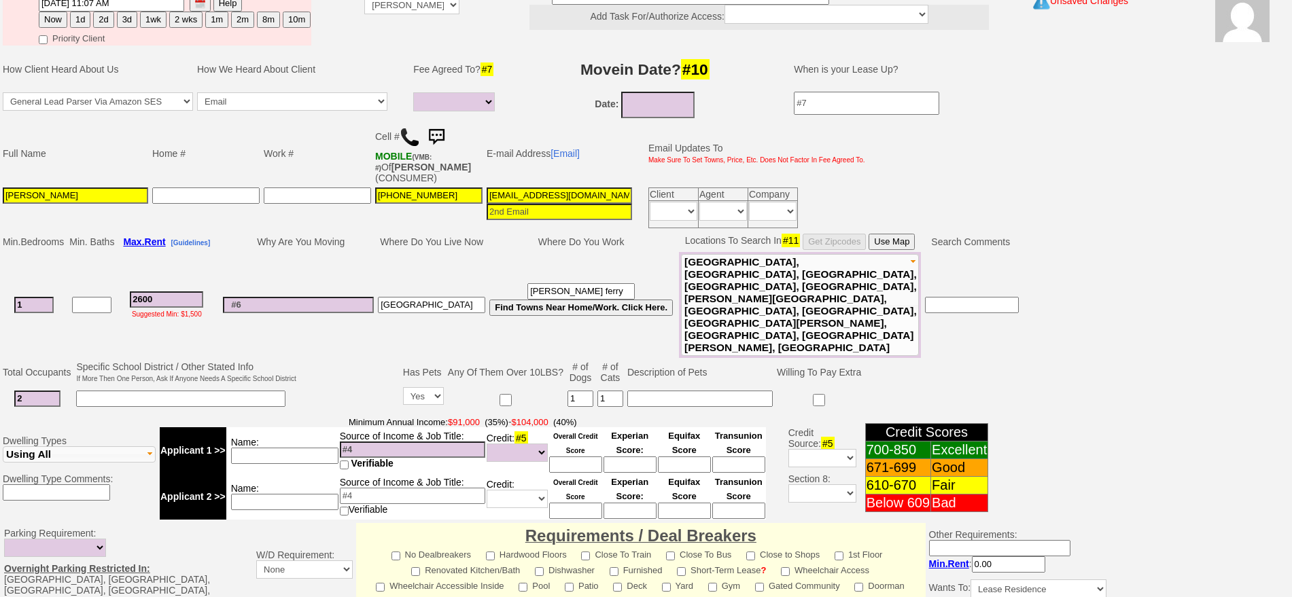
scroll to position [0, 0]
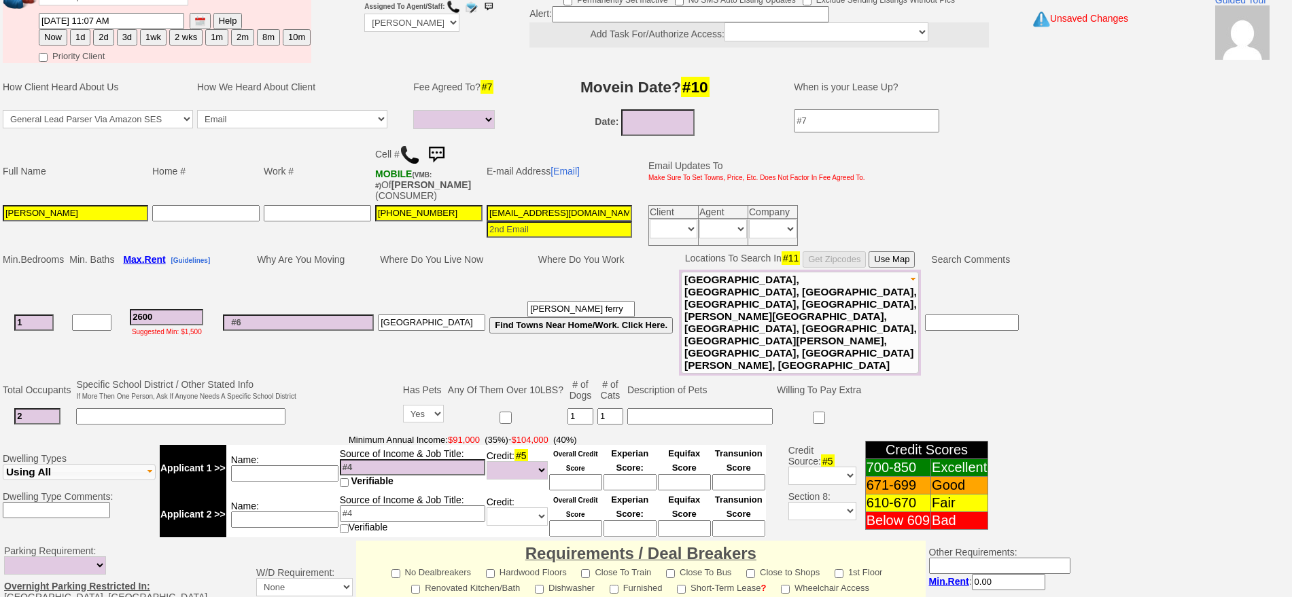
click at [79, 37] on button "1d" at bounding box center [80, 37] width 20 height 16
type input "[DATE] 11:08 AM"
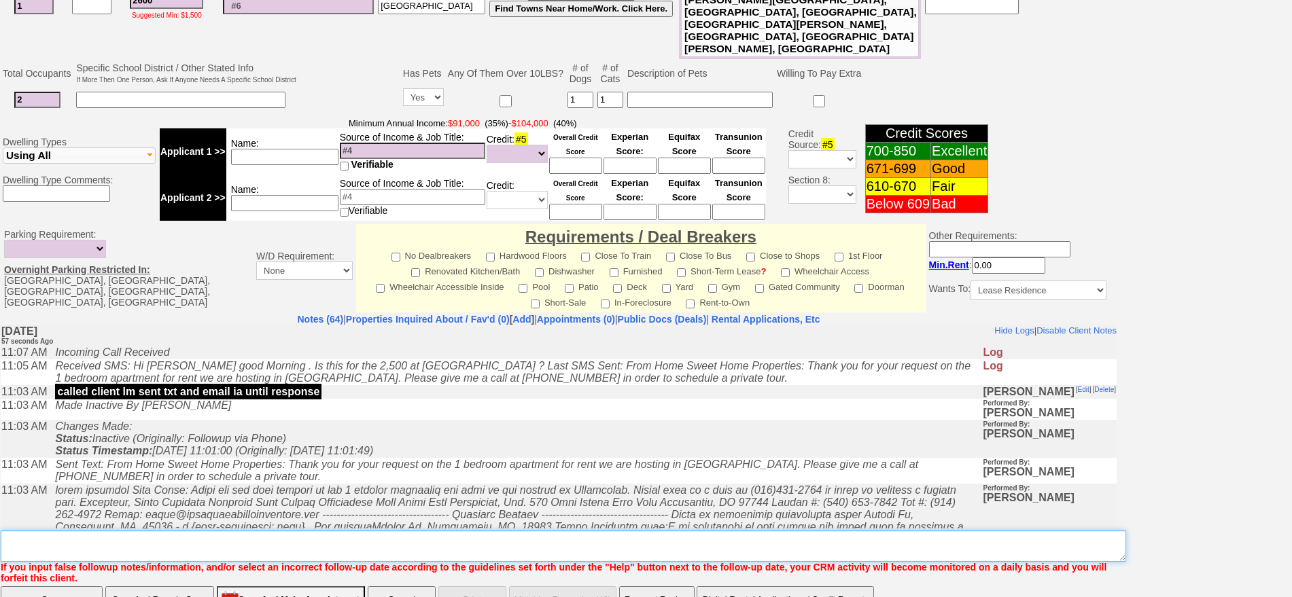
click at [489, 531] on textarea "Insert New Note Here" at bounding box center [564, 546] width 1126 height 31
type textarea "f"
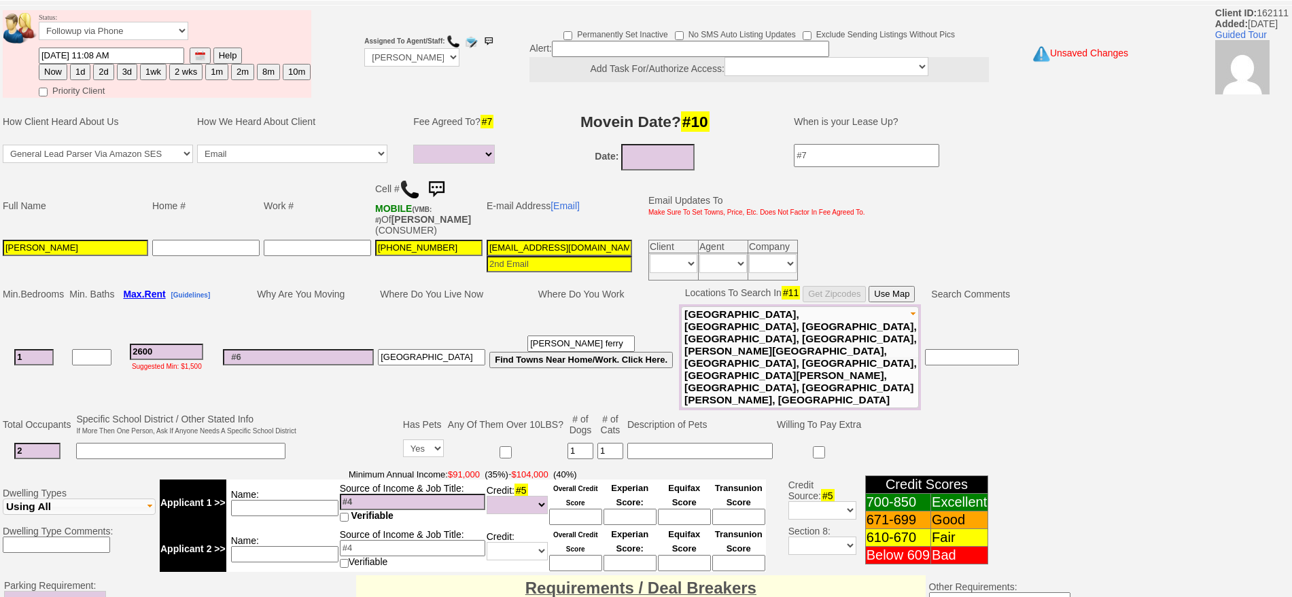
scroll to position [0, 0]
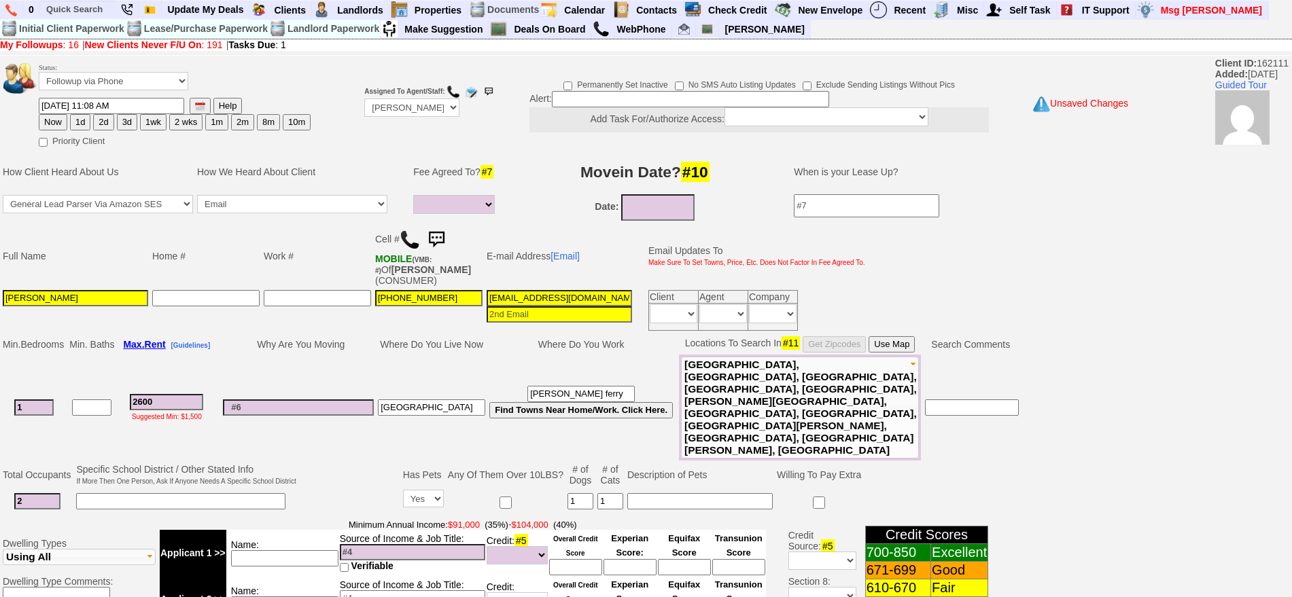
click at [52, 122] on button "Now" at bounding box center [53, 122] width 29 height 16
type input "[DATE] 11:08 AM"
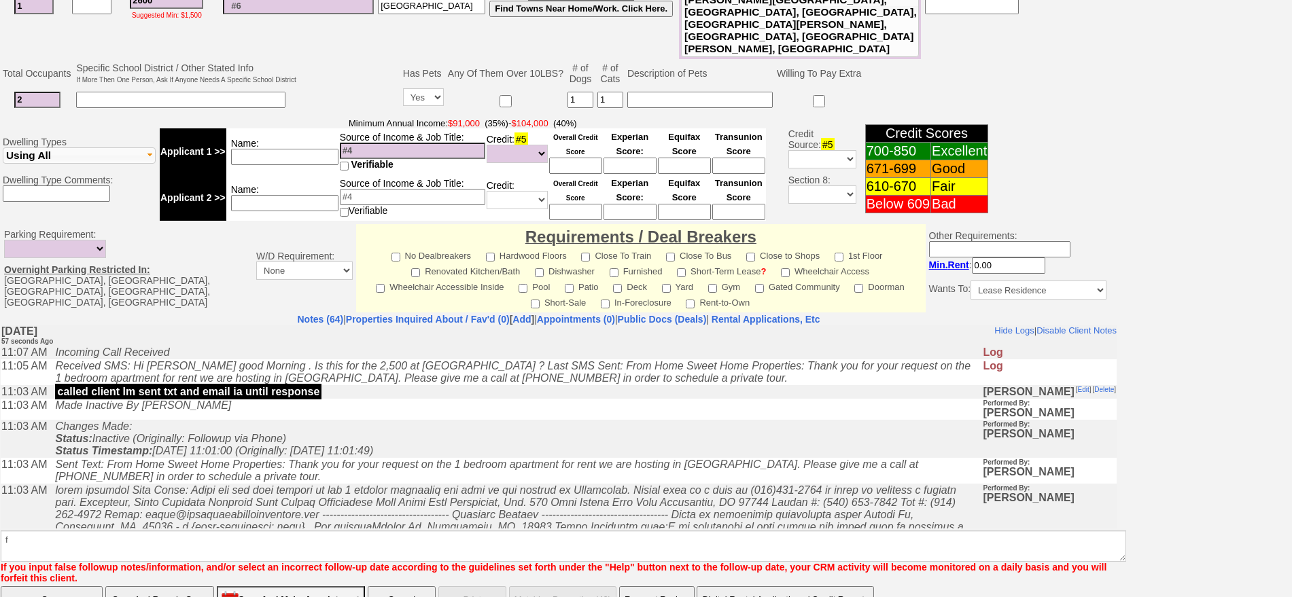
click at [183, 587] on input "Save And Remain Open" at bounding box center [159, 600] width 109 height 27
